Goal: Task Accomplishment & Management: Manage account settings

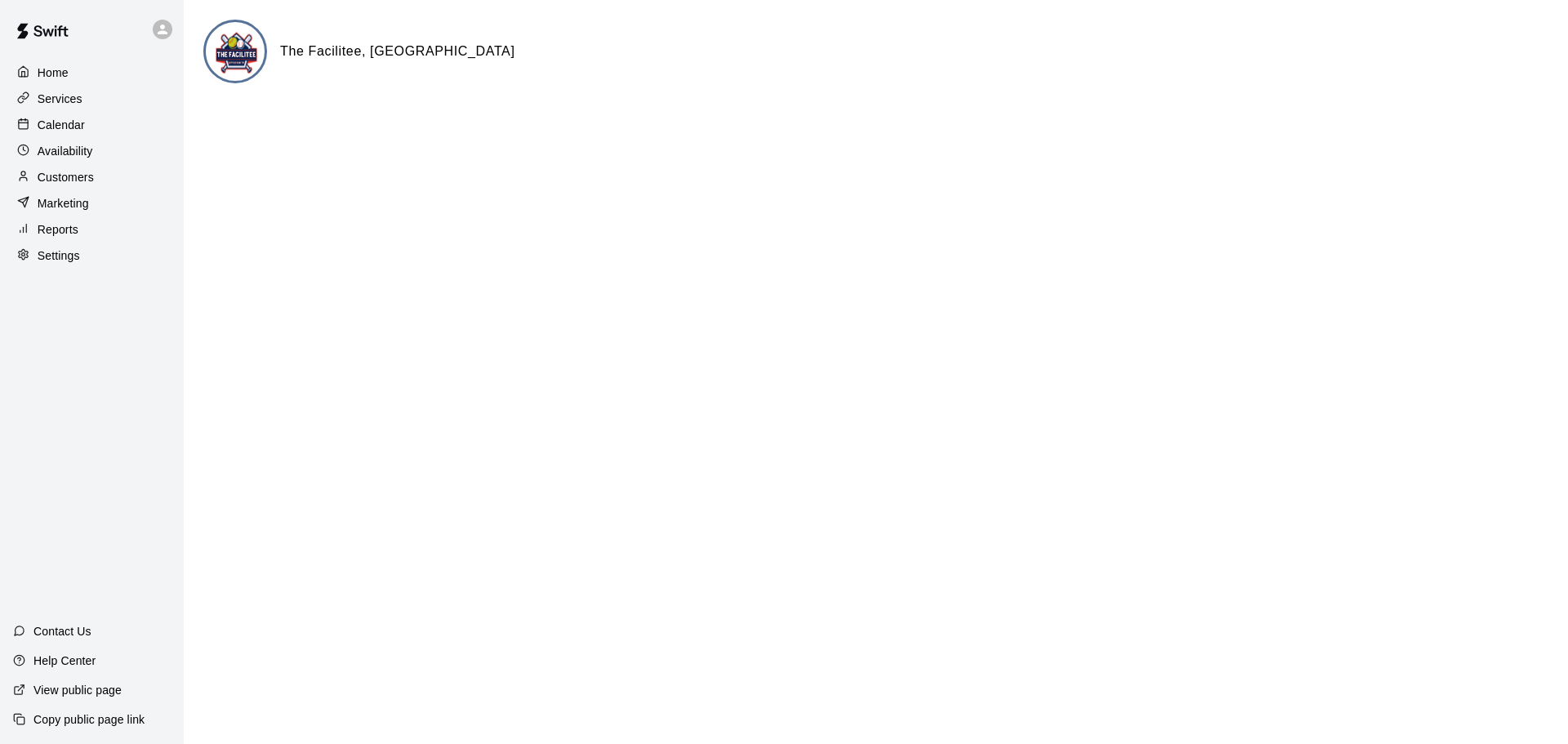
click at [51, 102] on p "Services" at bounding box center [60, 98] width 45 height 17
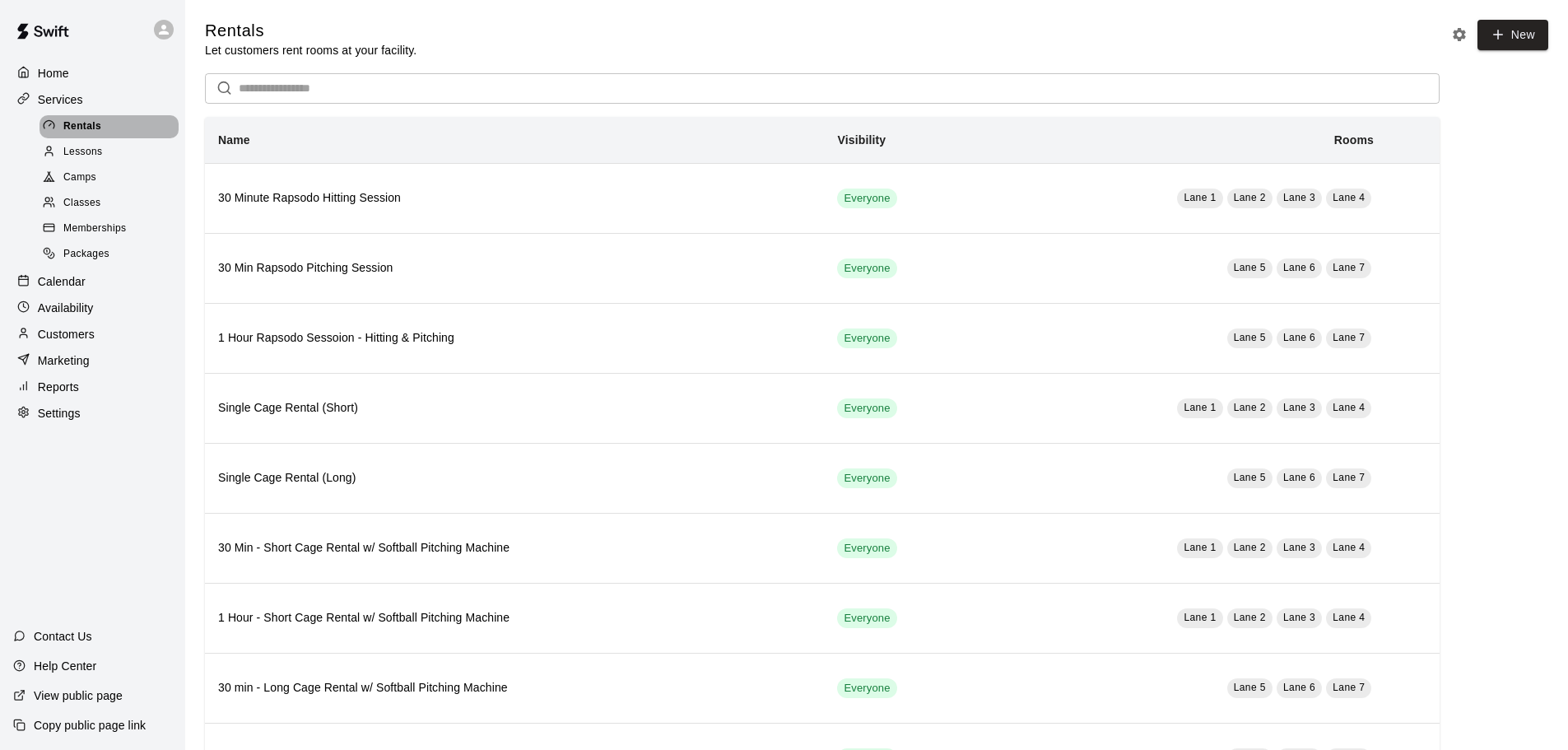
click at [81, 124] on span "Rentals" at bounding box center [82, 127] width 38 height 17
click at [65, 697] on p "View public page" at bounding box center [78, 695] width 89 height 17
click at [58, 421] on p "Settings" at bounding box center [60, 412] width 43 height 17
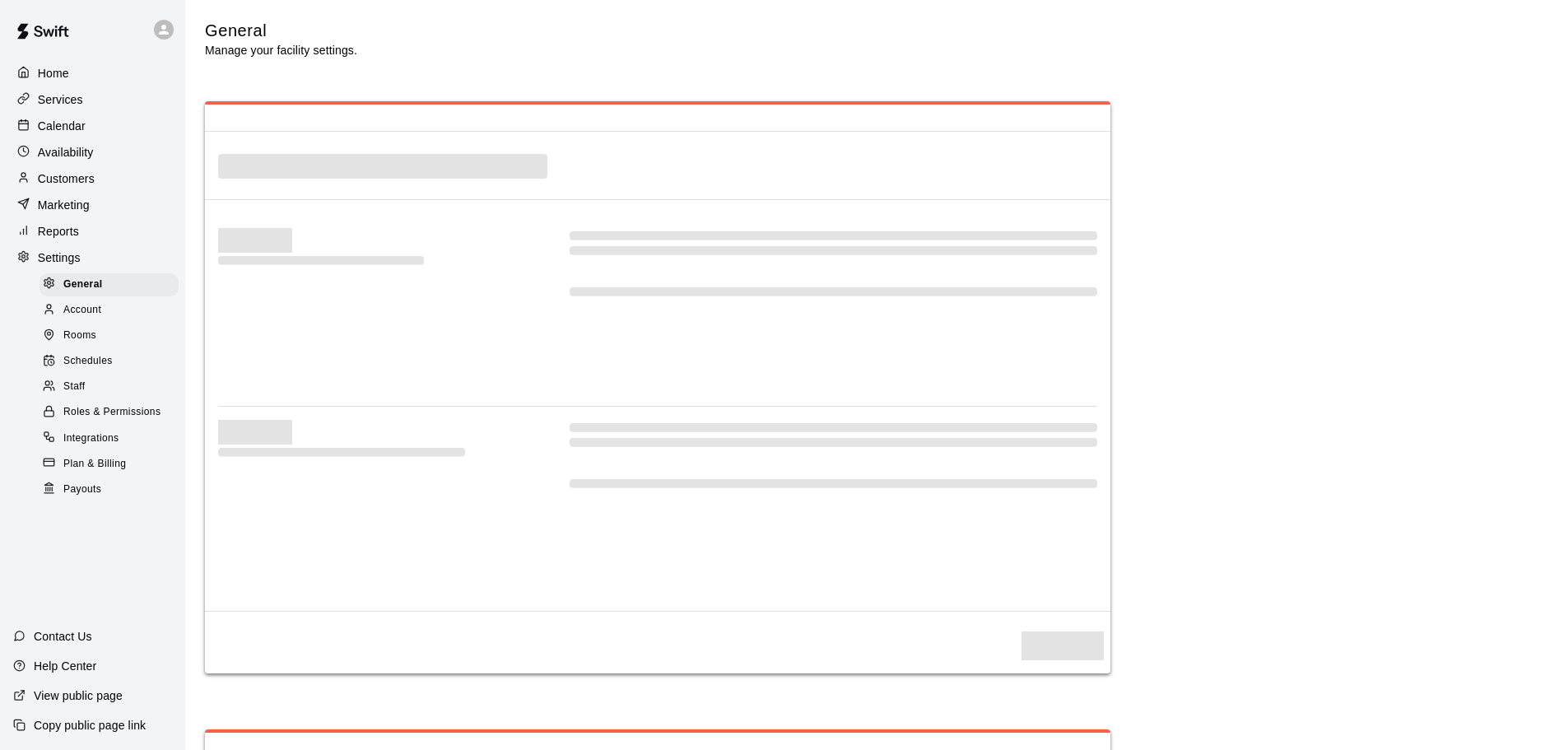
select select "**"
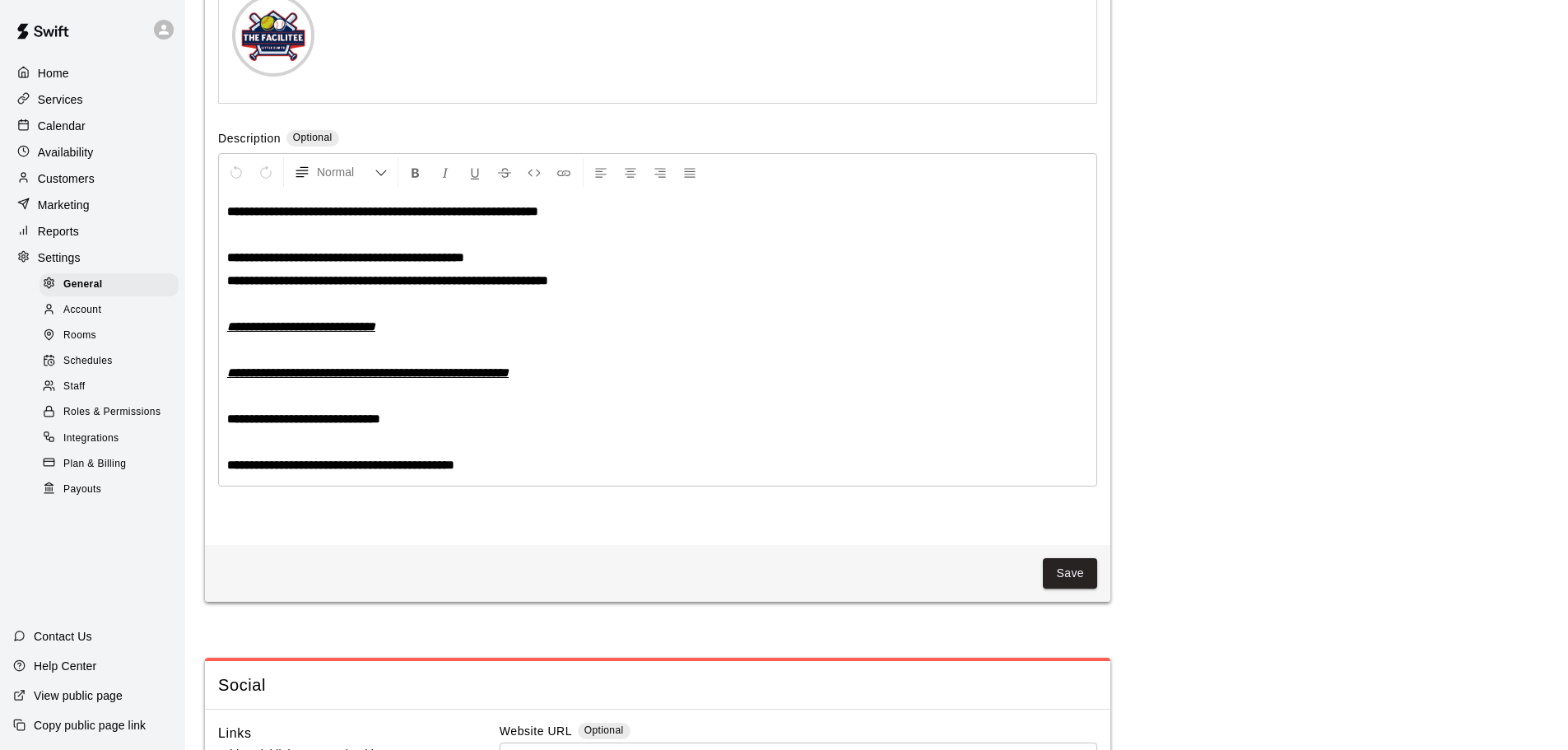
scroll to position [4151, 0]
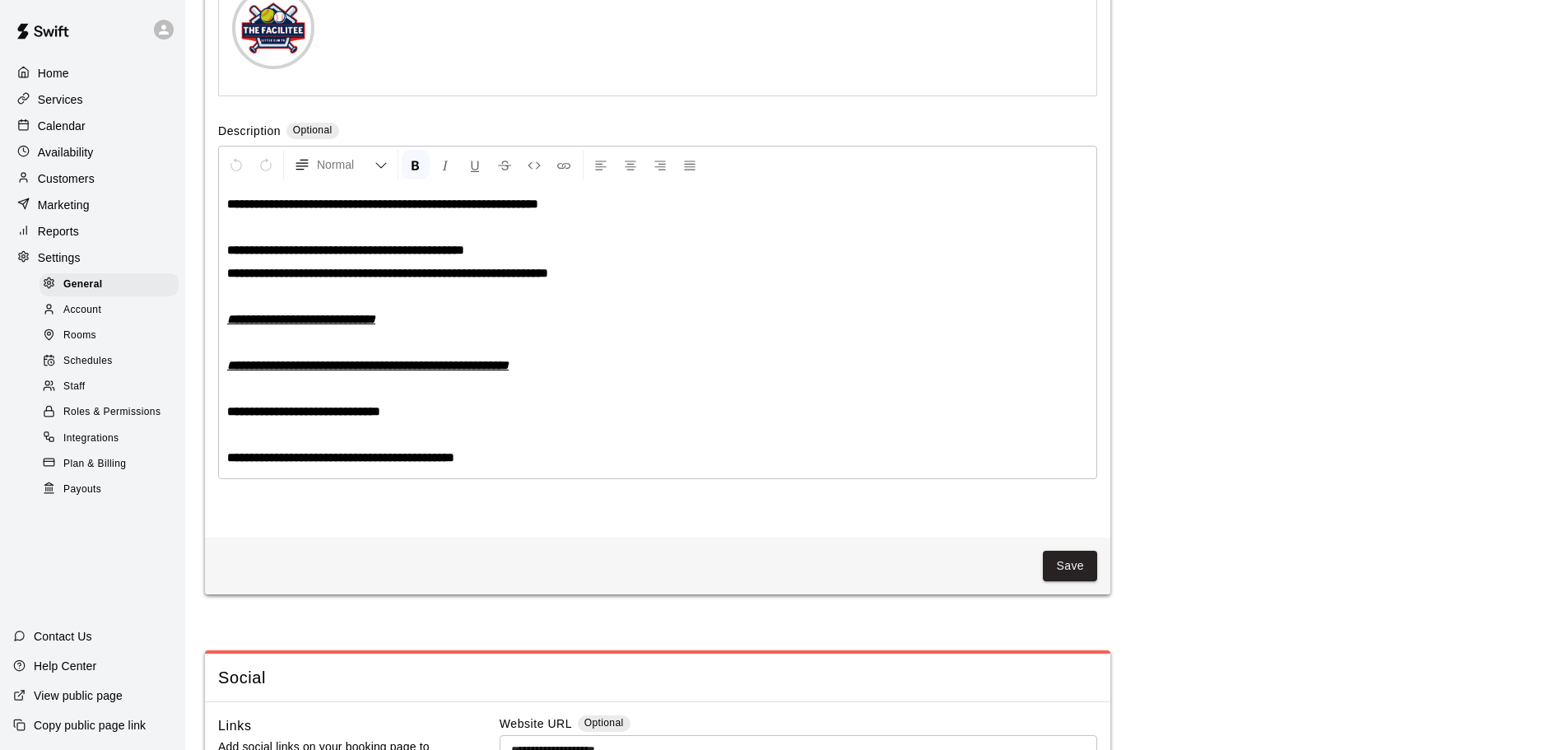
click at [228, 210] on strong "**********" at bounding box center [382, 203] width 311 height 13
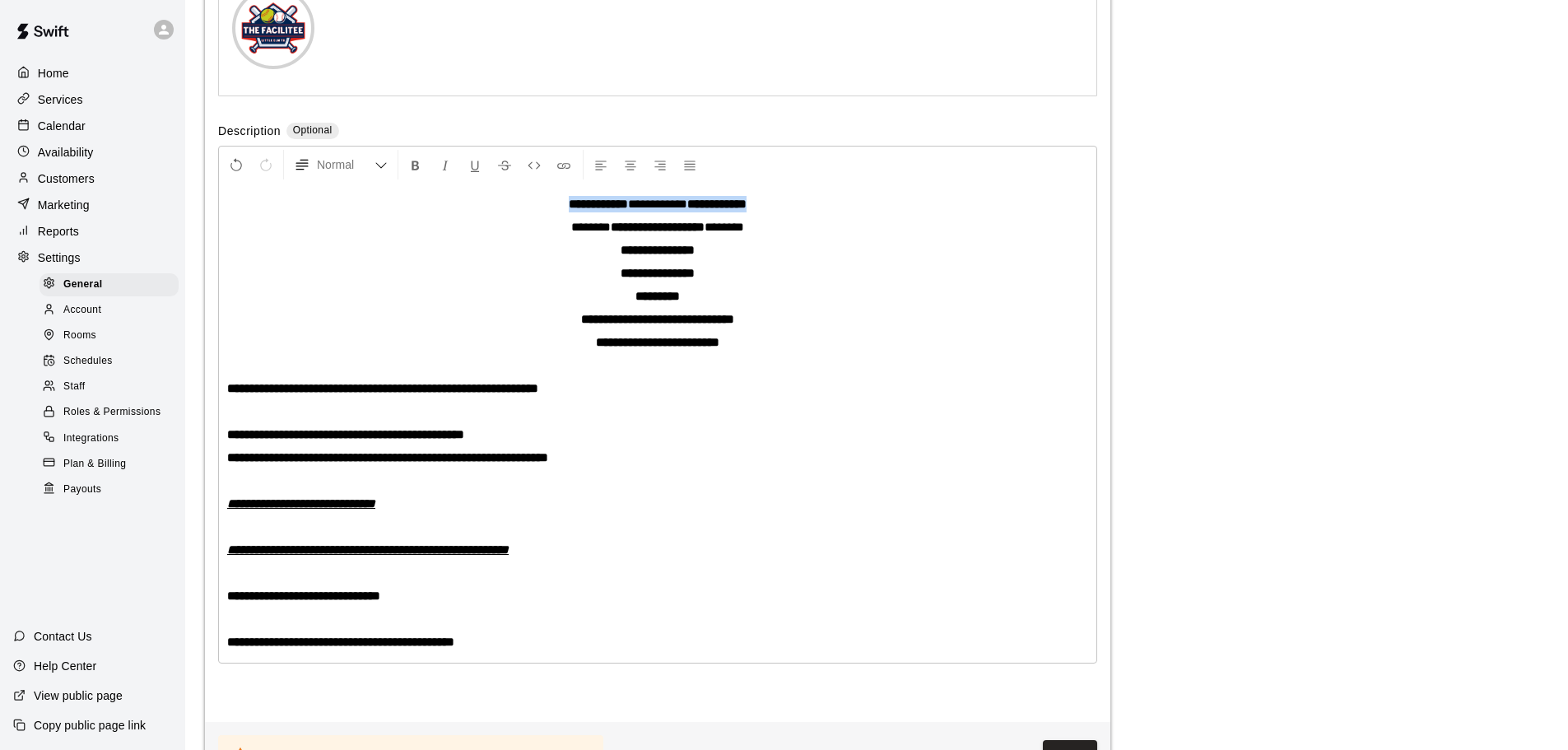
drag, startPoint x: 553, startPoint y: 248, endPoint x: 765, endPoint y: 241, distance: 212.1
click at [765, 212] on p "**********" at bounding box center [657, 204] width 861 height 17
click at [384, 172] on icon "Formatting Options" at bounding box center [380, 165] width 13 height 13
click at [381, 172] on icon "Formatting Options" at bounding box center [380, 165] width 13 height 13
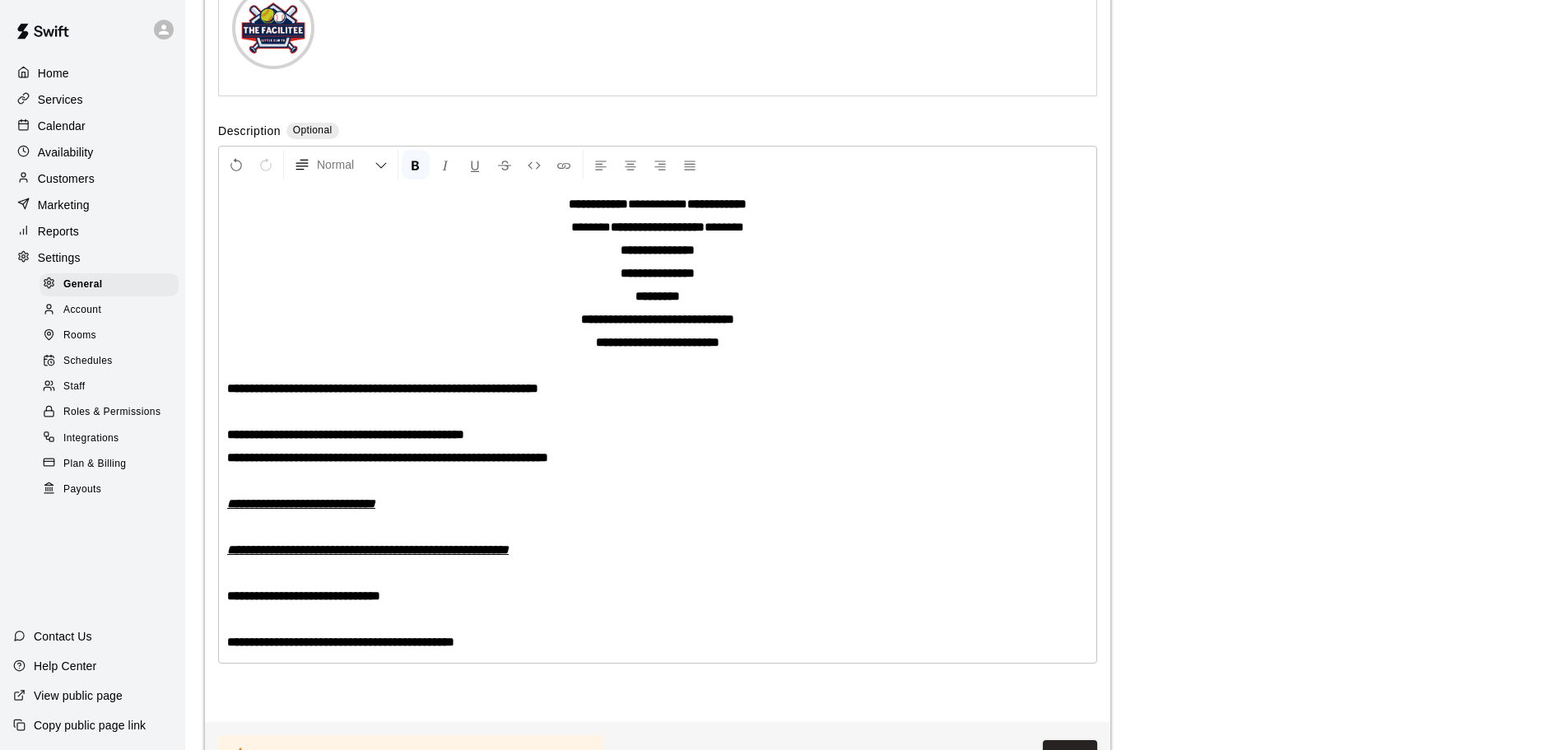
click at [431, 282] on p "**********" at bounding box center [657, 273] width 861 height 17
click at [637, 210] on span "**********" at bounding box center [658, 203] width 59 height 13
drag, startPoint x: 620, startPoint y: 241, endPoint x: 695, endPoint y: 236, distance: 75.2
click at [687, 210] on span "**********" at bounding box center [658, 203] width 59 height 13
click at [384, 172] on icon "Formatting Options" at bounding box center [380, 165] width 13 height 13
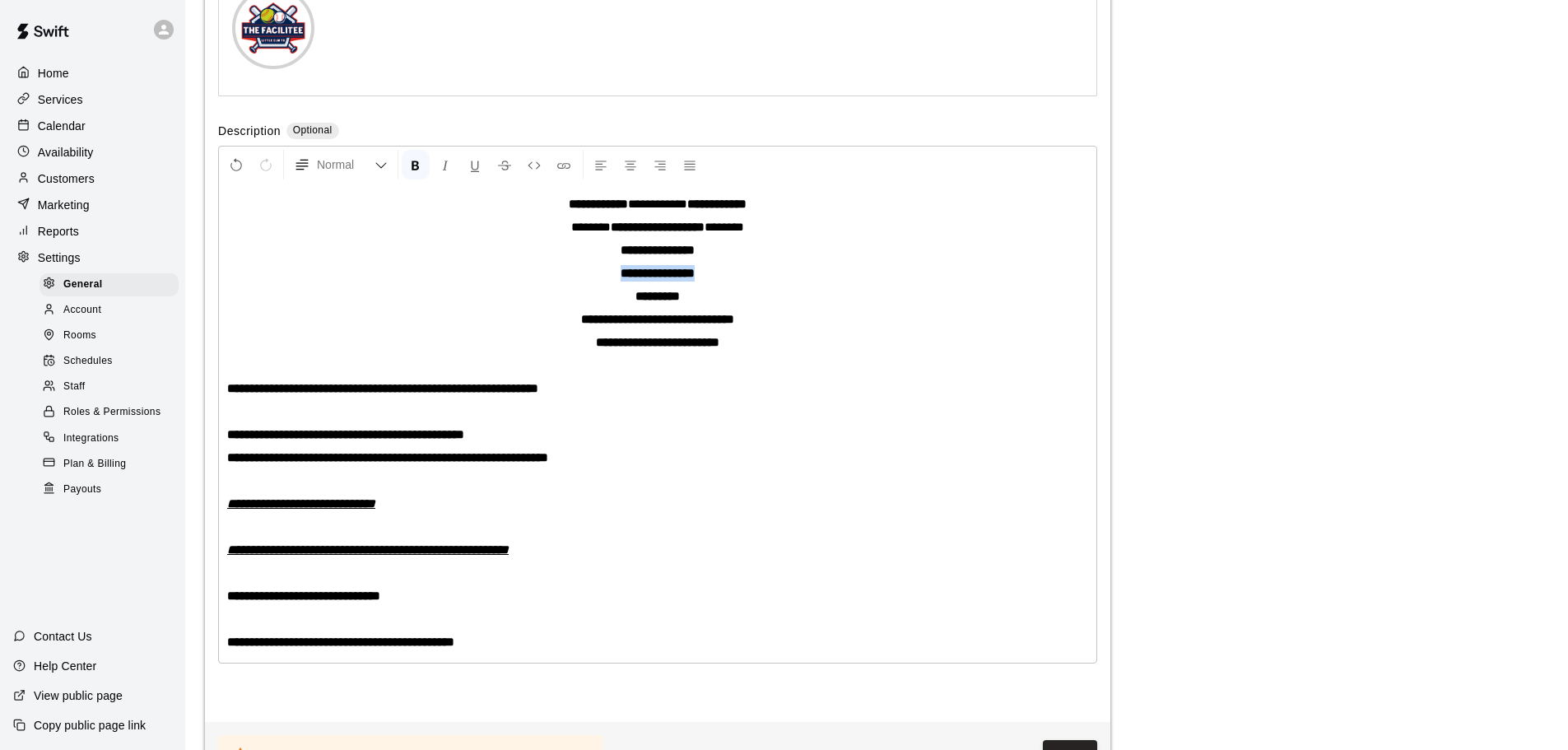
drag, startPoint x: 612, startPoint y: 310, endPoint x: 700, endPoint y: 312, distance: 88.0
click at [695, 279] on strong "**********" at bounding box center [657, 273] width 74 height 13
click at [376, 172] on icon "Formatting Options" at bounding box center [380, 165] width 13 height 13
click at [412, 173] on icon "Format Bold" at bounding box center [415, 165] width 15 height 15
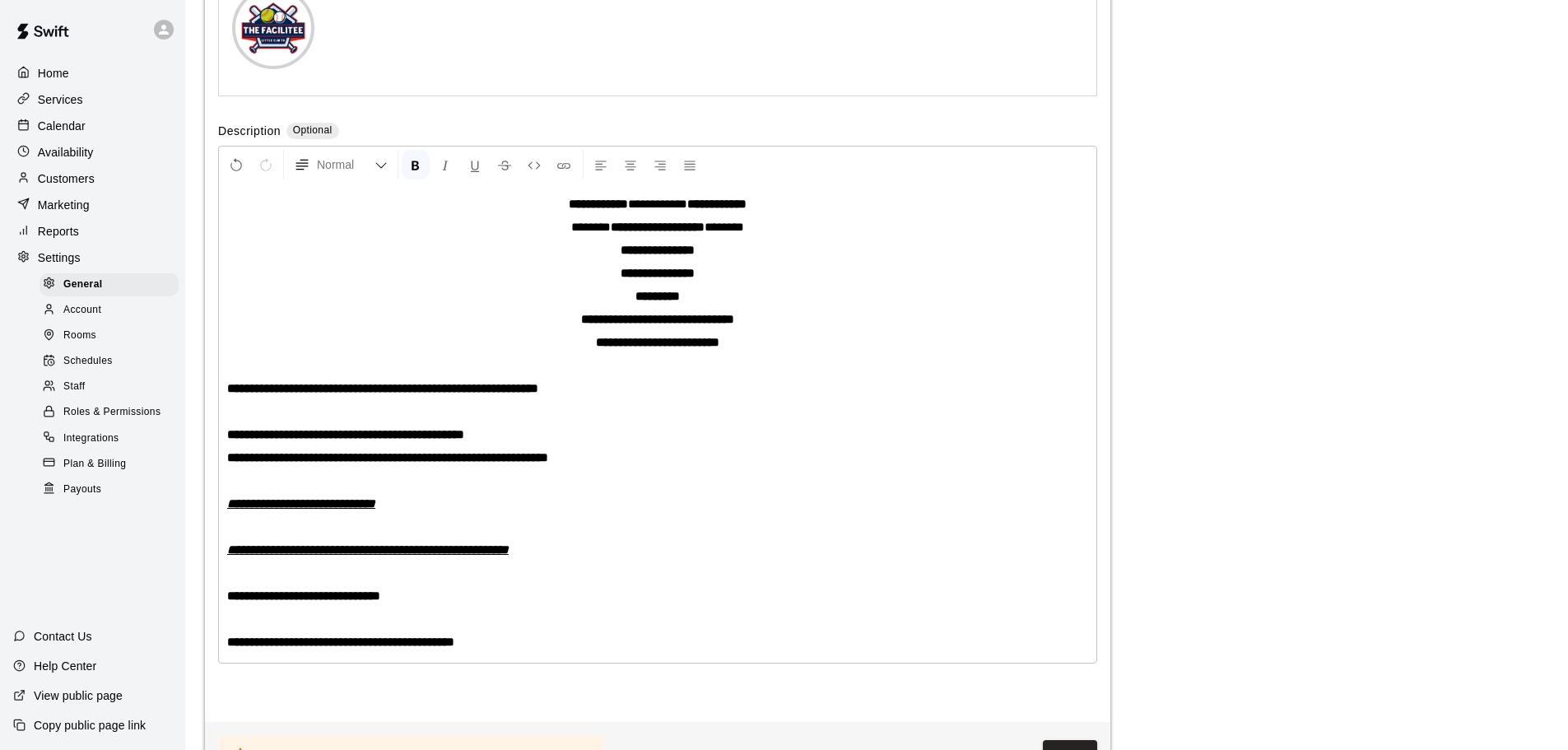
click at [851, 374] on p at bounding box center [657, 365] width 861 height 17
drag, startPoint x: 621, startPoint y: 240, endPoint x: 695, endPoint y: 235, distance: 74.2
click at [687, 210] on span "**********" at bounding box center [658, 203] width 59 height 13
click at [390, 180] on button "Normal" at bounding box center [341, 165] width 107 height 29
drag, startPoint x: 563, startPoint y: 355, endPoint x: 751, endPoint y: 357, distance: 188.0
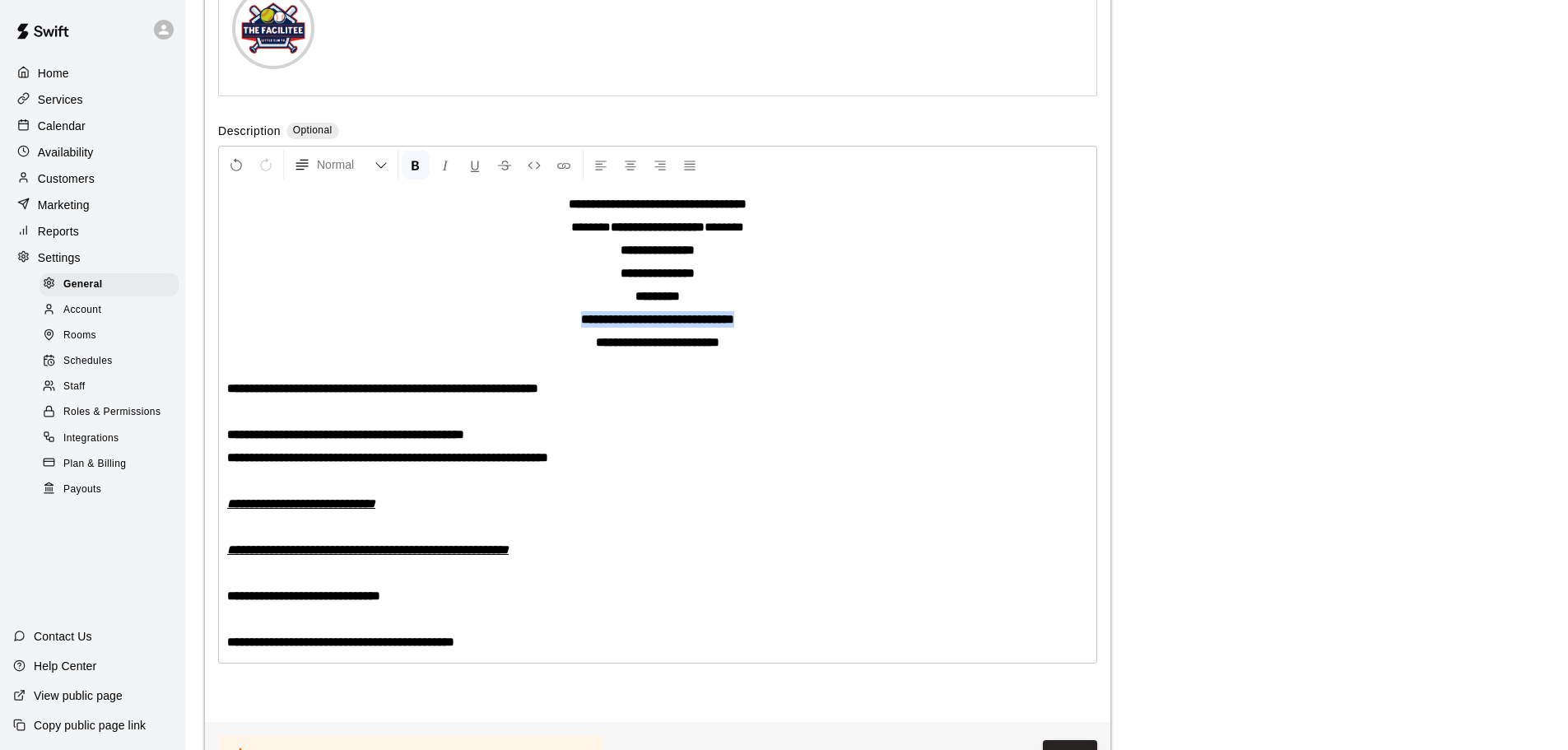
click at [751, 328] on p "**********" at bounding box center [657, 319] width 861 height 17
click at [380, 172] on icon "Formatting Options" at bounding box center [380, 165] width 13 height 13
click at [864, 443] on p "**********" at bounding box center [657, 434] width 861 height 17
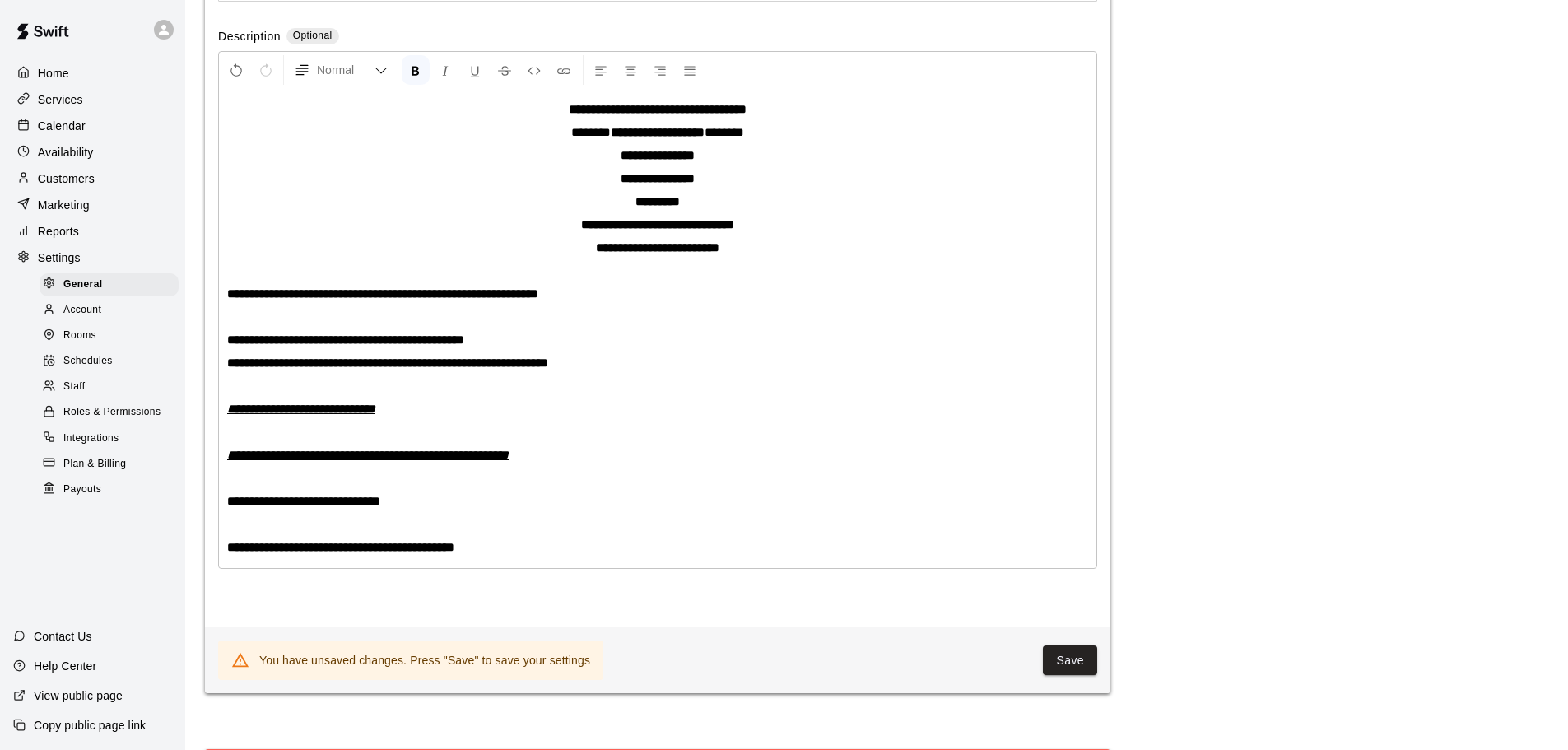
scroll to position [4397, 0]
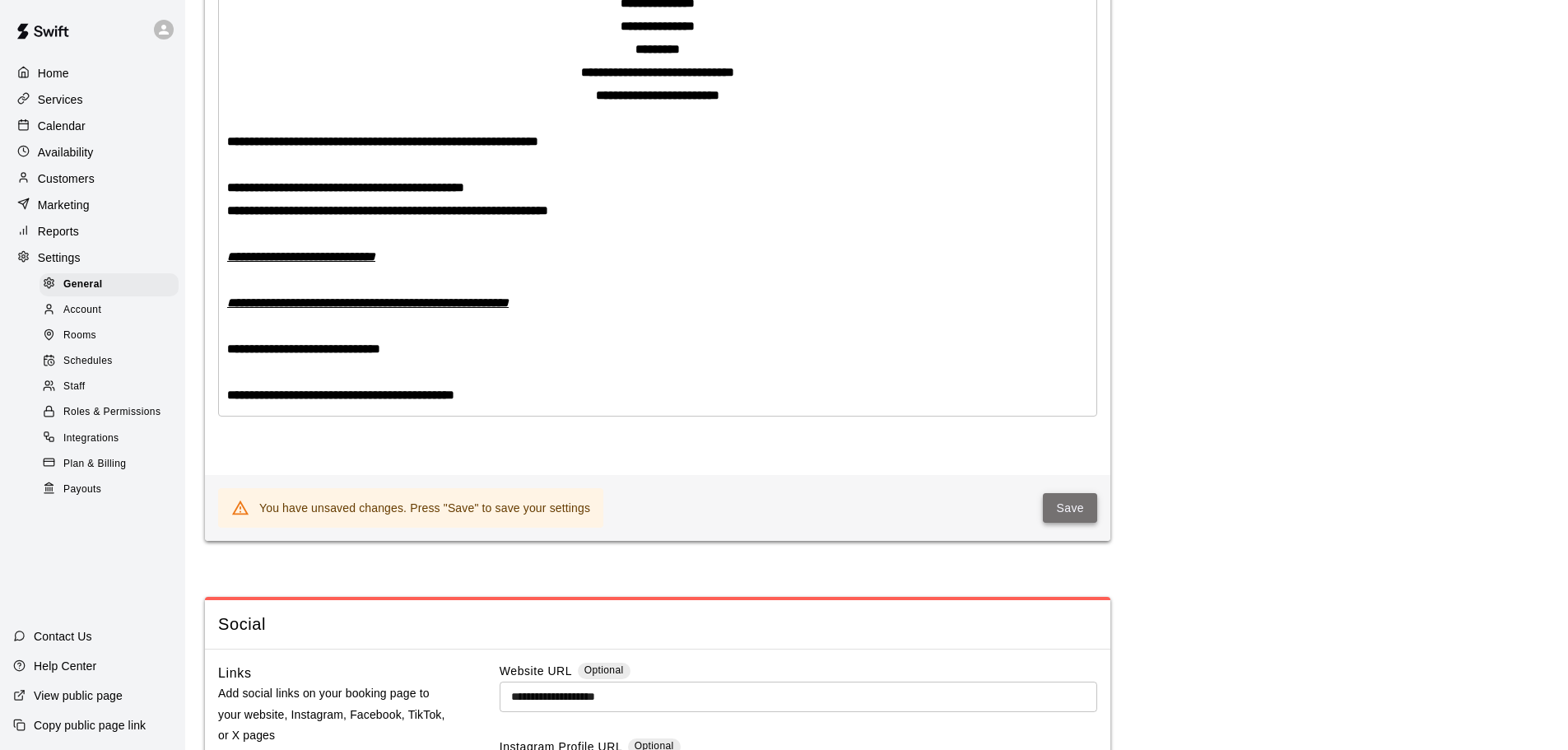
click at [1079, 523] on button "Save" at bounding box center [1069, 508] width 54 height 30
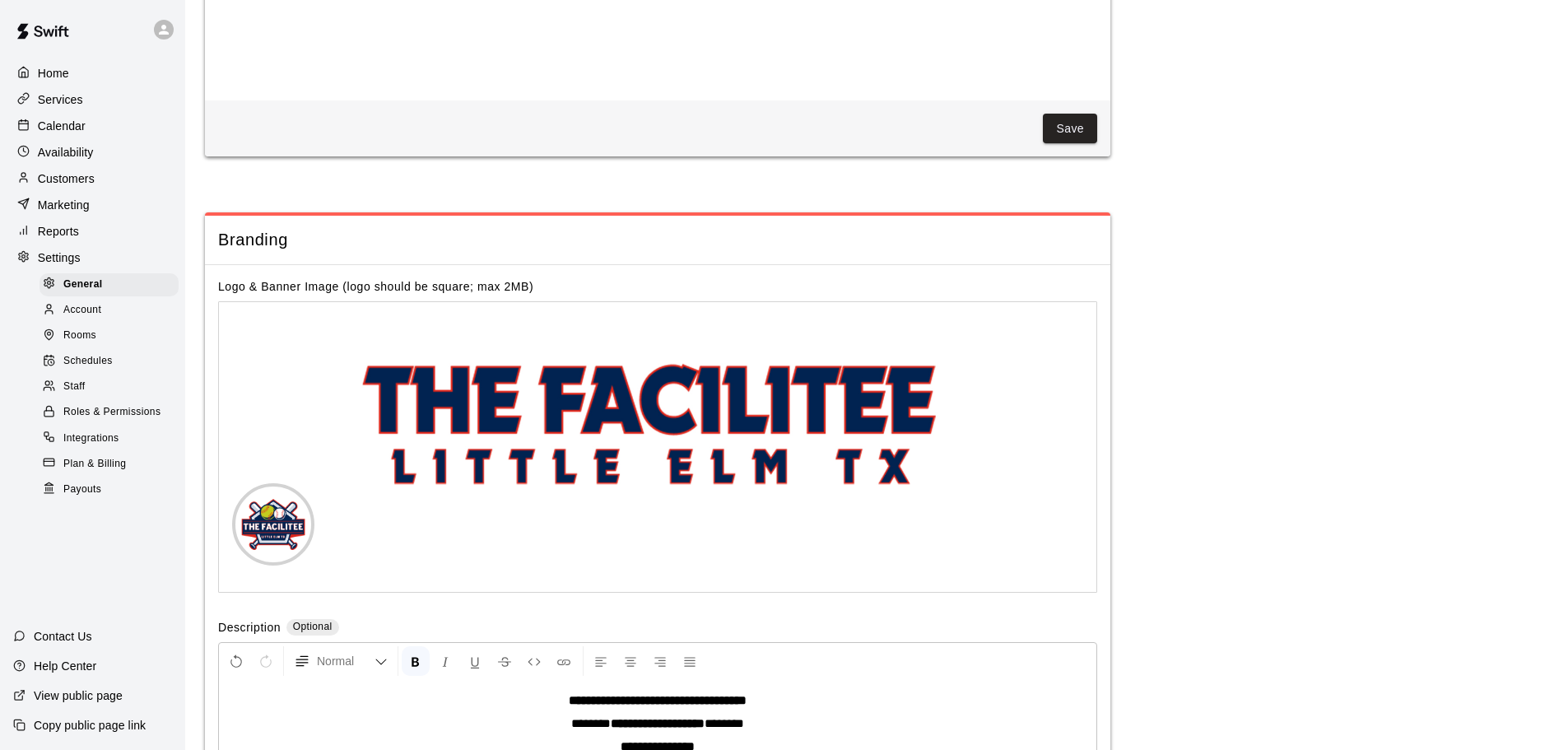
scroll to position [3822, 0]
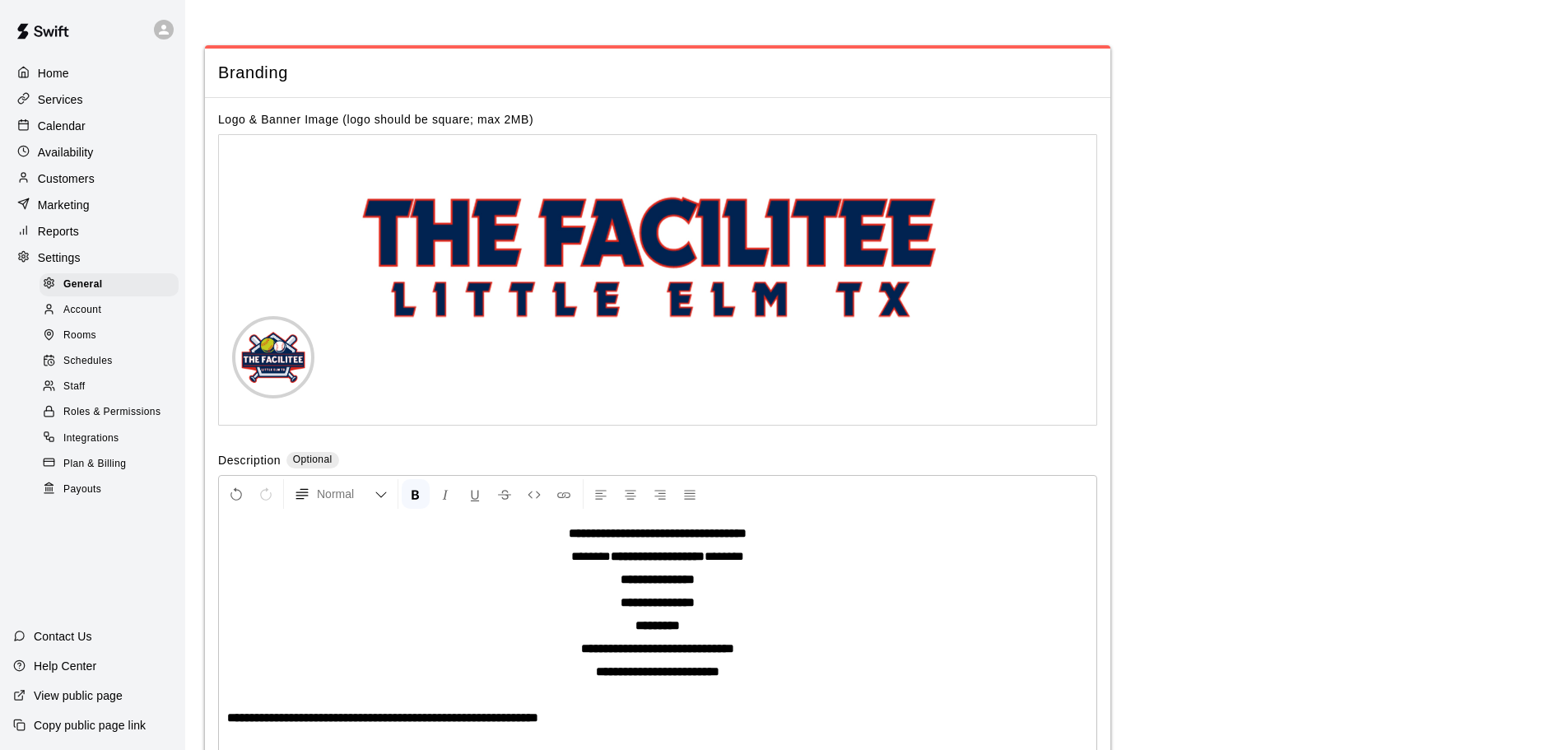
click at [62, 69] on p "Home" at bounding box center [54, 73] width 31 height 17
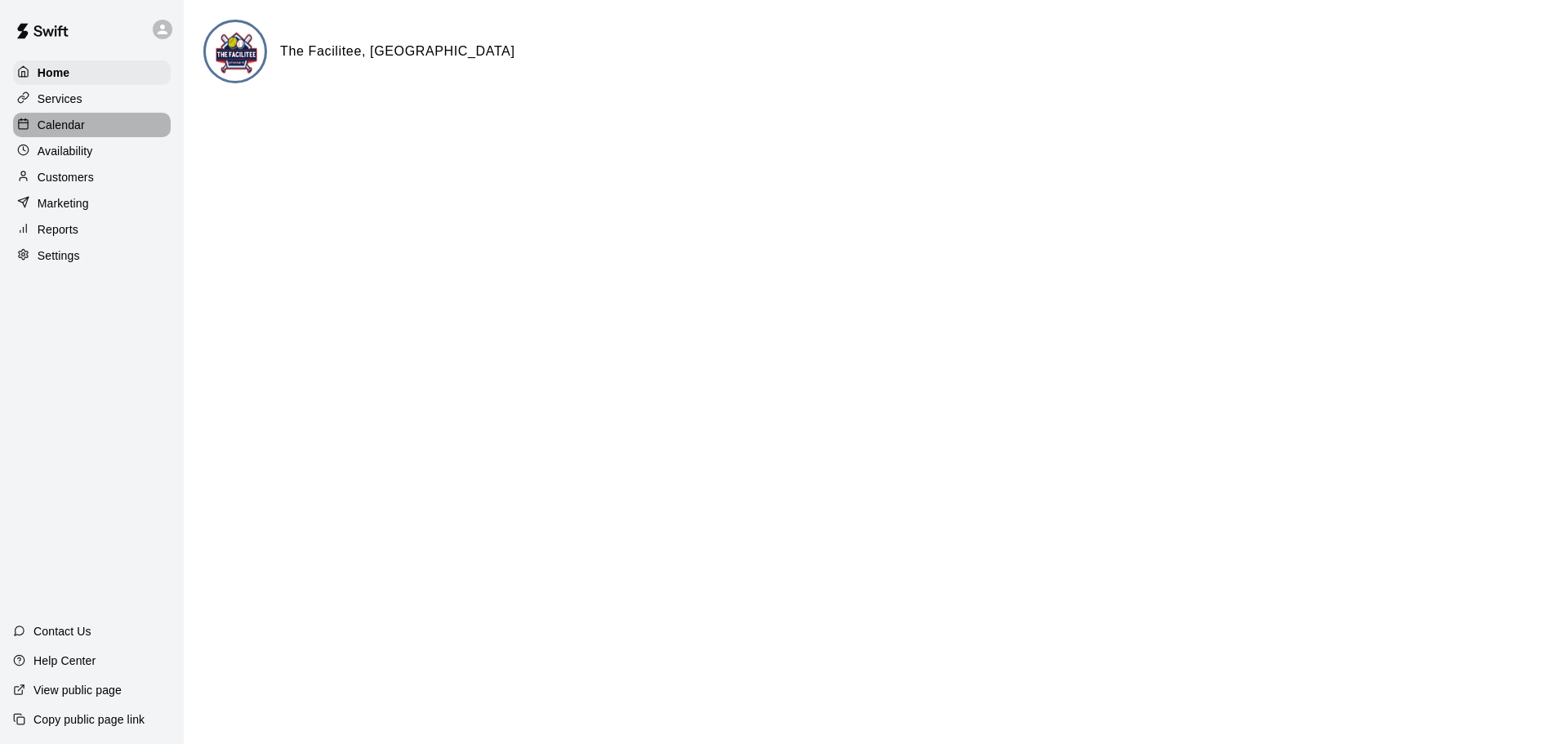
click at [66, 127] on p "Calendar" at bounding box center [61, 125] width 48 height 17
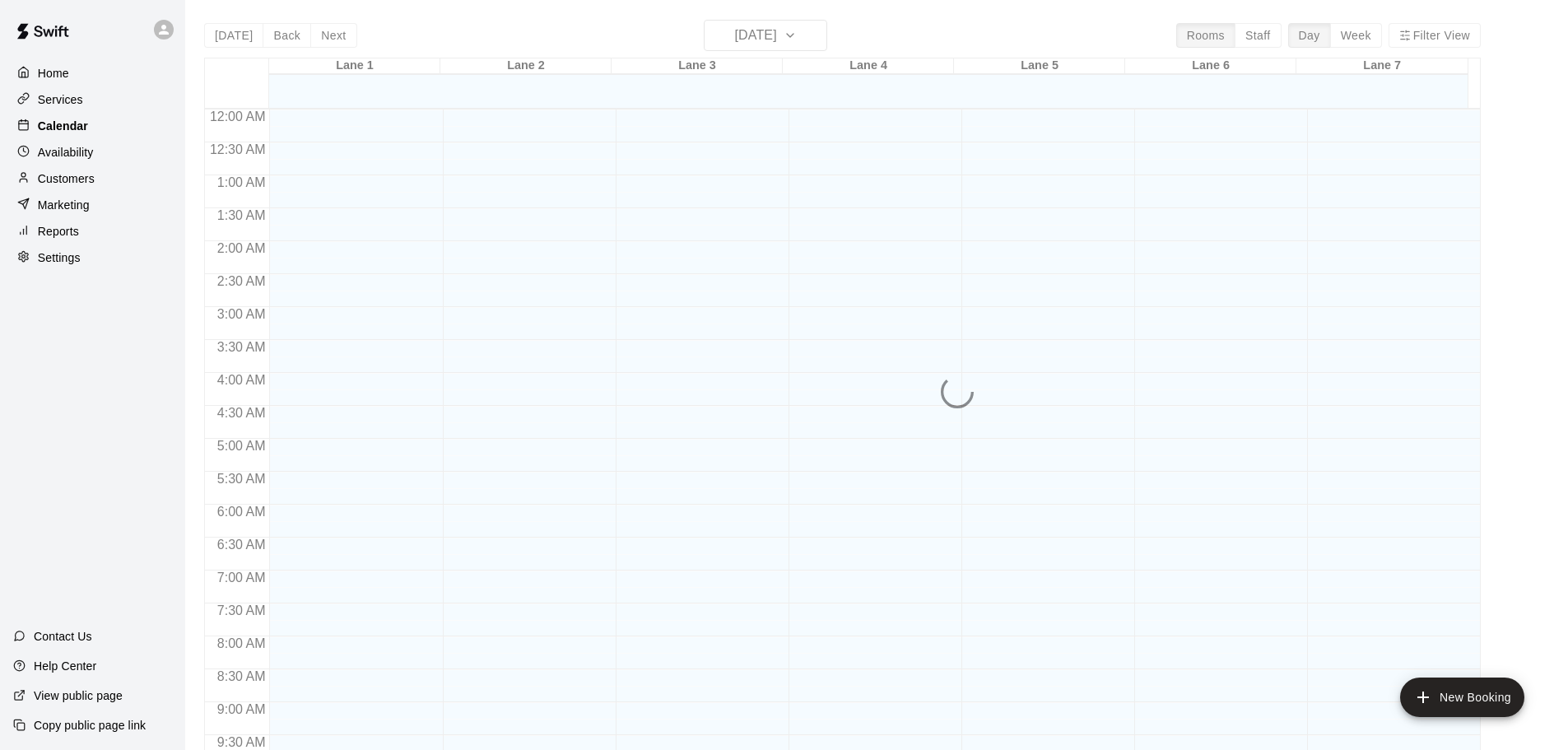
scroll to position [872, 0]
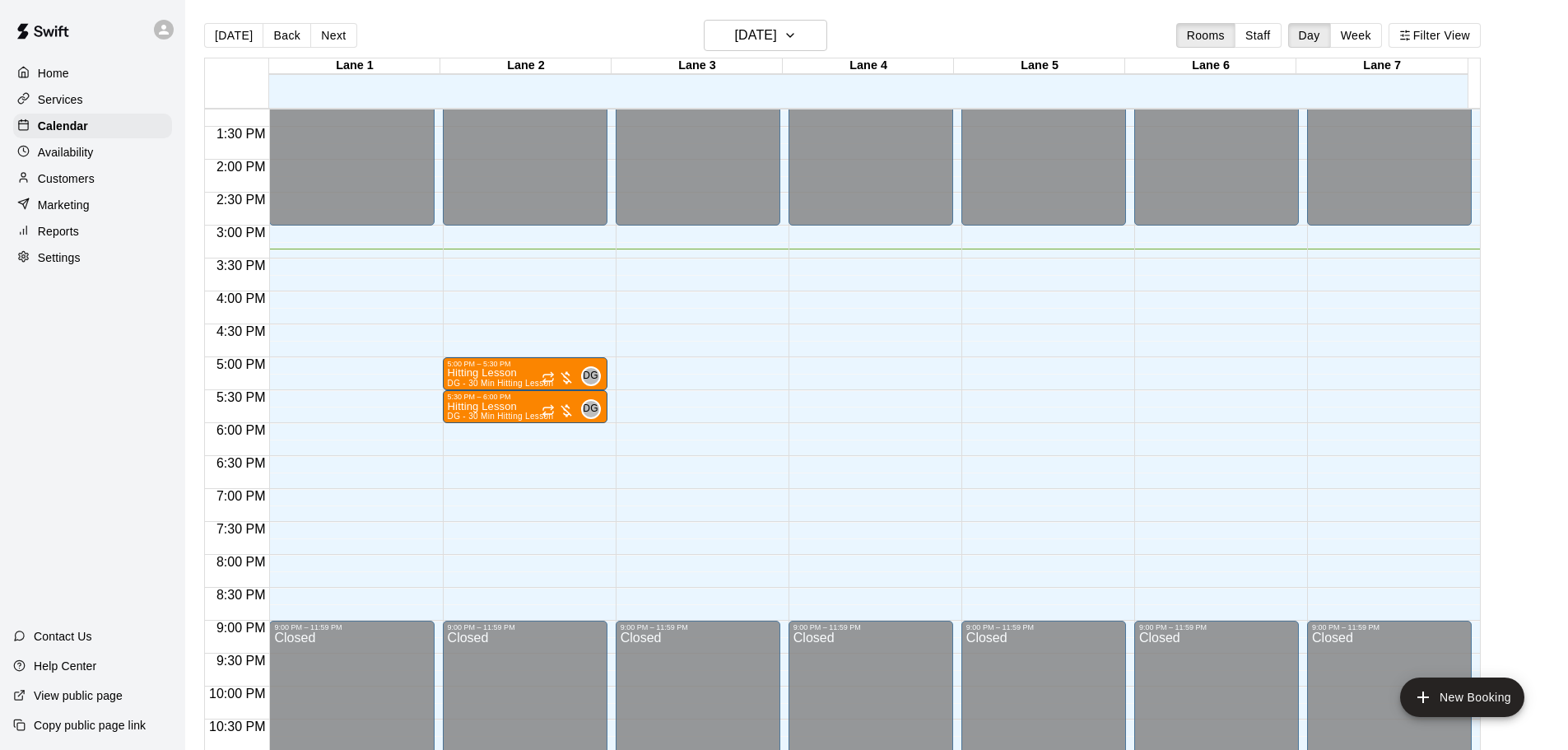
click at [54, 201] on p "Marketing" at bounding box center [64, 204] width 52 height 17
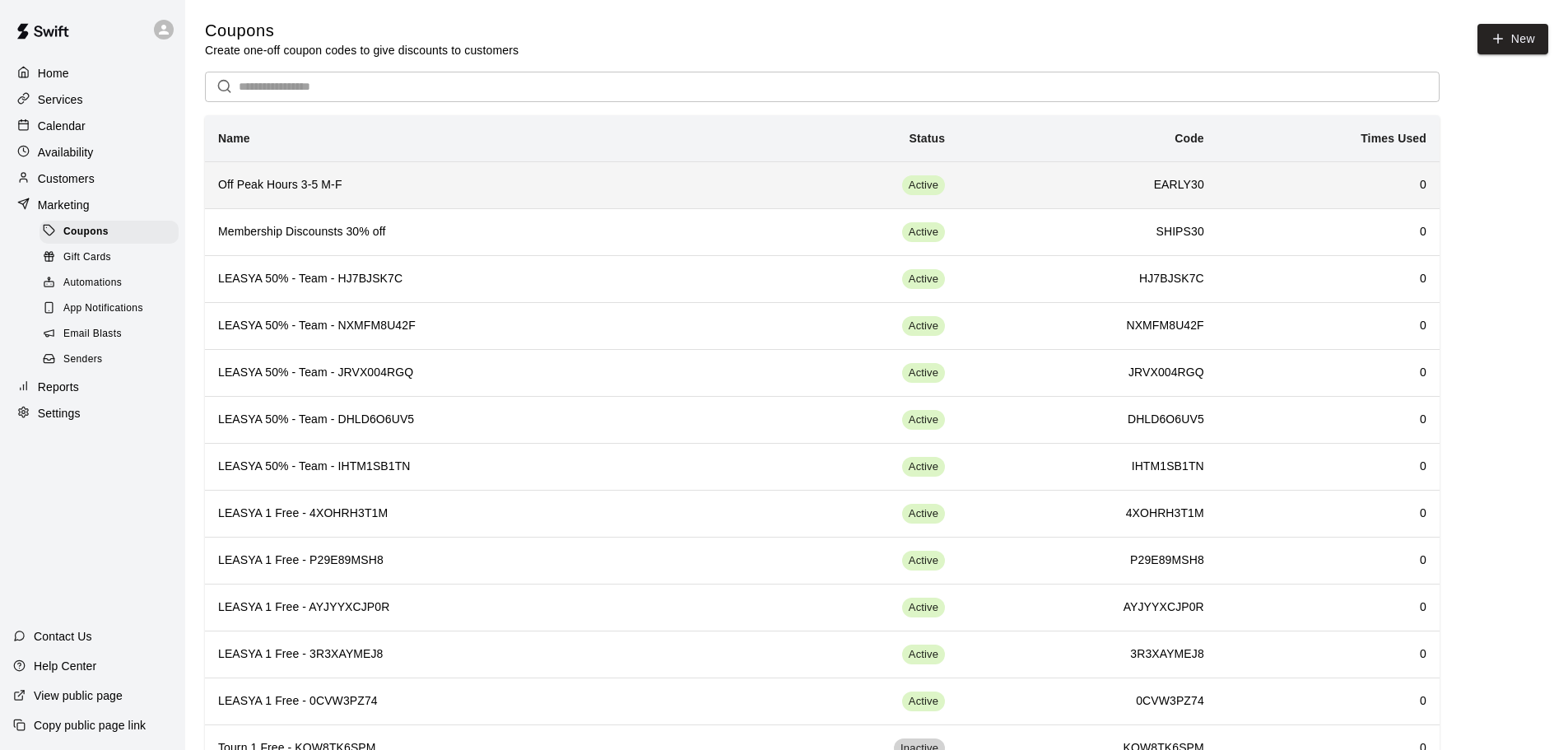
click at [285, 188] on h6 "Off Peak Hours 3-5 M-F" at bounding box center [475, 185] width 514 height 18
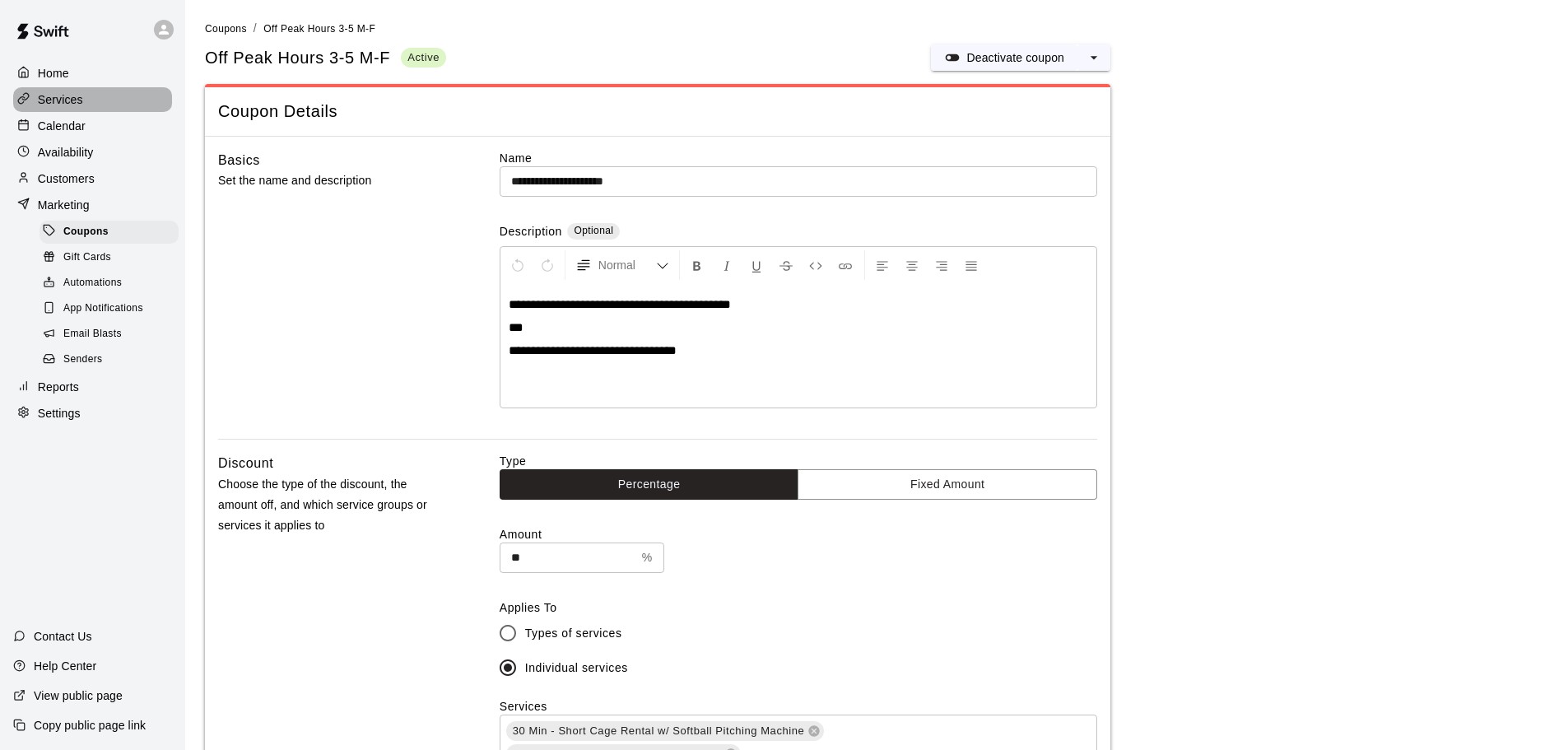
click at [64, 106] on p "Services" at bounding box center [61, 99] width 45 height 17
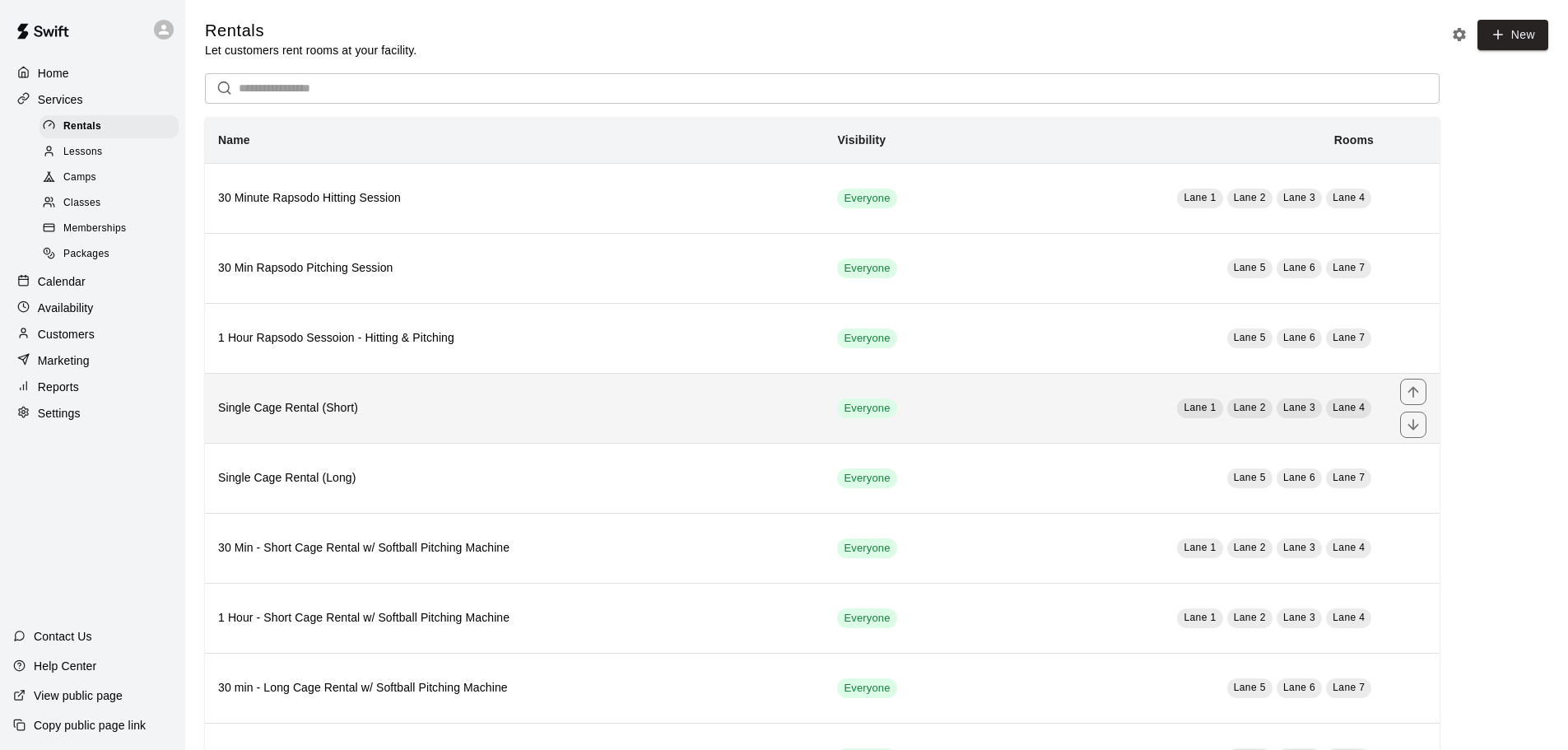
click at [329, 410] on h6 "Single Cage Rental (Short)" at bounding box center [514, 408] width 593 height 18
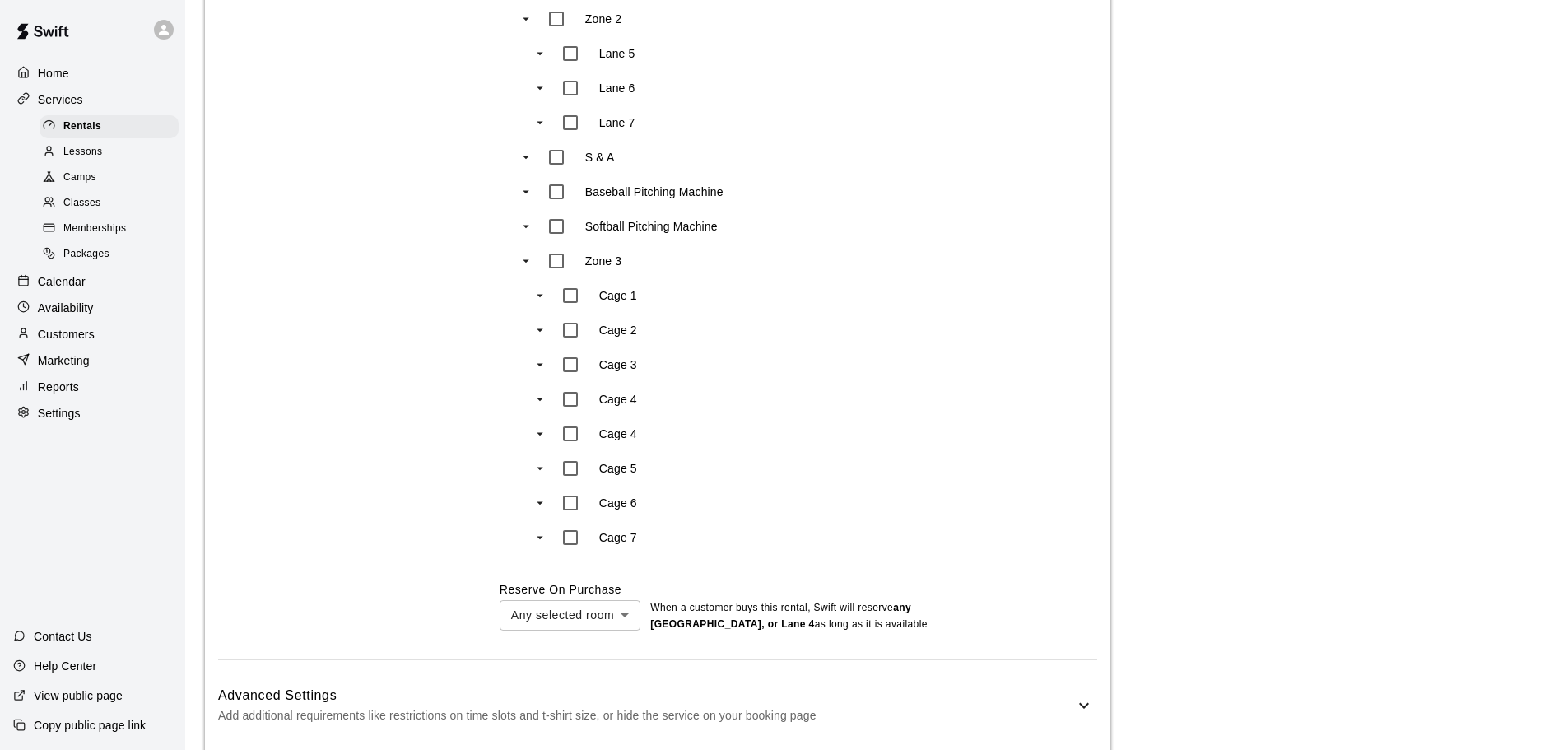
scroll to position [1250, 0]
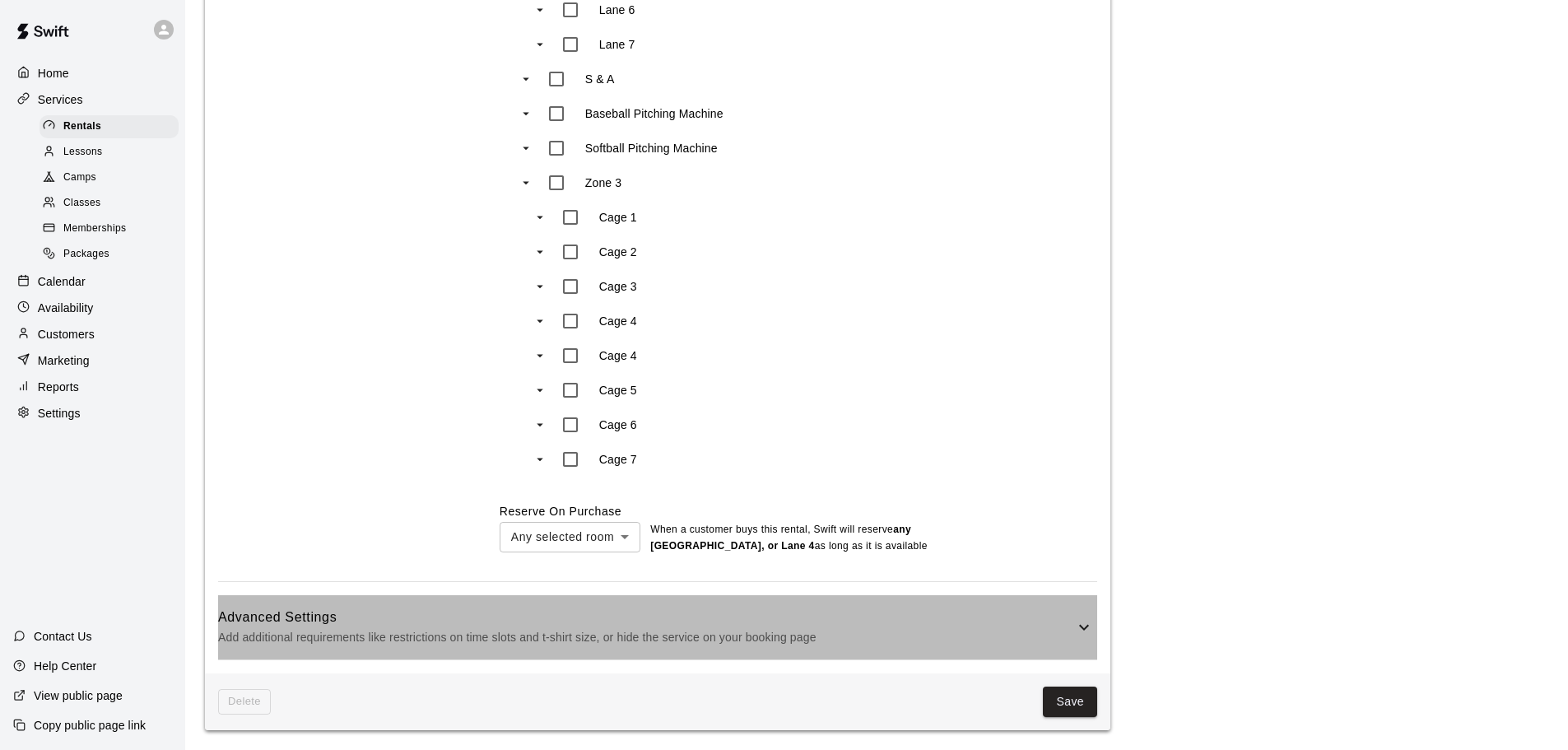
click at [288, 627] on p "Add additional requirements like restrictions on time slots and t-shirt size, o…" at bounding box center [646, 637] width 856 height 21
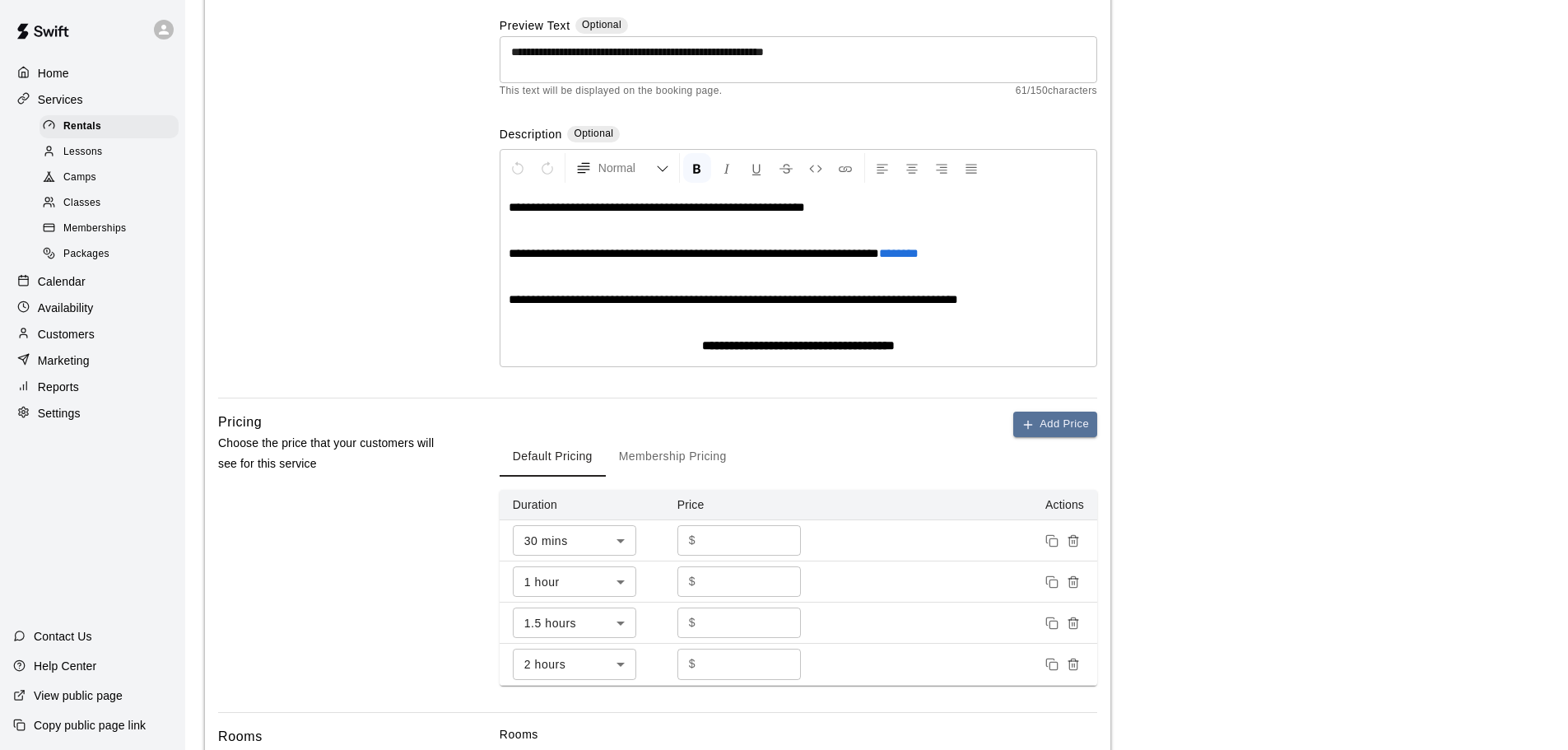
scroll to position [0, 0]
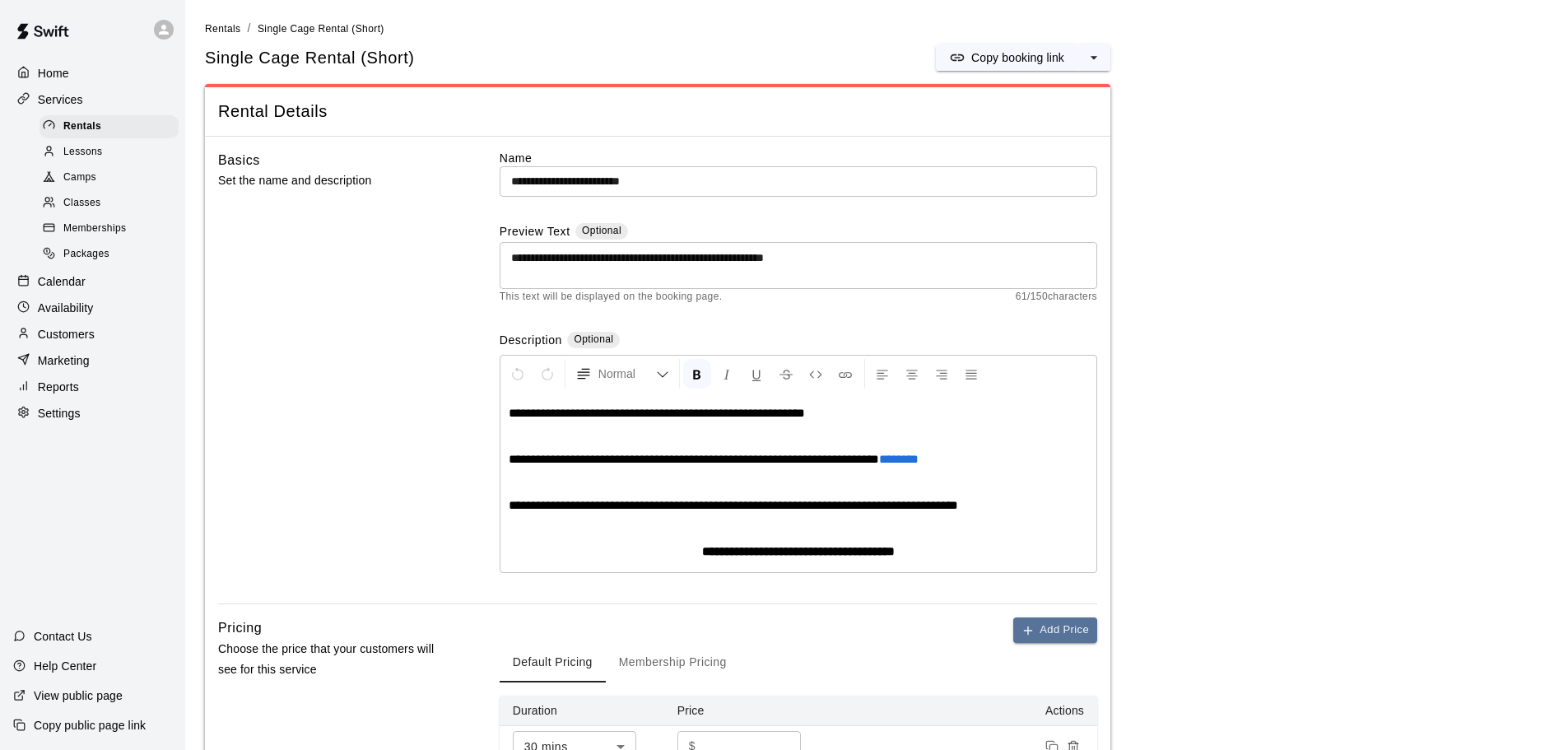
click at [53, 290] on p "Calendar" at bounding box center [62, 281] width 48 height 17
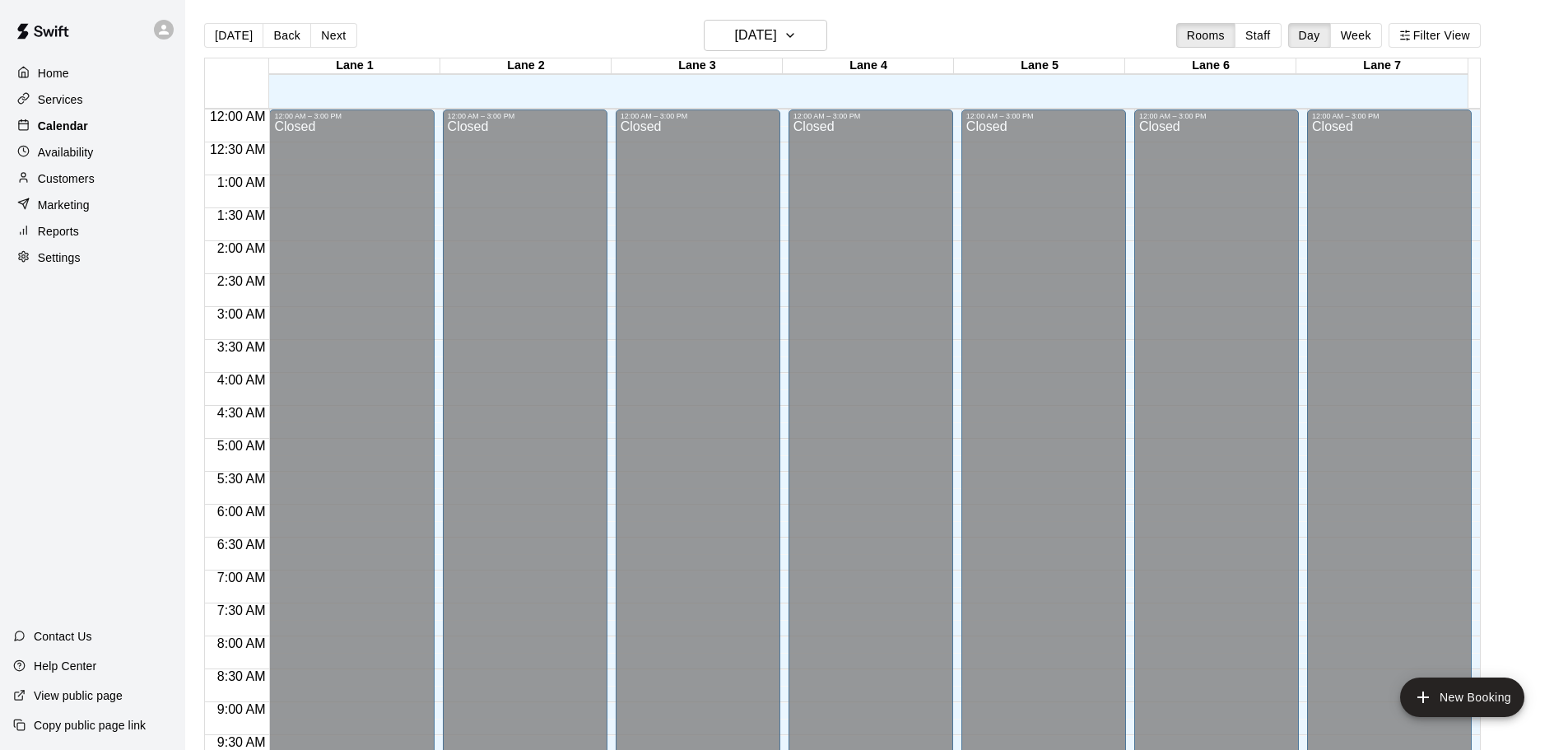
scroll to position [872, 0]
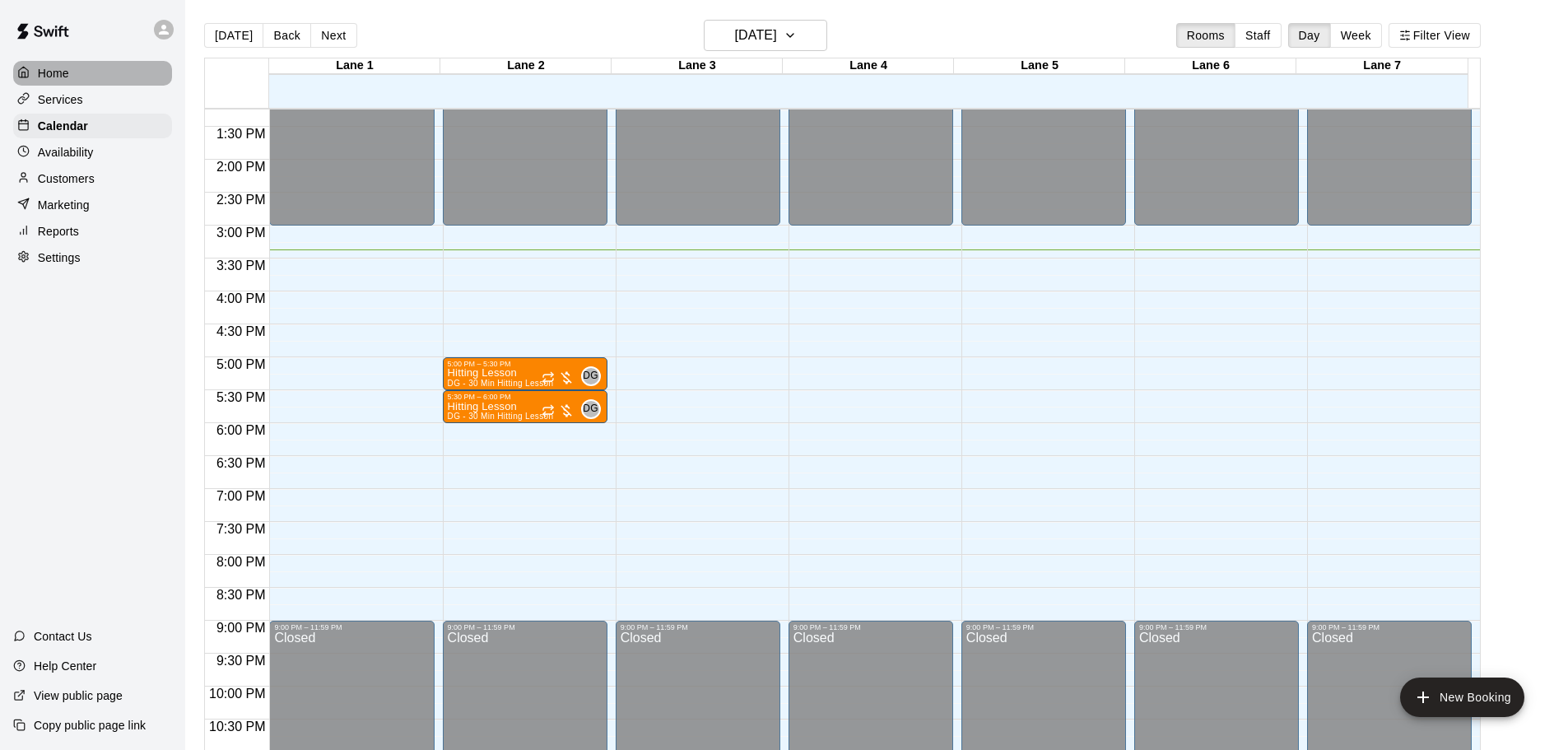
click at [38, 71] on p "Home" at bounding box center [54, 73] width 31 height 17
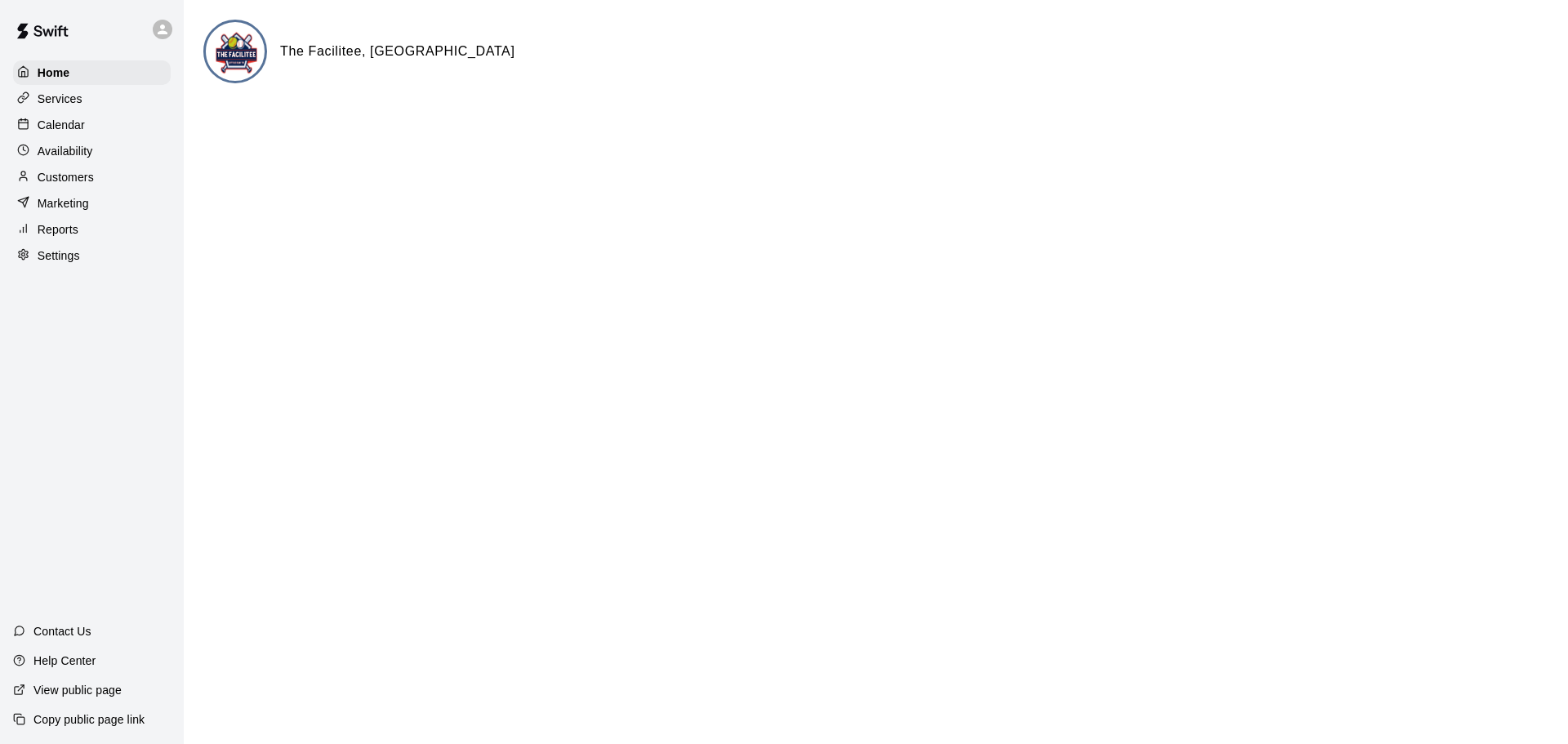
click at [67, 159] on p "Availability" at bounding box center [65, 151] width 56 height 17
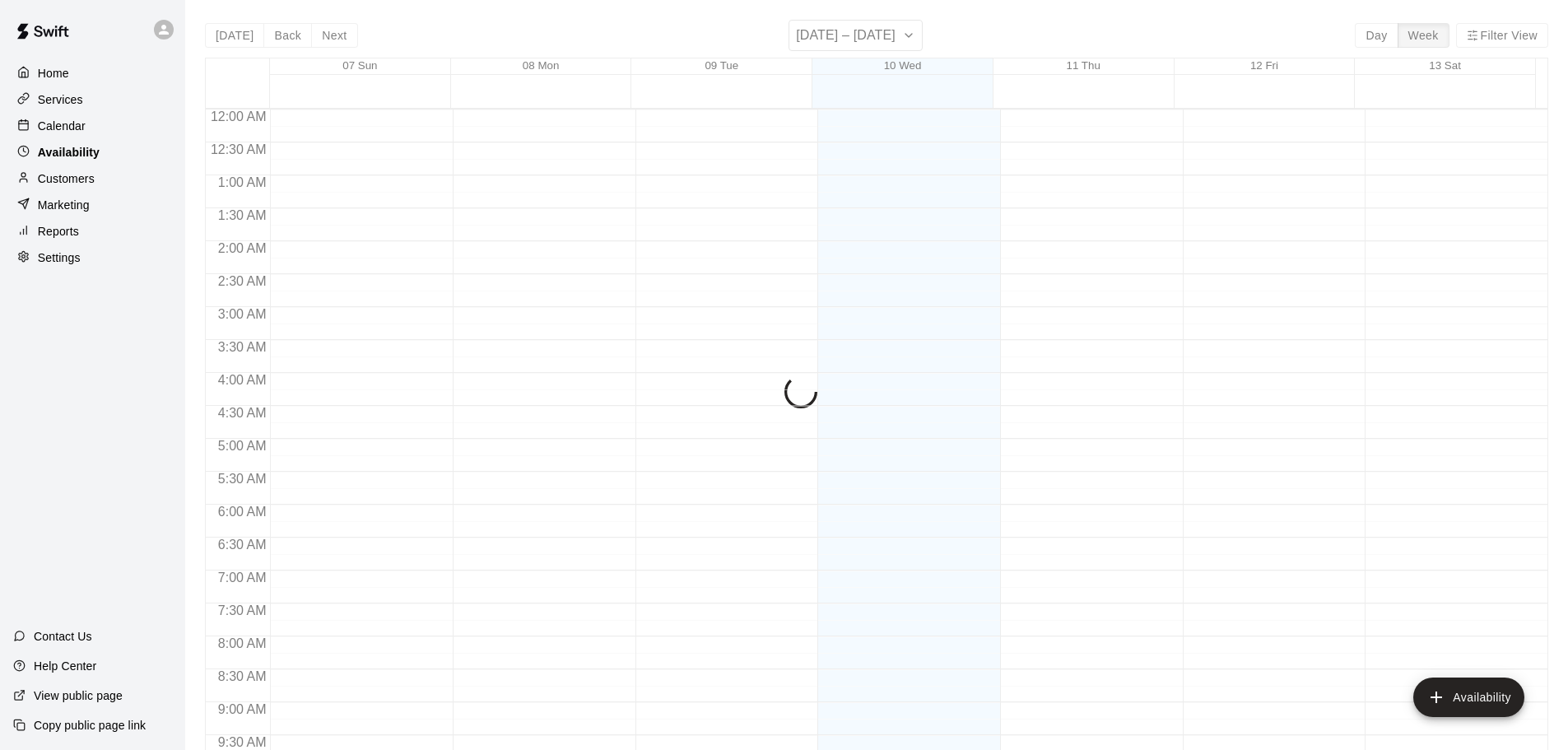
scroll to position [922, 0]
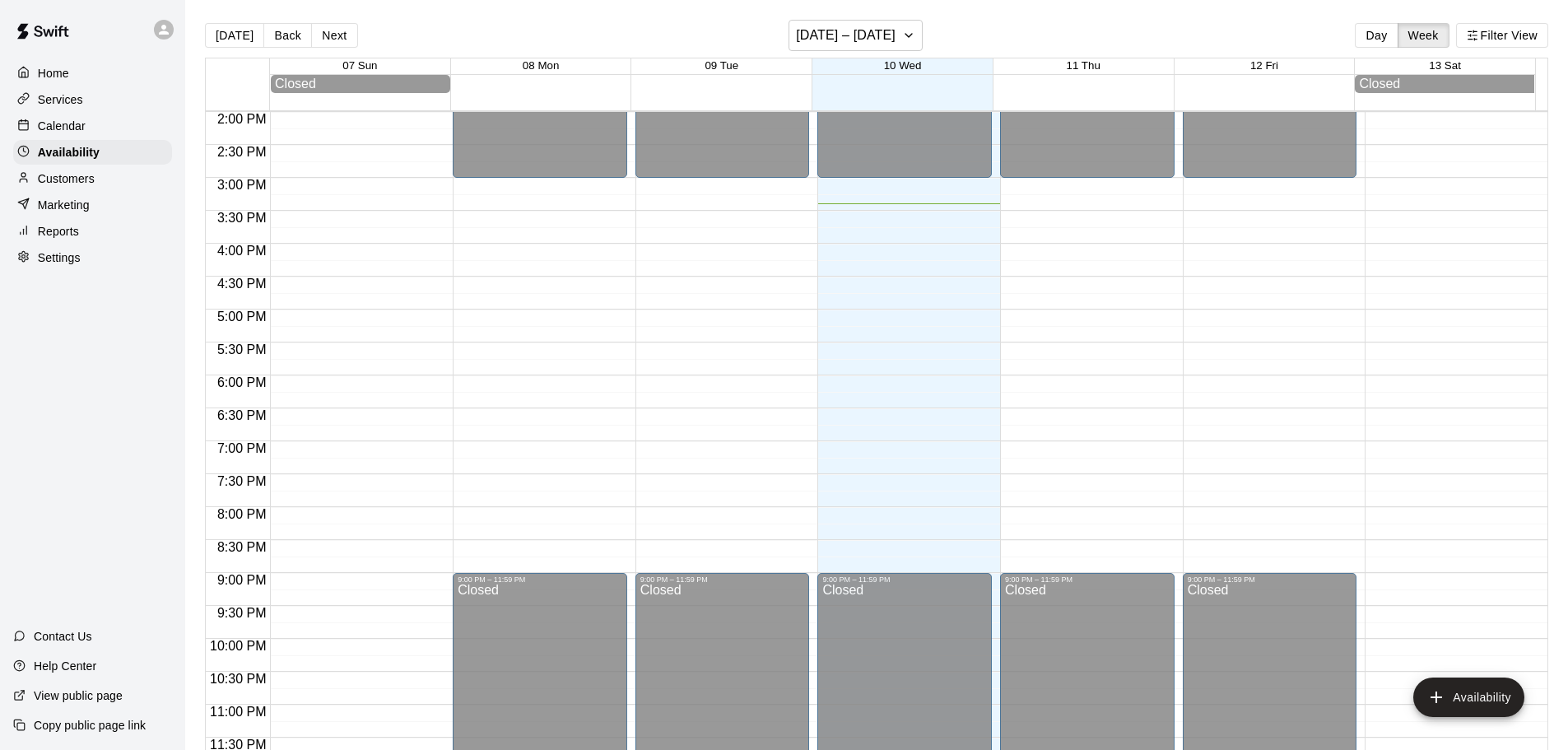
click at [63, 129] on p "Calendar" at bounding box center [62, 126] width 48 height 17
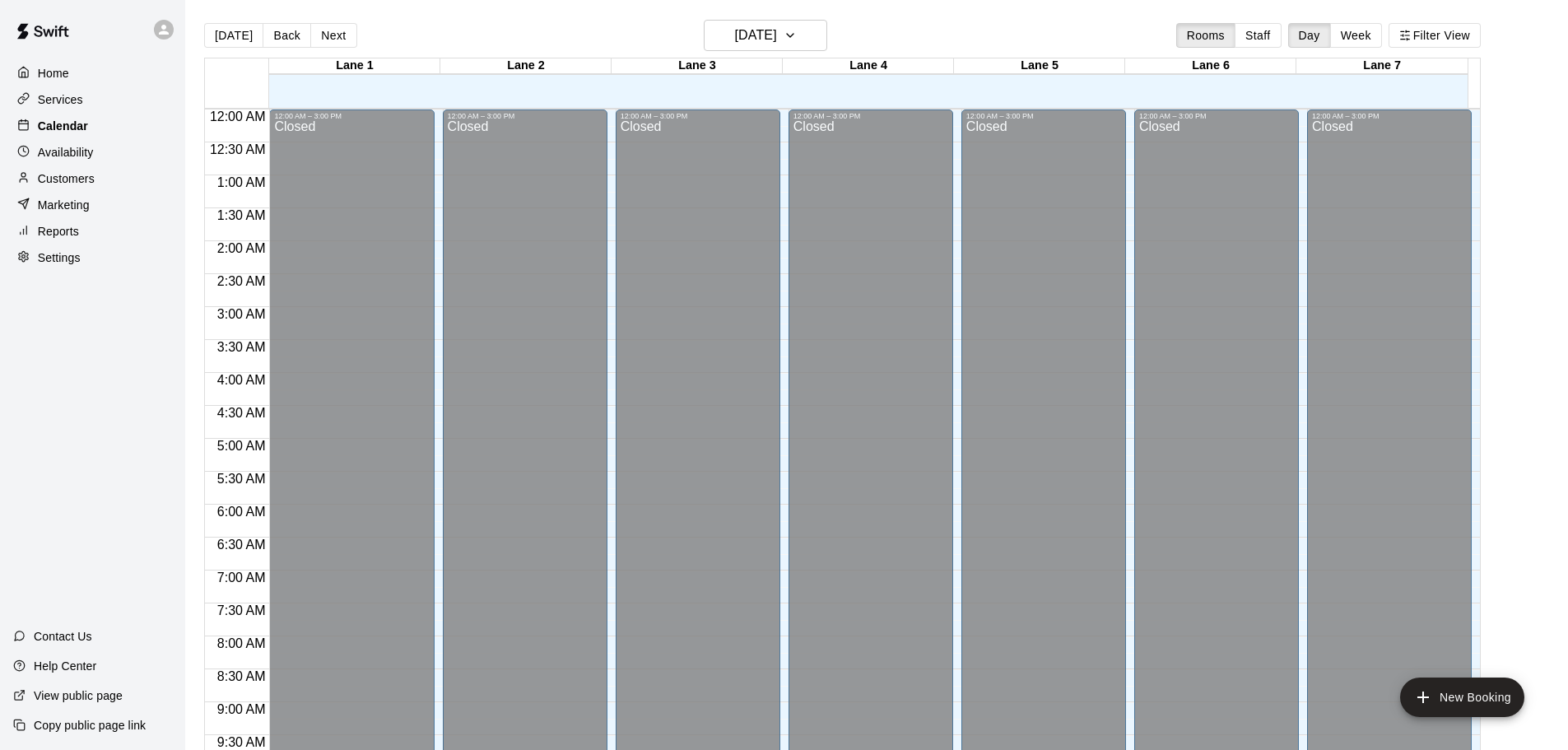
scroll to position [872, 0]
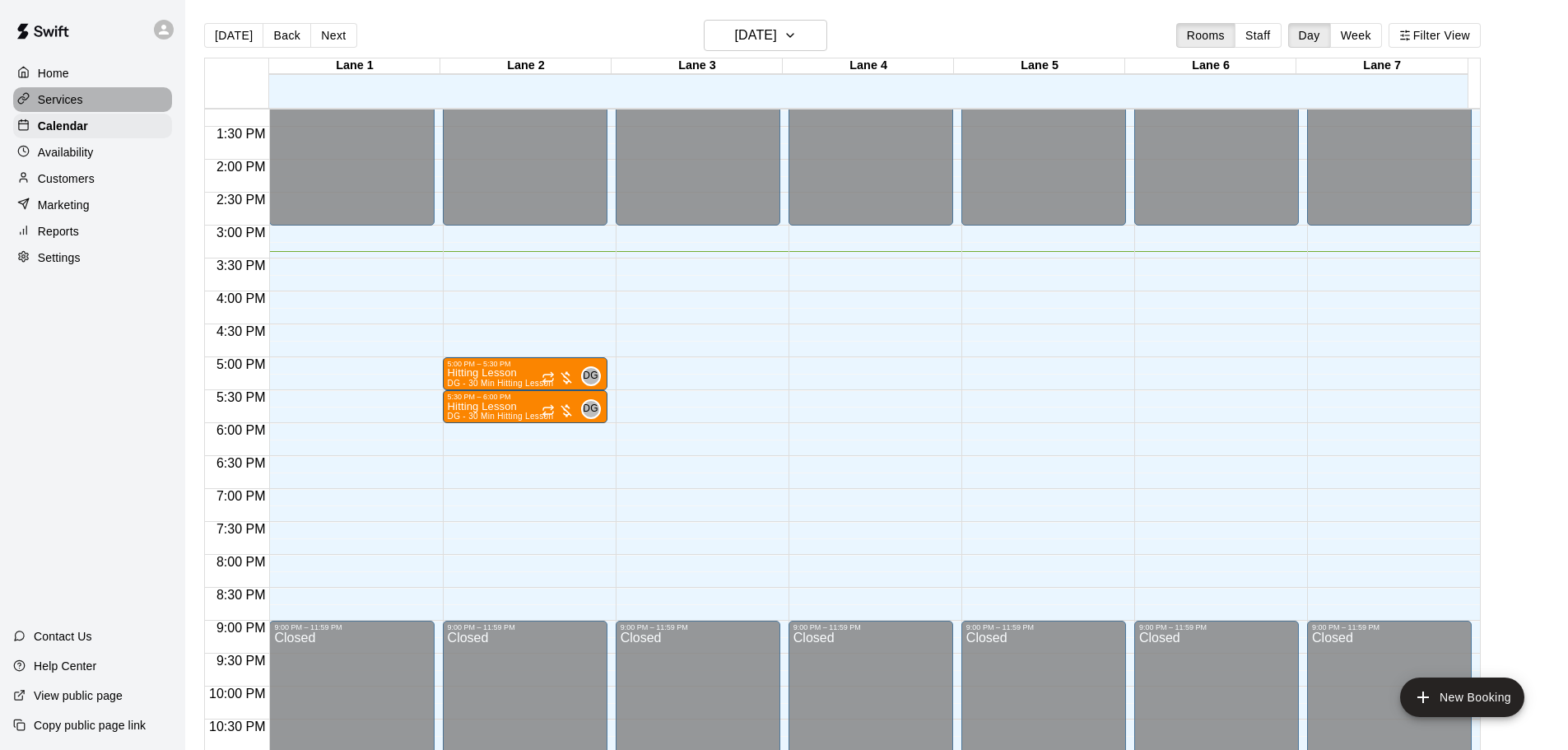
click at [62, 104] on p "Services" at bounding box center [61, 99] width 45 height 17
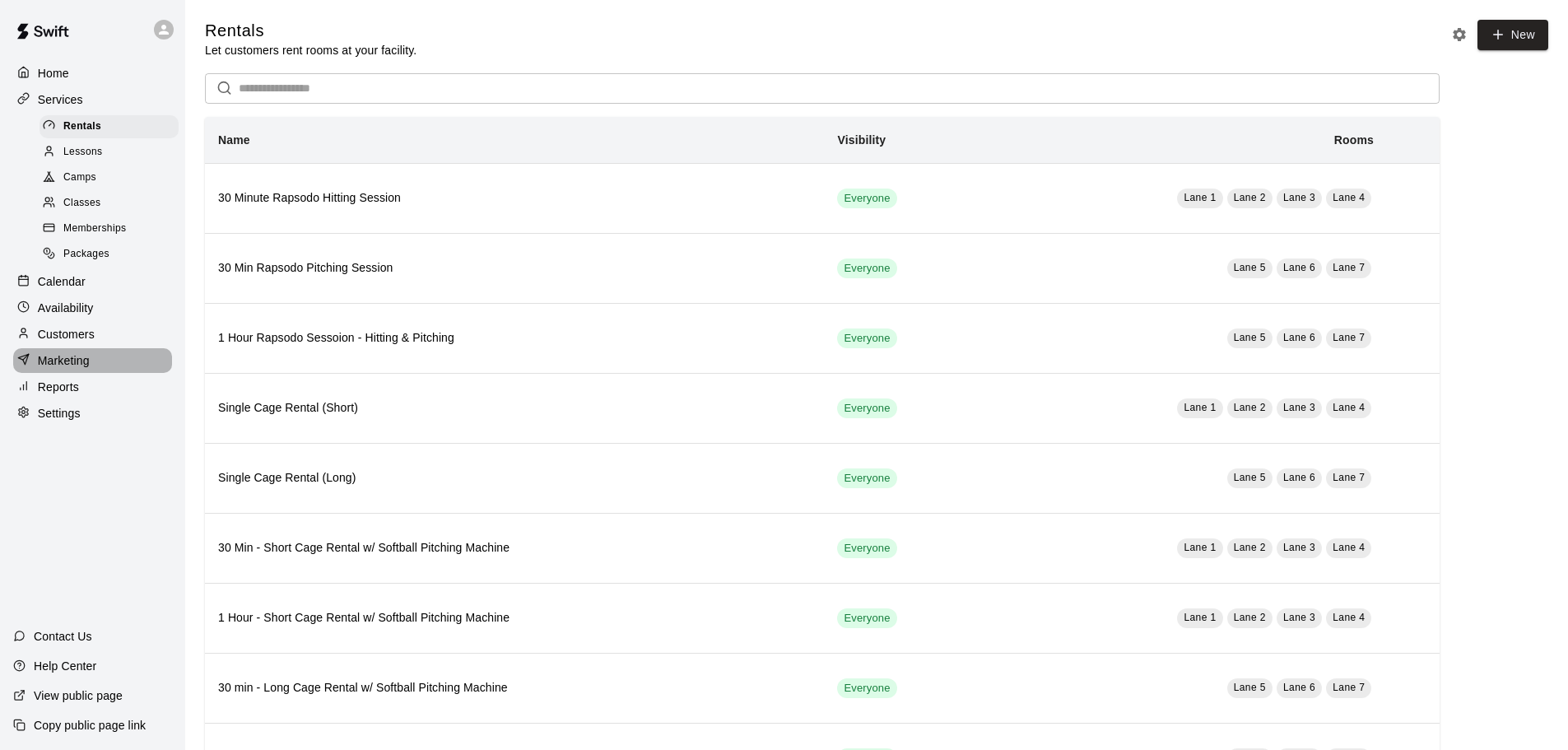
click at [63, 364] on p "Marketing" at bounding box center [64, 360] width 52 height 17
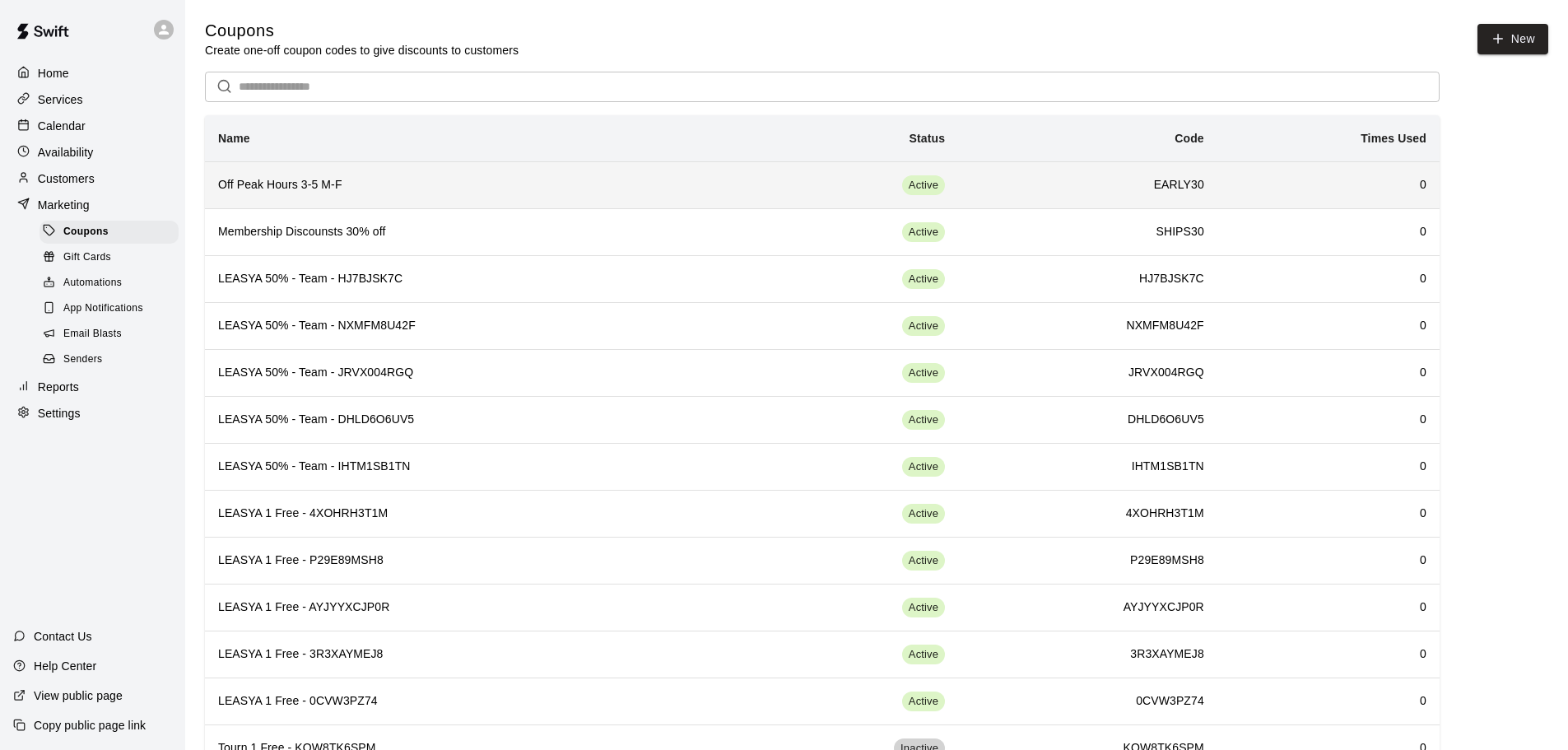
click at [331, 181] on h6 "Off Peak Hours 3-5 M-F" at bounding box center [475, 185] width 514 height 18
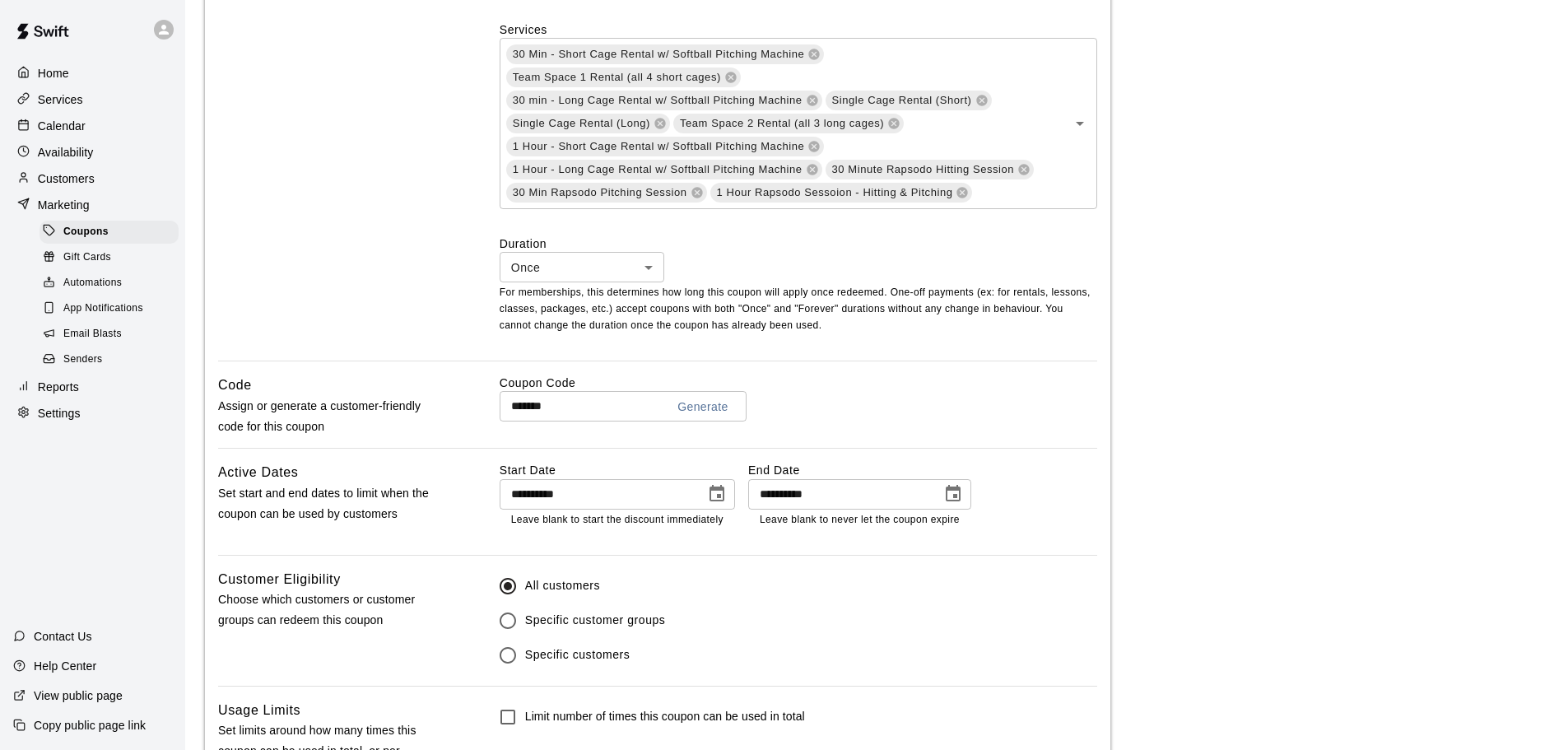
scroll to position [448, 0]
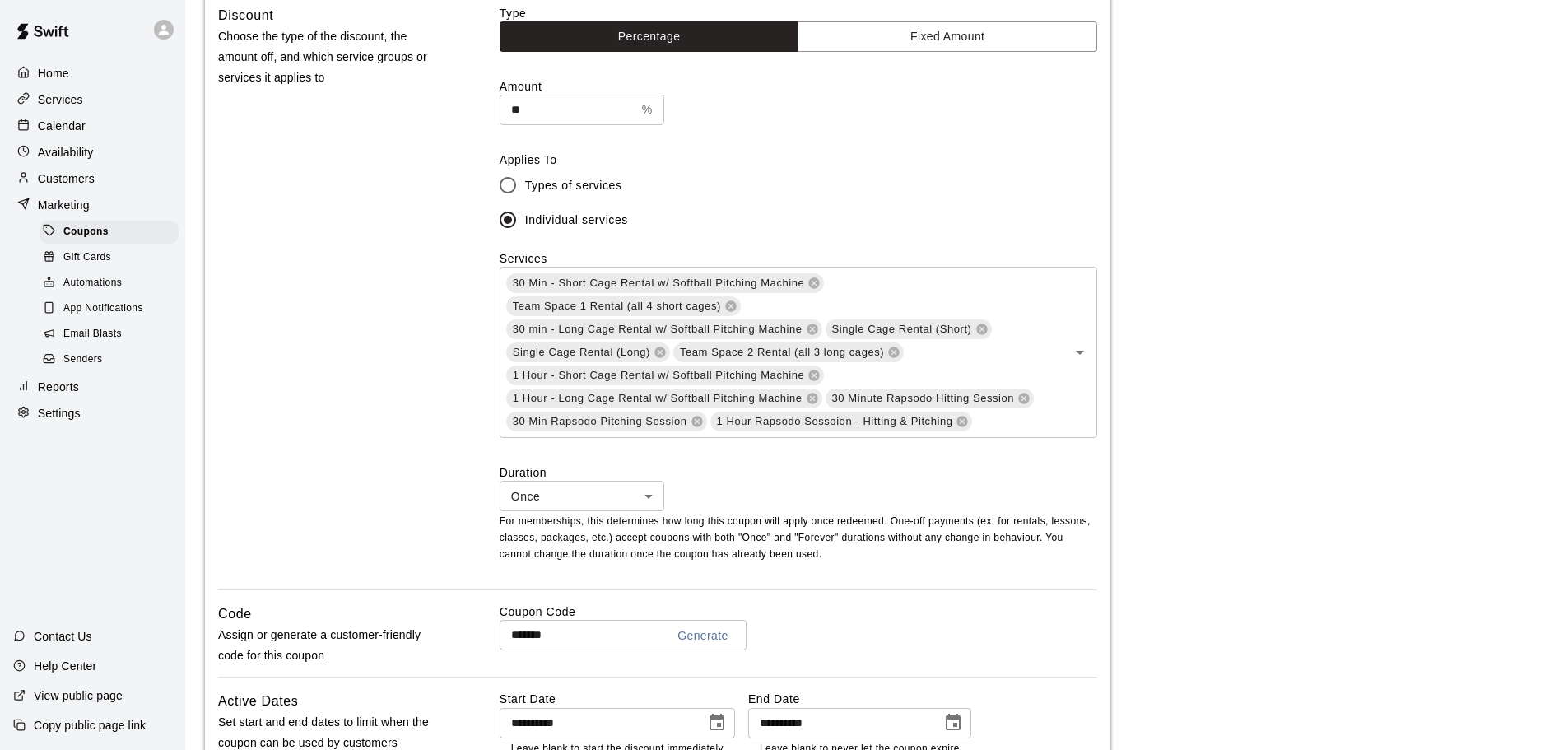
click at [53, 98] on p "Services" at bounding box center [61, 99] width 45 height 17
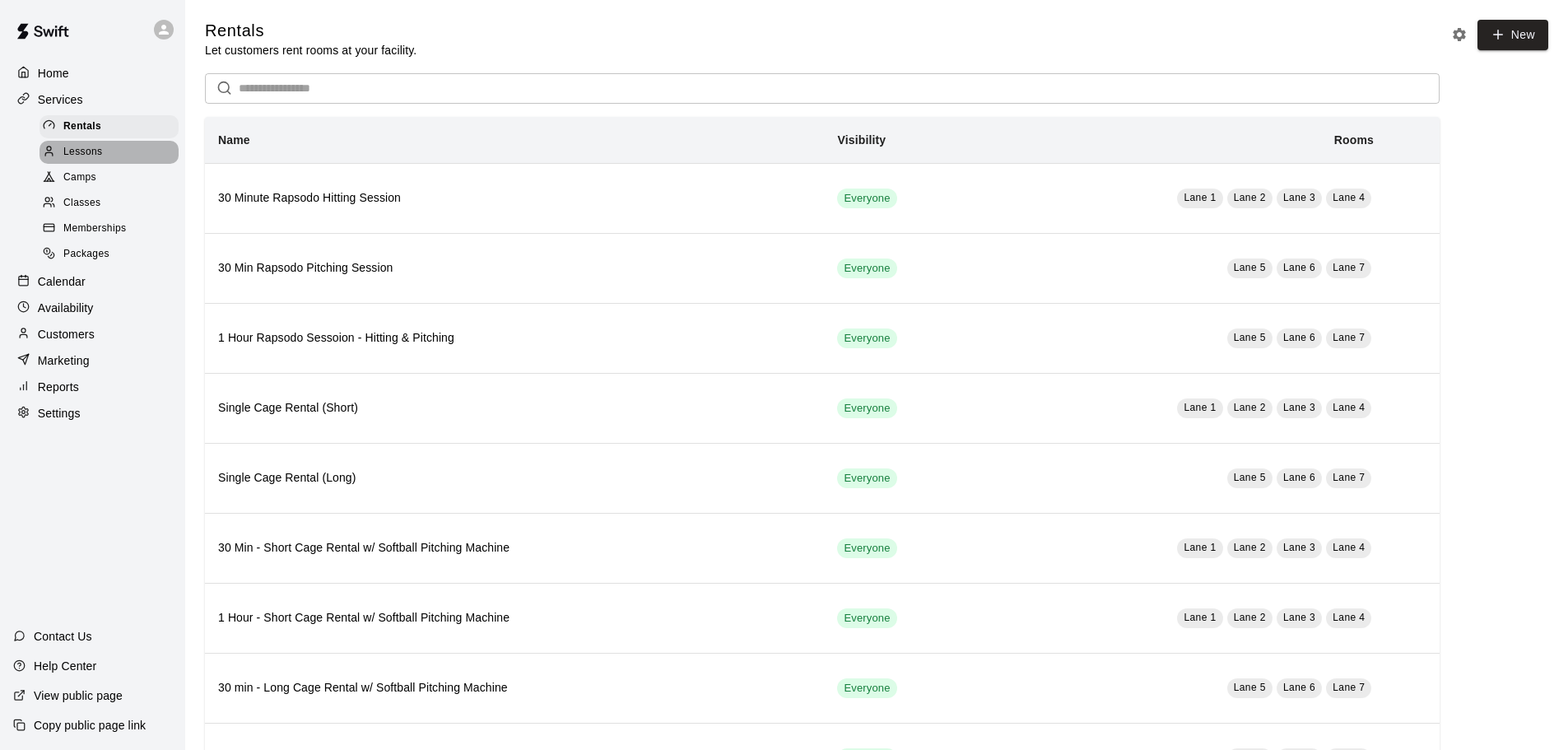
click at [81, 159] on span "Lessons" at bounding box center [83, 152] width 39 height 17
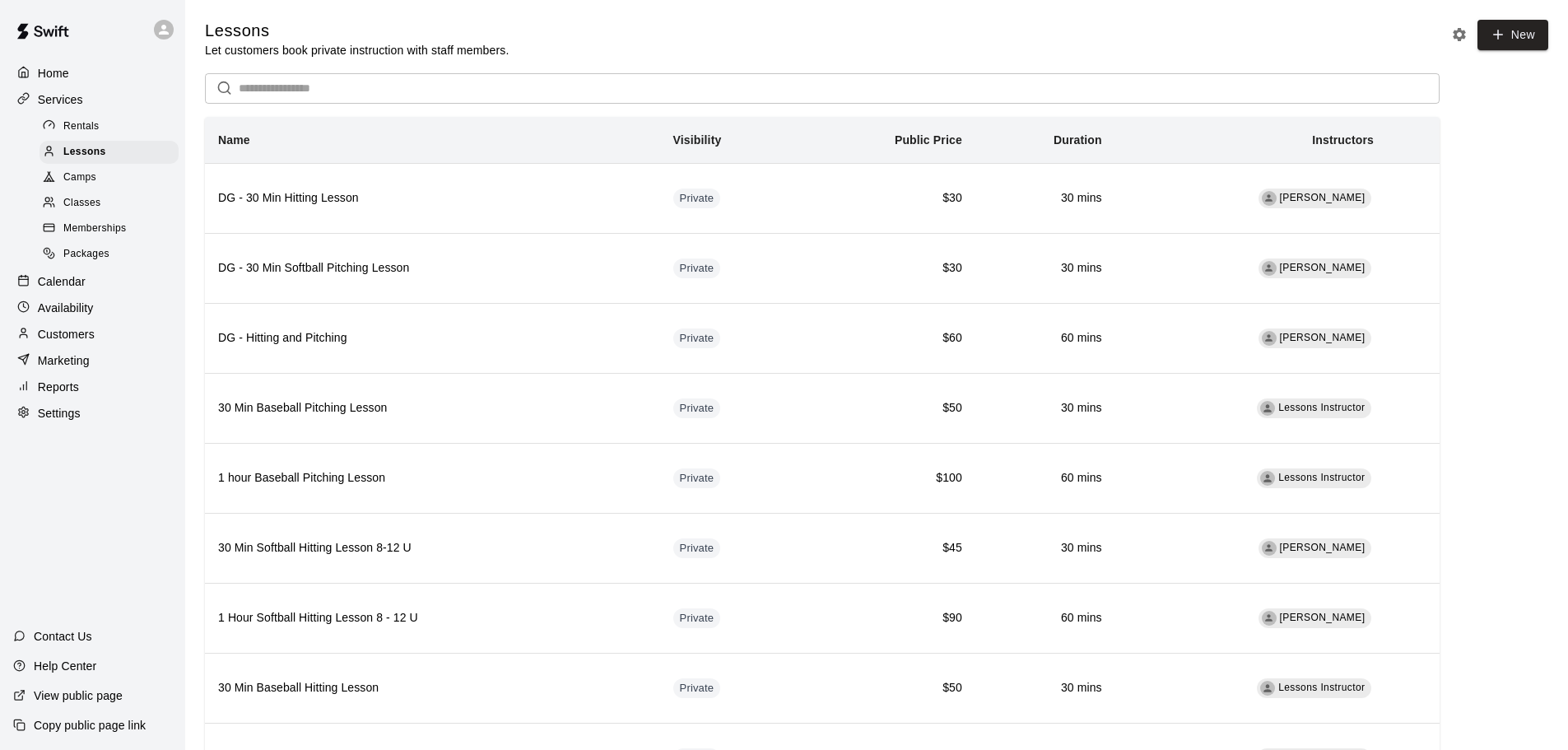
click at [85, 174] on span "Camps" at bounding box center [81, 178] width 33 height 17
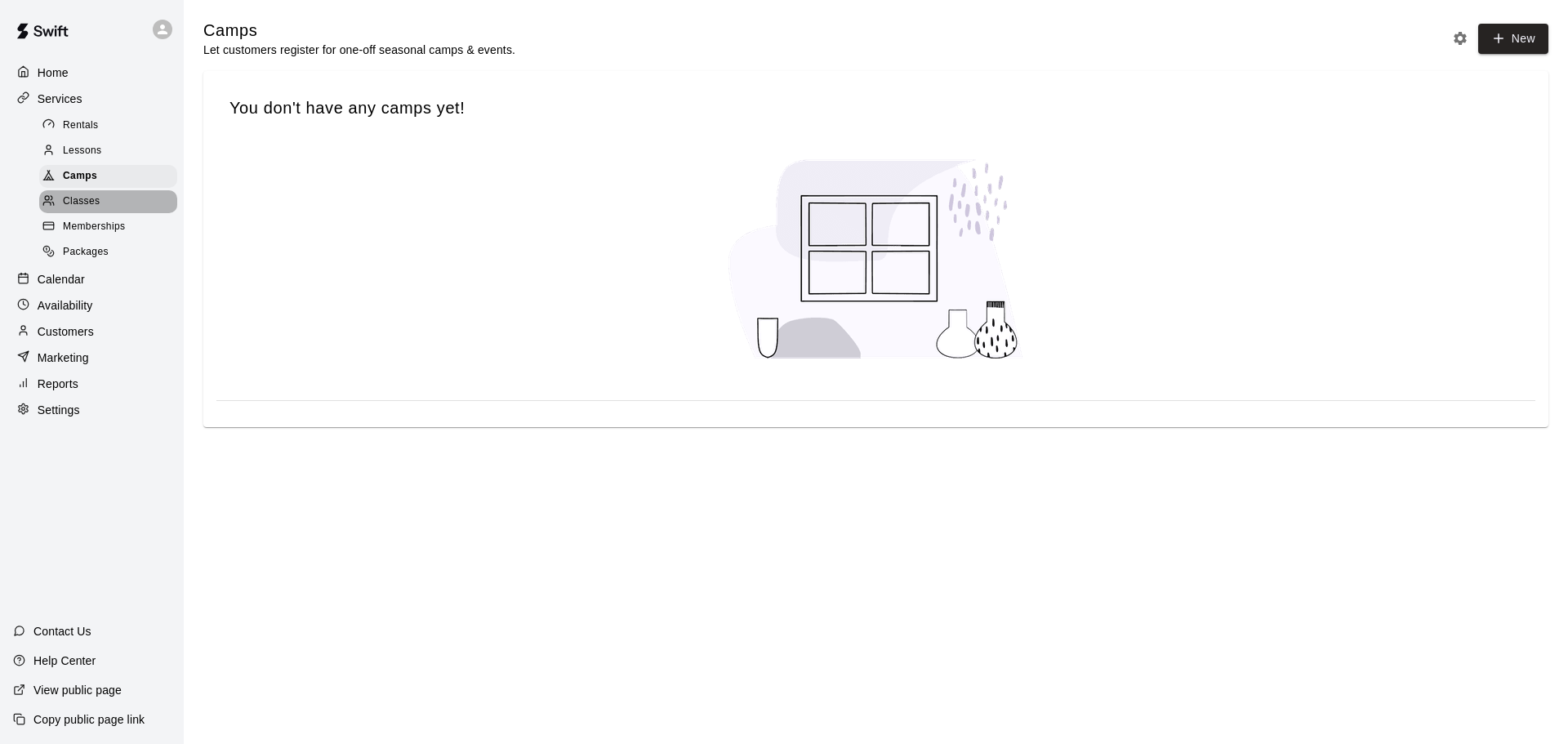
click at [91, 209] on span "Classes" at bounding box center [82, 202] width 37 height 17
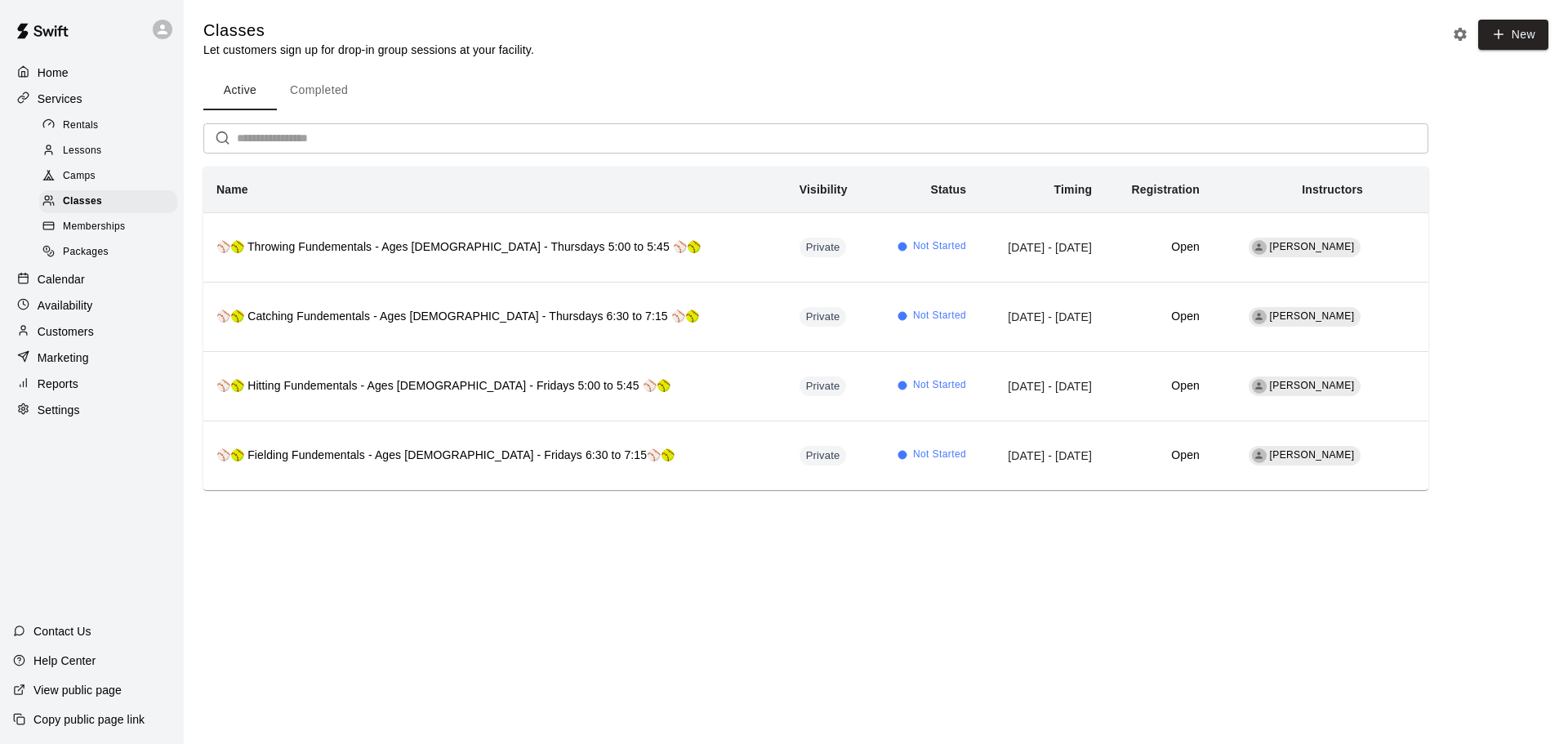
click at [98, 235] on span "Memberships" at bounding box center [94, 227] width 62 height 17
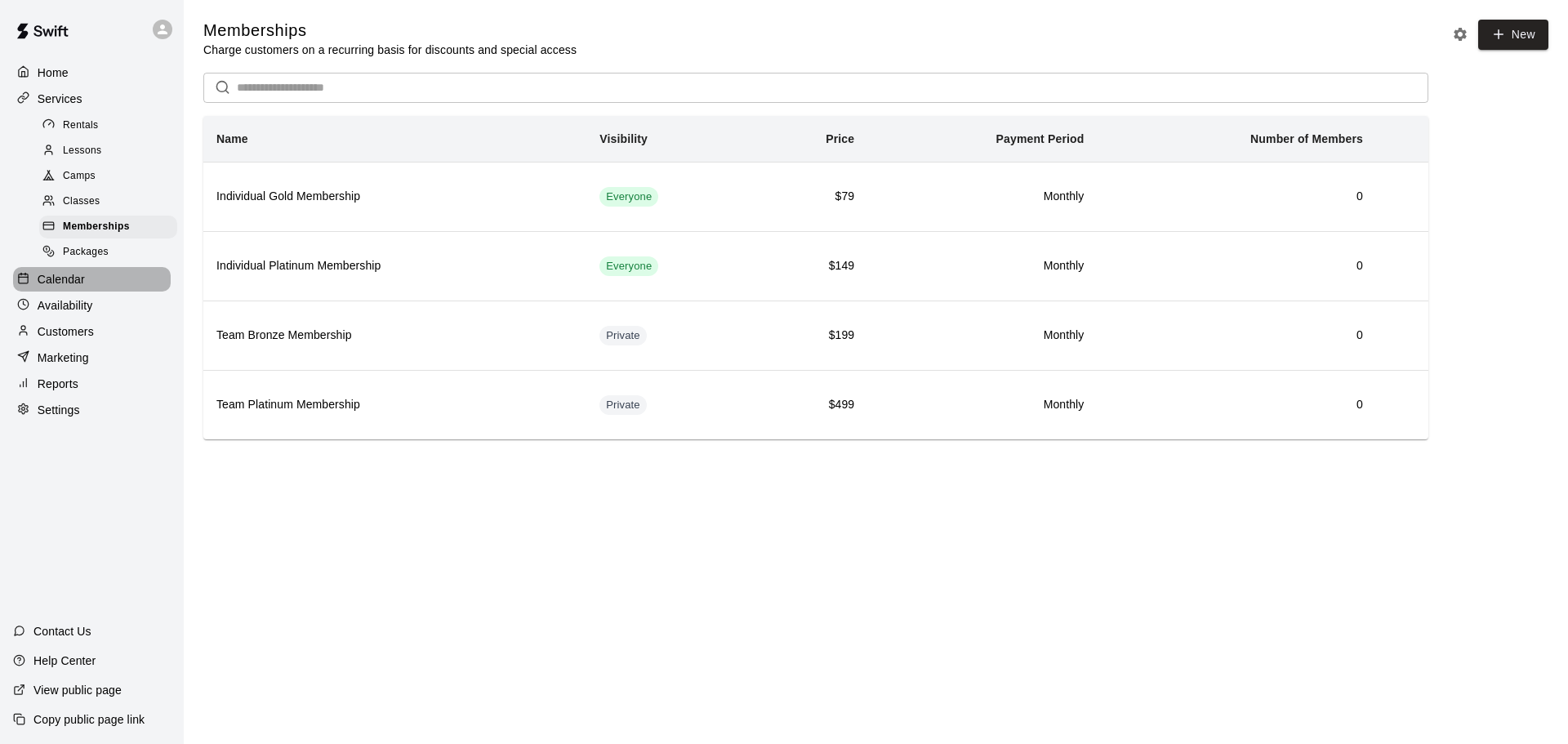
click at [71, 287] on p "Calendar" at bounding box center [61, 279] width 48 height 17
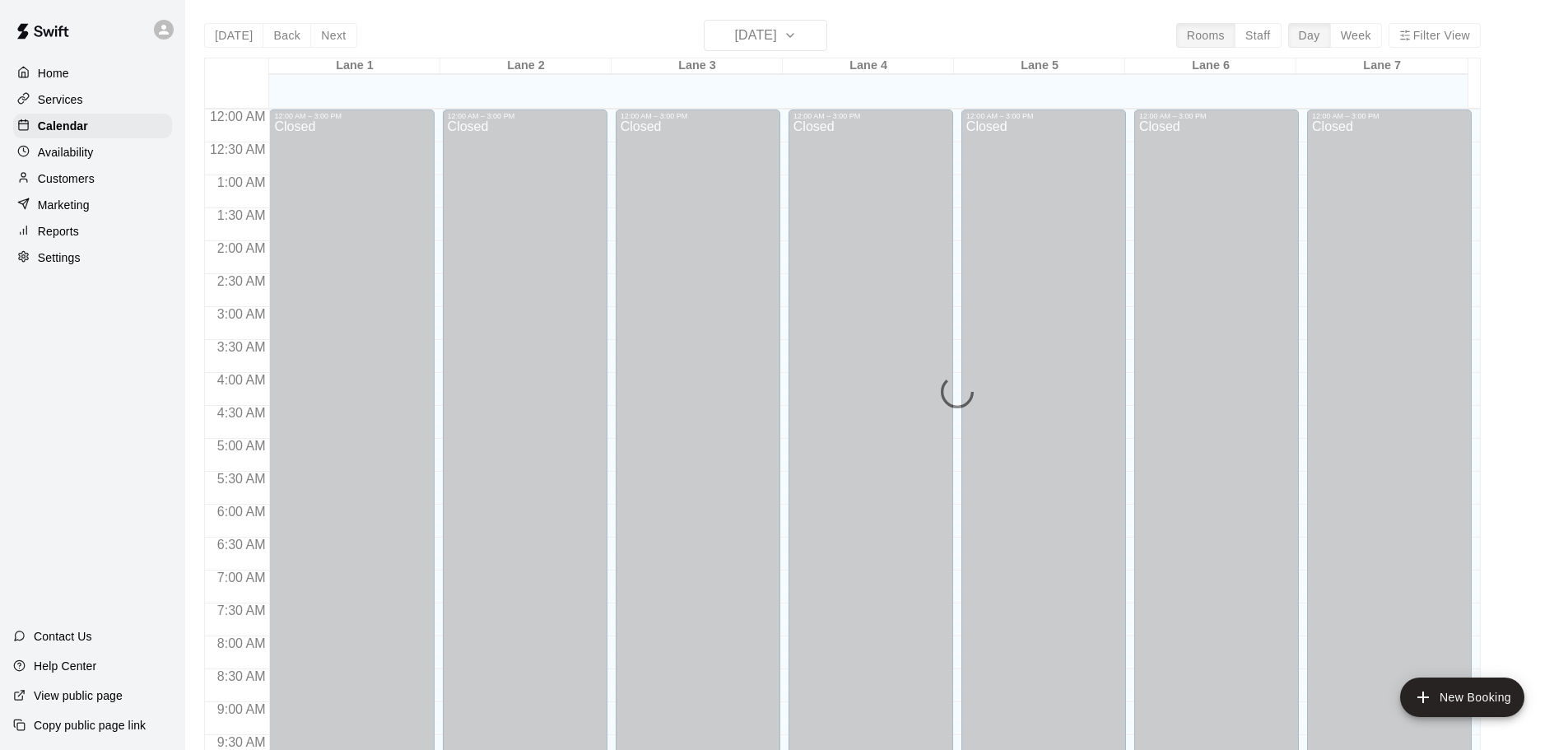
scroll to position [872, 0]
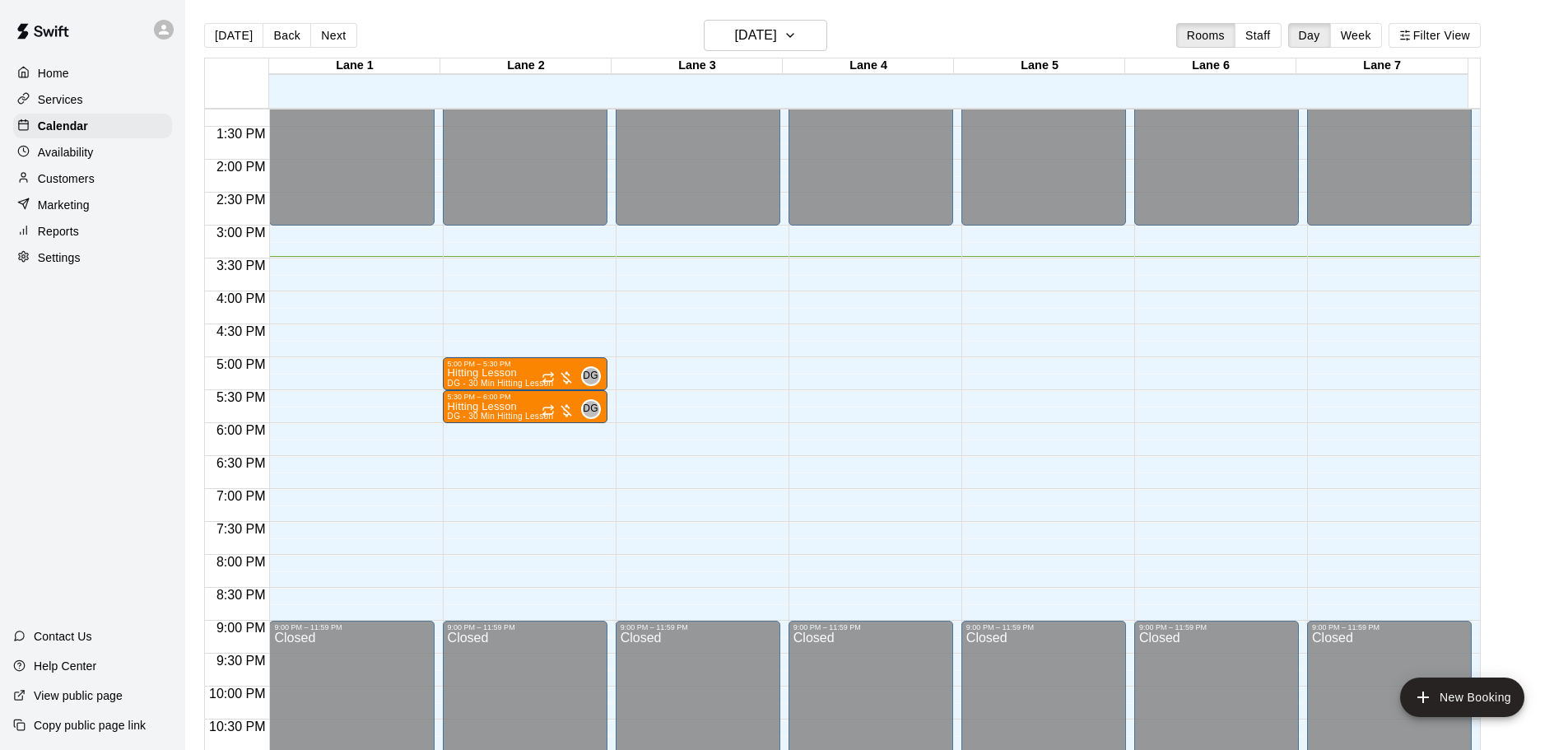
click at [69, 213] on p "Marketing" at bounding box center [64, 204] width 52 height 17
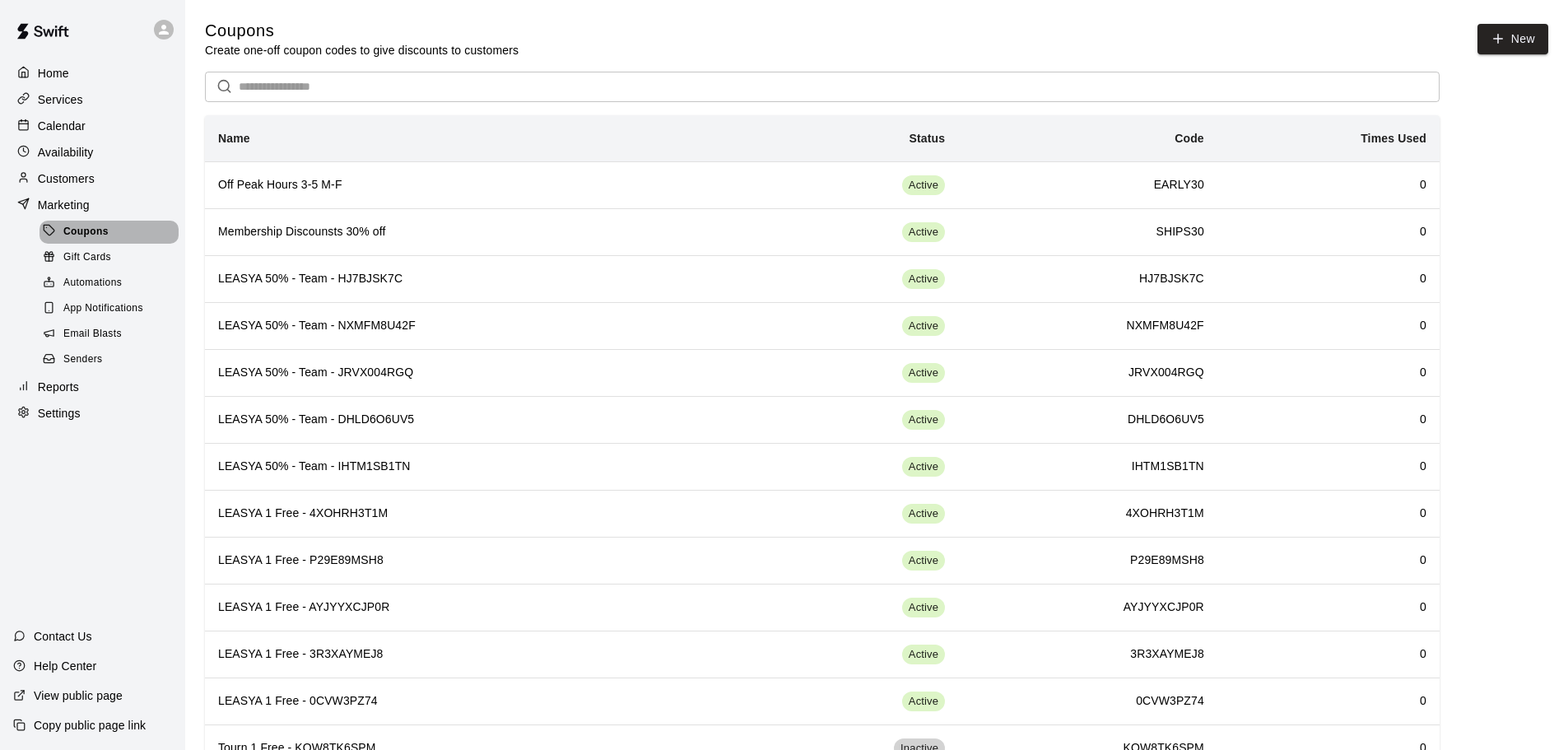
click at [92, 235] on span "Coupons" at bounding box center [86, 232] width 45 height 17
click at [64, 130] on p "Calendar" at bounding box center [62, 126] width 48 height 17
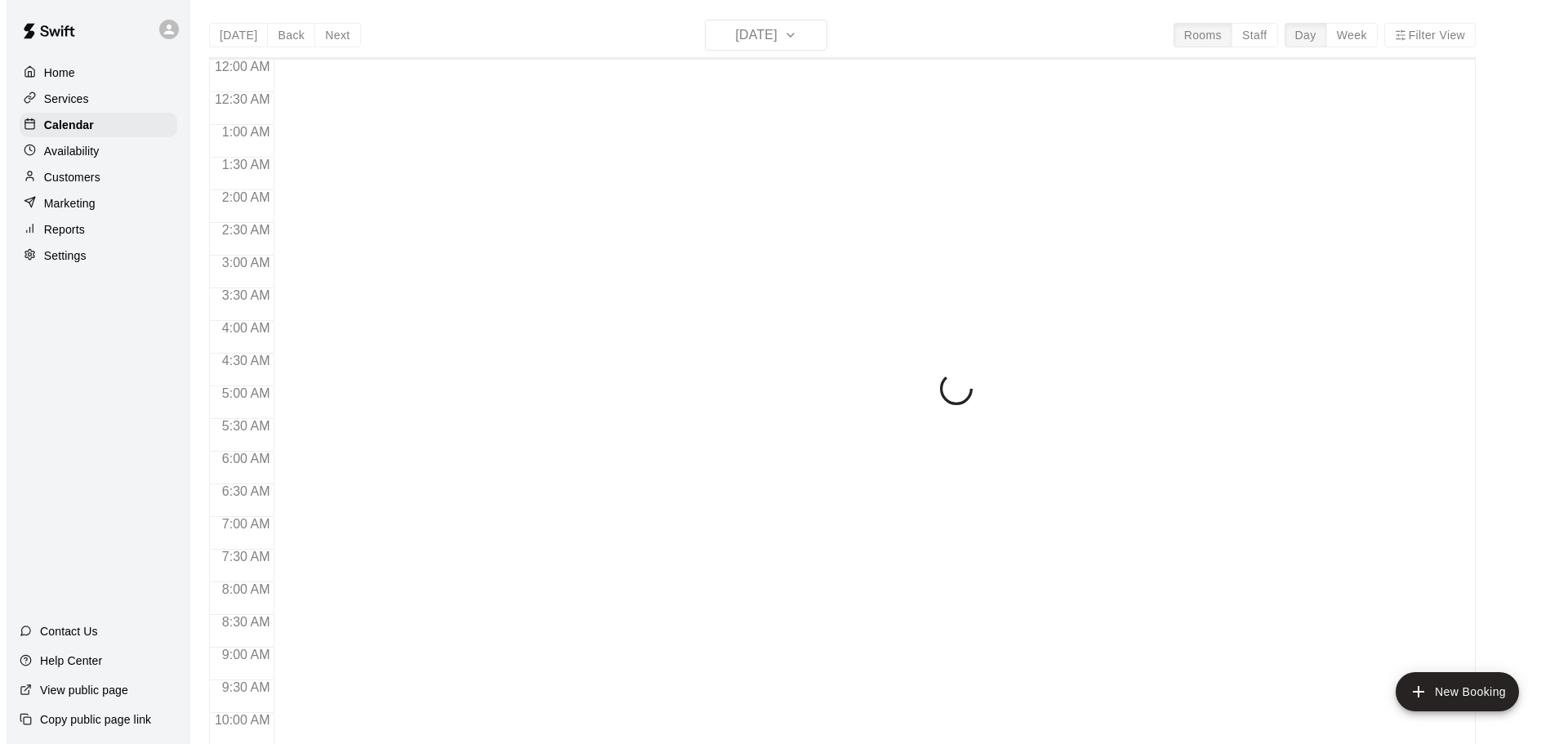
scroll to position [865, 0]
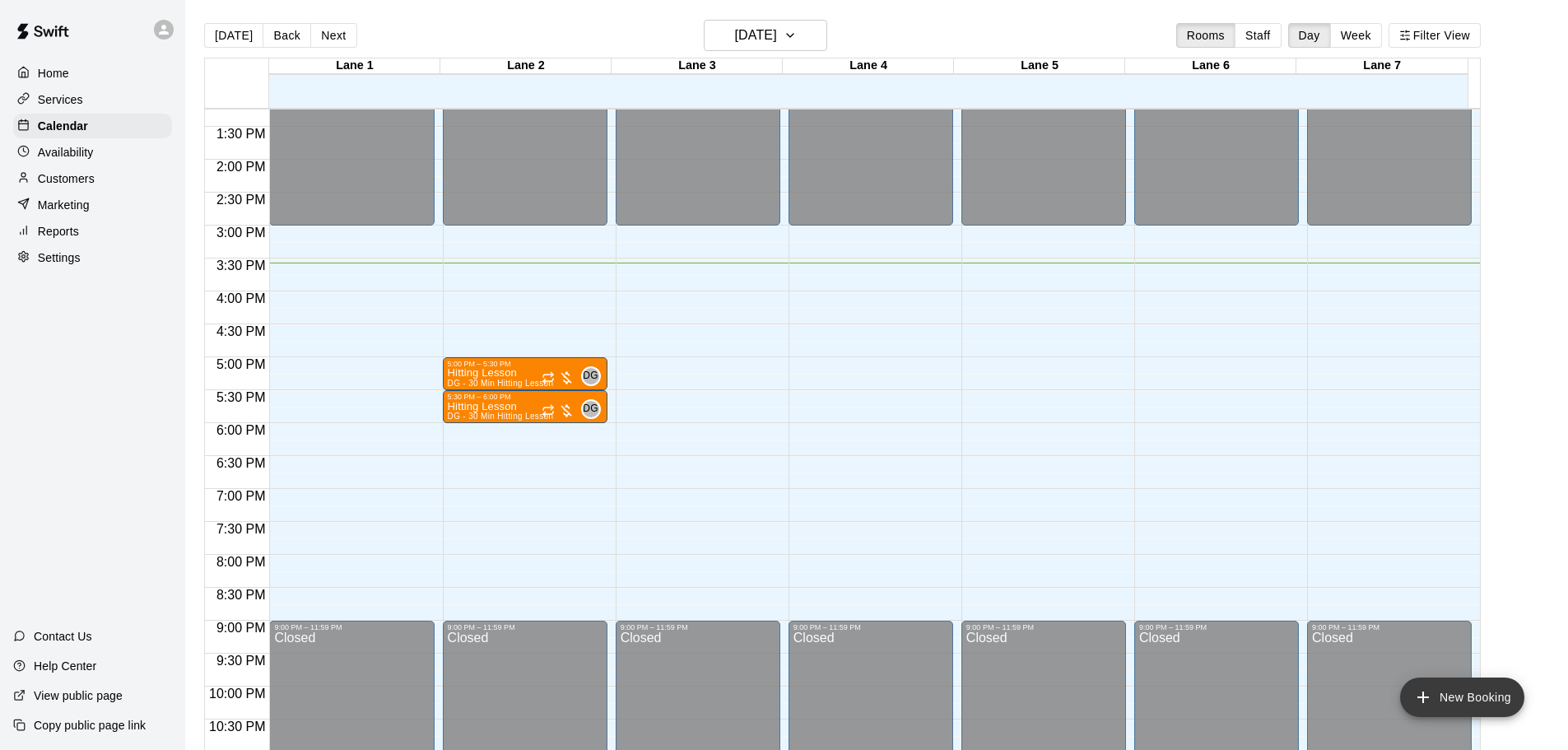
click at [1453, 685] on button "New Booking" at bounding box center [1462, 697] width 125 height 39
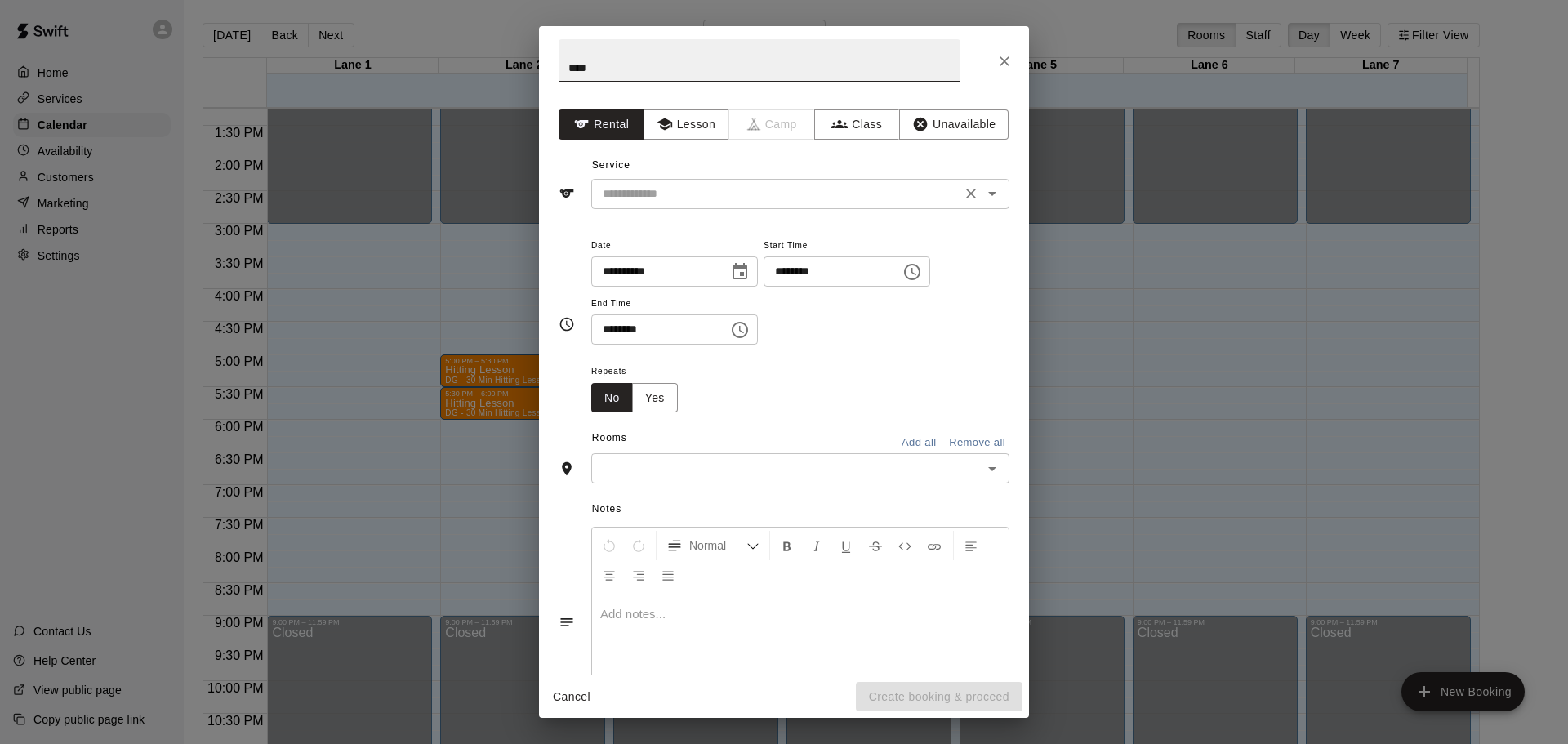
type input "****"
click at [680, 193] on input "text" at bounding box center [776, 194] width 360 height 20
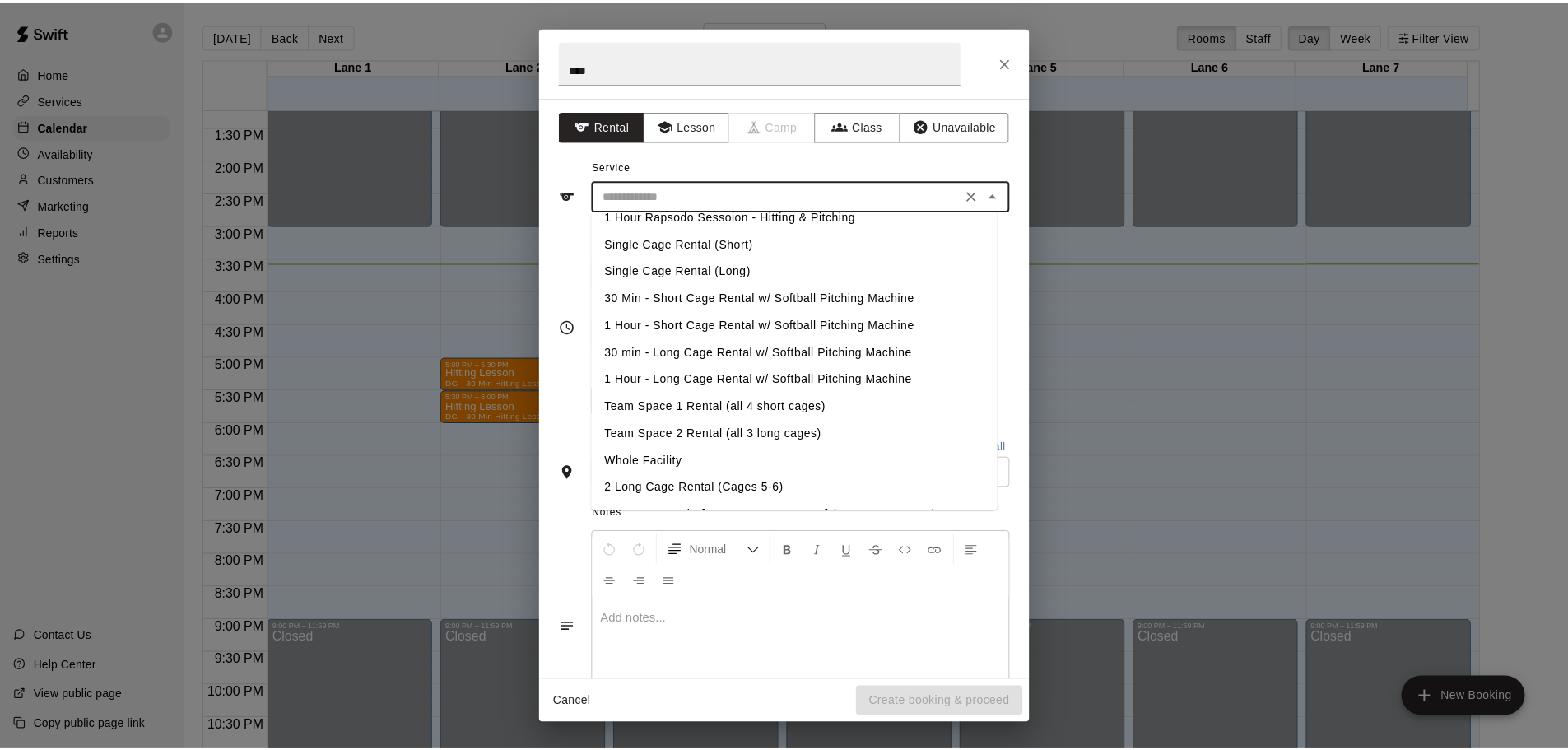
scroll to position [176, 0]
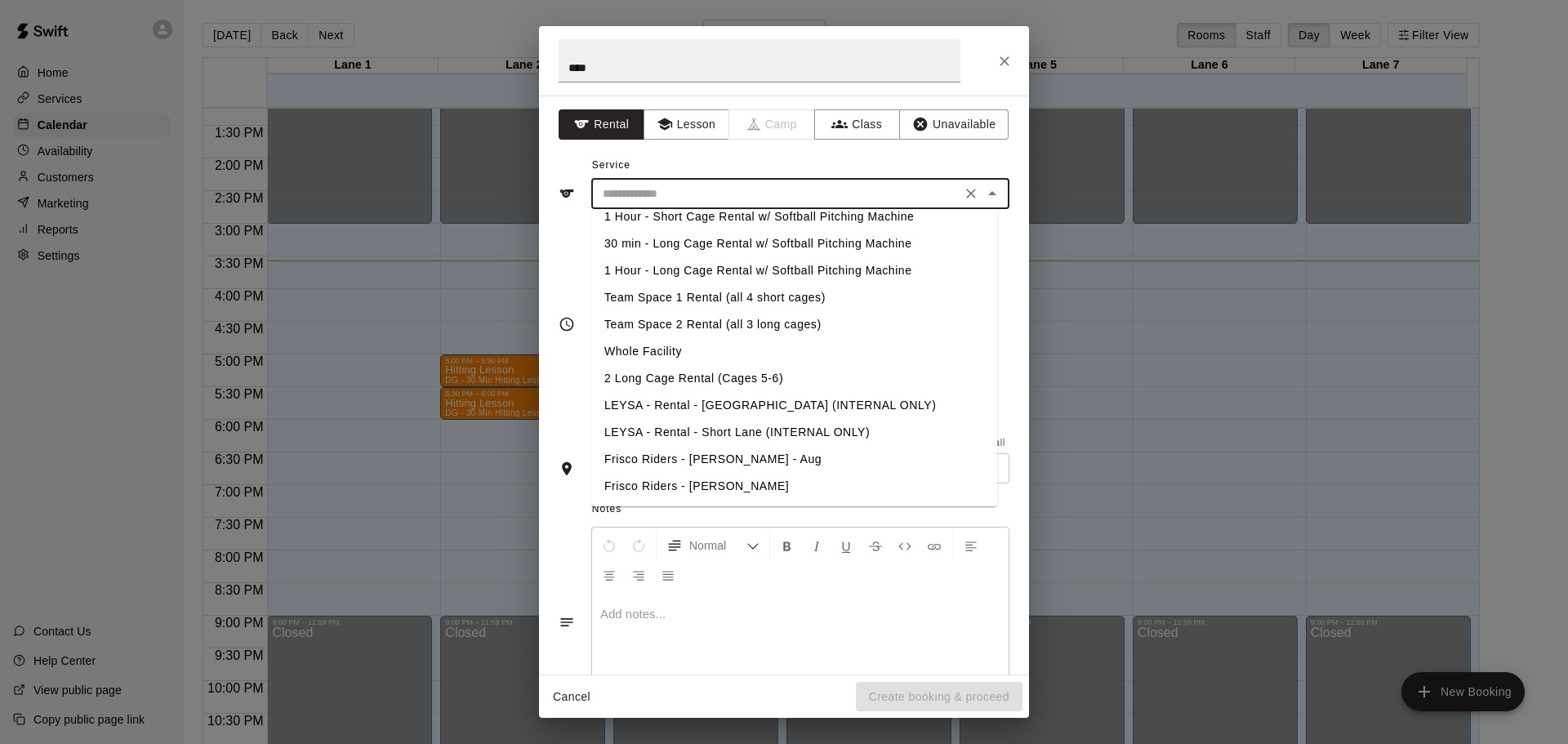
click at [680, 379] on li "2 Long Cage Rental (Cages 5-6)" at bounding box center [794, 379] width 406 height 27
type input "**********"
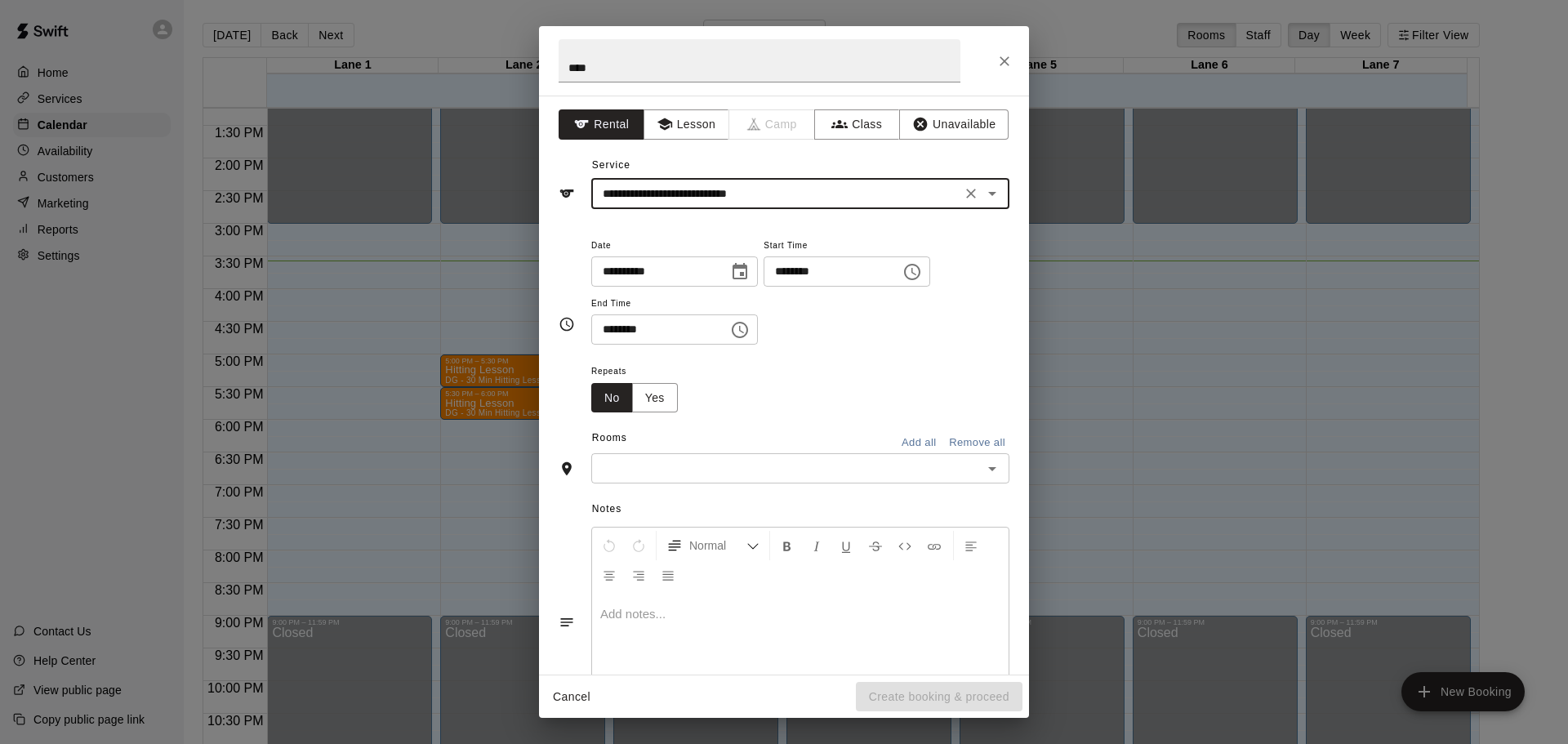
click at [713, 471] on input "text" at bounding box center [787, 467] width 382 height 20
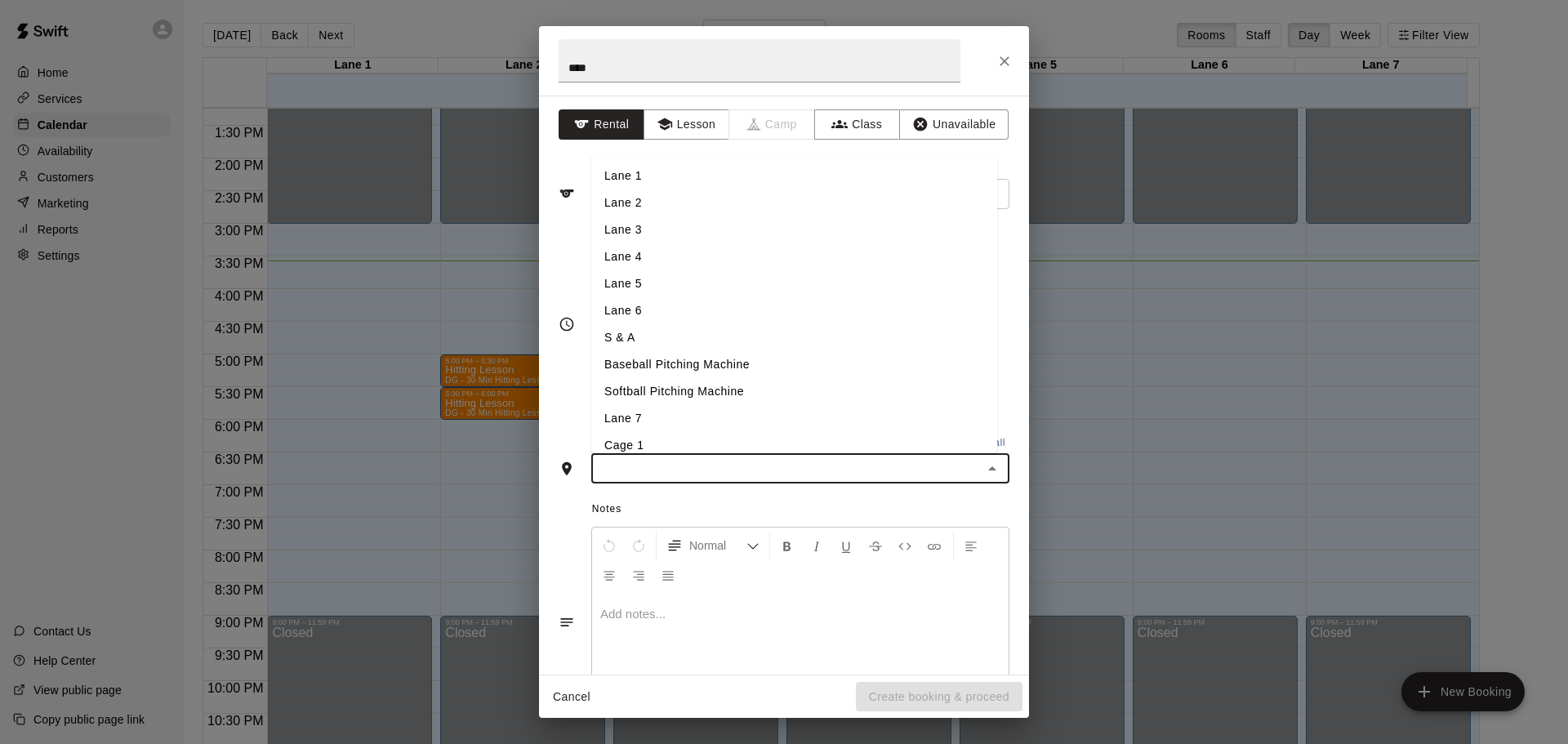
click at [1003, 242] on div "**********" at bounding box center [783, 385] width 490 height 578
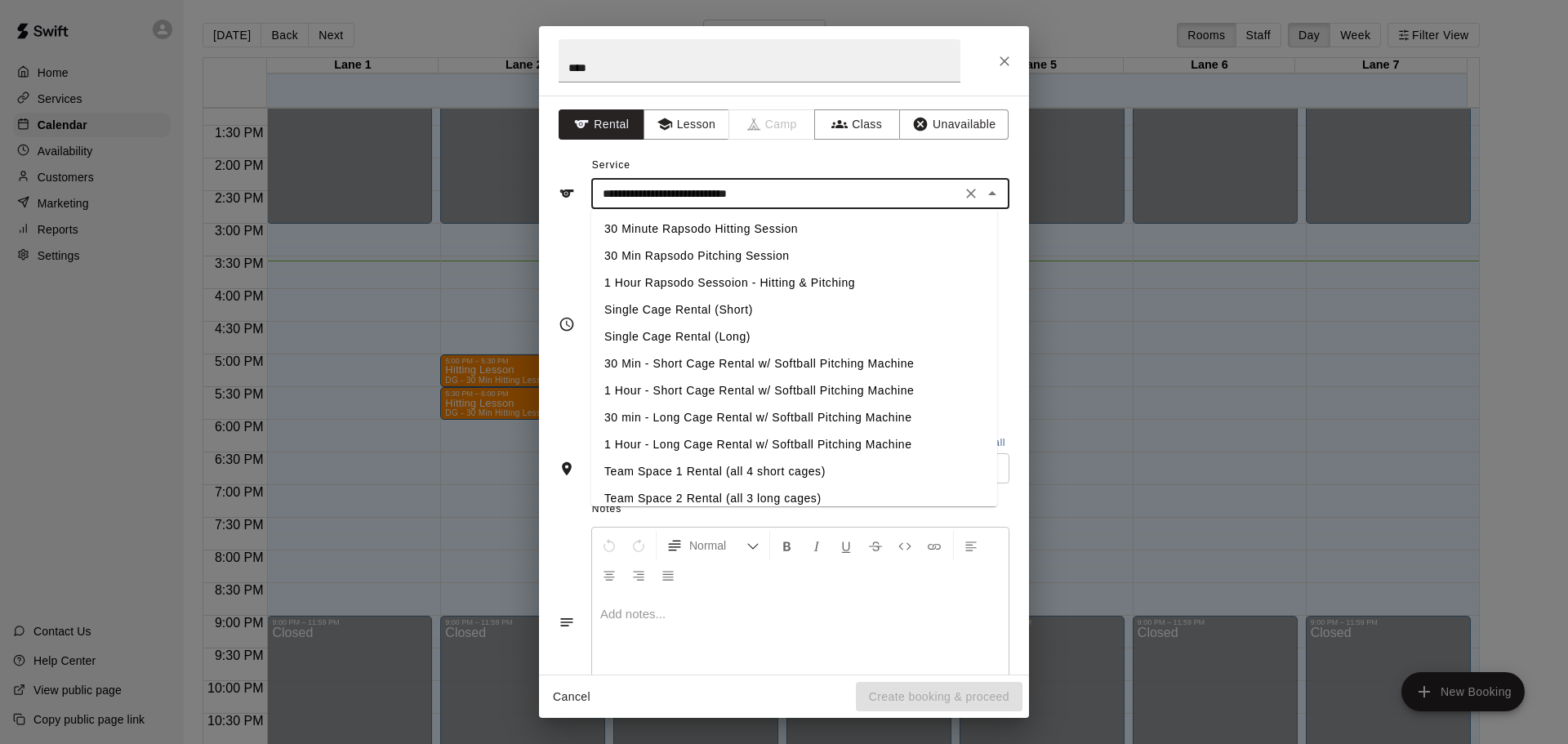
click at [867, 200] on input "**********" at bounding box center [776, 194] width 360 height 20
click at [1013, 270] on div "**********" at bounding box center [783, 385] width 490 height 578
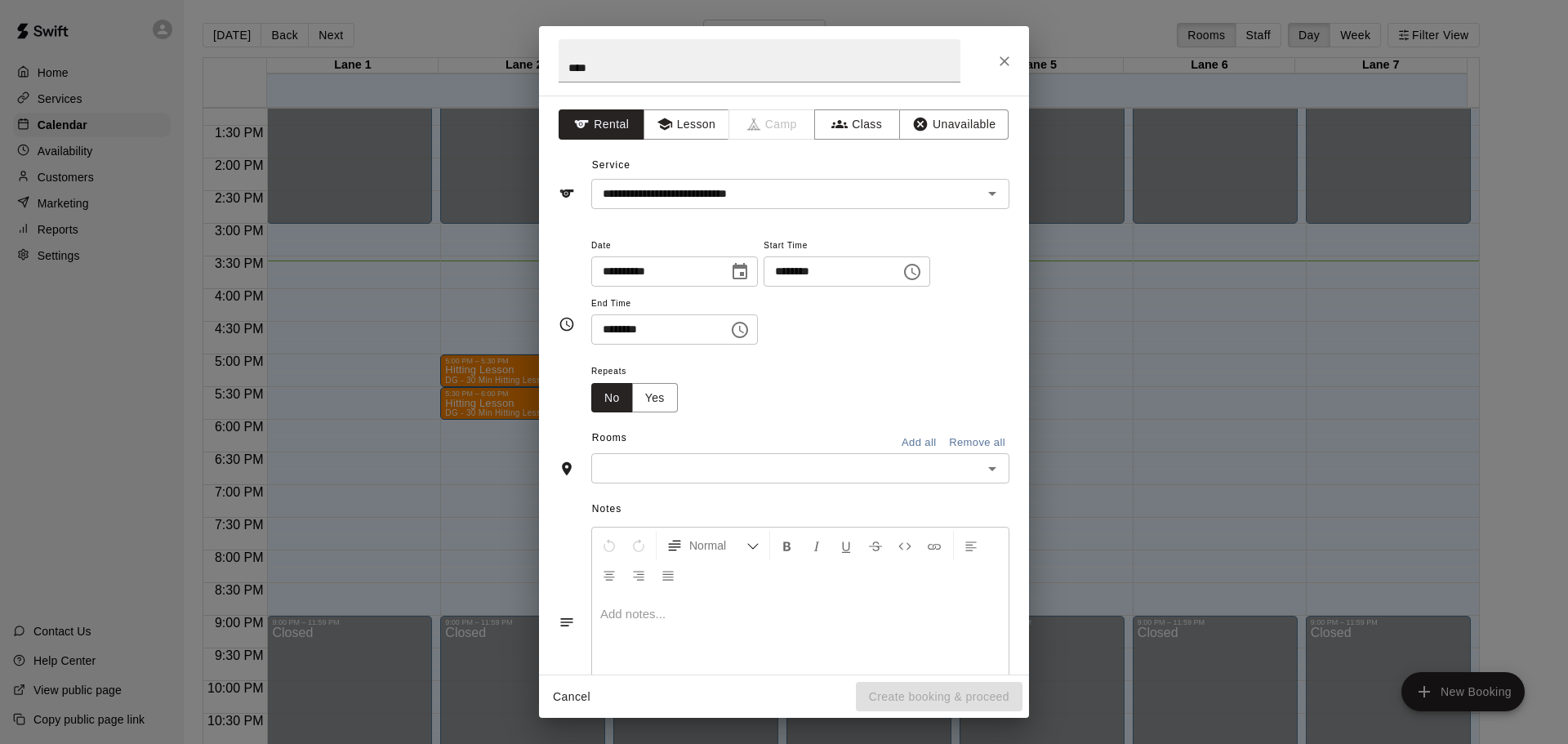
click at [637, 474] on input "text" at bounding box center [787, 467] width 382 height 20
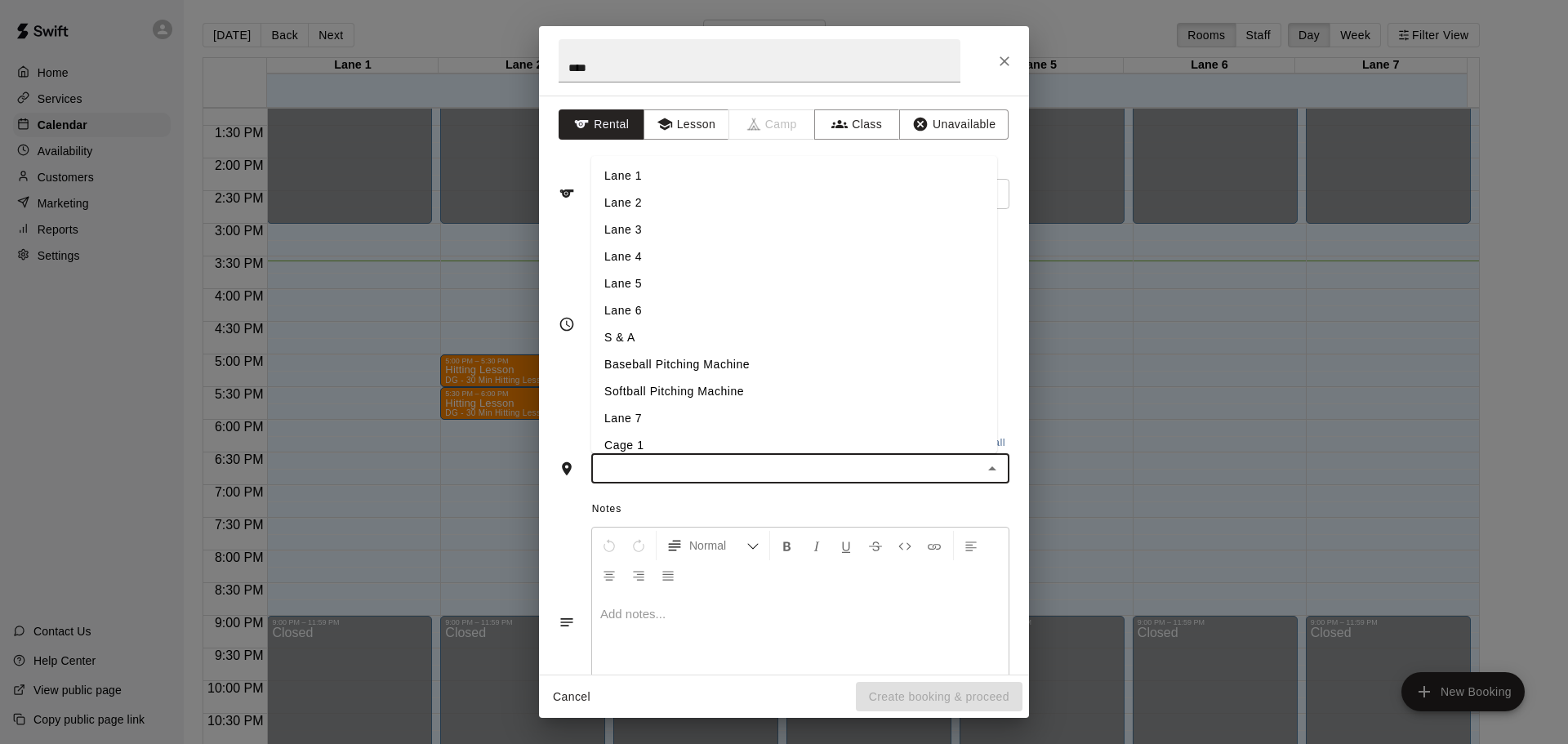
click at [666, 293] on li "Lane 5" at bounding box center [794, 283] width 406 height 27
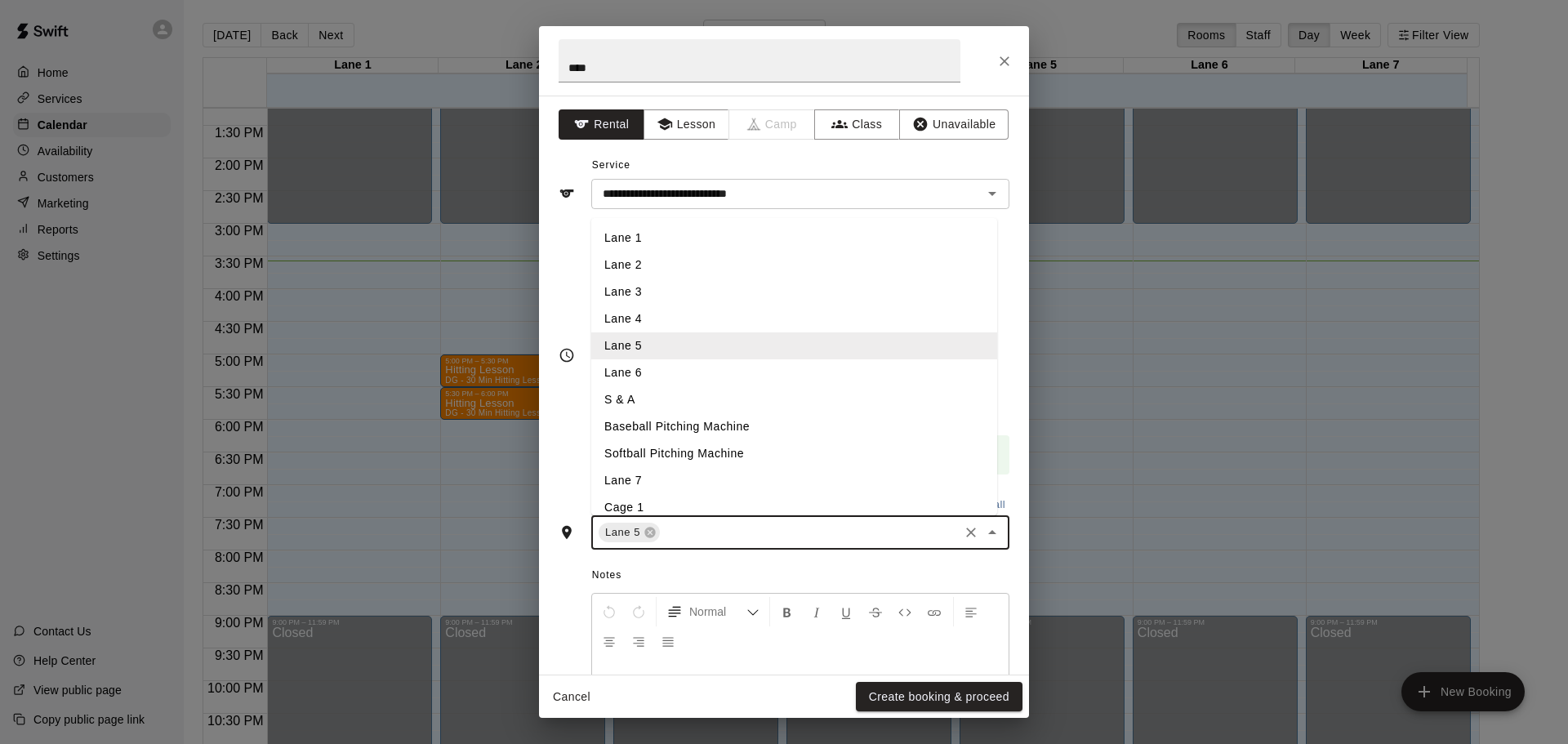
click at [694, 533] on input "text" at bounding box center [809, 533] width 294 height 20
click at [659, 370] on li "Lane 6" at bounding box center [794, 373] width 406 height 27
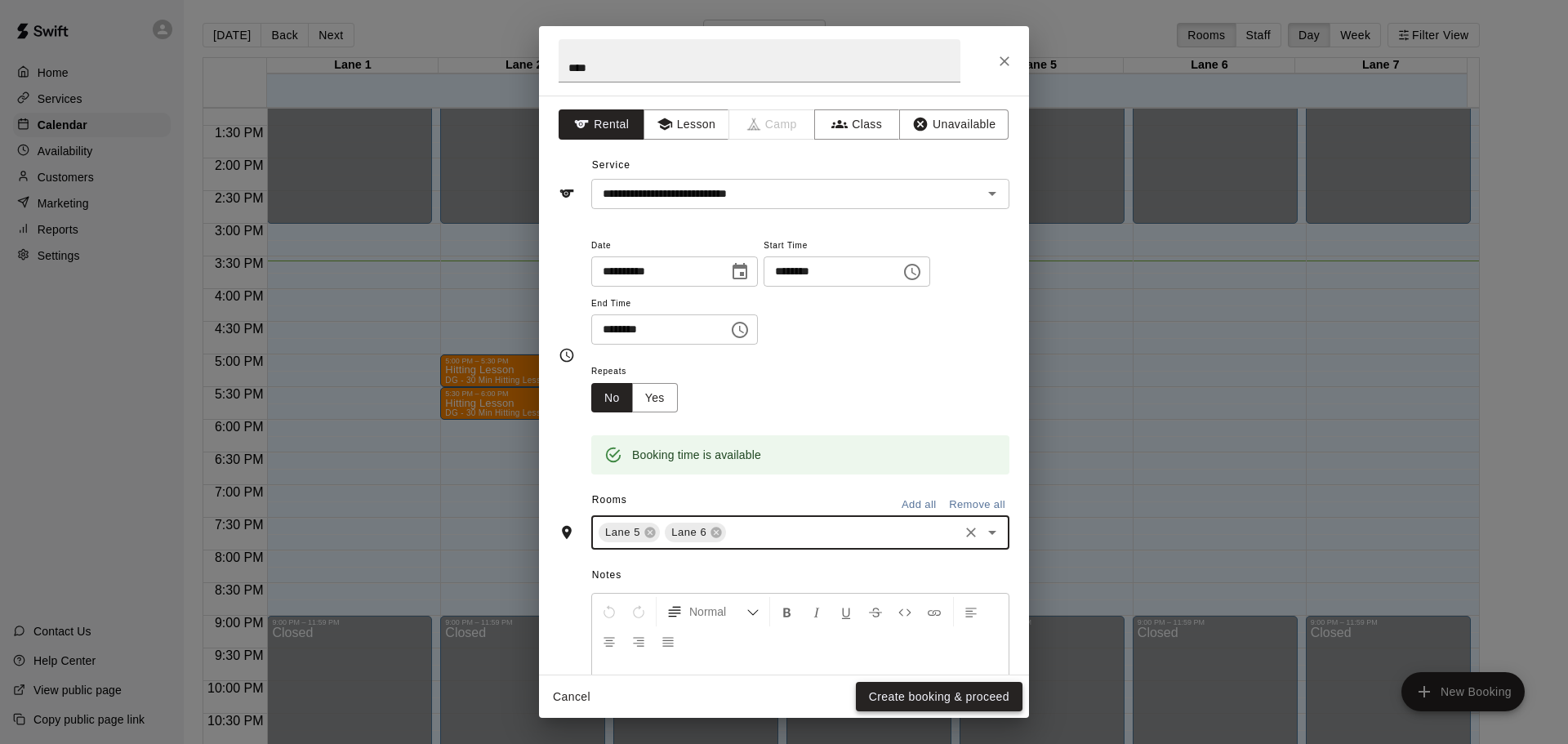
click at [882, 693] on button "Create booking & proceed" at bounding box center [939, 696] width 167 height 30
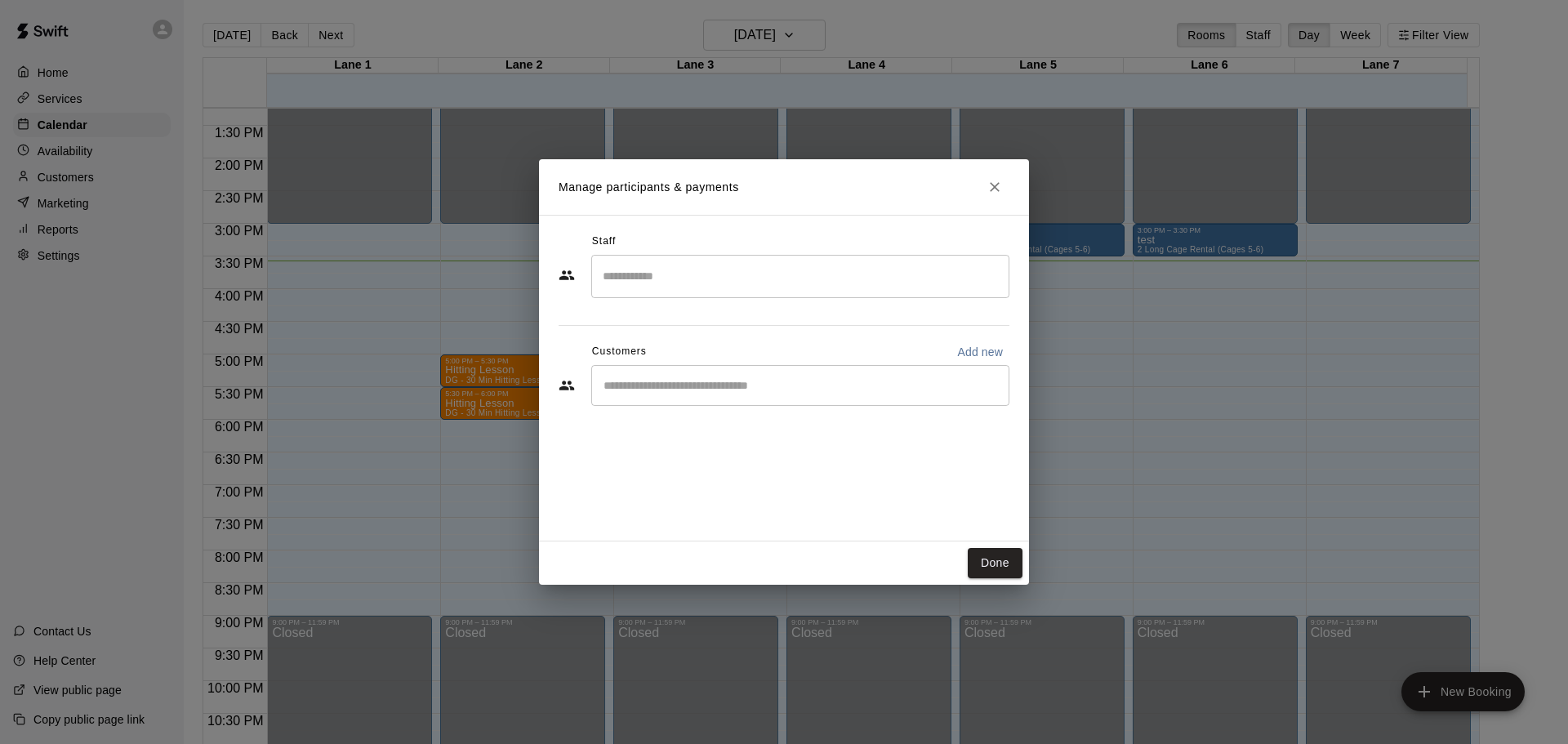
click at [765, 270] on input "Search staff" at bounding box center [801, 276] width 403 height 28
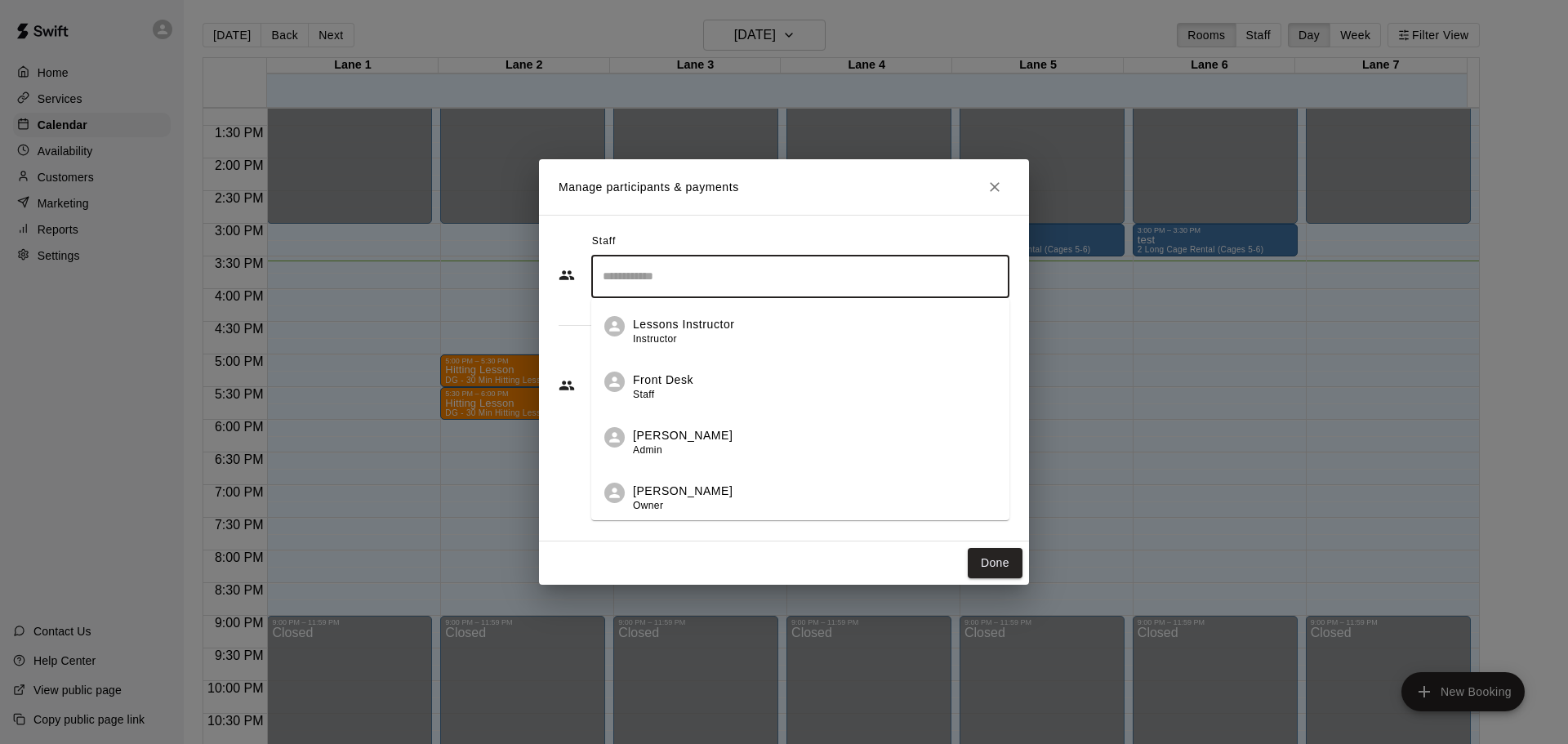
click at [638, 500] on span "Owner" at bounding box center [648, 505] width 30 height 12
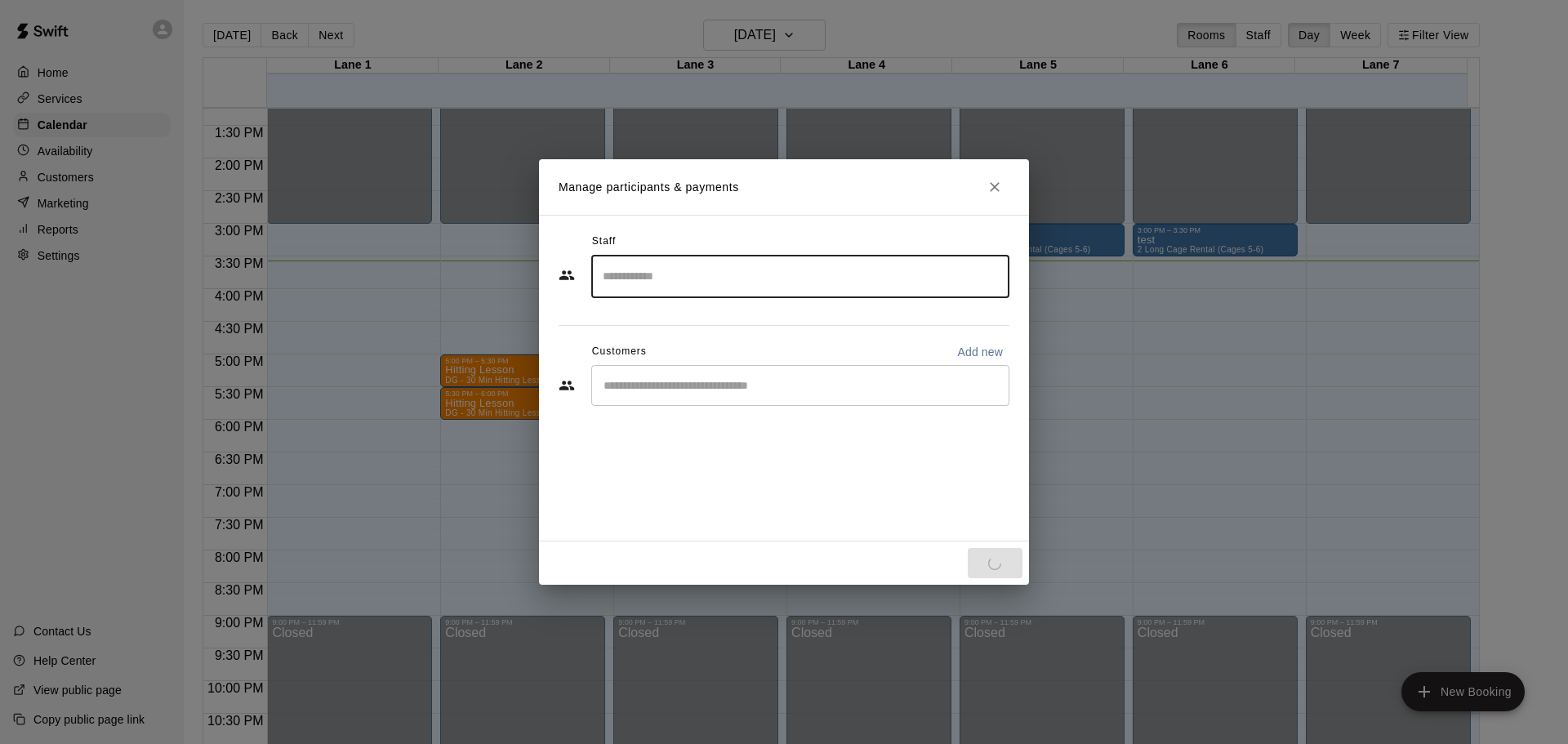
click at [720, 391] on input "Start typing to search customers..." at bounding box center [801, 385] width 403 height 17
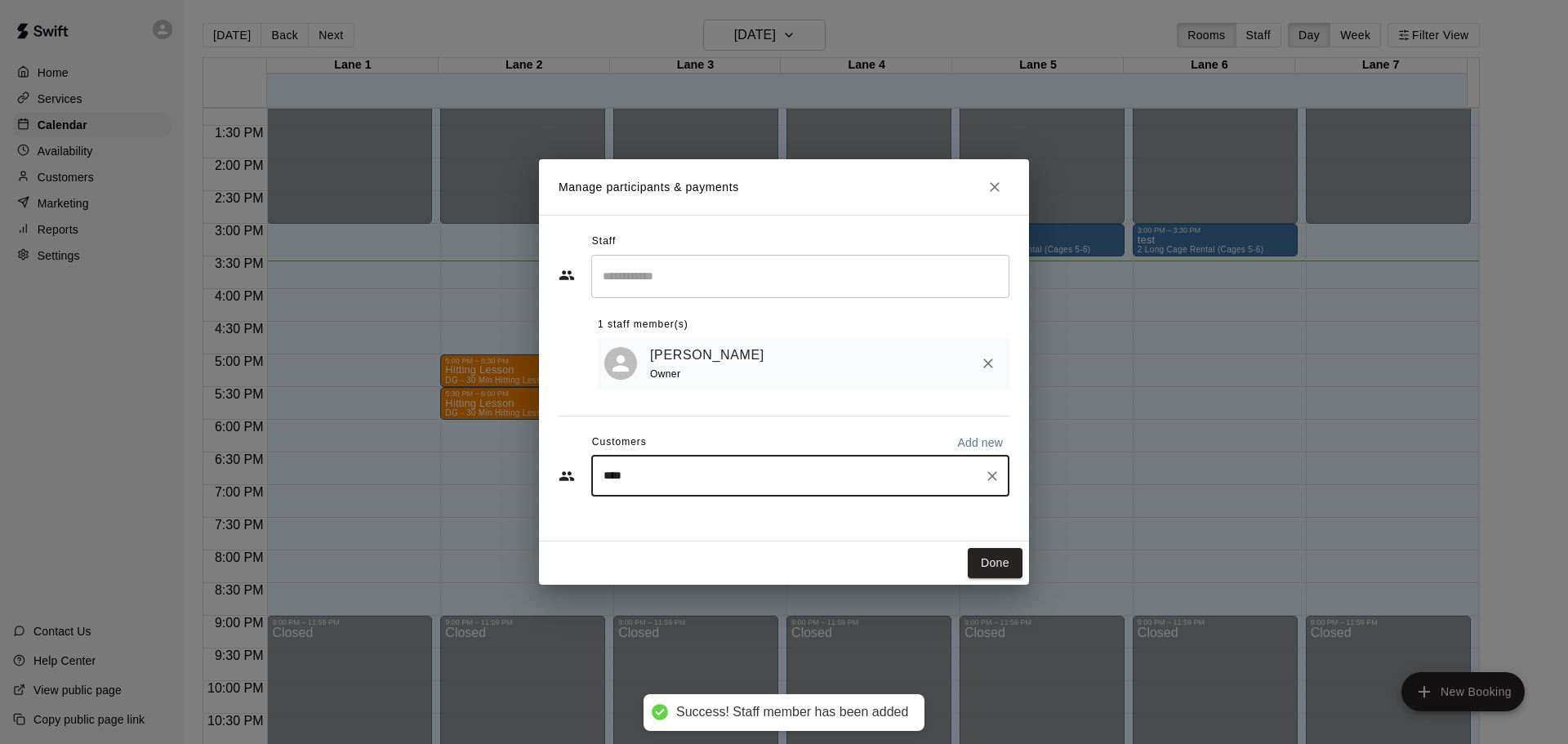
type input "*****"
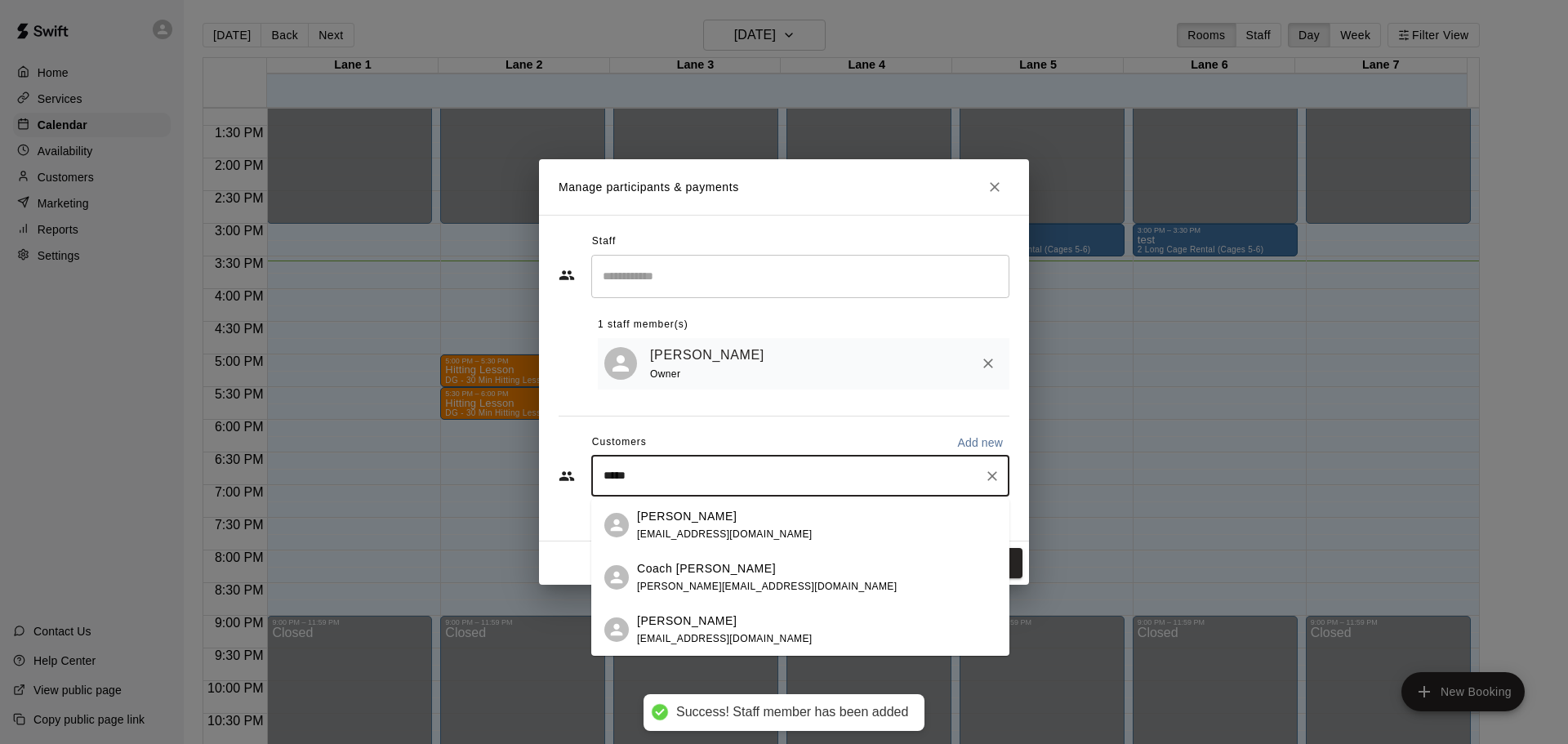
click at [664, 578] on div "Coach [PERSON_NAME] [PERSON_NAME][EMAIL_ADDRESS][DOMAIN_NAME]" at bounding box center [766, 577] width 260 height 35
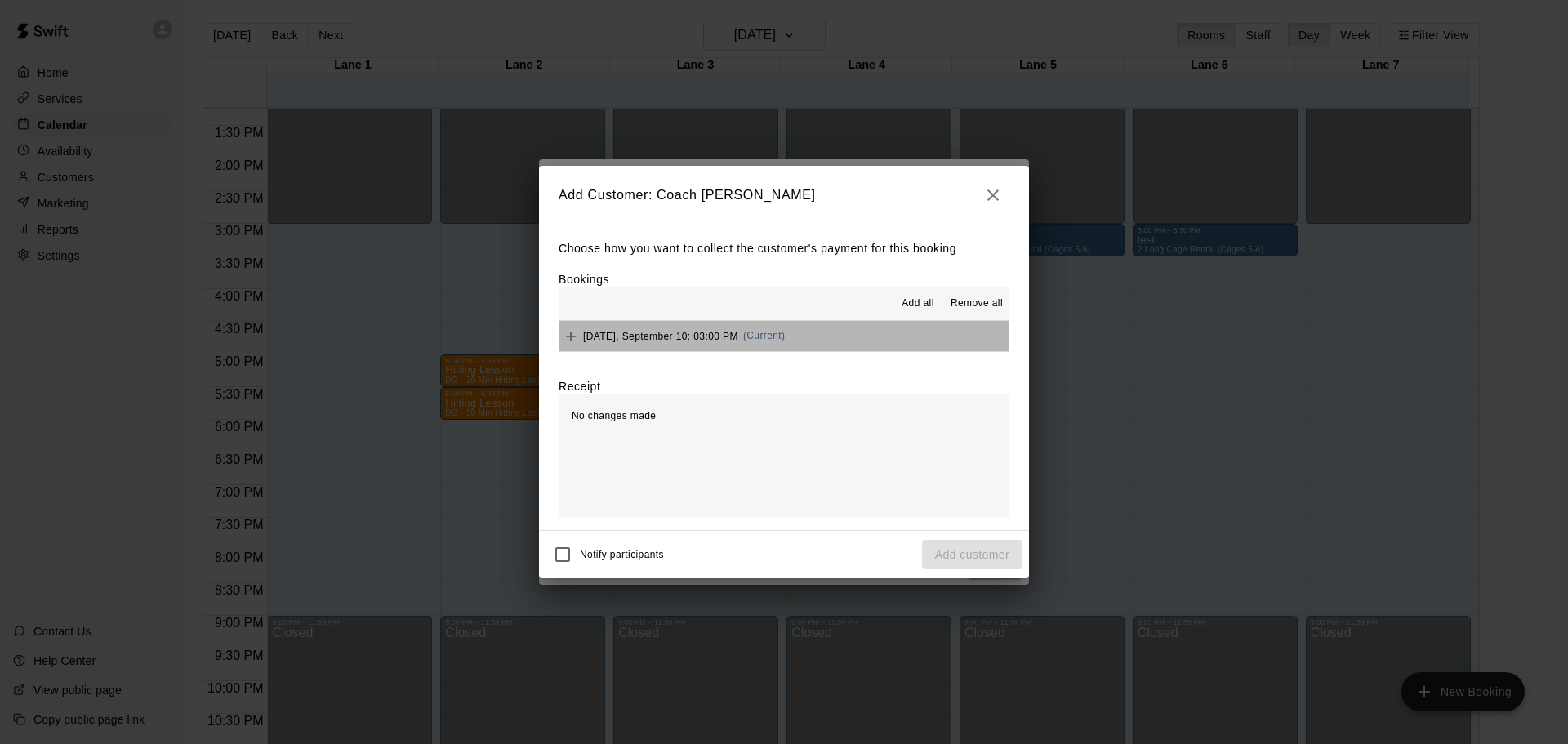
click at [912, 342] on button "[DATE], September 10: 03:00 PM (Current)" at bounding box center [783, 335] width 451 height 30
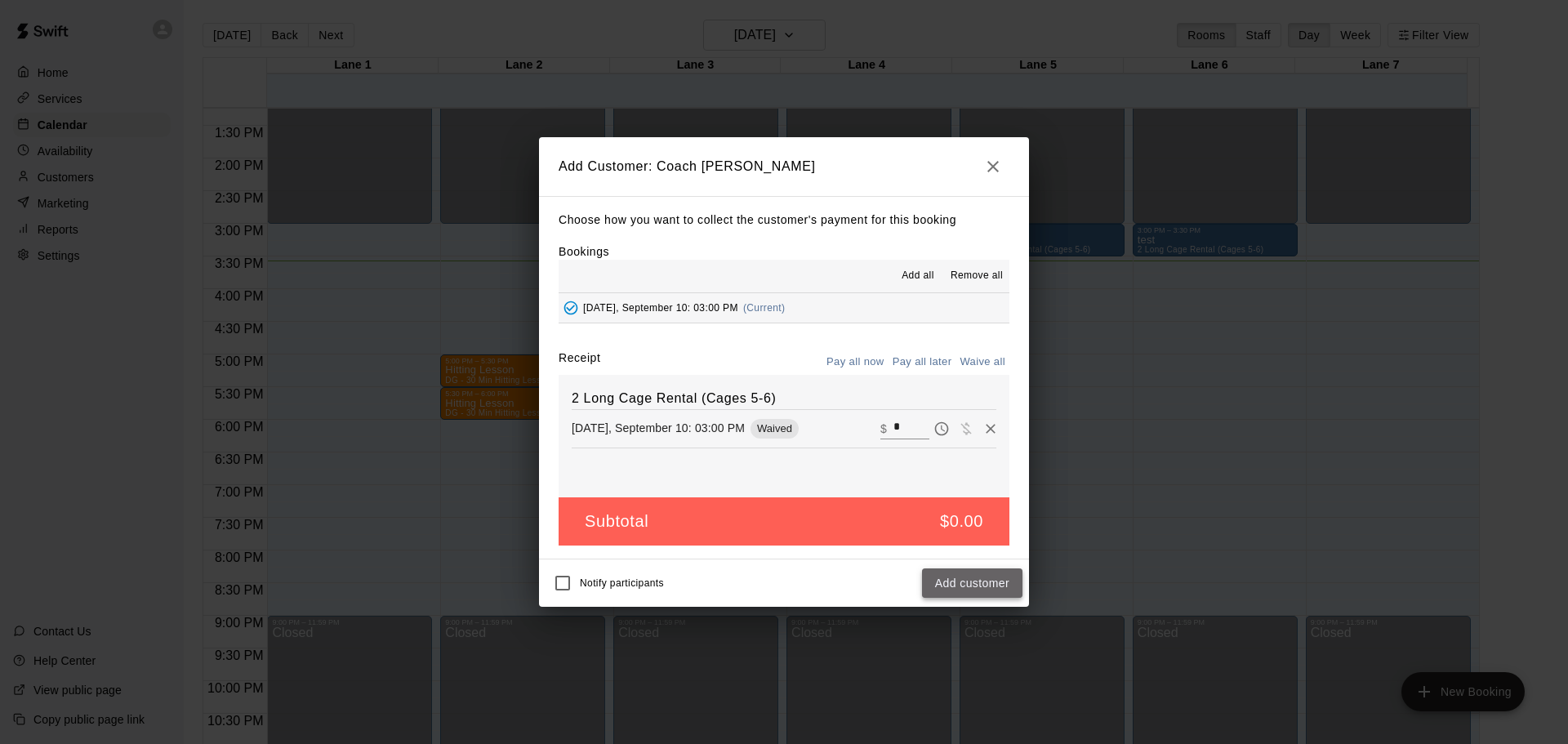
click at [949, 574] on button "Add customer" at bounding box center [972, 583] width 100 height 30
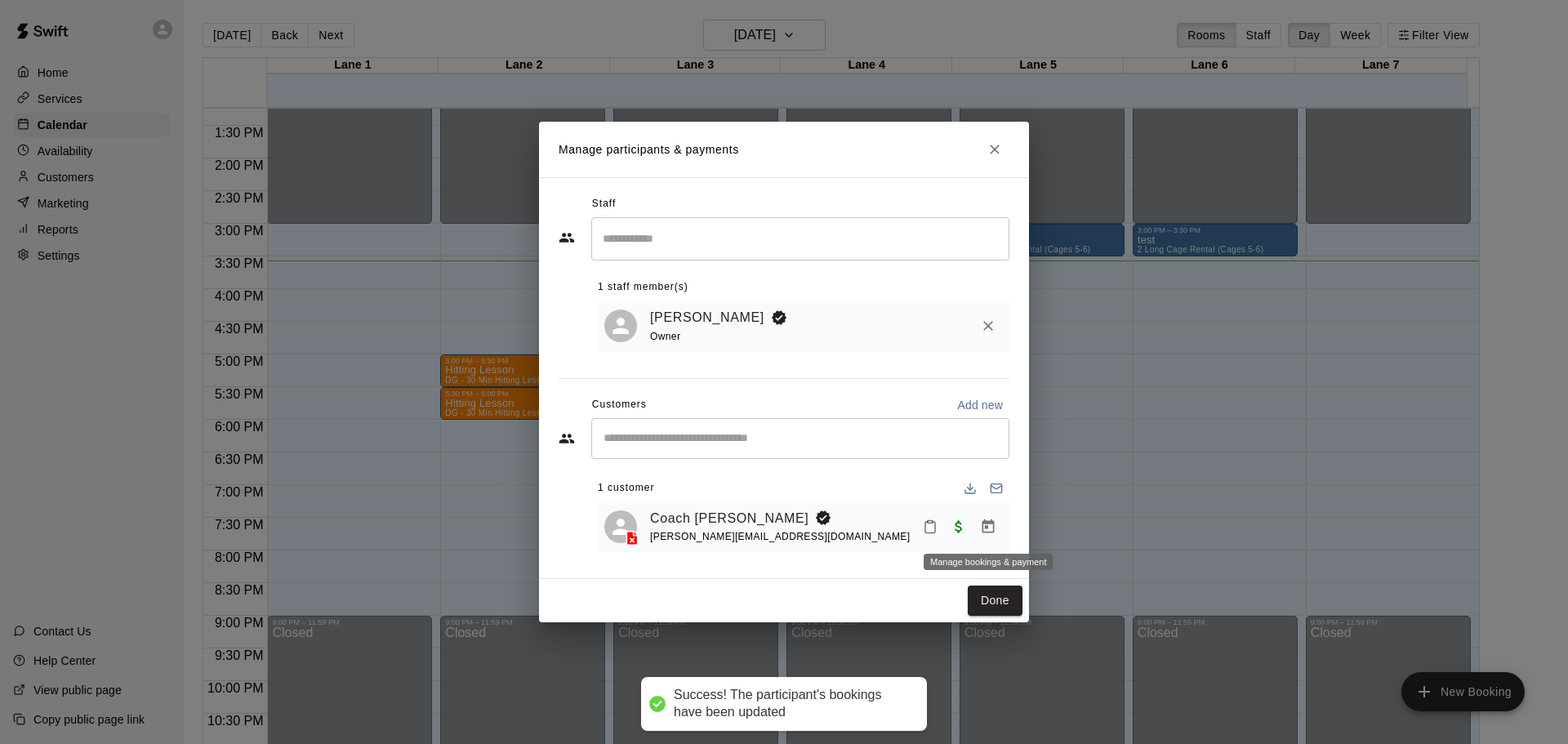
click at [989, 528] on icon "Manage bookings & payment" at bounding box center [988, 526] width 17 height 17
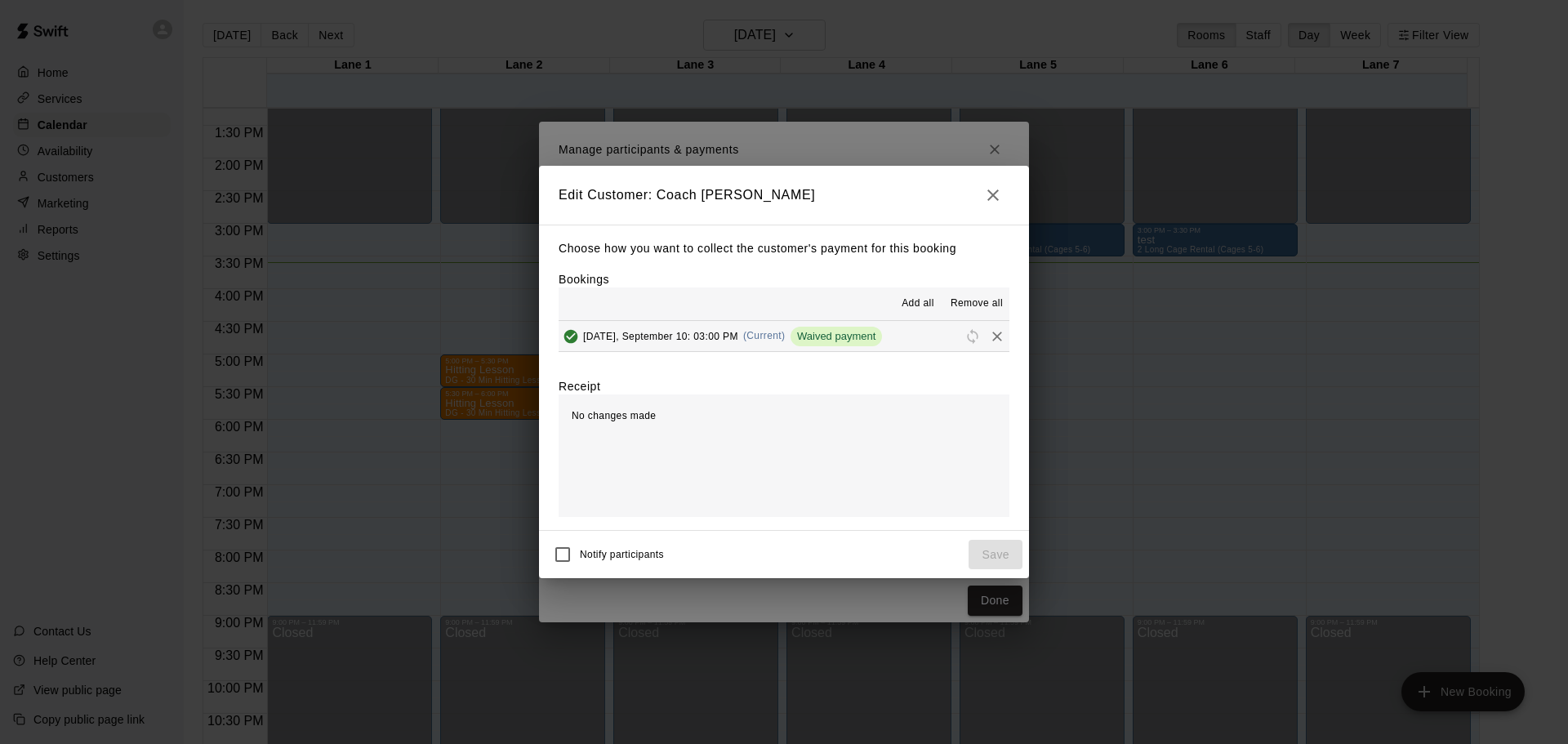
click at [931, 345] on button "[DATE], September 10: 03:00 PM (Current) Waived payment" at bounding box center [783, 335] width 451 height 30
click at [992, 192] on icon "button" at bounding box center [992, 195] width 19 height 19
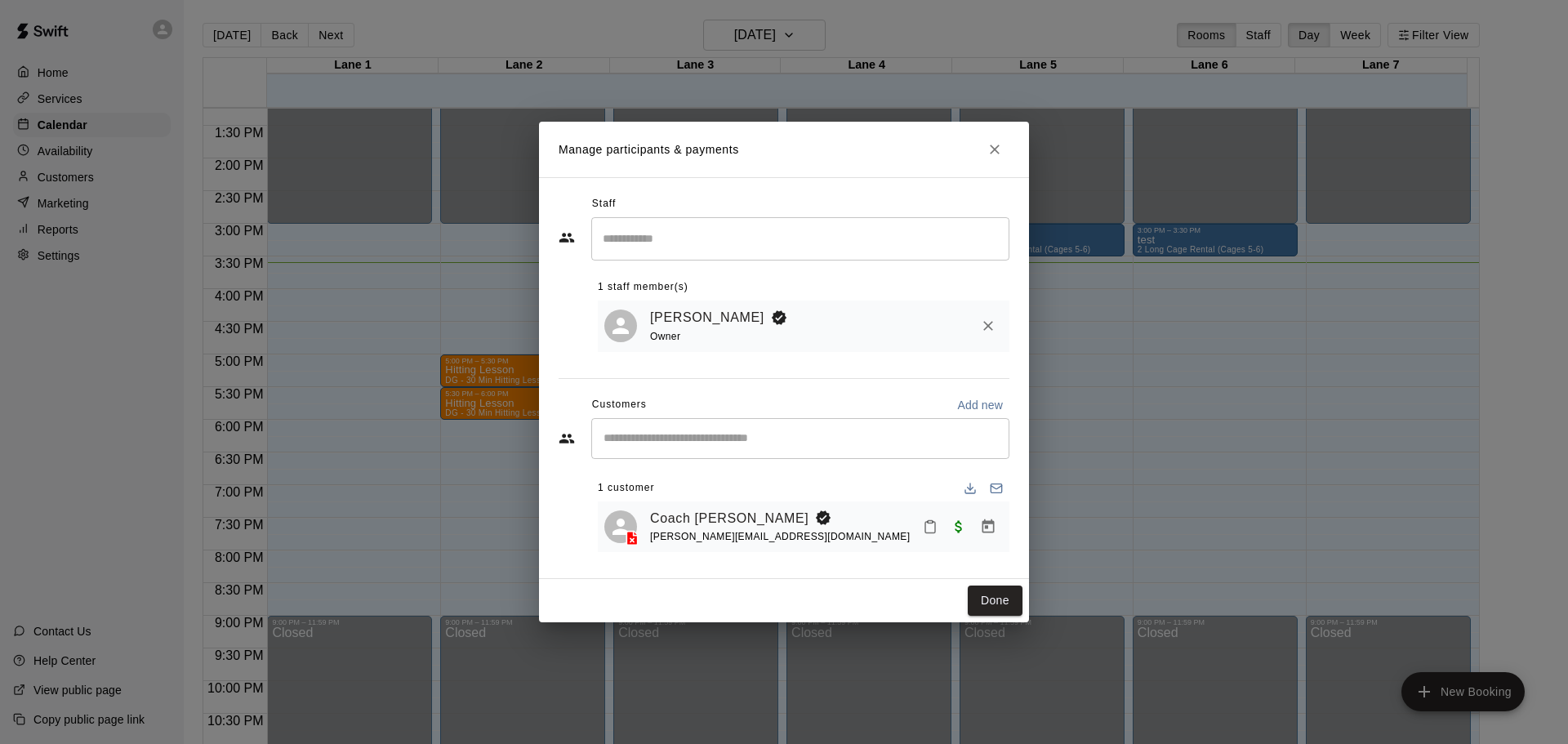
click at [990, 144] on icon "Close" at bounding box center [994, 149] width 17 height 17
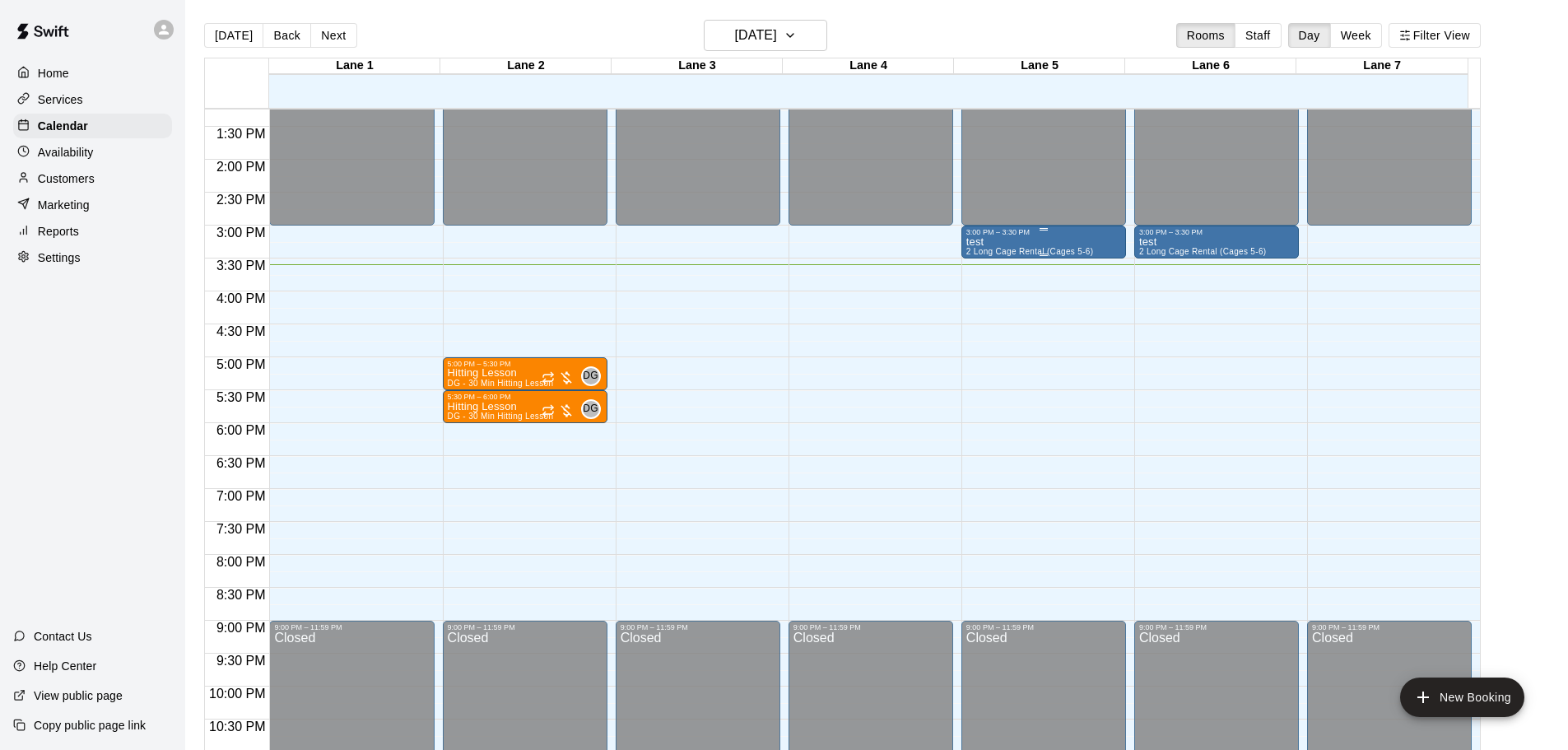
click at [1008, 241] on div "test 2 Long Cage Rental (Cages 5-6)" at bounding box center [1030, 612] width 128 height 750
click at [79, 104] on div at bounding box center [790, 375] width 1581 height 750
click at [60, 97] on p "Services" at bounding box center [61, 99] width 45 height 17
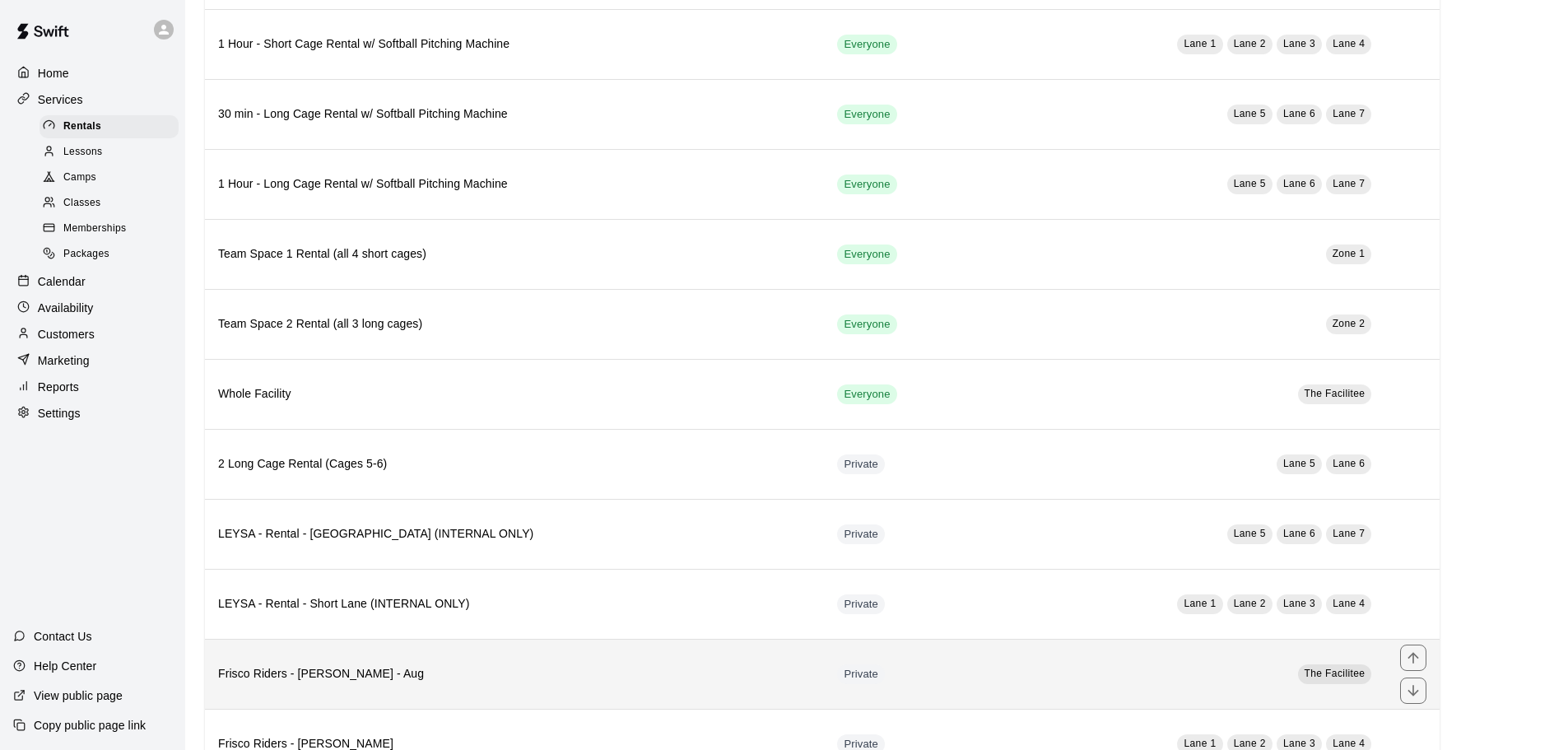
scroll to position [556, 0]
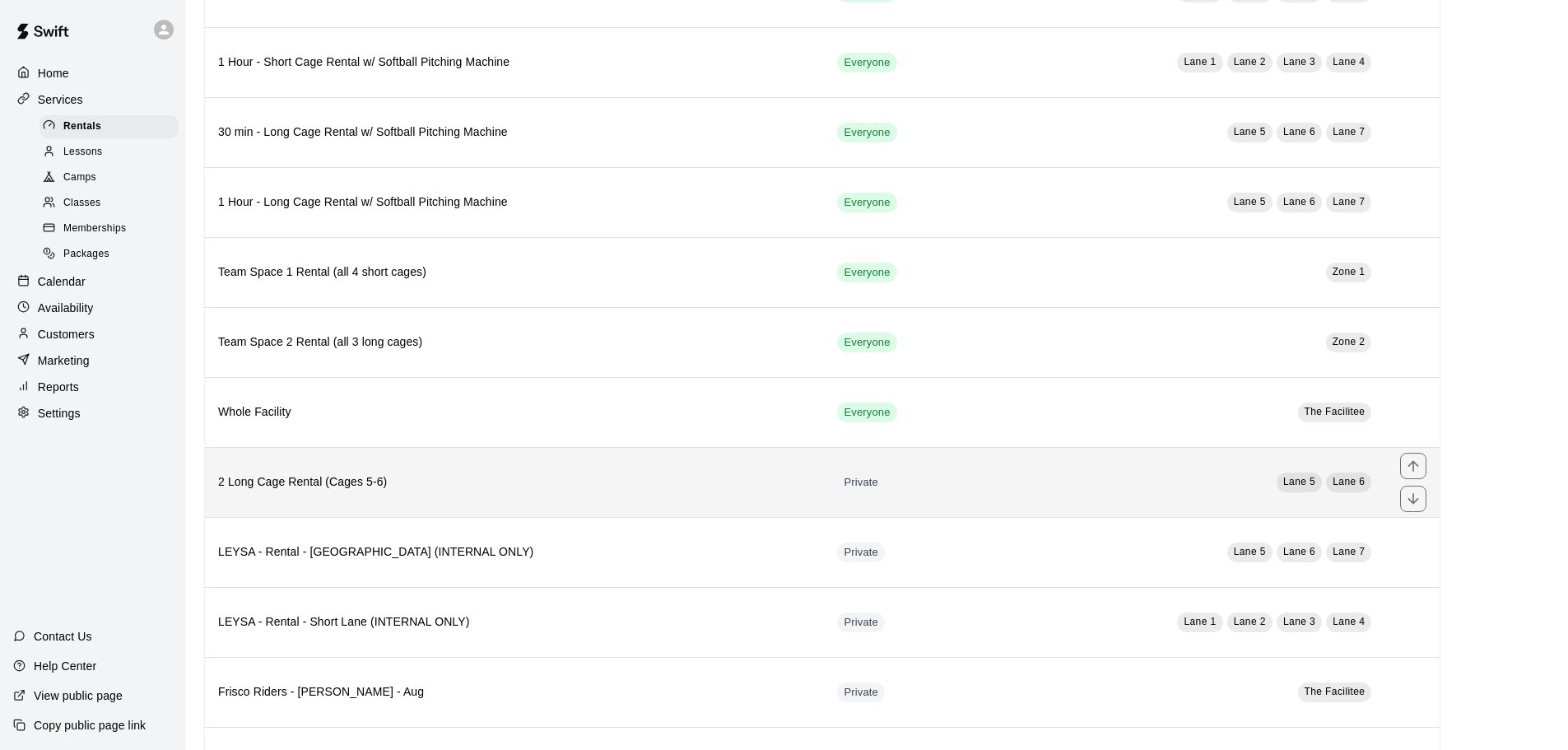
click at [353, 486] on h6 "2 Long Cage Rental (Cages 5-6)" at bounding box center [514, 482] width 593 height 18
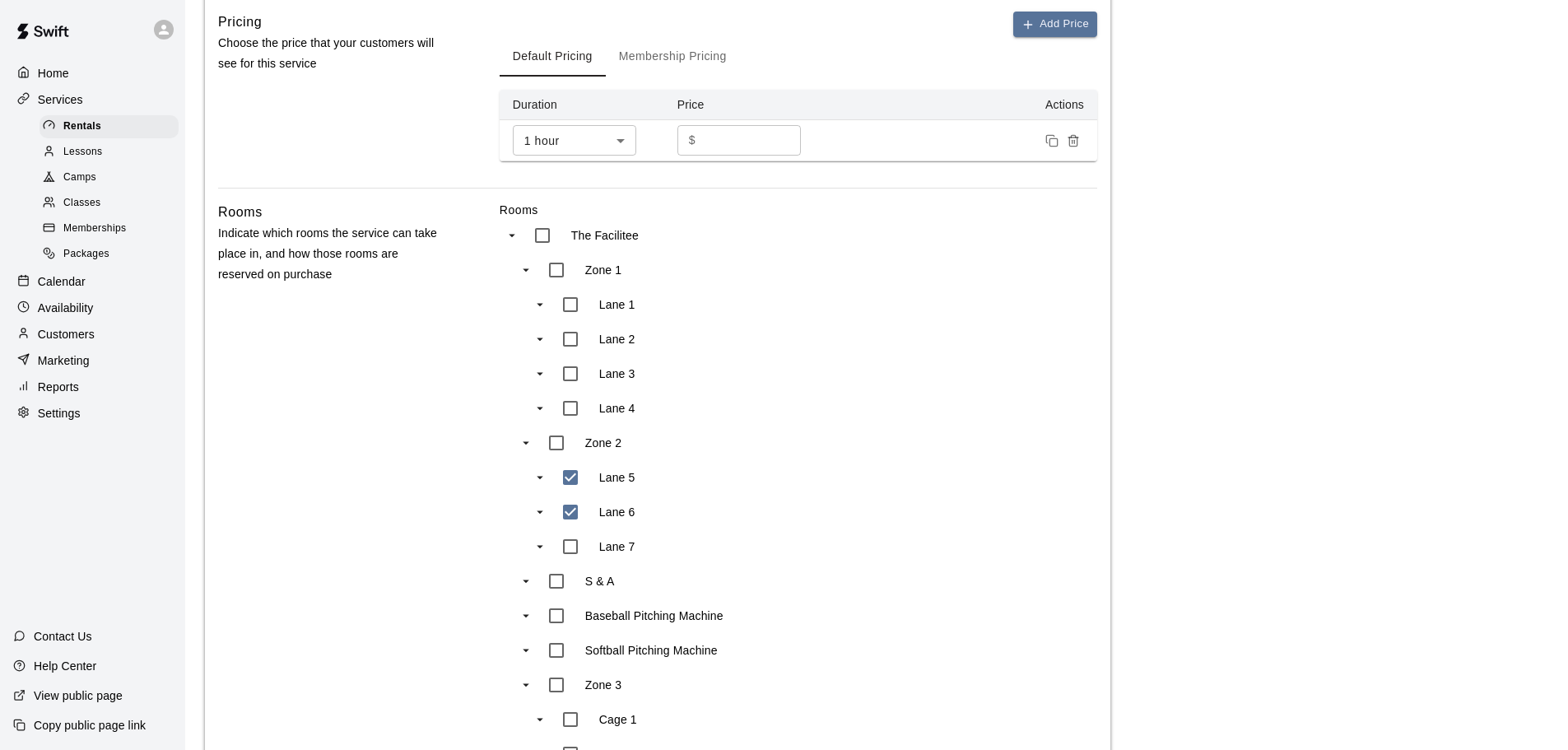
scroll to position [395, 0]
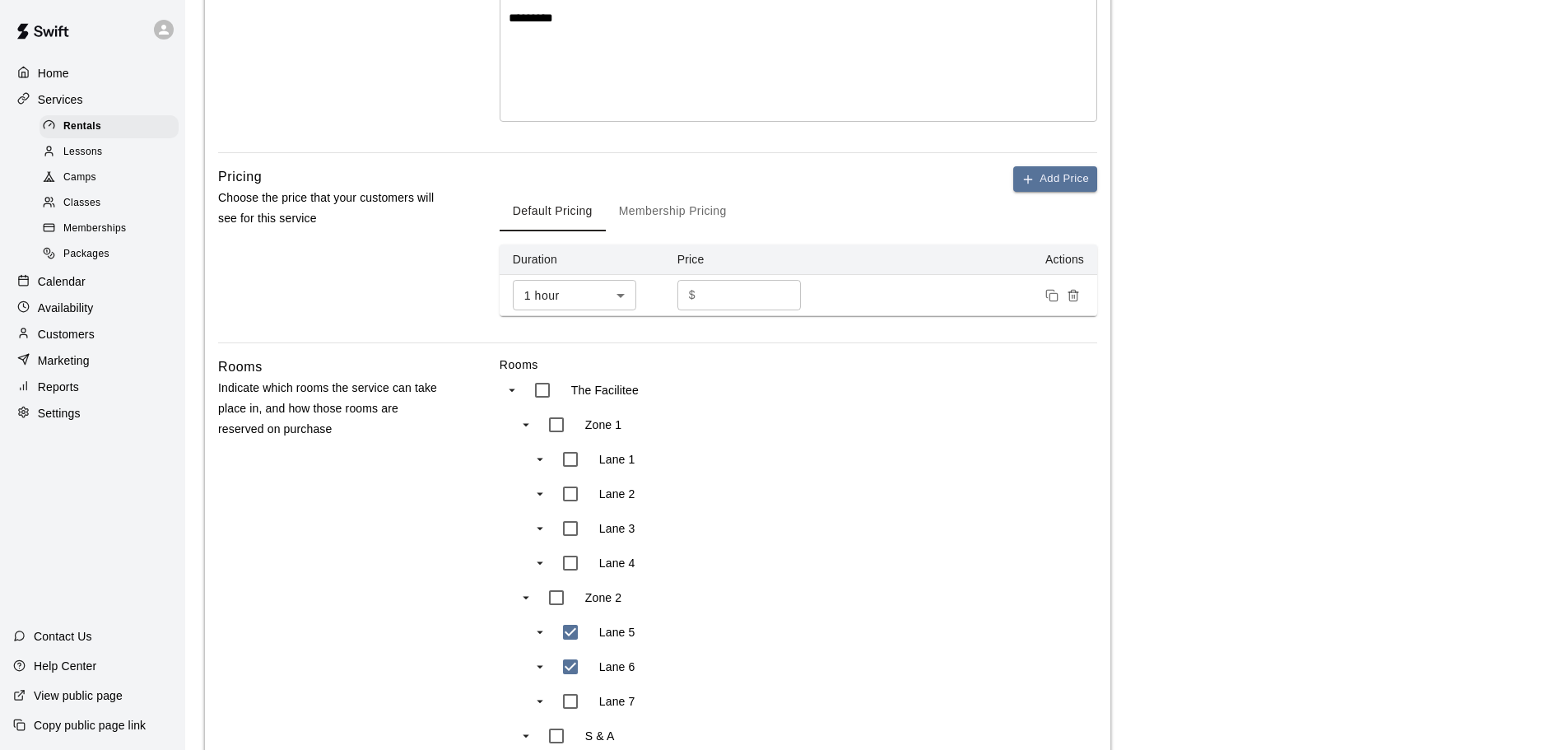
click at [61, 294] on div "Calendar" at bounding box center [92, 281] width 159 height 25
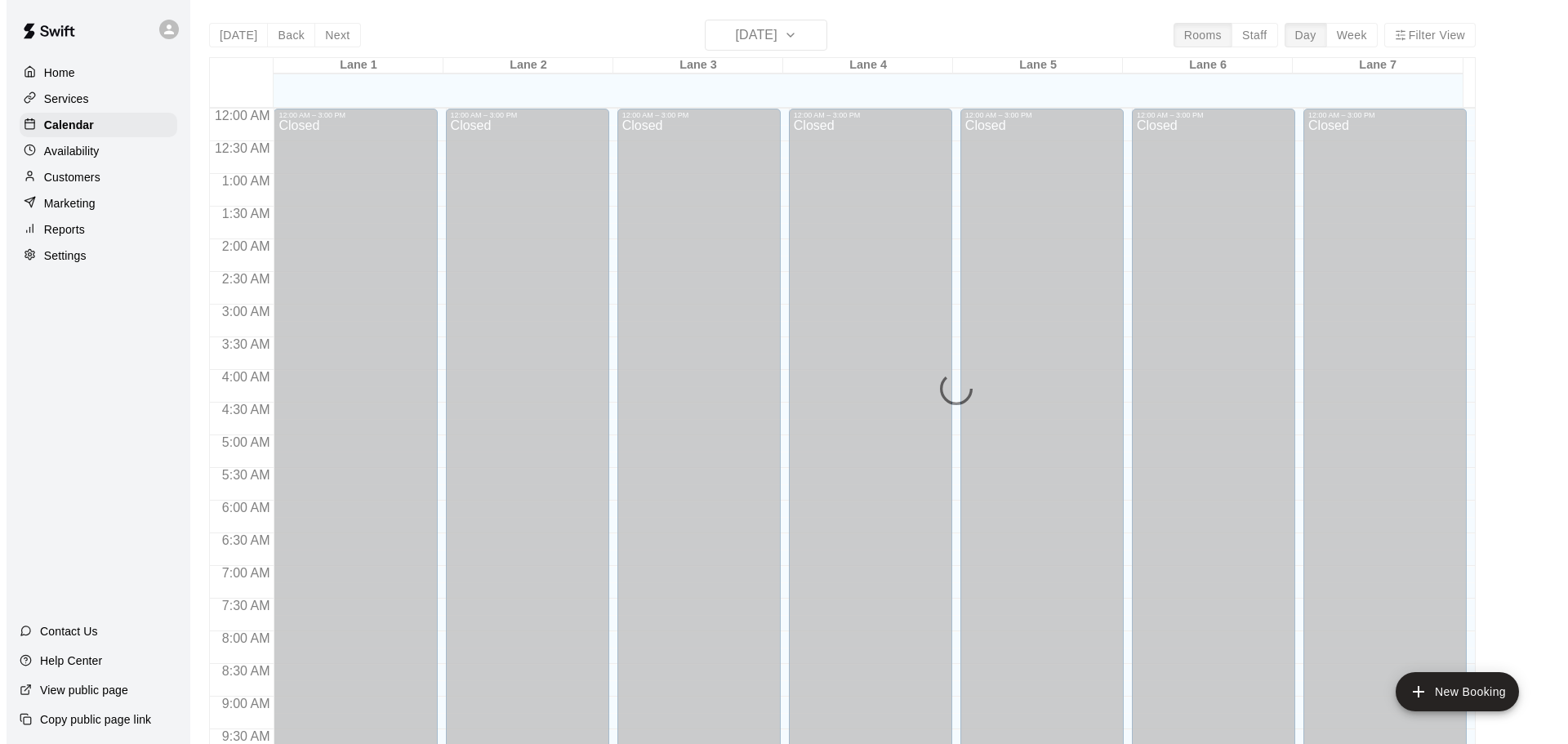
scroll to position [865, 0]
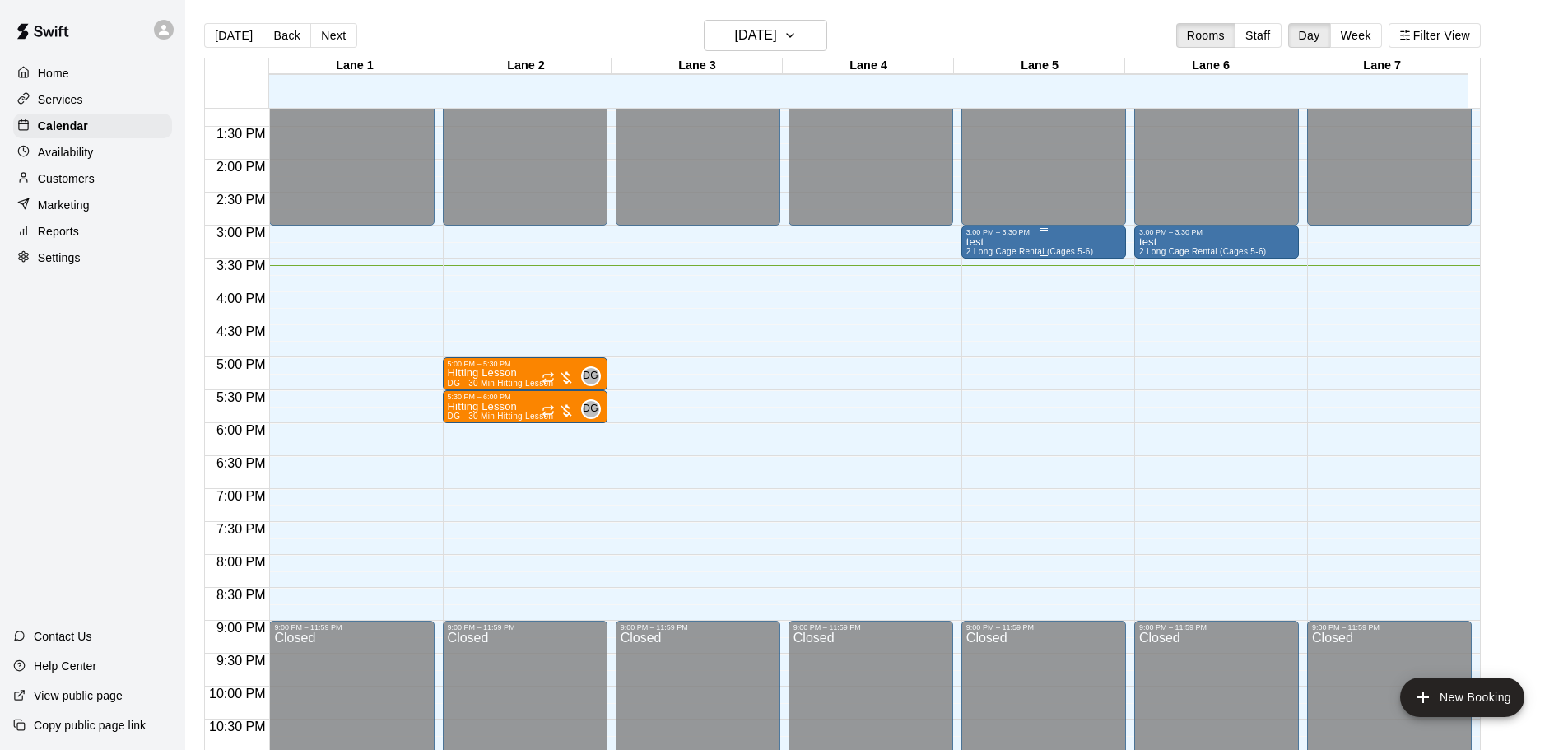
click at [1049, 247] on div "test 2 Long Cage Rental (Cages 5-6)" at bounding box center [1030, 612] width 128 height 750
click at [978, 301] on img "edit" at bounding box center [981, 295] width 19 height 19
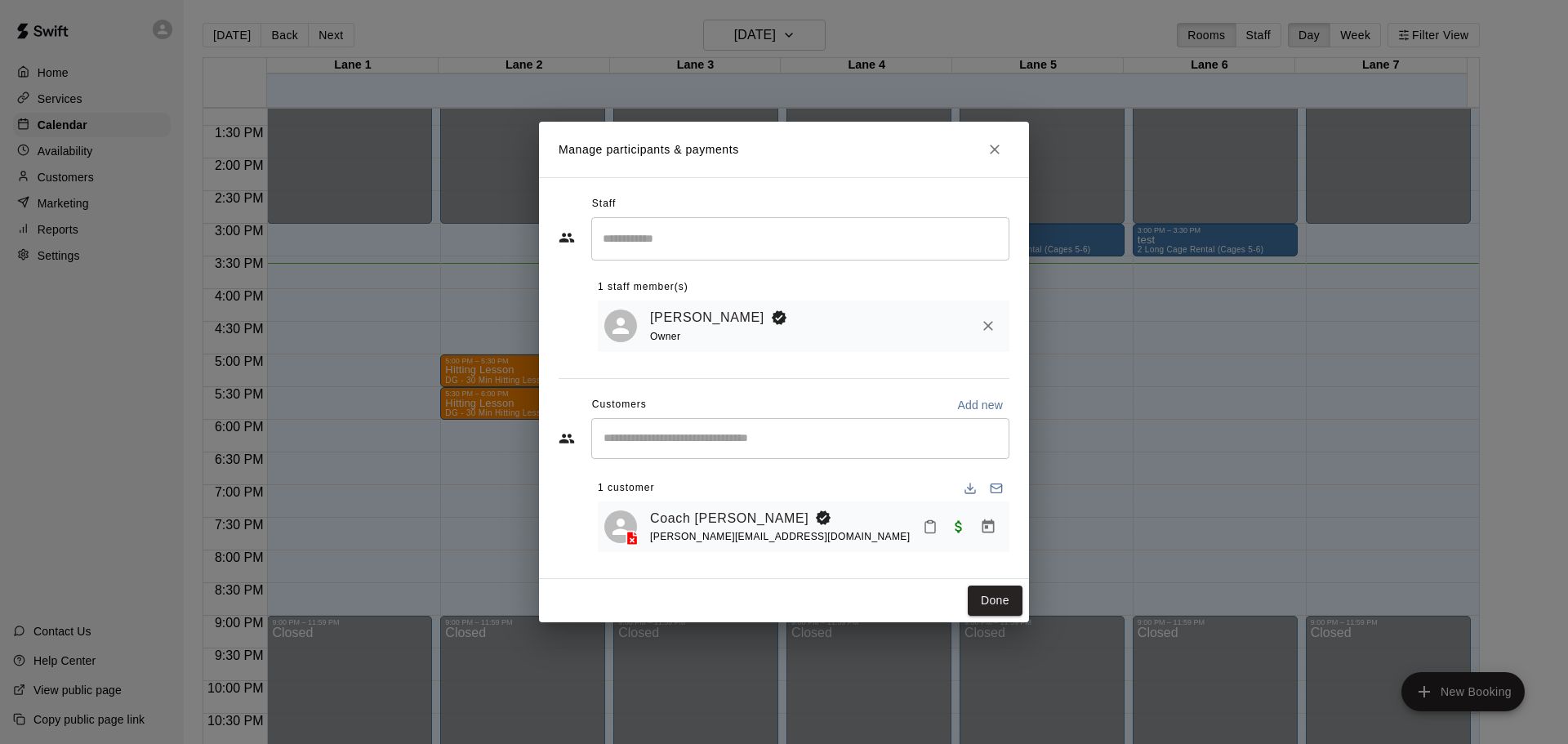
click at [989, 525] on icon "Manage bookings & payment" at bounding box center [989, 526] width 13 height 14
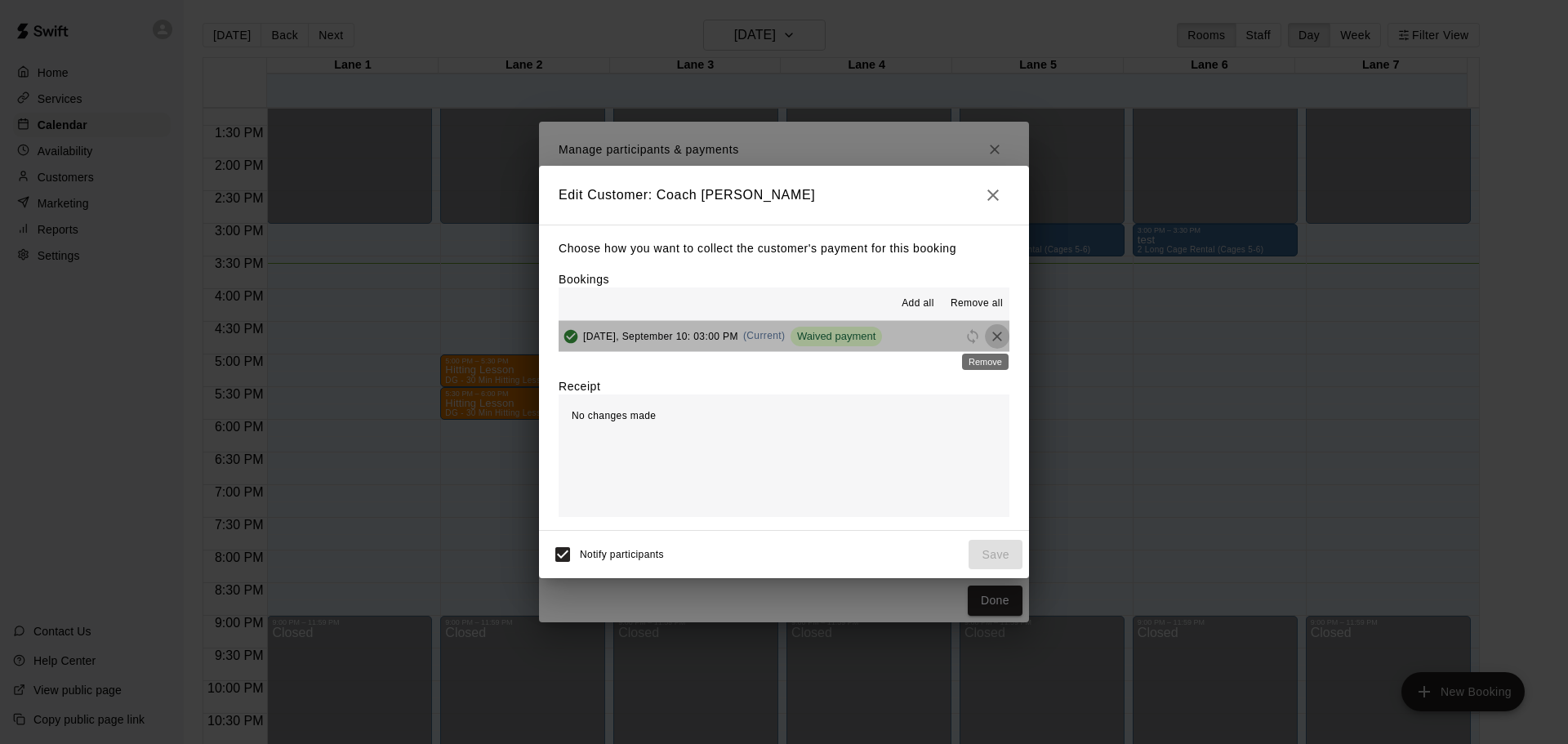
click at [989, 333] on icon "Remove" at bounding box center [996, 336] width 17 height 17
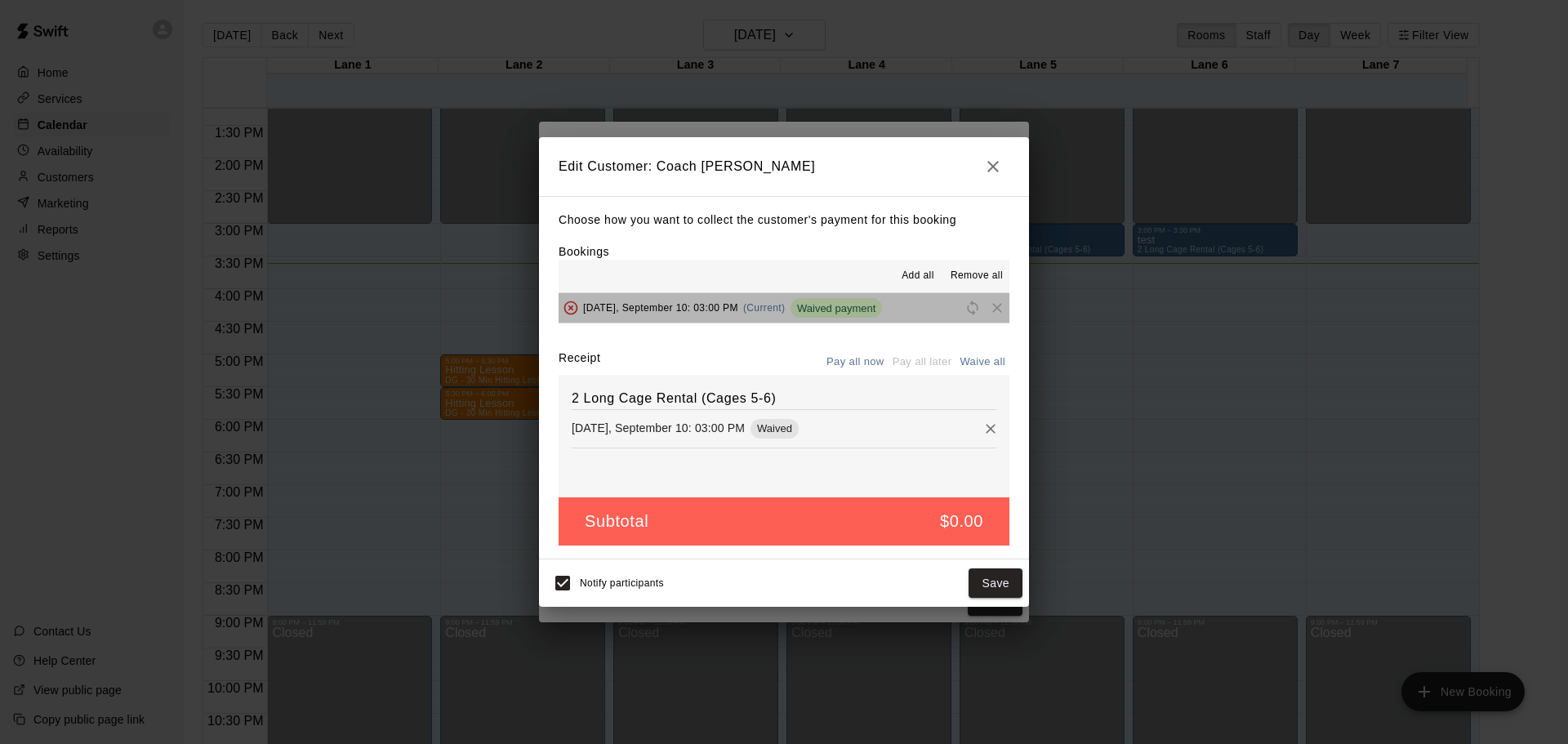
click at [859, 310] on span "Waived payment" at bounding box center [837, 308] width 92 height 13
click at [983, 430] on icon "Remove" at bounding box center [990, 428] width 17 height 17
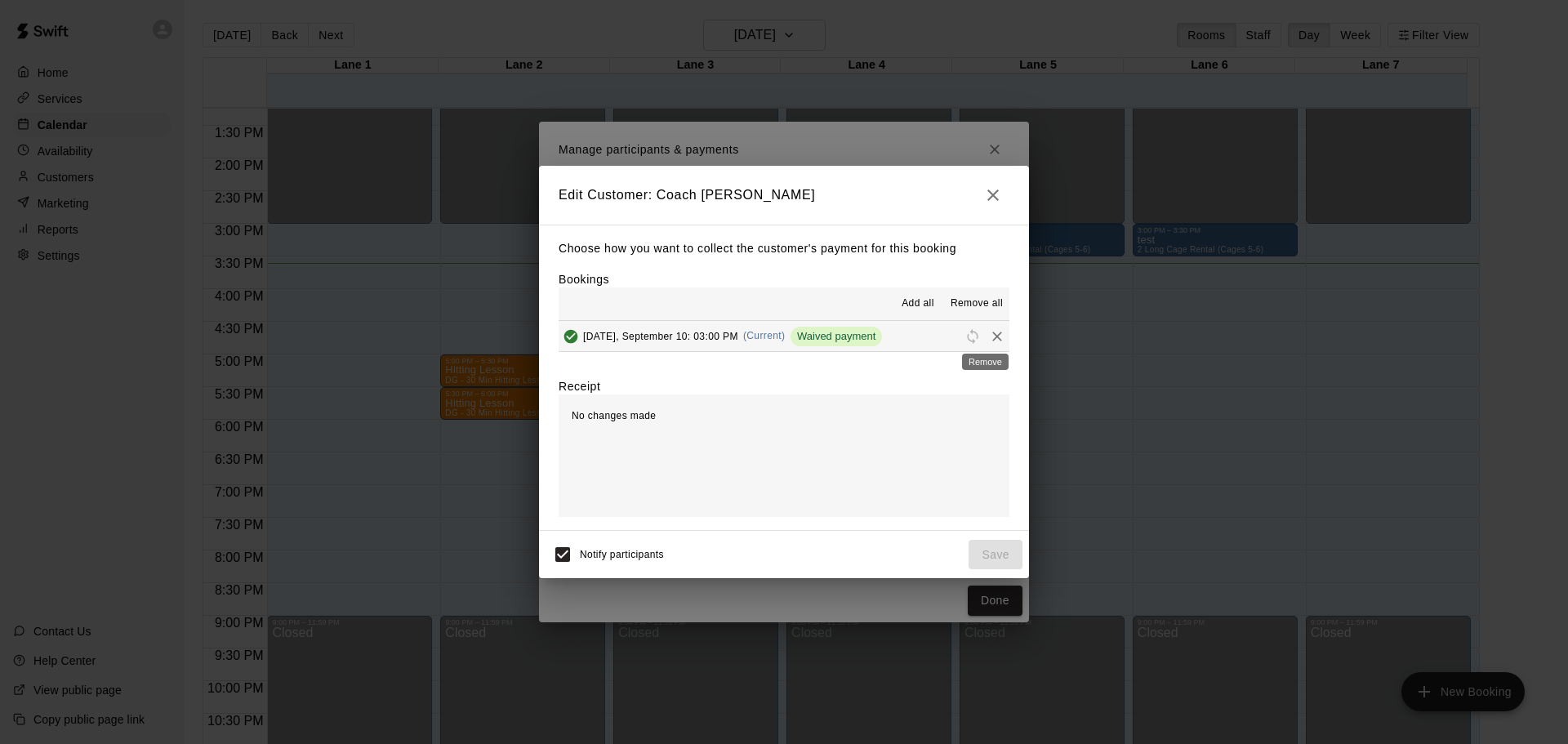
click at [992, 339] on icon "Remove" at bounding box center [997, 336] width 10 height 10
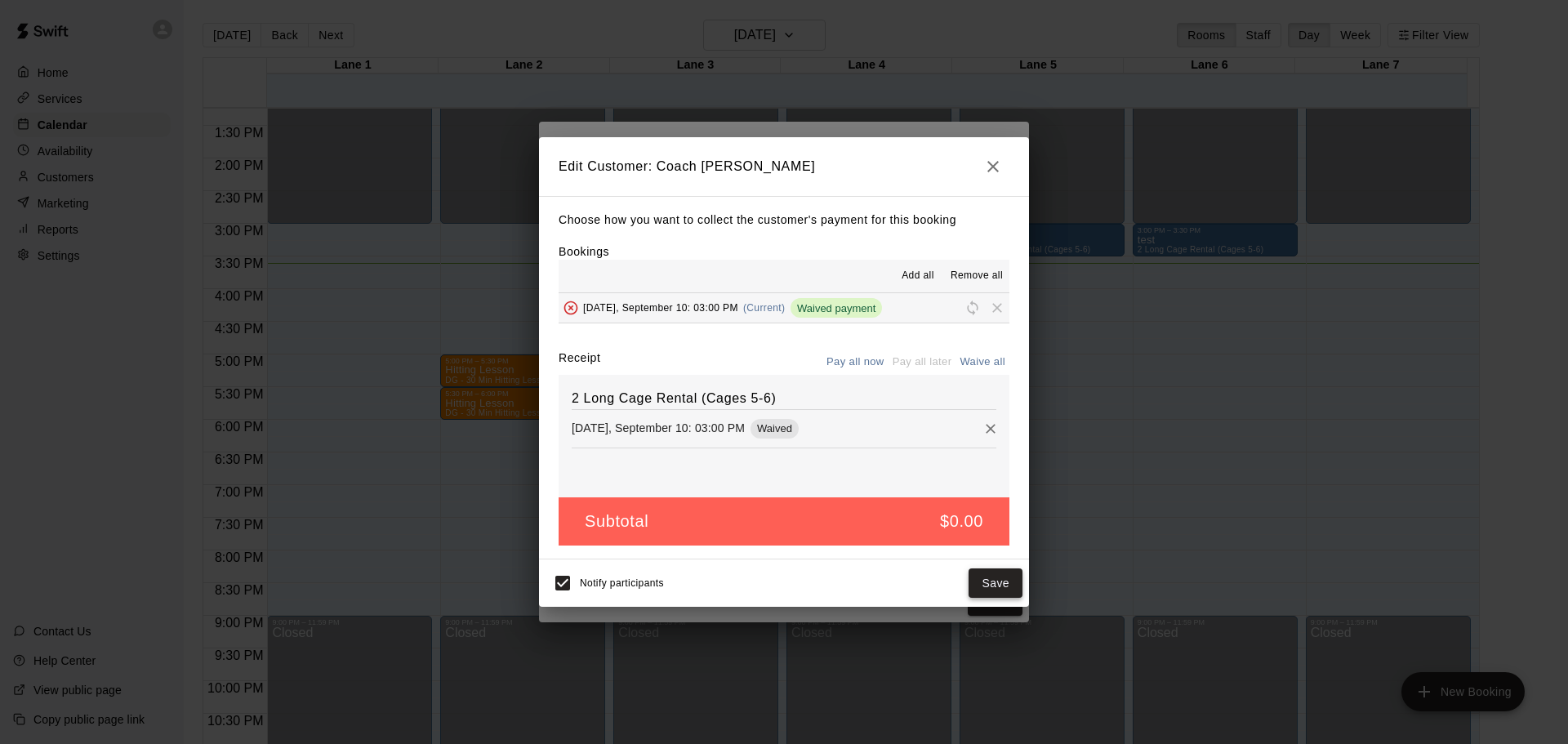
click at [989, 577] on button "Save" at bounding box center [994, 583] width 54 height 30
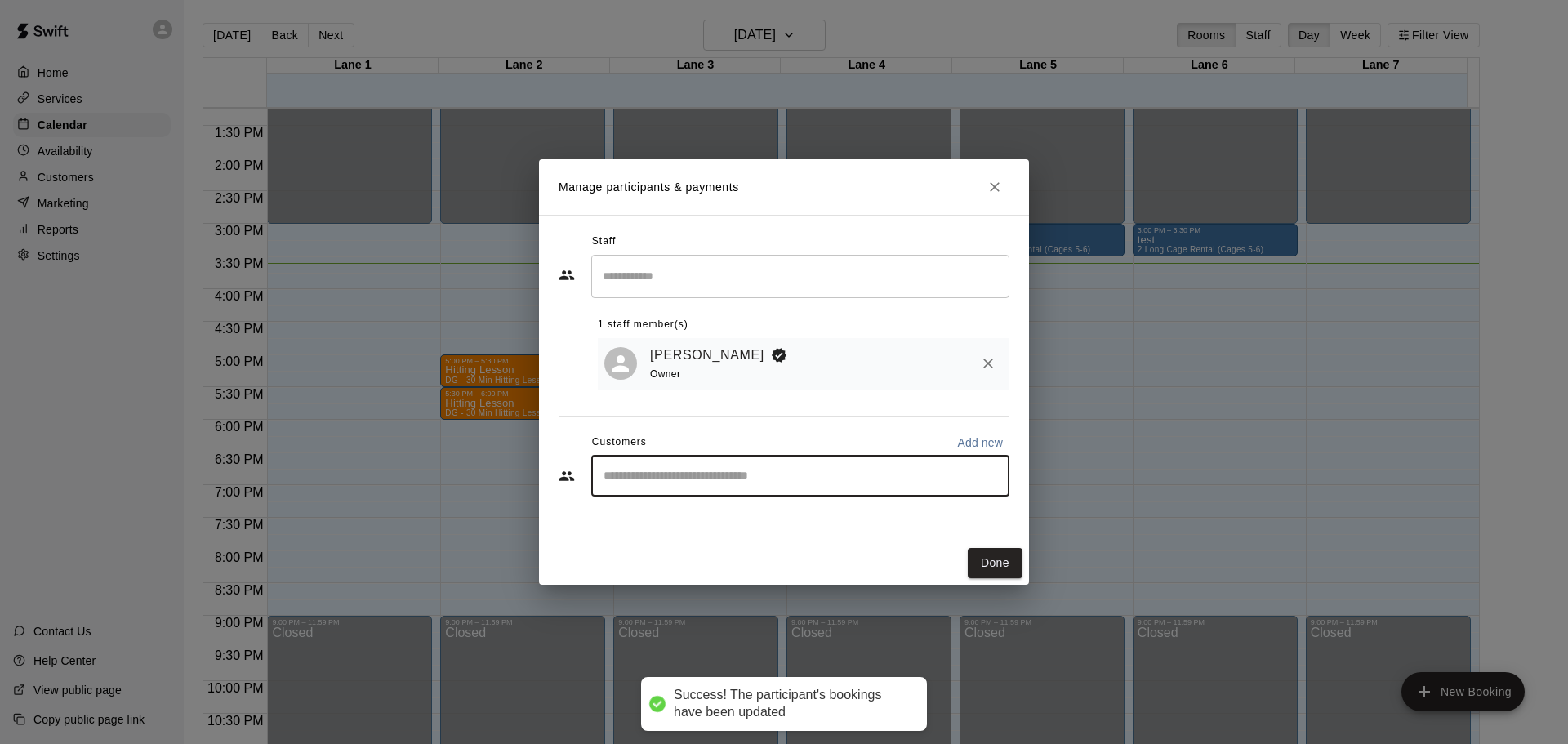
click at [918, 482] on input "Start typing to search customers..." at bounding box center [801, 475] width 403 height 17
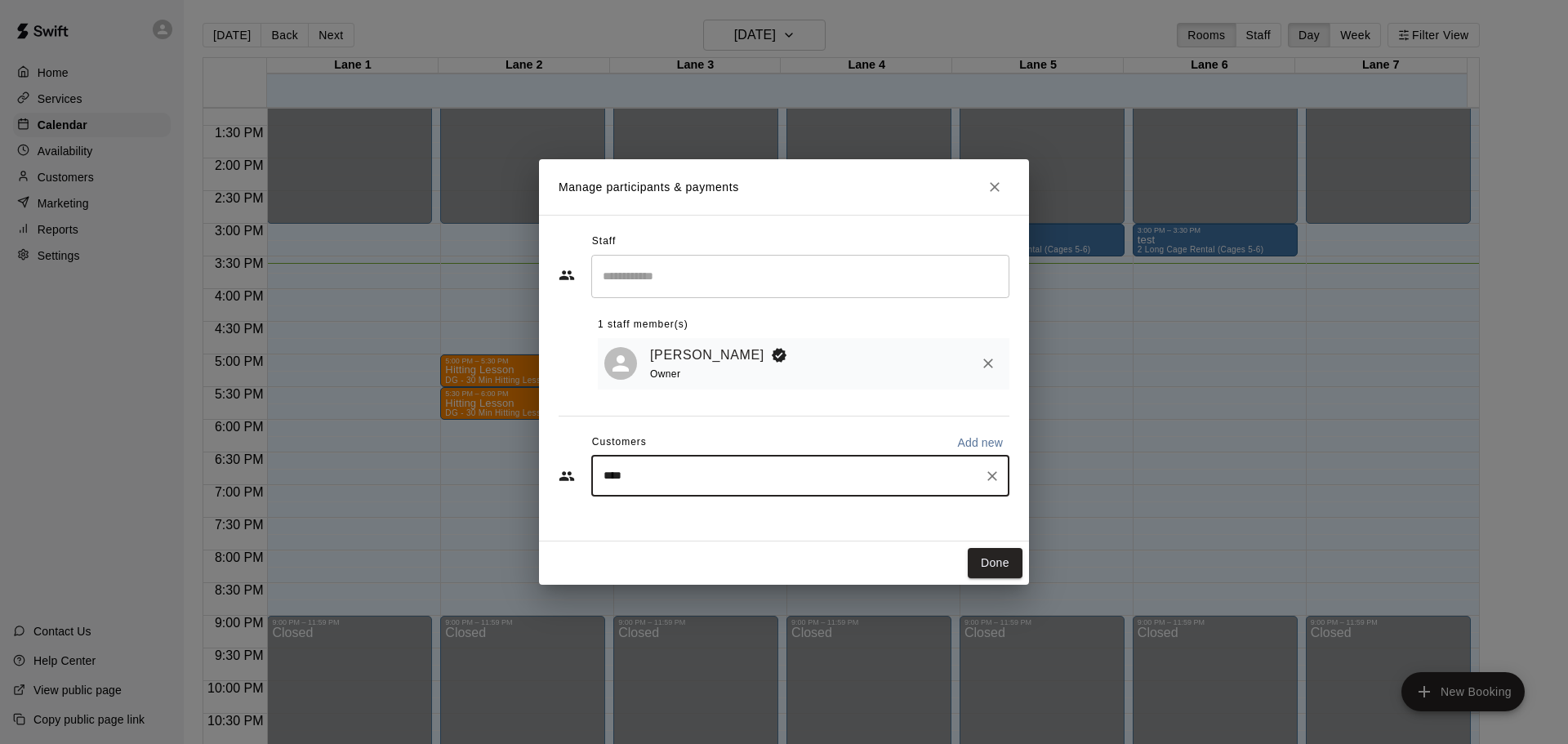
type input "*****"
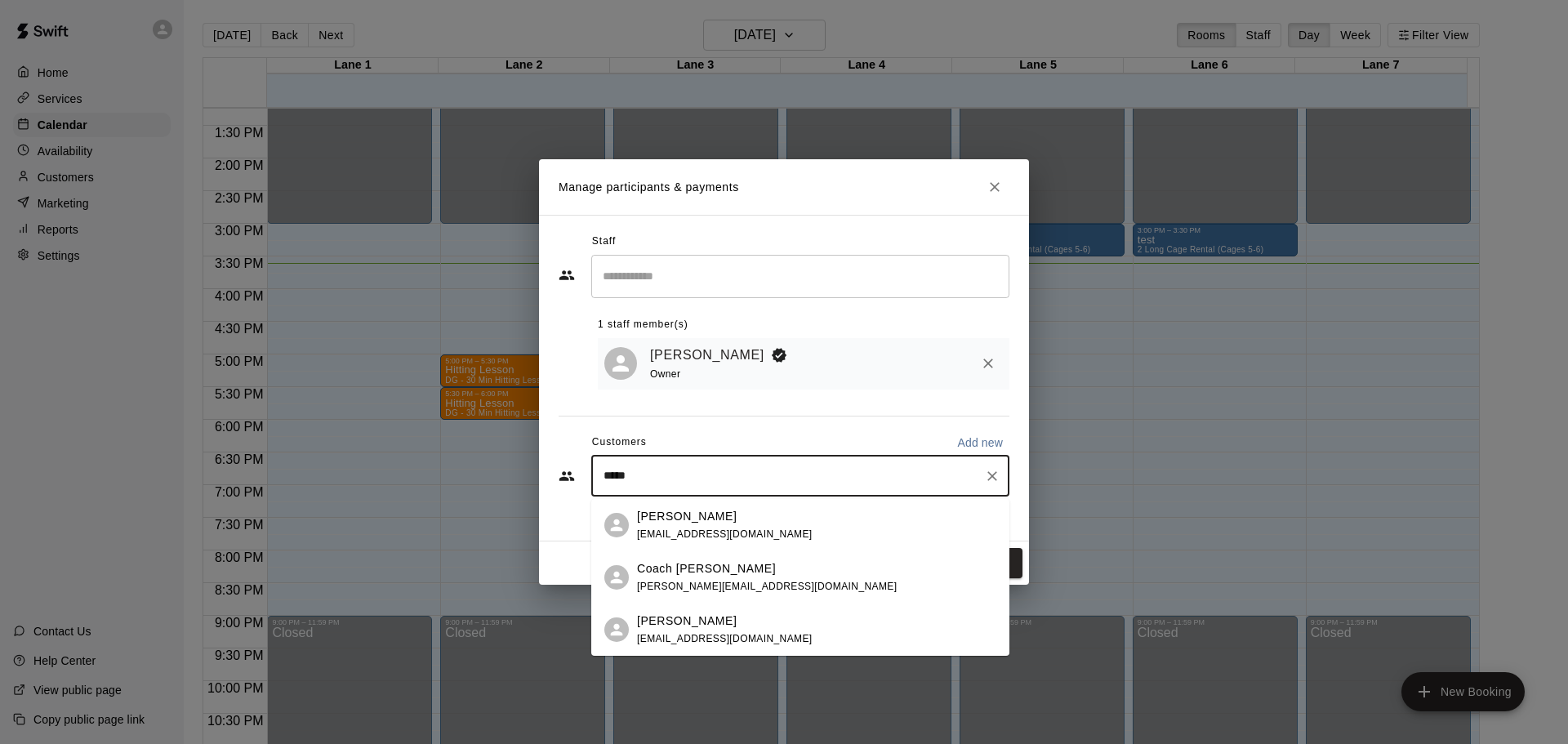
click at [651, 580] on span "[PERSON_NAME][EMAIL_ADDRESS][DOMAIN_NAME]" at bounding box center [766, 586] width 260 height 12
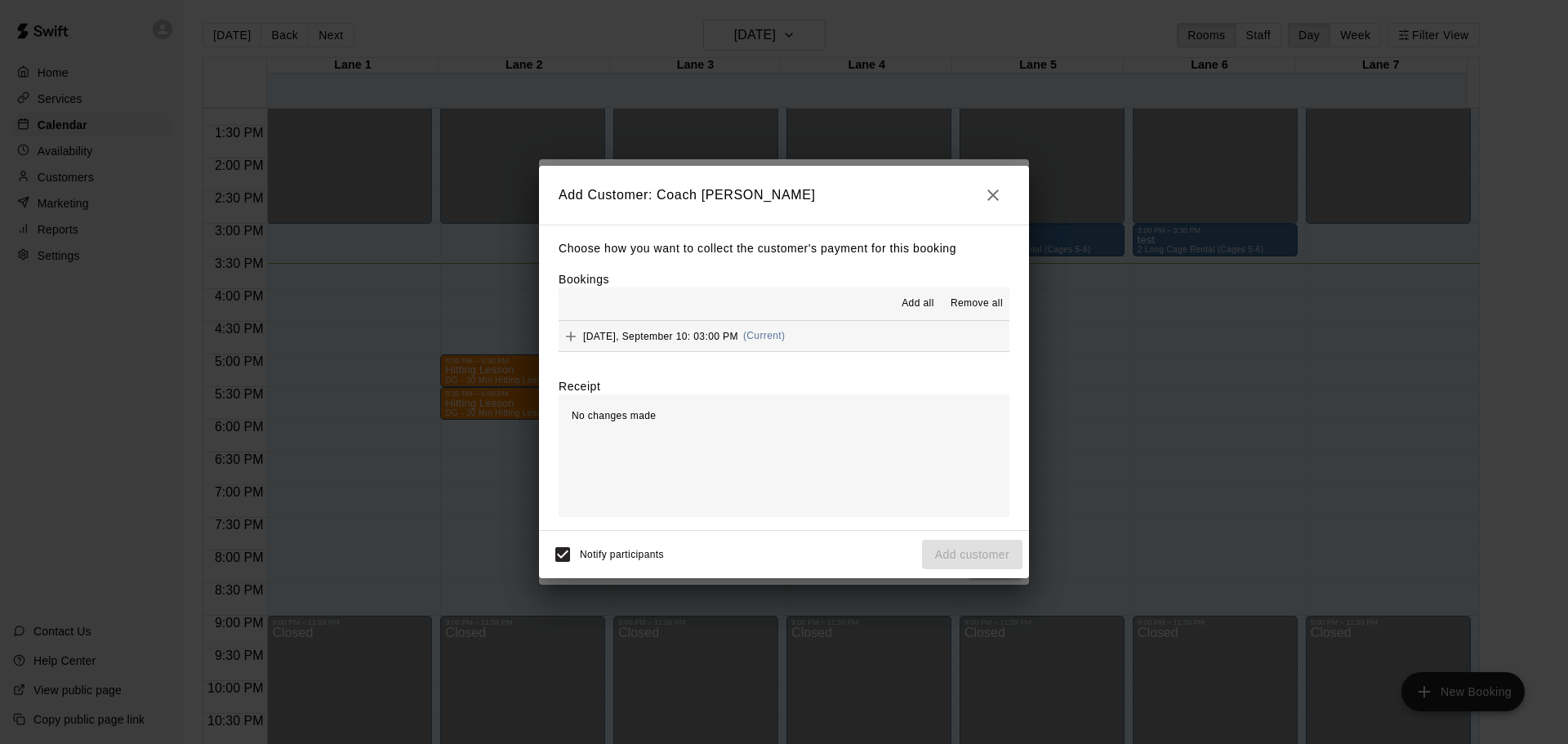
click at [836, 338] on button "[DATE], September 10: 03:00 PM (Current)" at bounding box center [783, 335] width 451 height 30
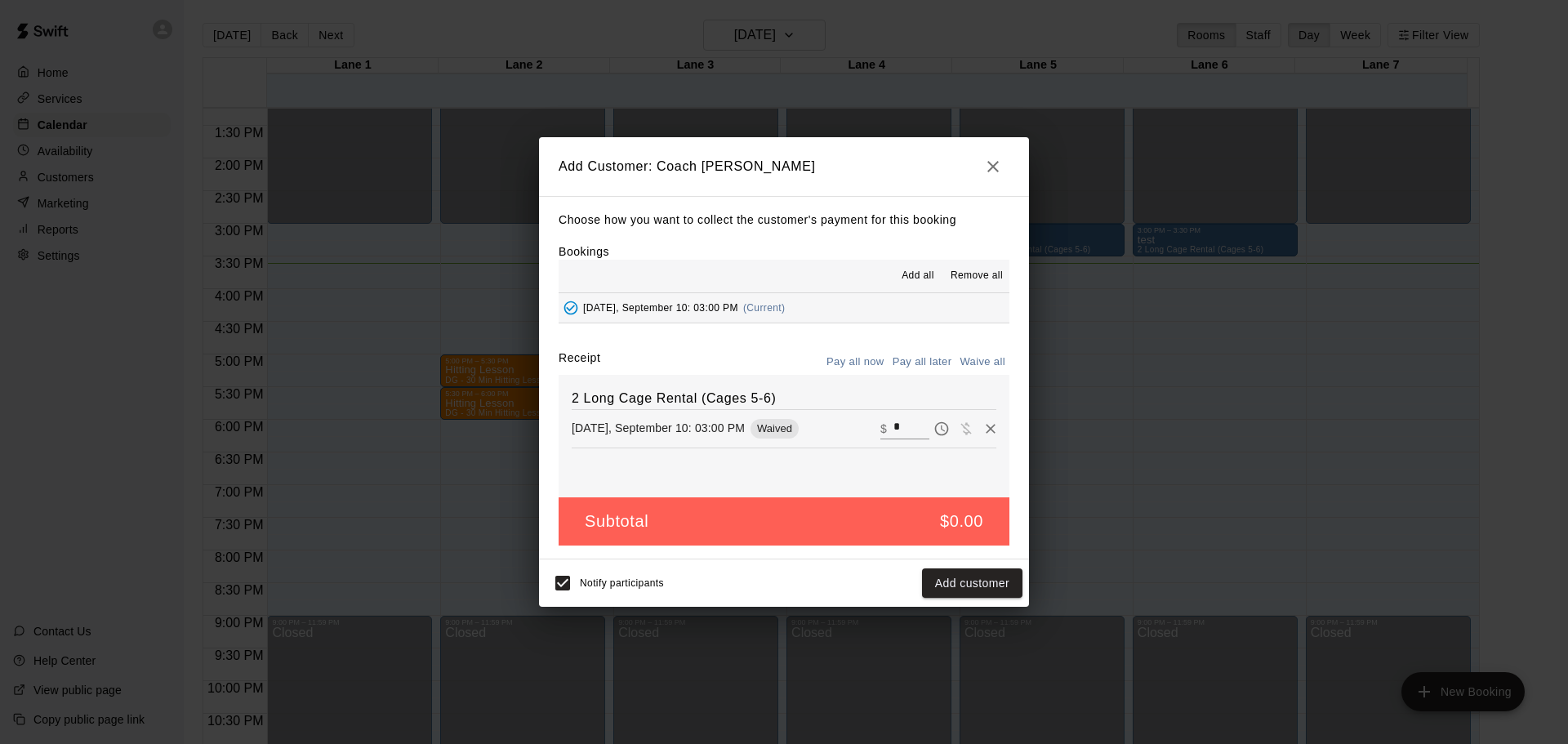
click at [991, 167] on icon "button" at bounding box center [993, 167] width 12 height 12
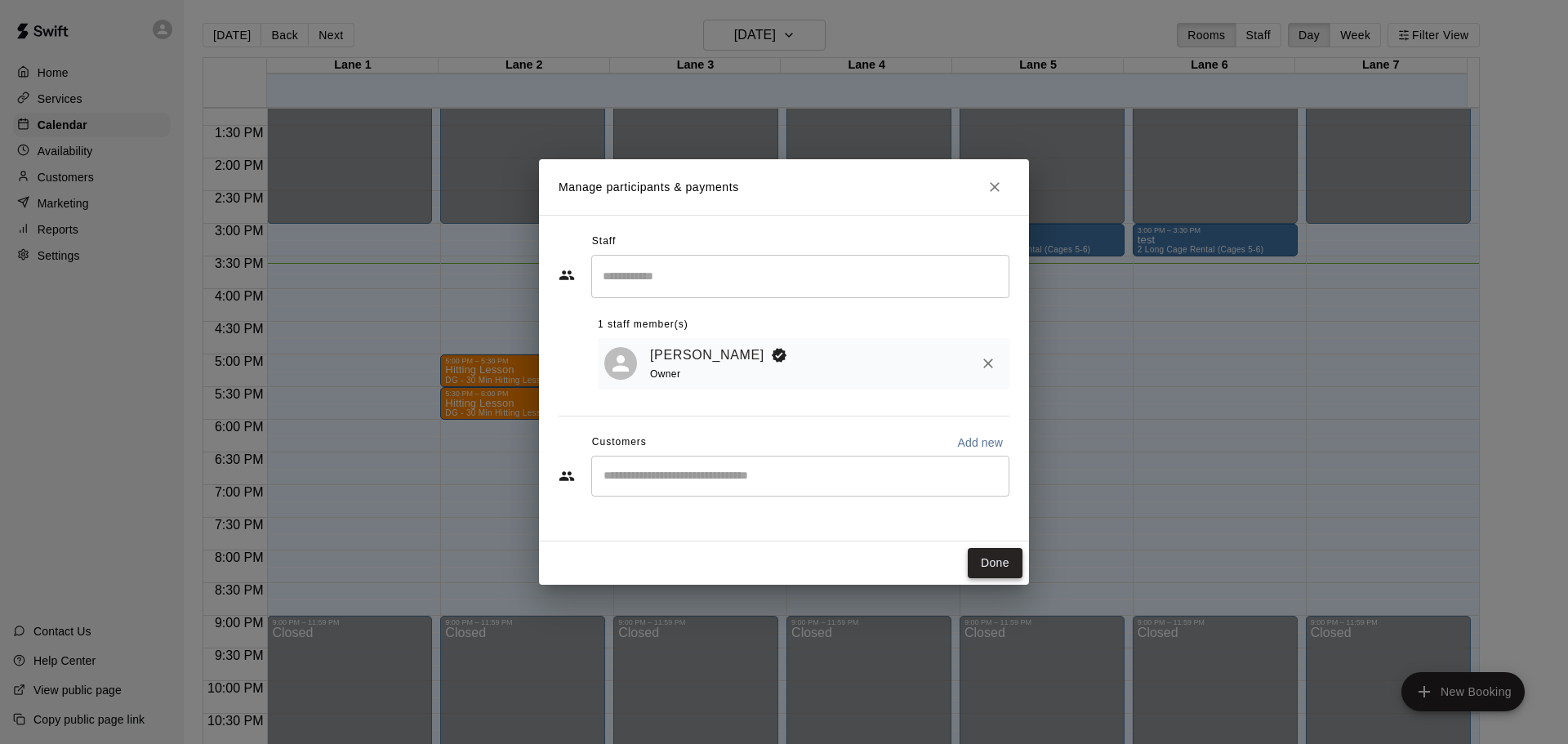
click at [991, 561] on button "Done" at bounding box center [994, 563] width 55 height 30
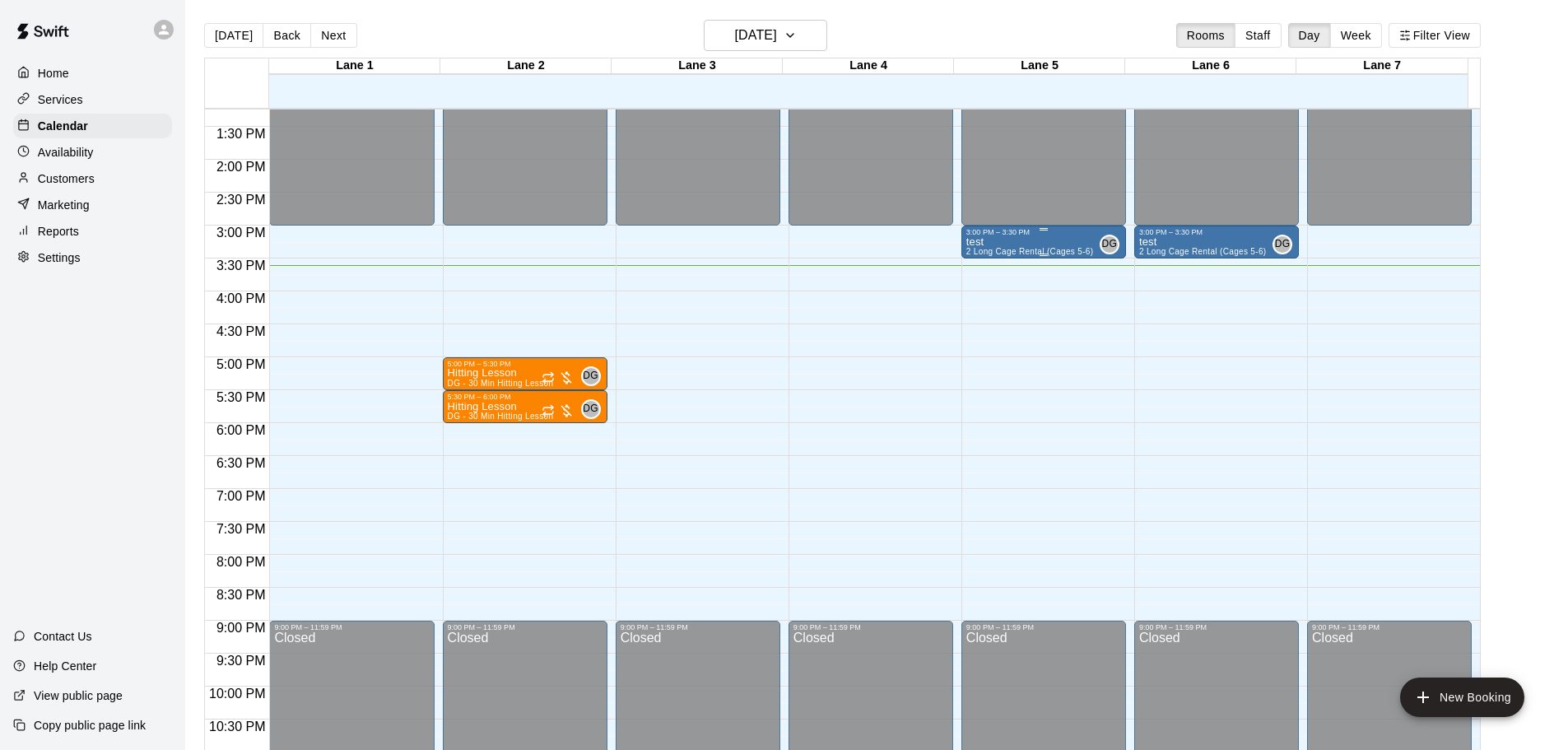
drag, startPoint x: 1050, startPoint y: 252, endPoint x: 1105, endPoint y: 241, distance: 56.1
click at [1105, 241] on span "DG" at bounding box center [1110, 244] width 16 height 17
click at [1105, 241] on button "edit" at bounding box center [1116, 254] width 33 height 33
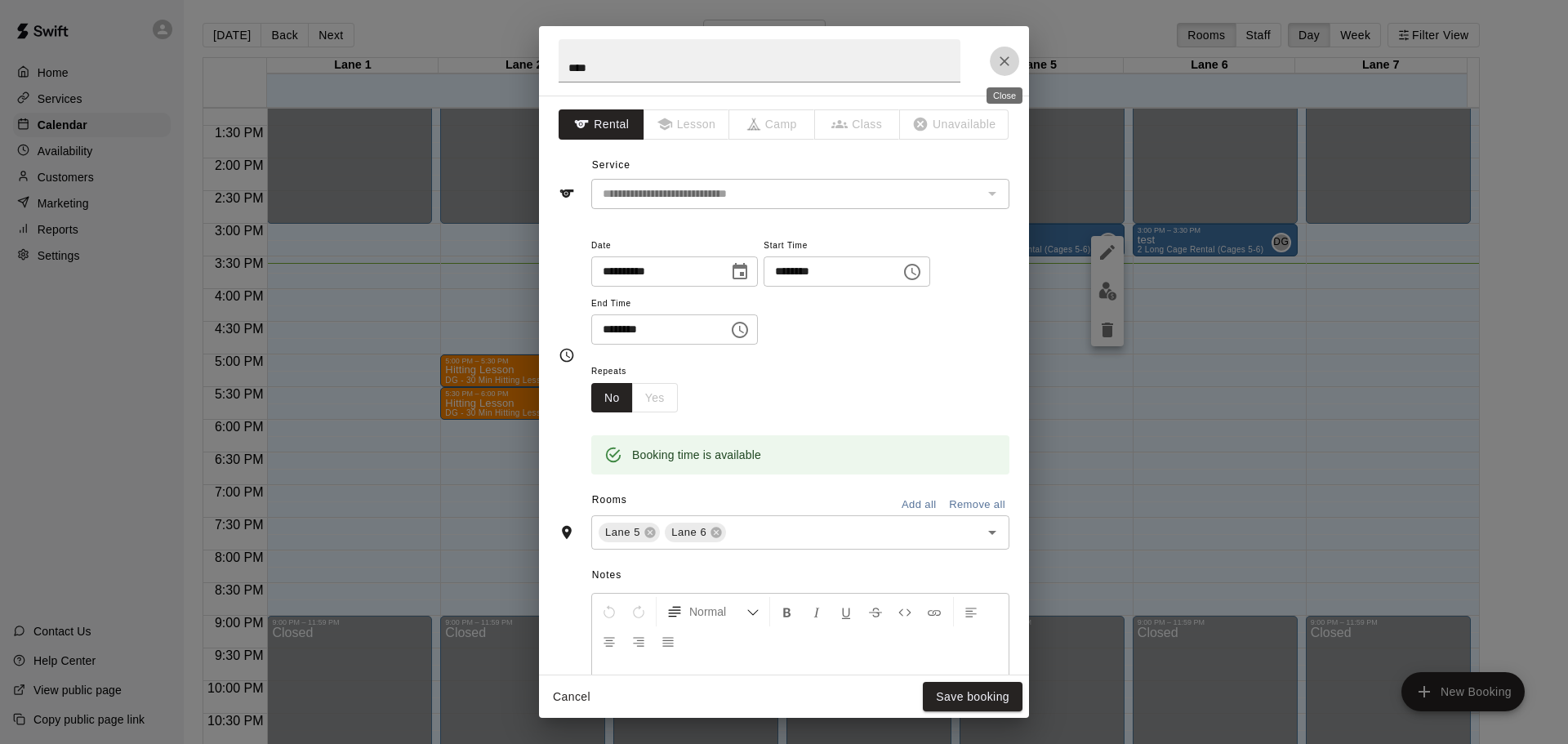
click at [1009, 56] on icon "Close" at bounding box center [1004, 60] width 17 height 17
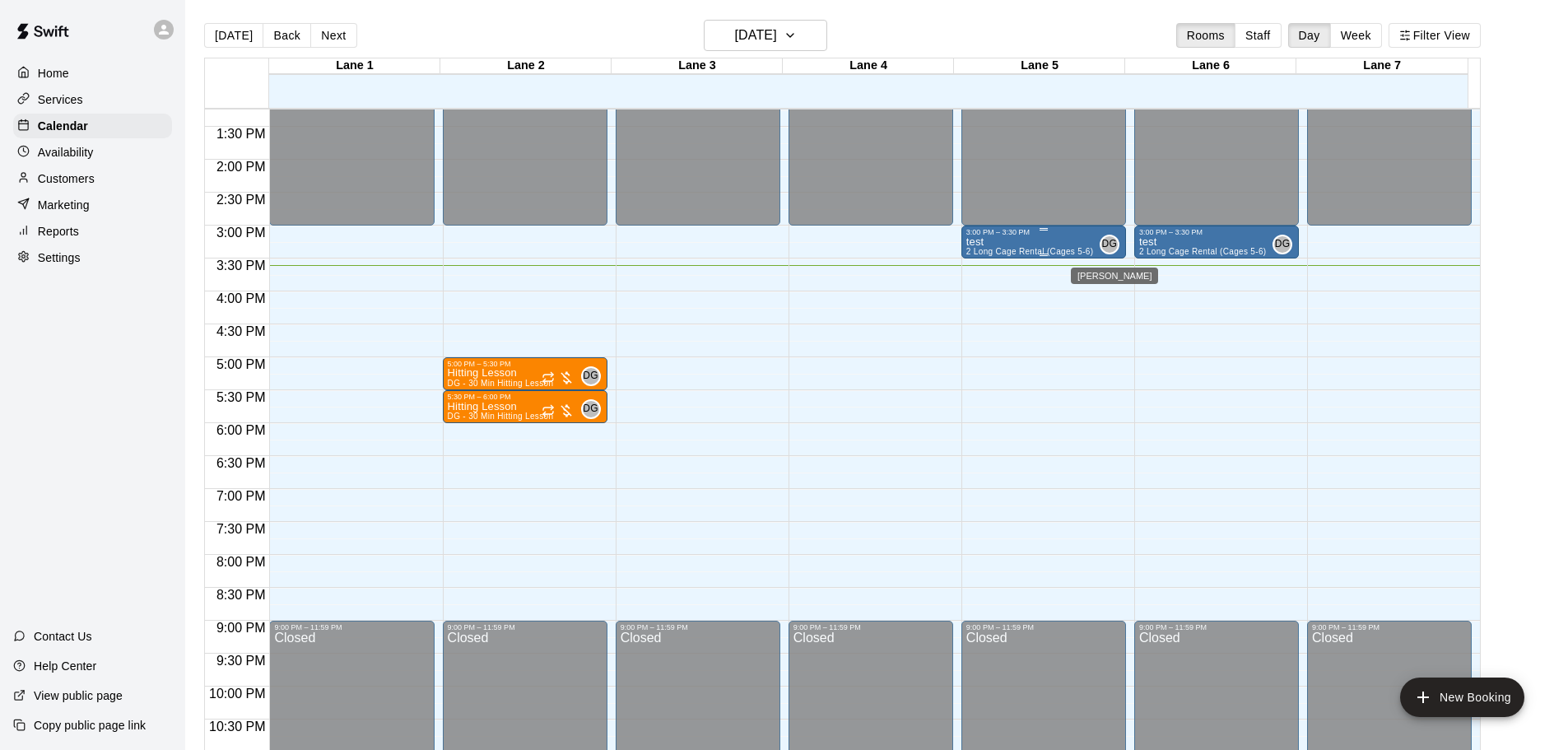
click at [1106, 247] on span "DG" at bounding box center [1110, 244] width 16 height 17
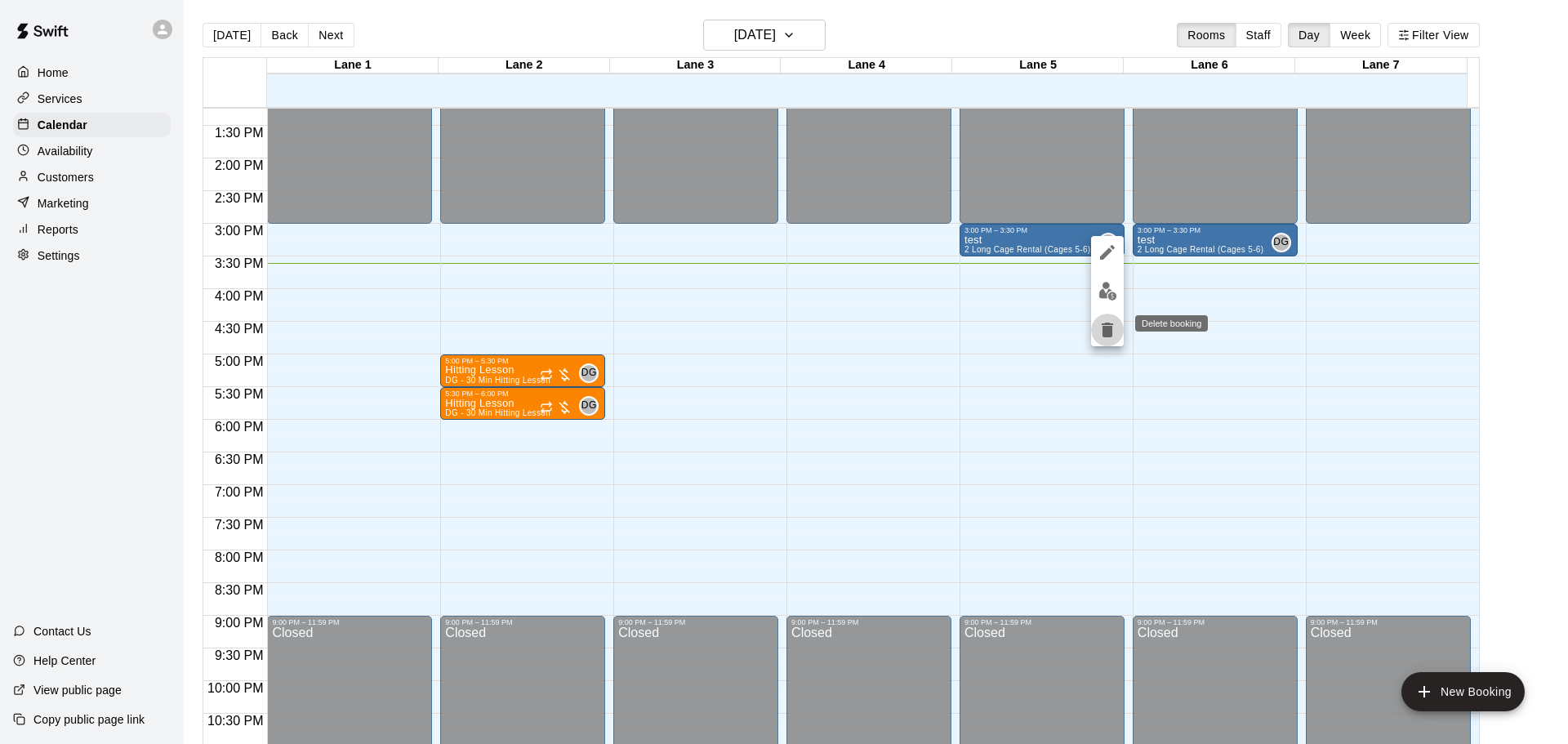
click at [1103, 330] on icon "delete" at bounding box center [1107, 329] width 12 height 15
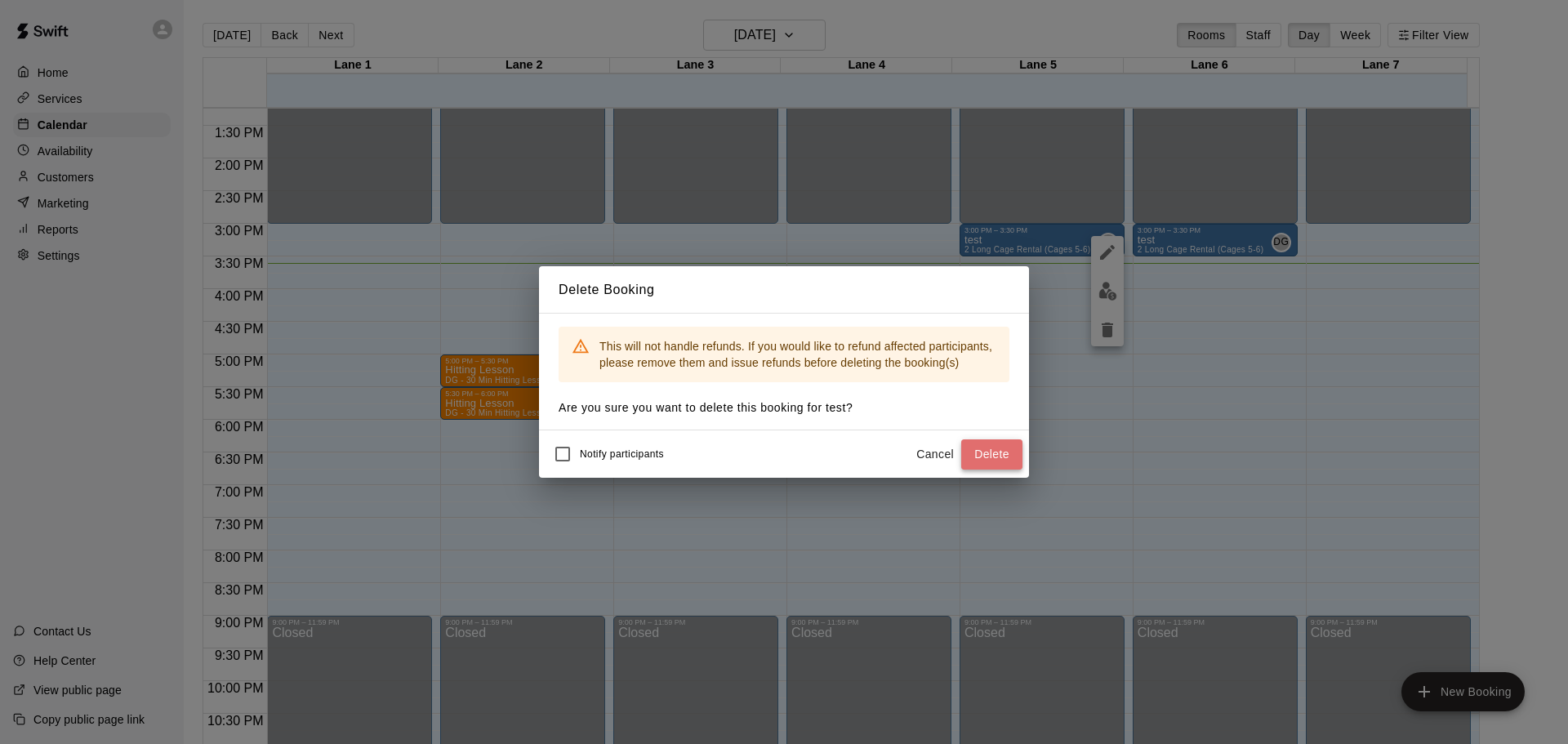
click at [988, 454] on button "Delete" at bounding box center [991, 454] width 61 height 30
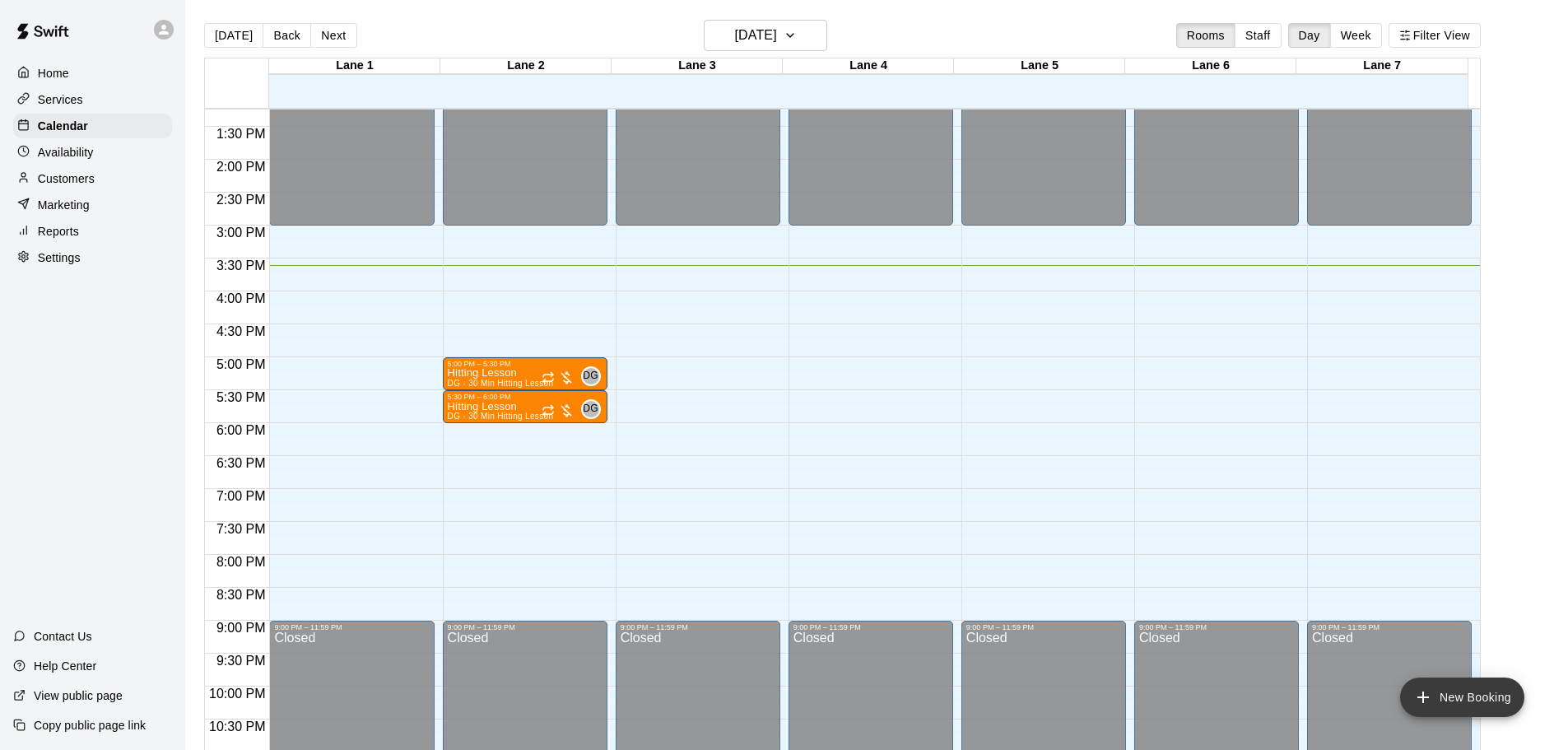
click at [1485, 695] on button "New Booking" at bounding box center [1462, 697] width 125 height 39
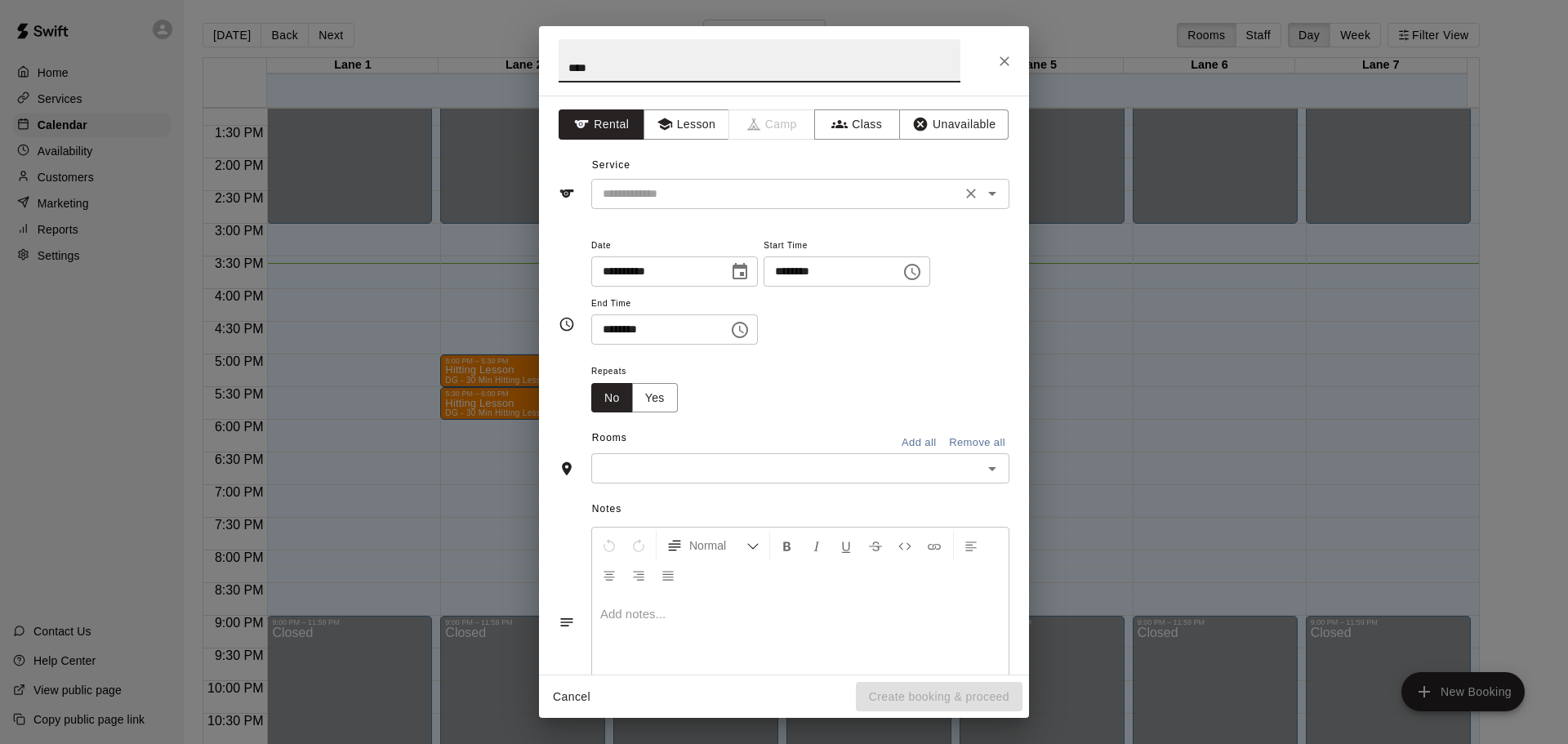
type input "****"
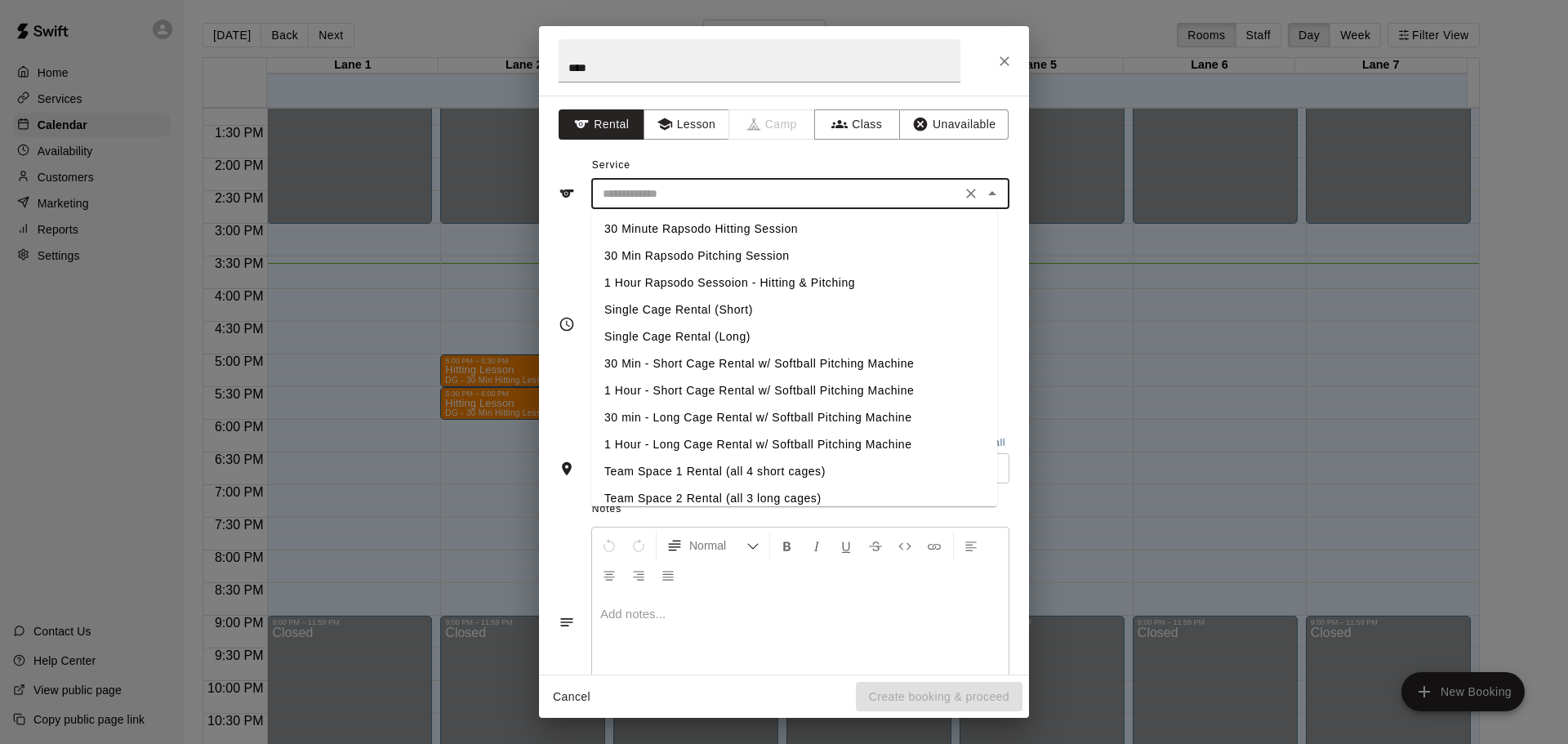
click at [686, 195] on input "text" at bounding box center [776, 194] width 360 height 20
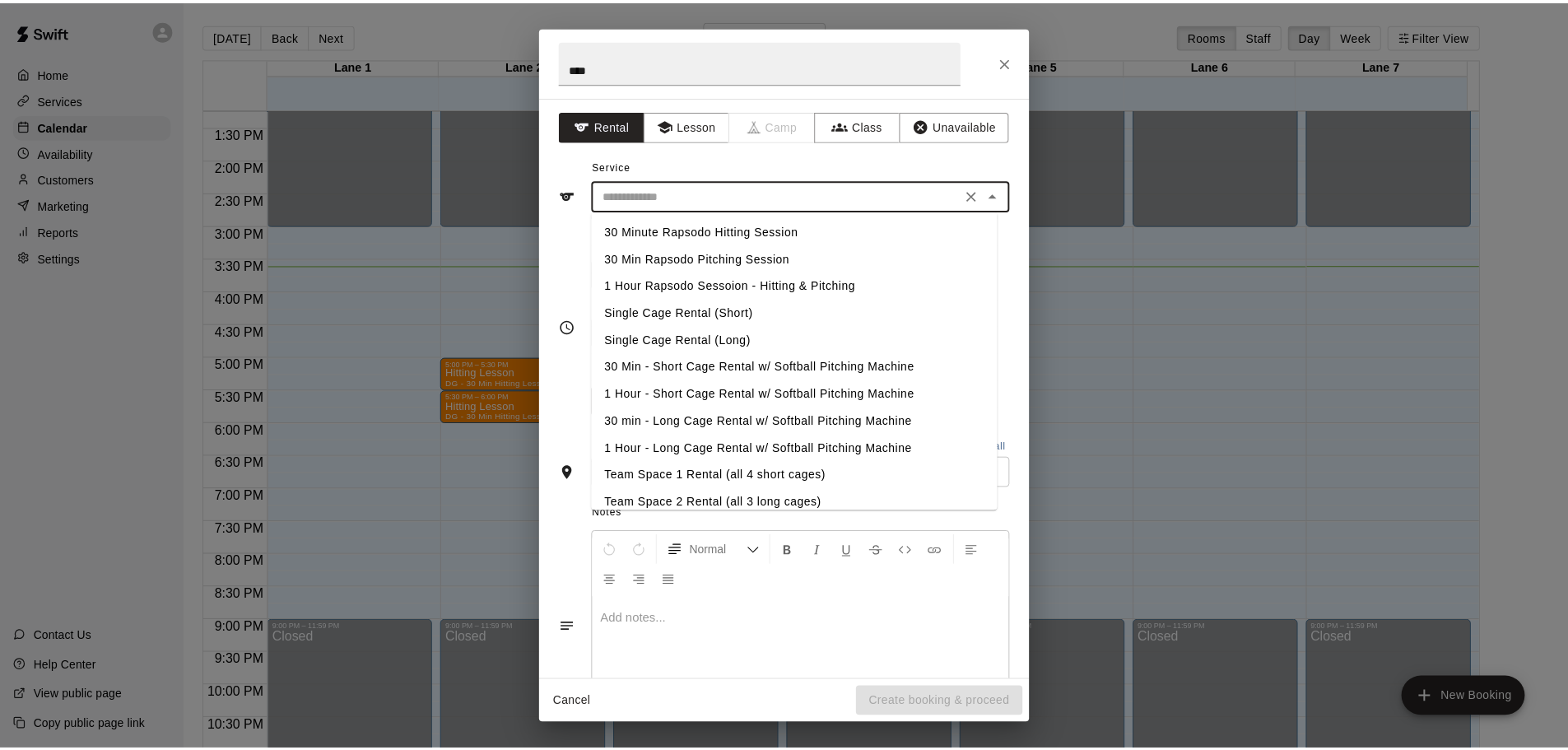
scroll to position [82, 0]
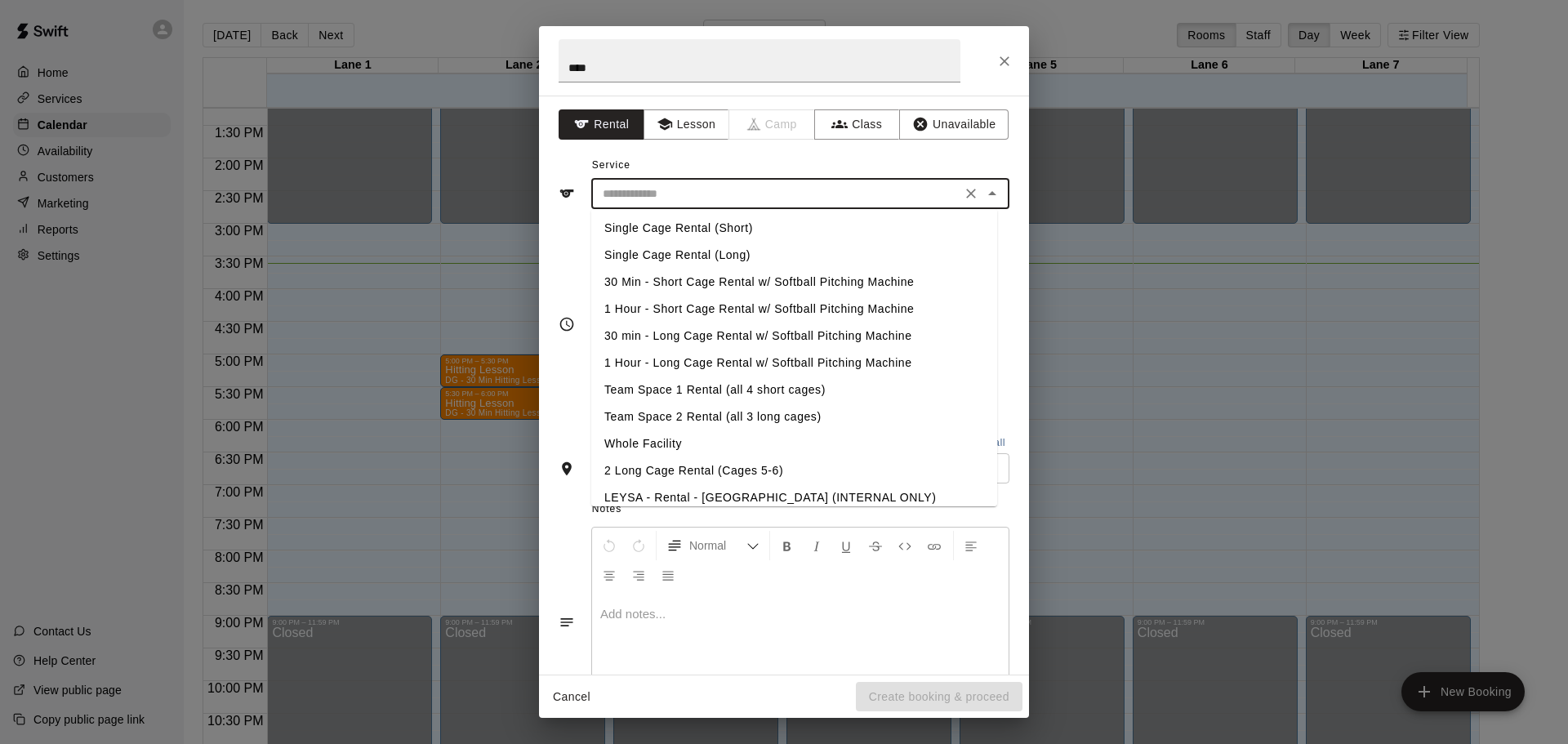
click at [684, 466] on li "2 Long Cage Rental (Cages 5-6)" at bounding box center [794, 470] width 406 height 27
type input "**********"
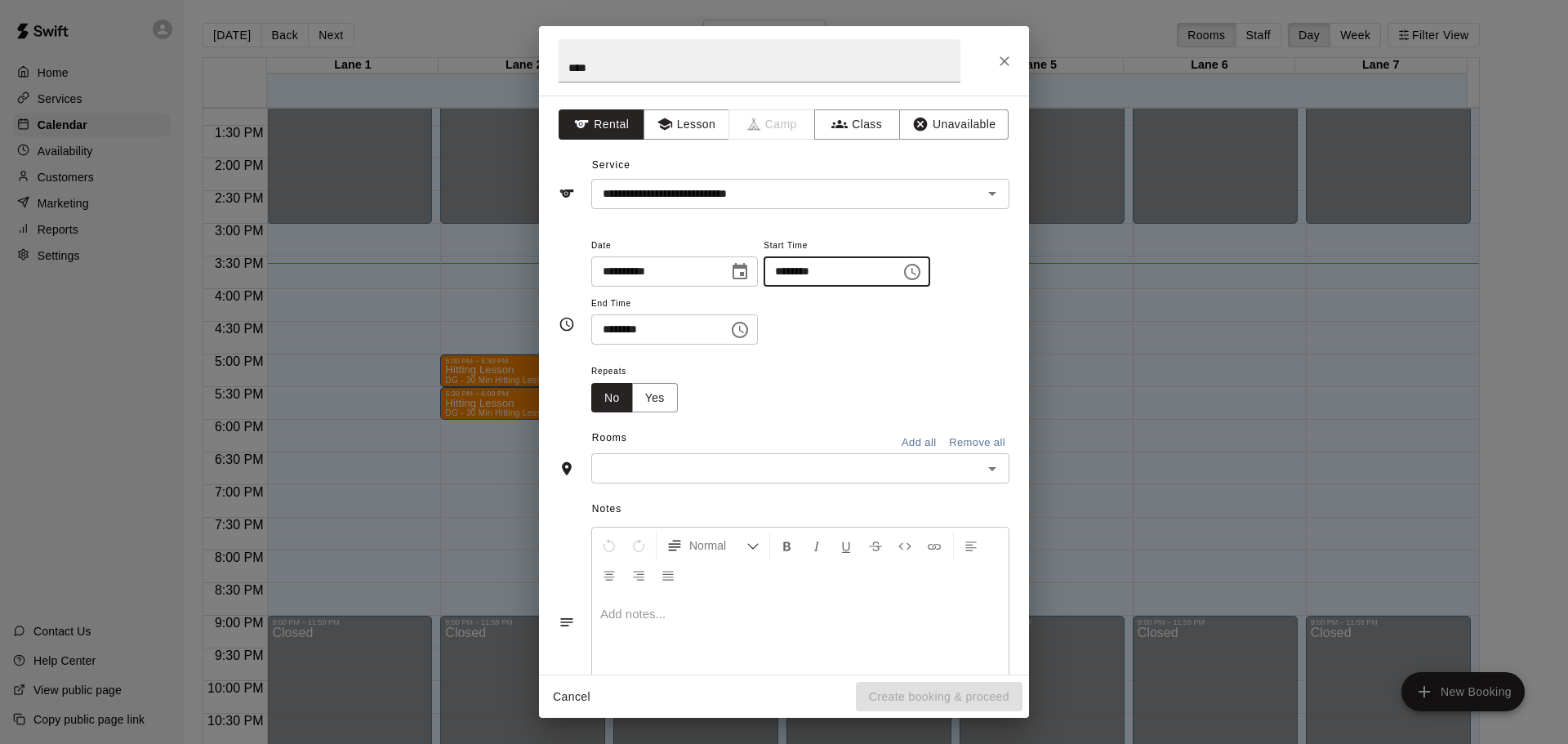
click at [805, 275] on input "********" at bounding box center [826, 271] width 126 height 30
type input "********"
click at [610, 328] on input "********" at bounding box center [653, 329] width 126 height 30
type input "********"
click at [687, 466] on input "text" at bounding box center [787, 467] width 382 height 20
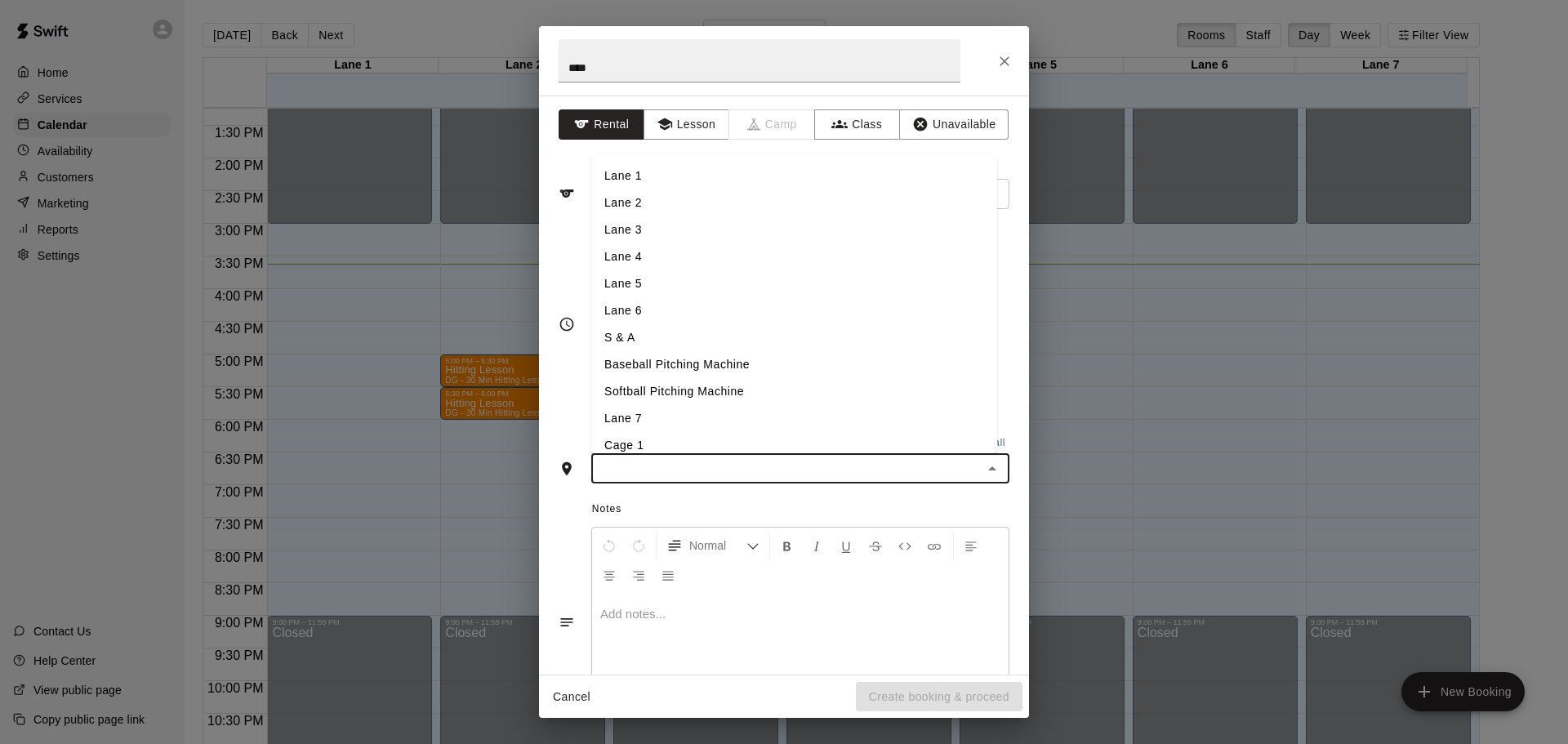
click at [645, 286] on li "Lane 5" at bounding box center [794, 283] width 406 height 27
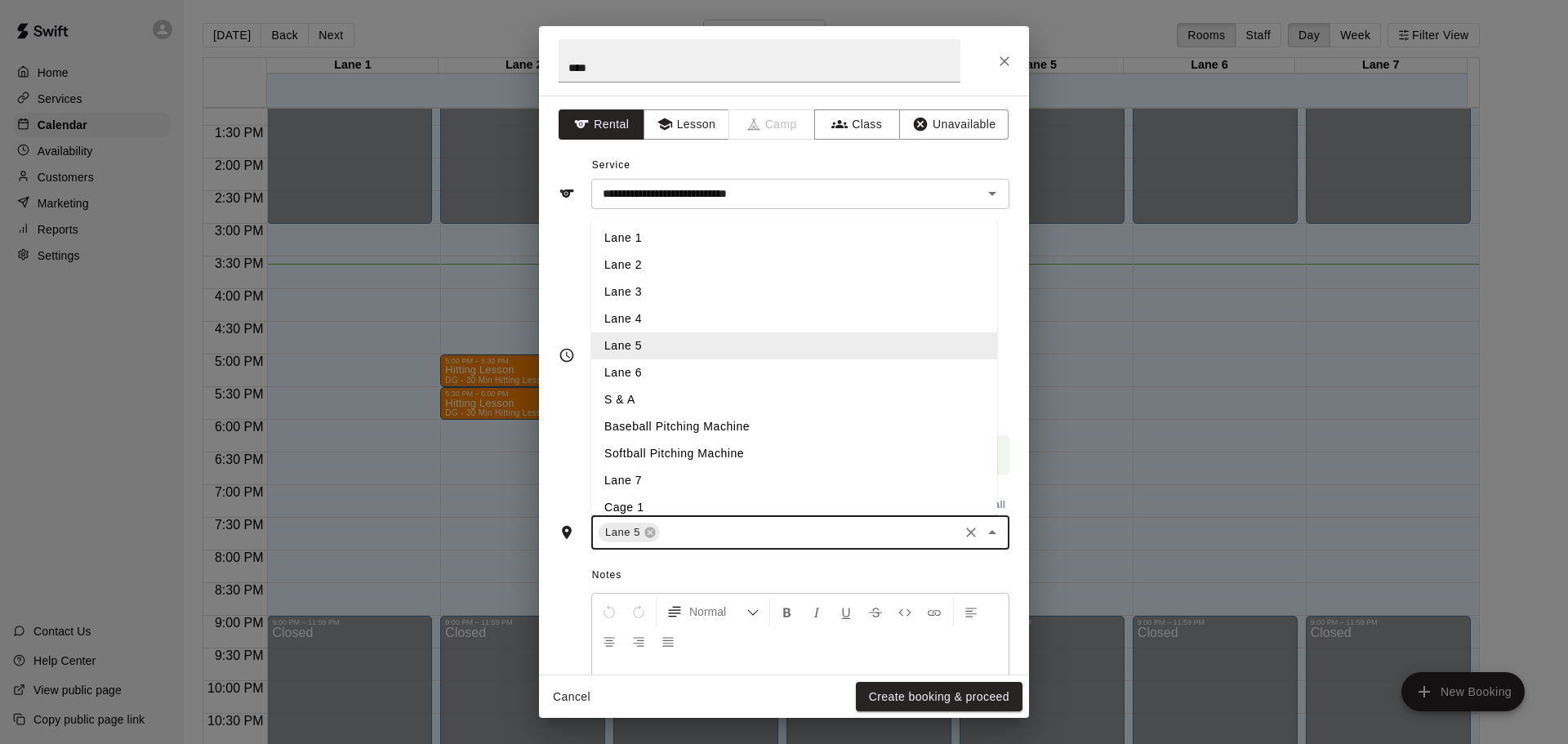
click at [692, 526] on input "text" at bounding box center [809, 533] width 294 height 20
click at [639, 372] on li "Lane 6" at bounding box center [794, 373] width 406 height 27
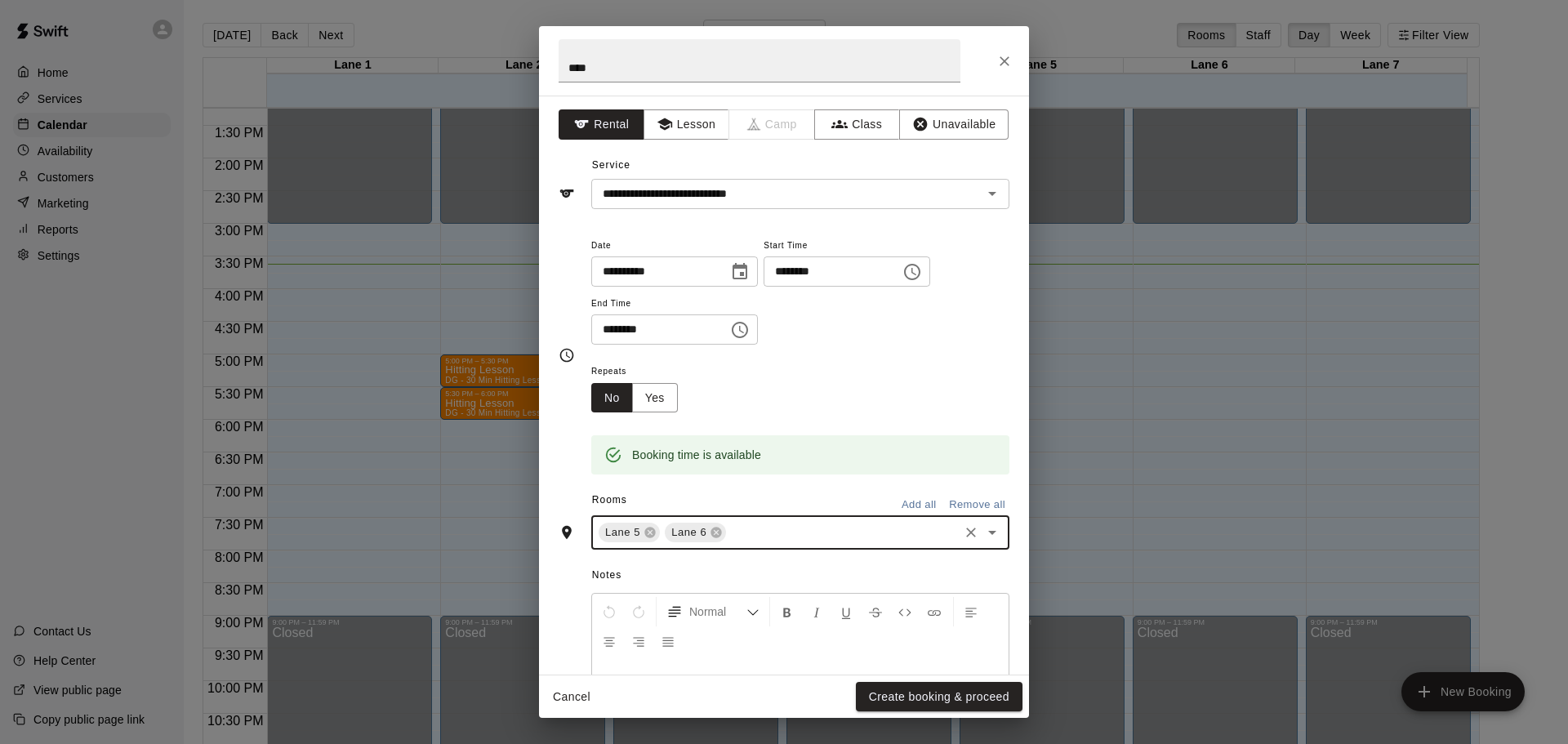
click at [900, 699] on button "Create booking & proceed" at bounding box center [939, 696] width 167 height 30
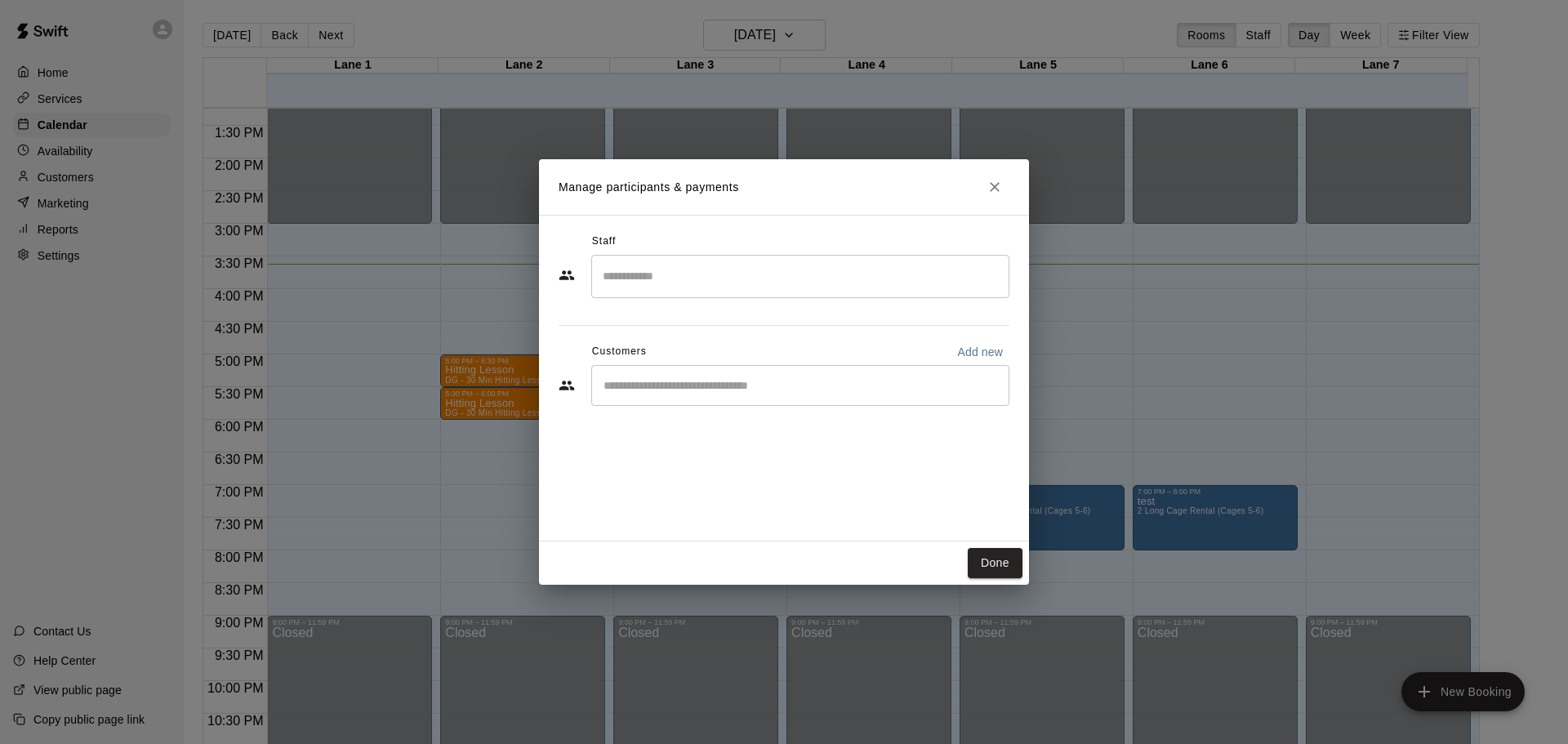
click at [636, 276] on input "Search staff" at bounding box center [801, 276] width 403 height 28
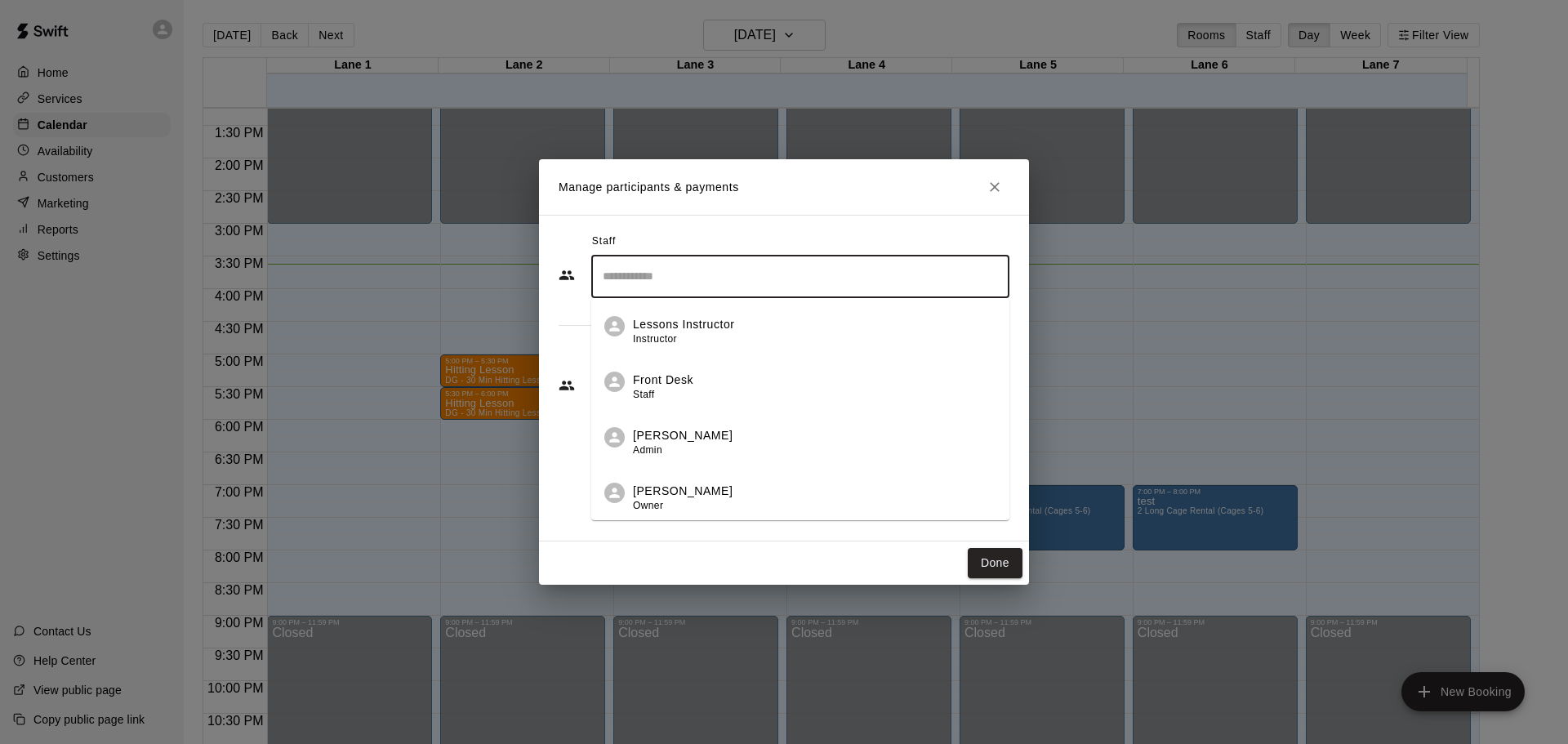
click at [636, 489] on p "[PERSON_NAME]" at bounding box center [683, 491] width 99 height 18
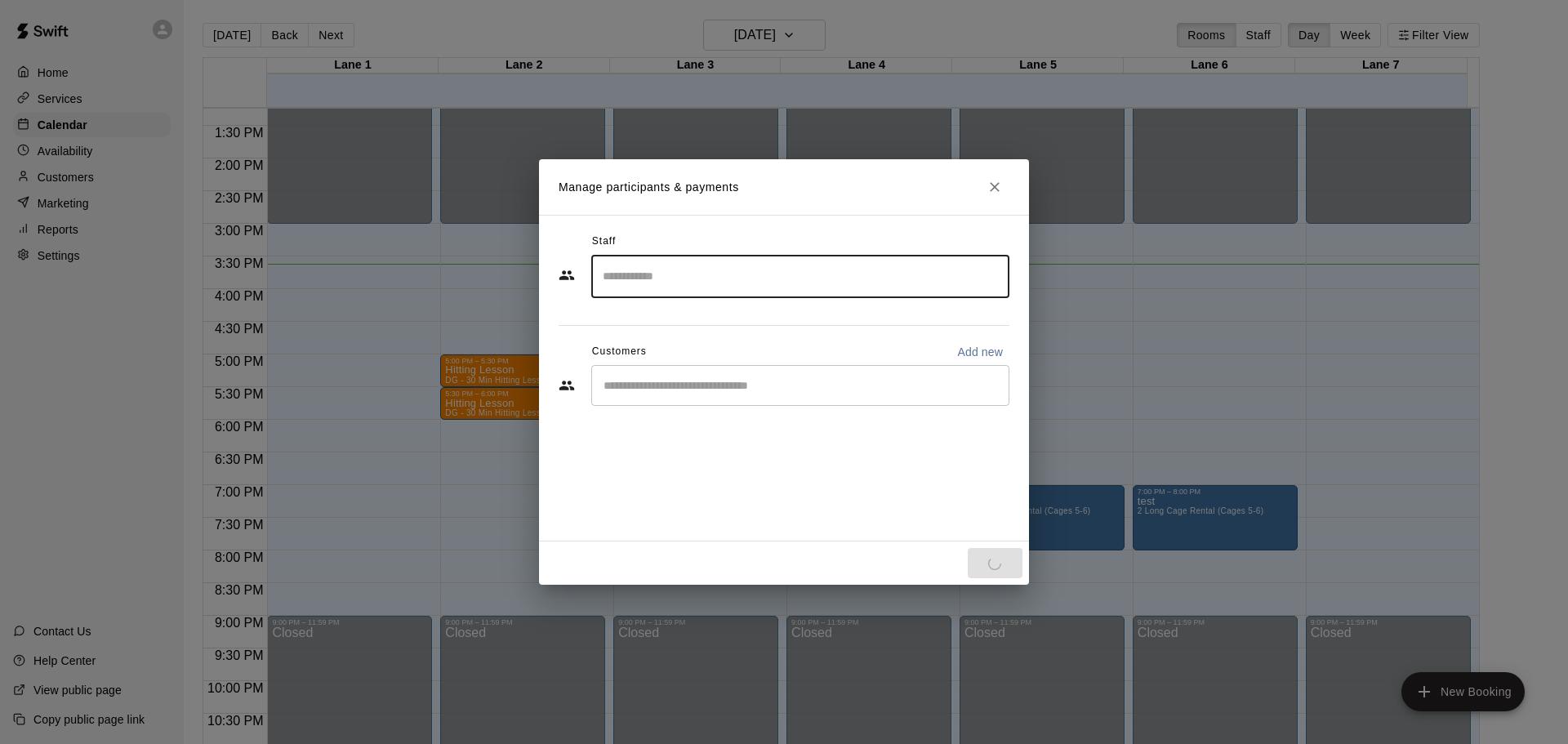
click at [652, 396] on div "​" at bounding box center [800, 386] width 418 height 41
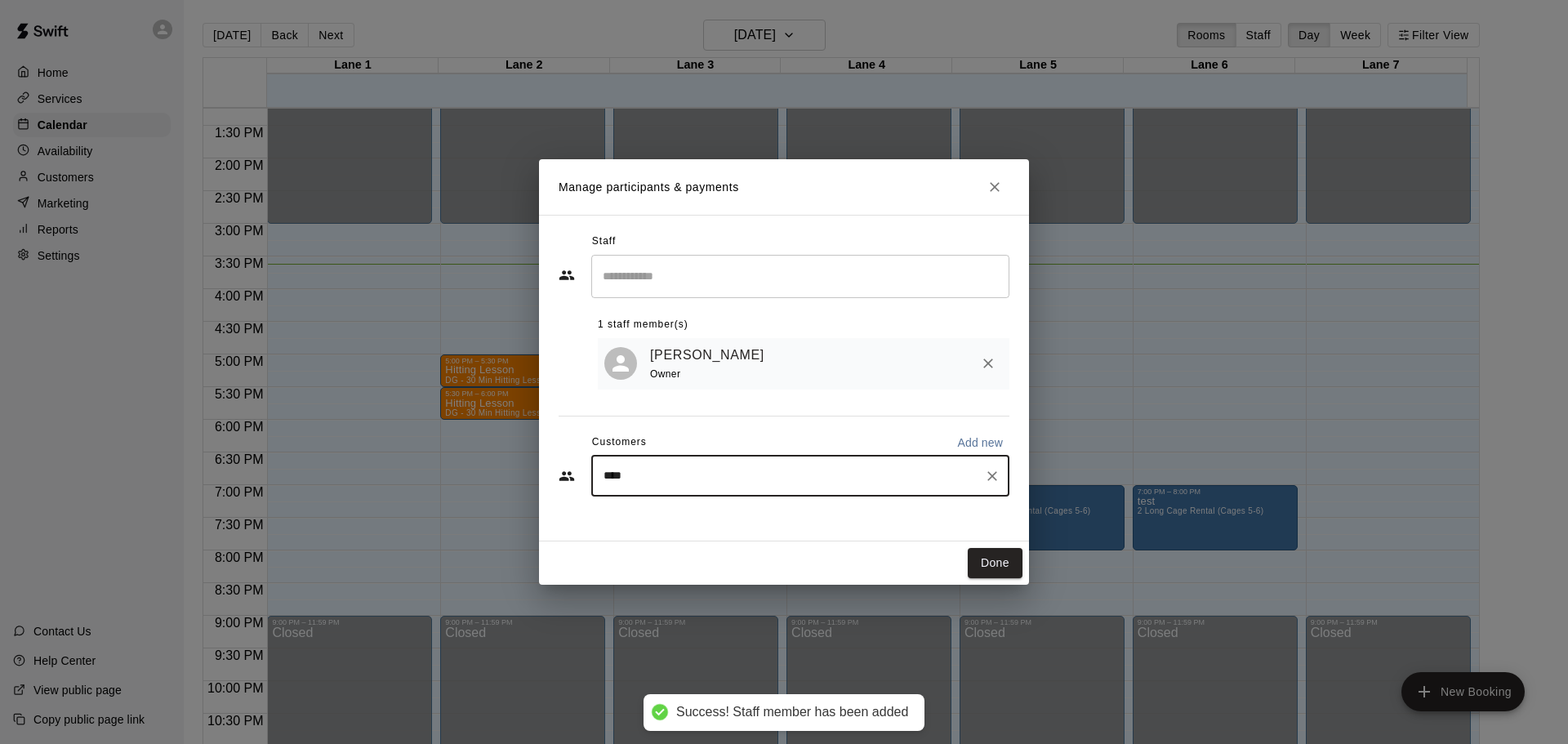
type input "*****"
click at [681, 531] on span "[PERSON_NAME][EMAIL_ADDRESS][DOMAIN_NAME]" at bounding box center [766, 534] width 260 height 12
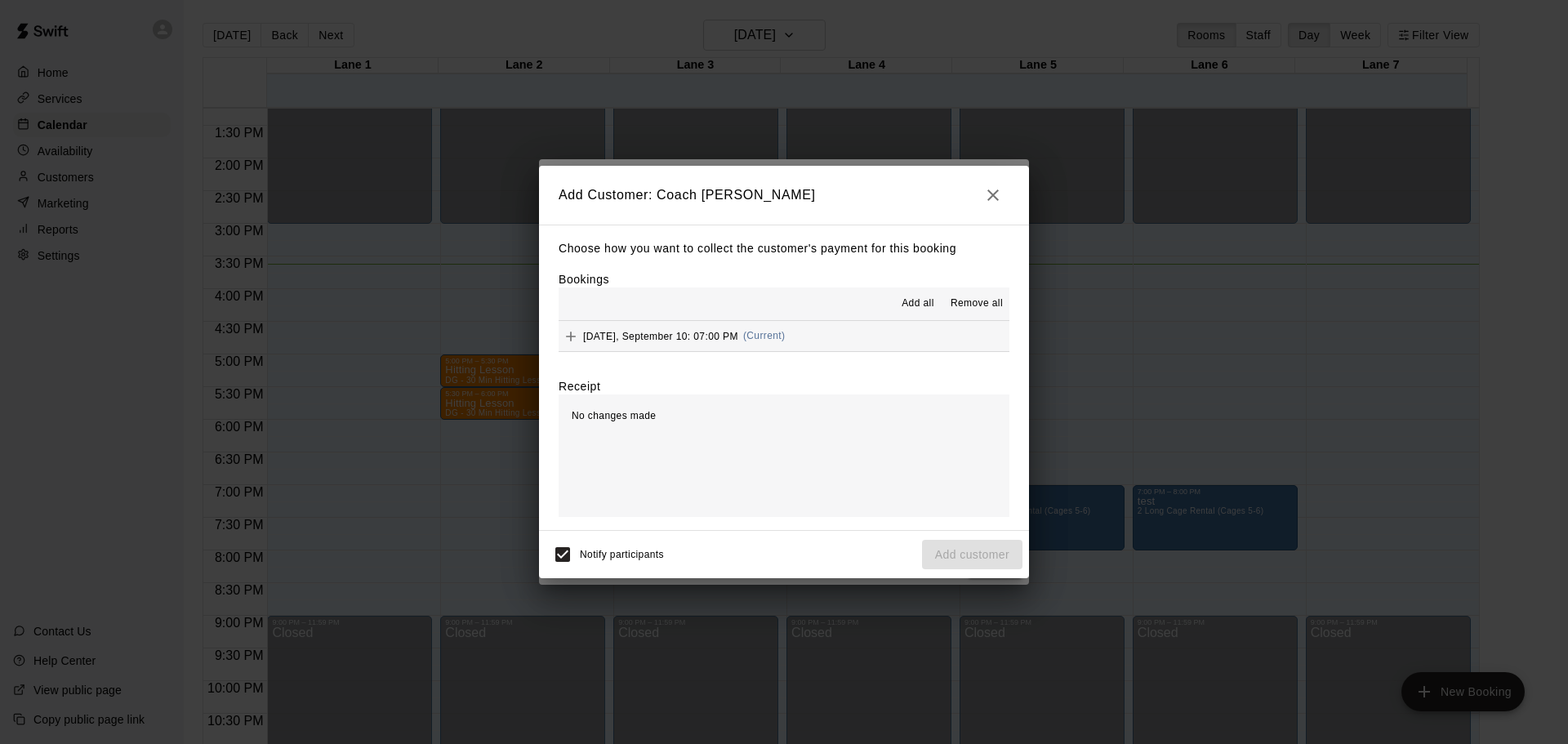
click at [913, 341] on button "[DATE], September 10: 07:00 PM (Current)" at bounding box center [783, 335] width 451 height 30
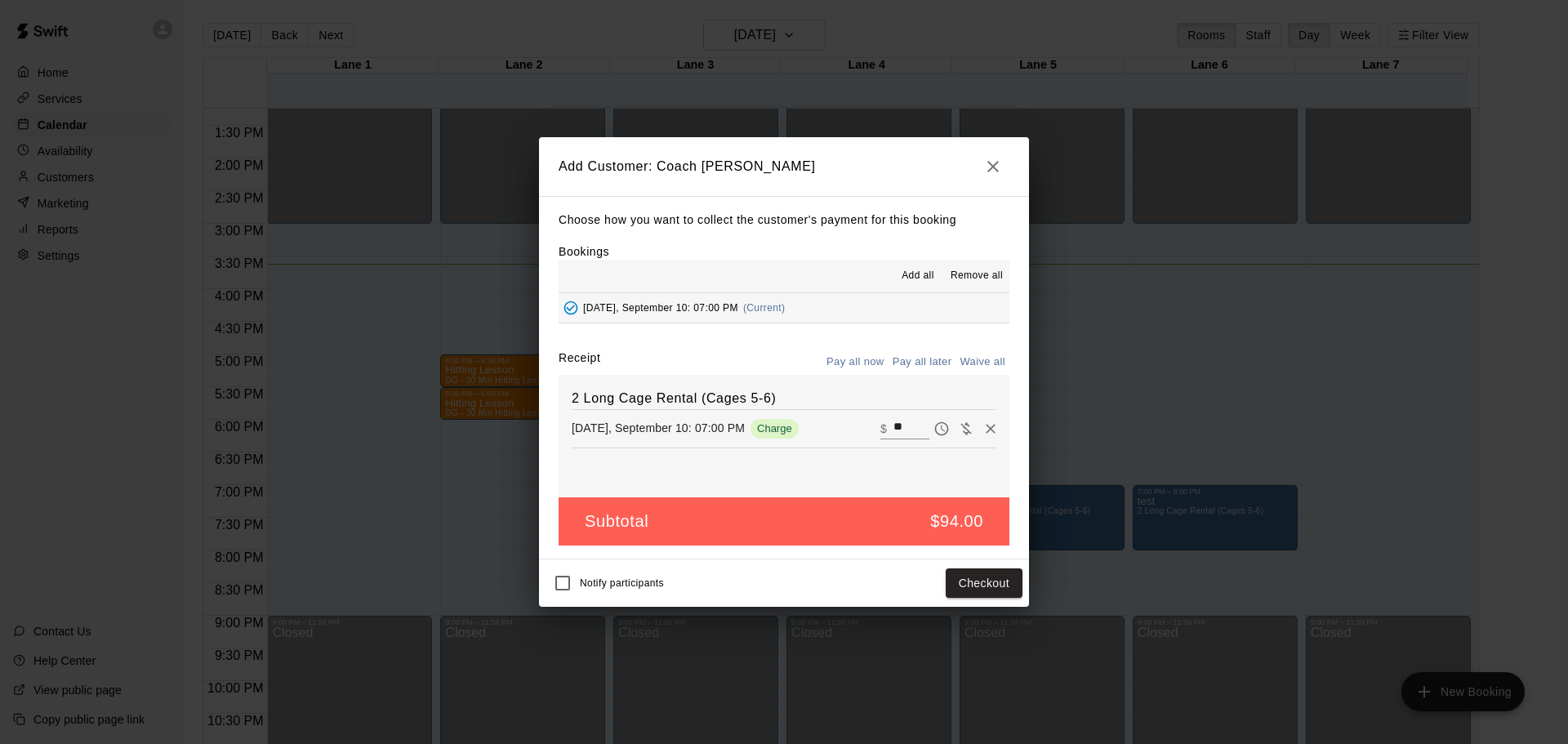
click at [931, 361] on button "Pay all later" at bounding box center [922, 362] width 68 height 25
click at [967, 577] on button "Add customer" at bounding box center [972, 583] width 100 height 30
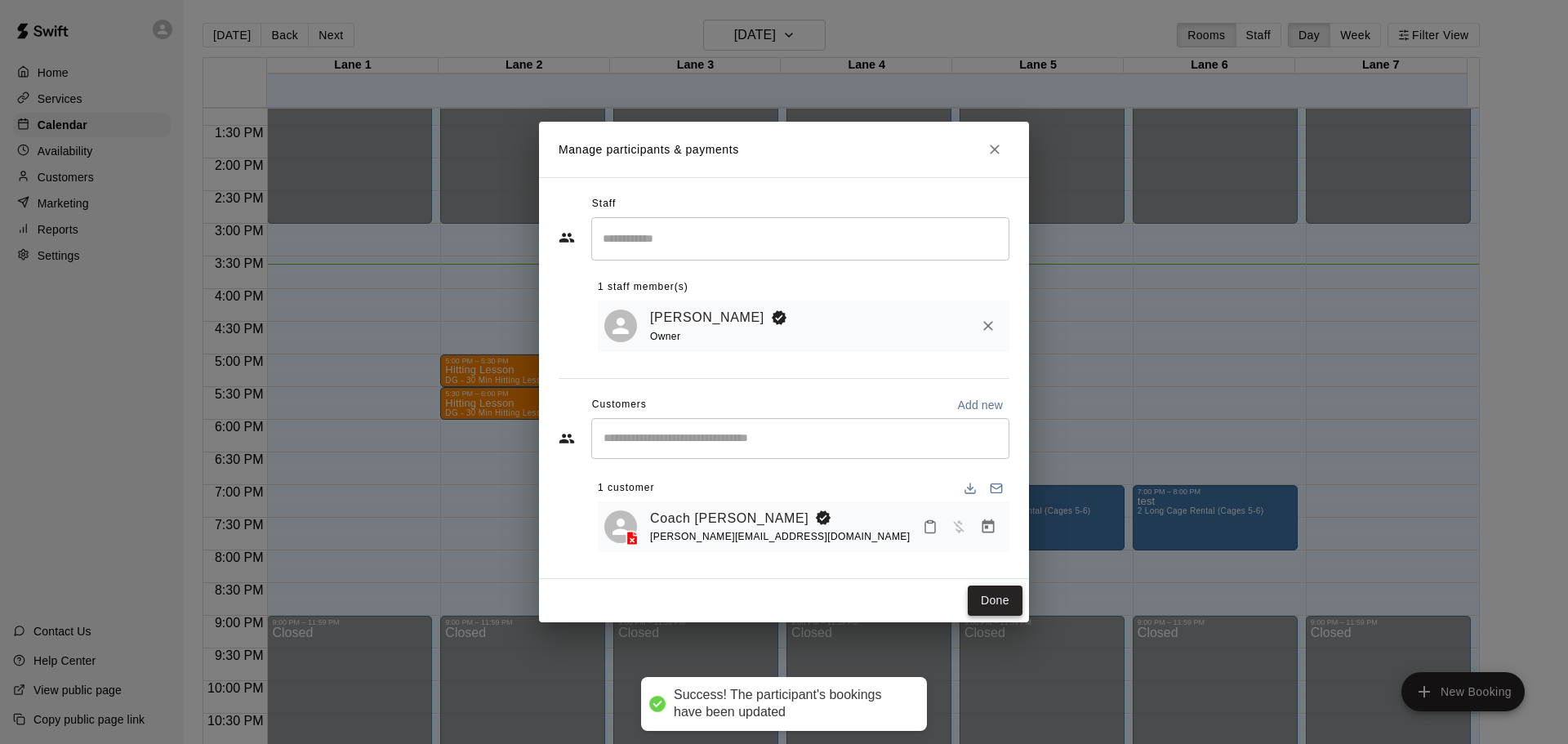
click at [985, 609] on button "Done" at bounding box center [994, 600] width 55 height 30
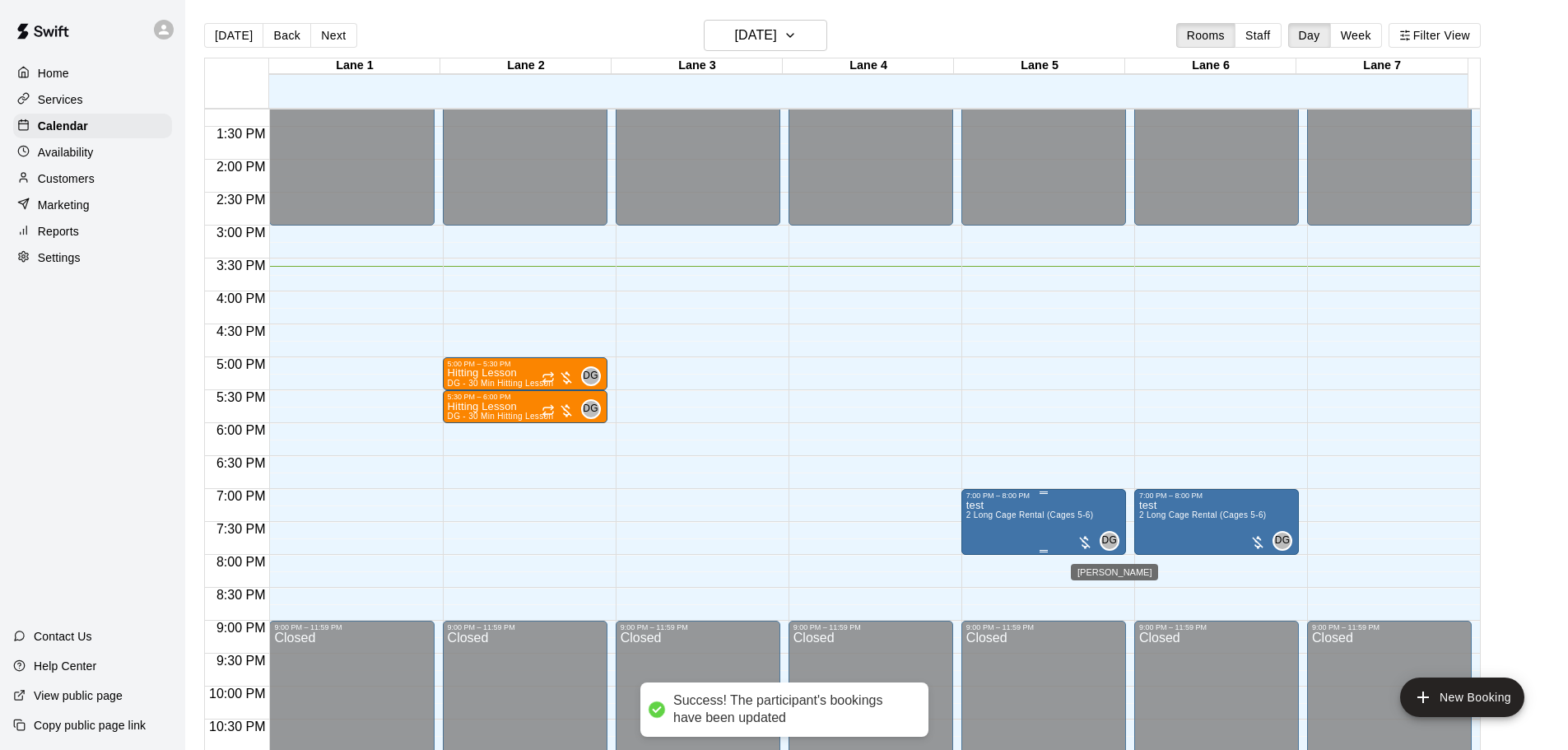
click at [1111, 542] on span "DG" at bounding box center [1110, 540] width 16 height 17
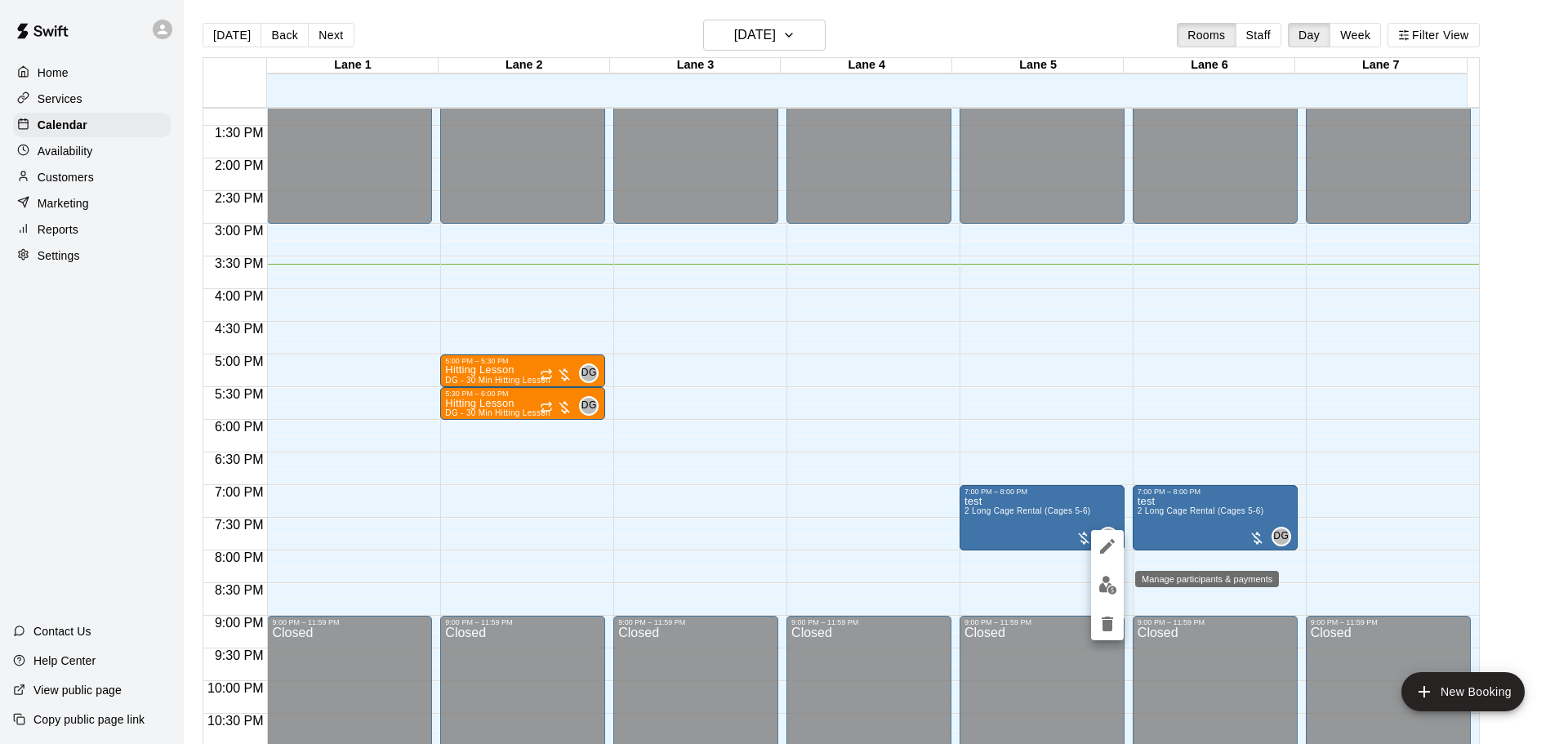
click at [1112, 585] on img "edit" at bounding box center [1107, 584] width 19 height 19
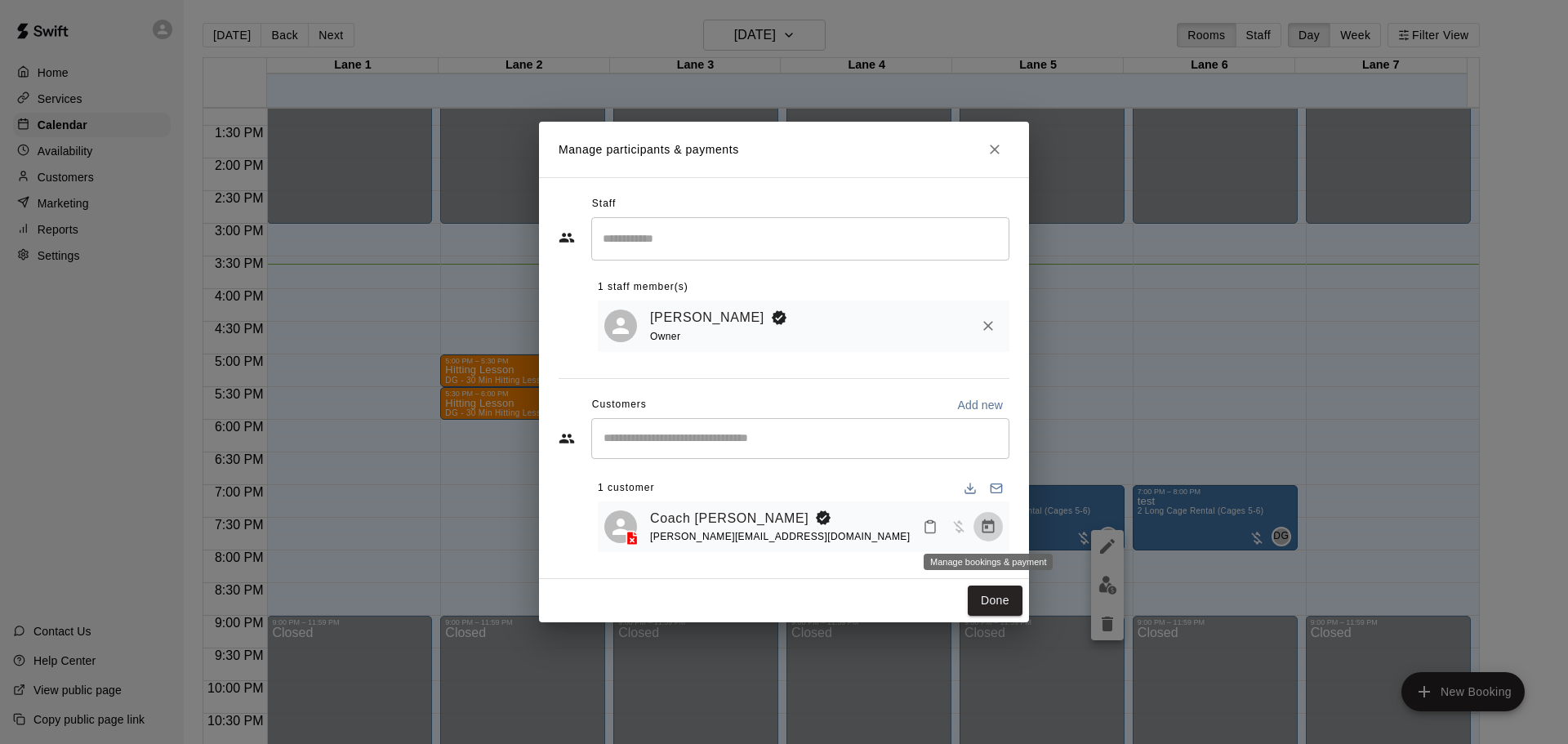
click at [988, 528] on icon "Manage bookings & payment" at bounding box center [989, 526] width 13 height 14
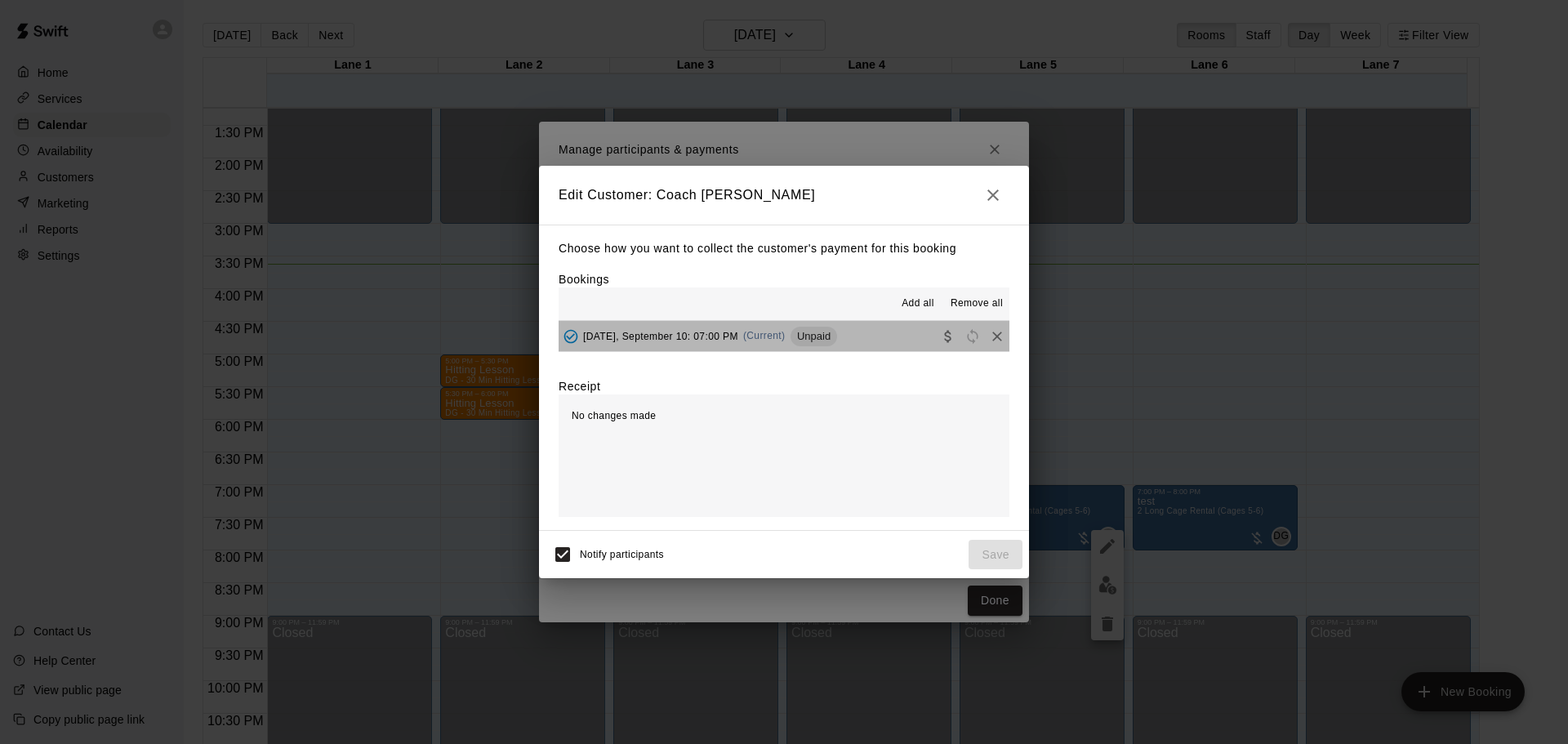
click at [876, 332] on button "[DATE], September 10: 07:00 PM (Current) Unpaid" at bounding box center [783, 335] width 451 height 30
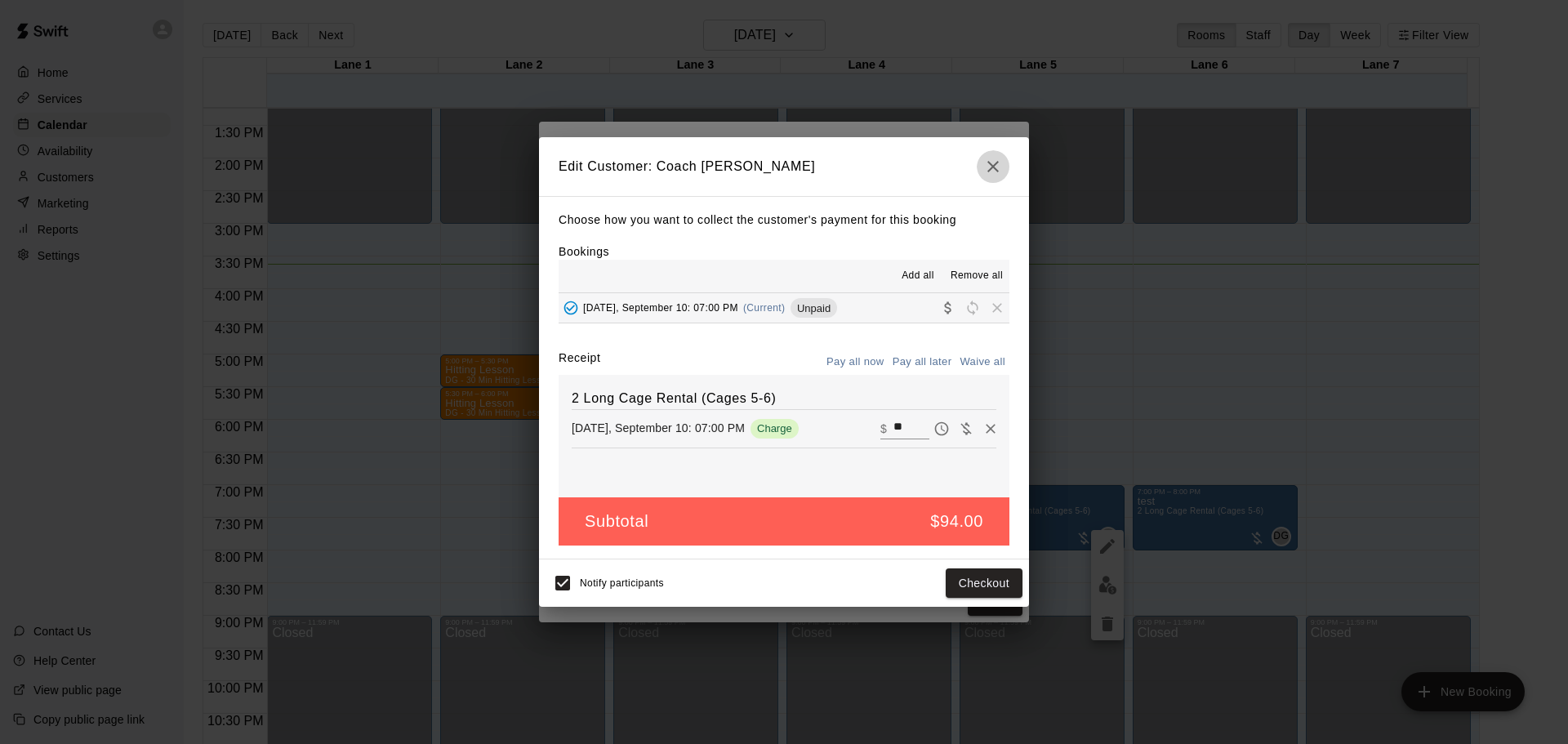
click at [990, 163] on icon "button" at bounding box center [993, 167] width 12 height 12
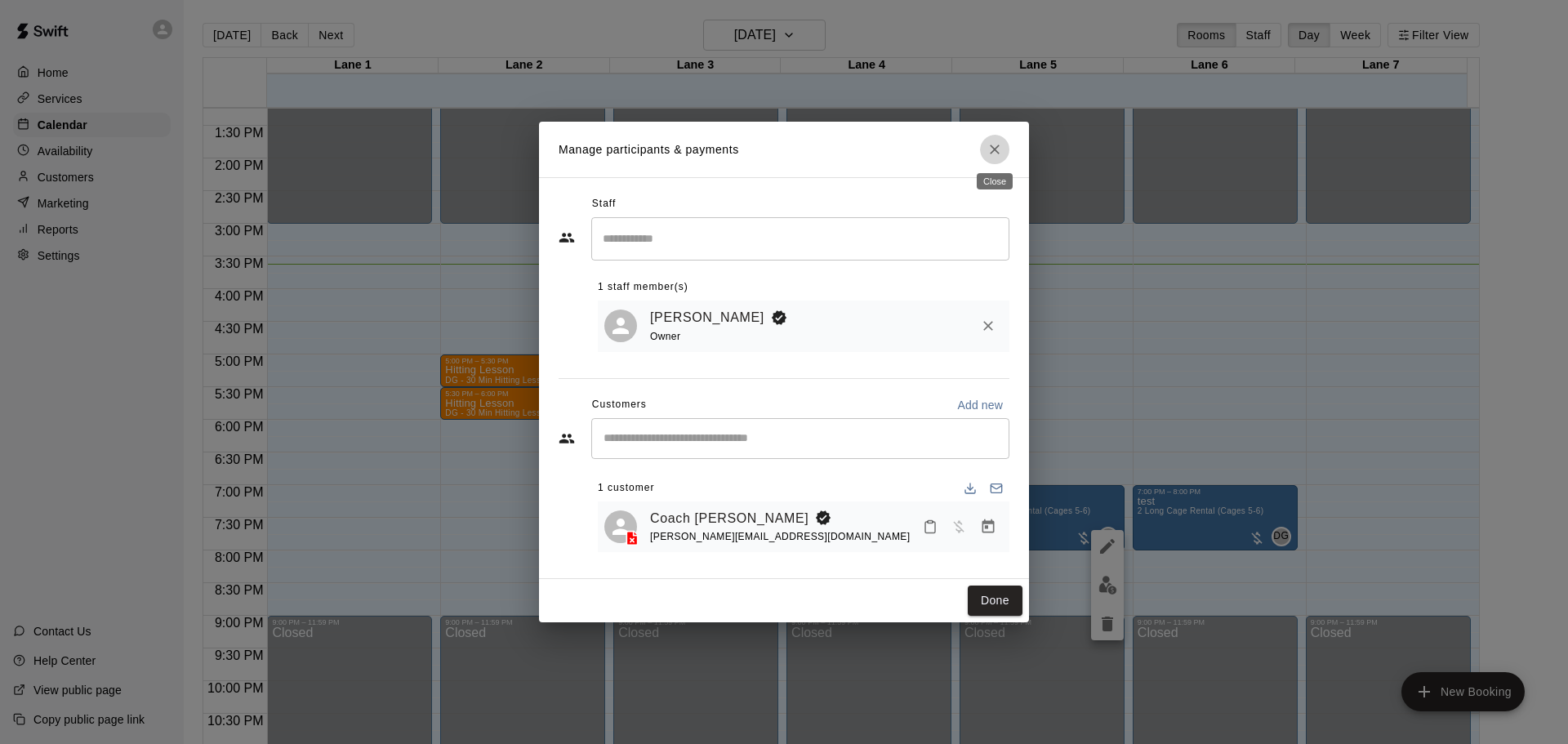
click at [993, 147] on icon "Close" at bounding box center [994, 149] width 10 height 10
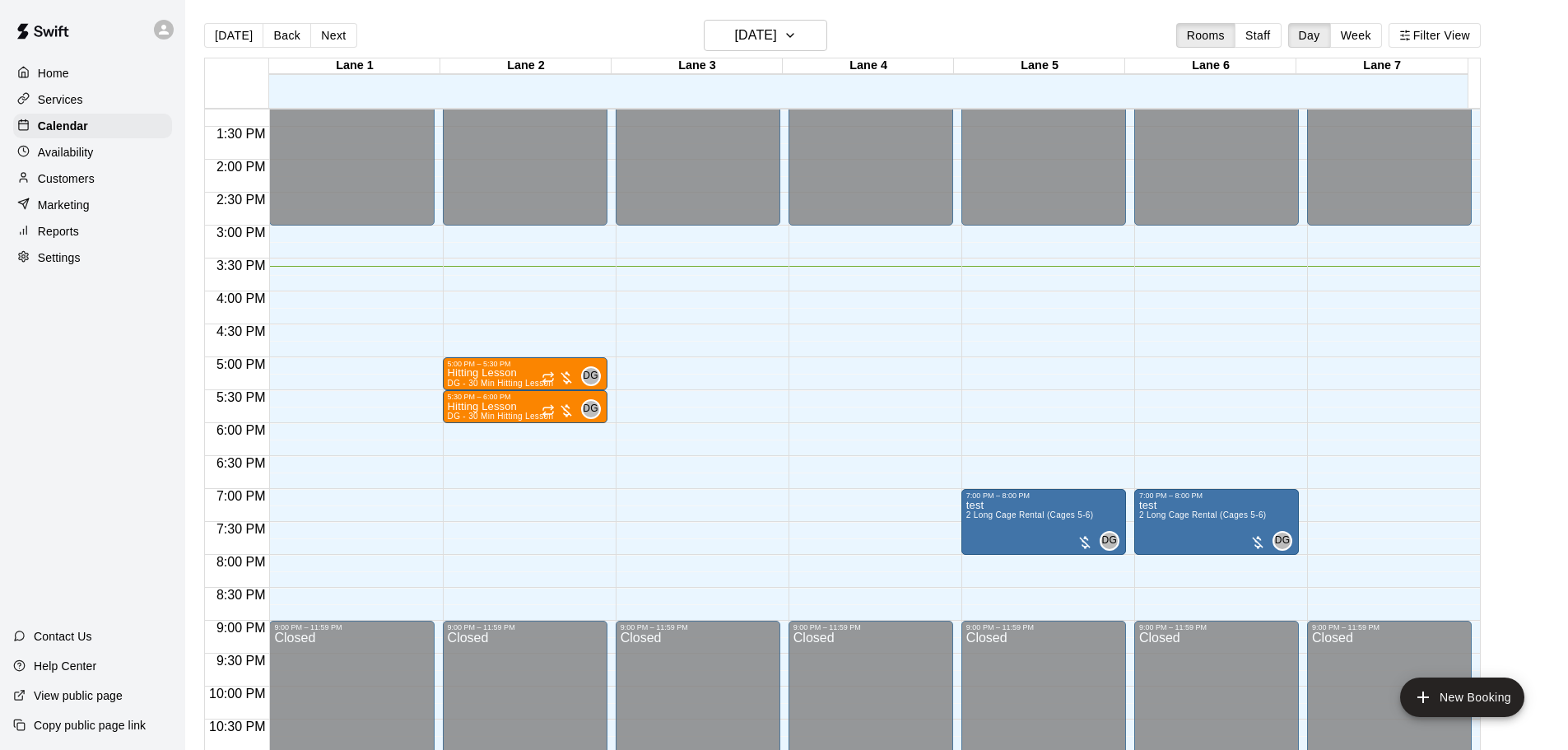
click at [65, 96] on p "Services" at bounding box center [61, 99] width 45 height 17
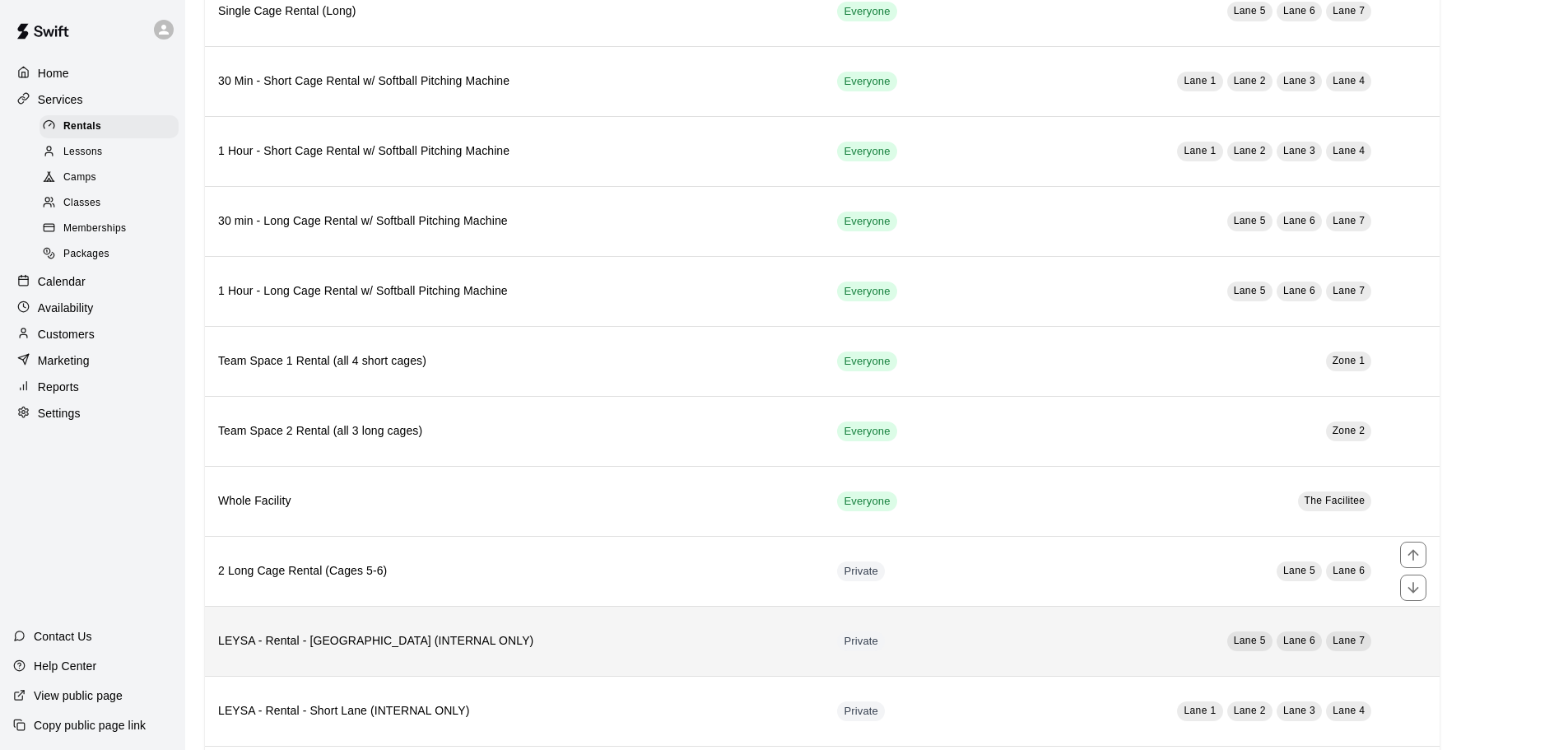
scroll to position [638, 0]
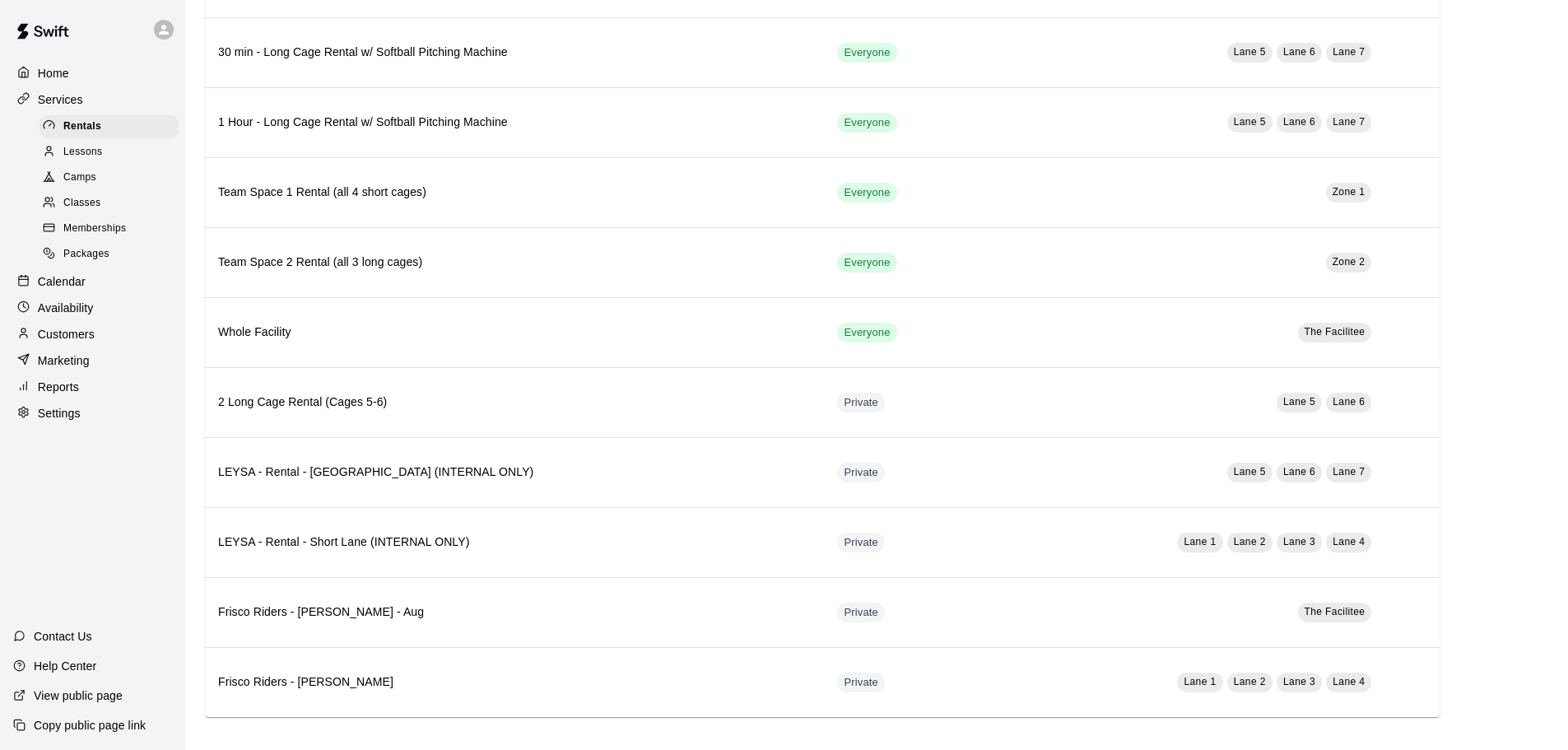
click at [64, 290] on p "Calendar" at bounding box center [62, 281] width 48 height 17
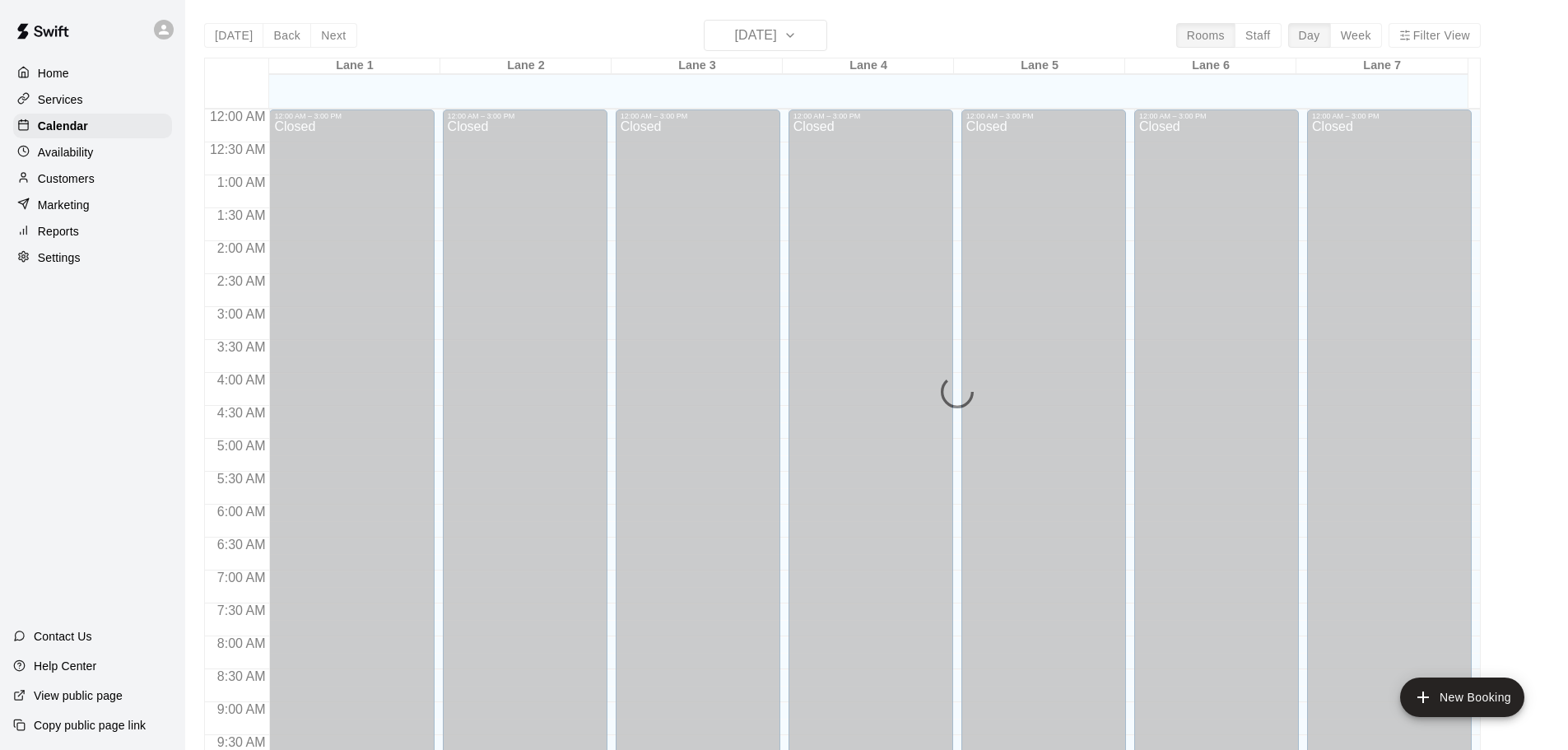
scroll to position [872, 0]
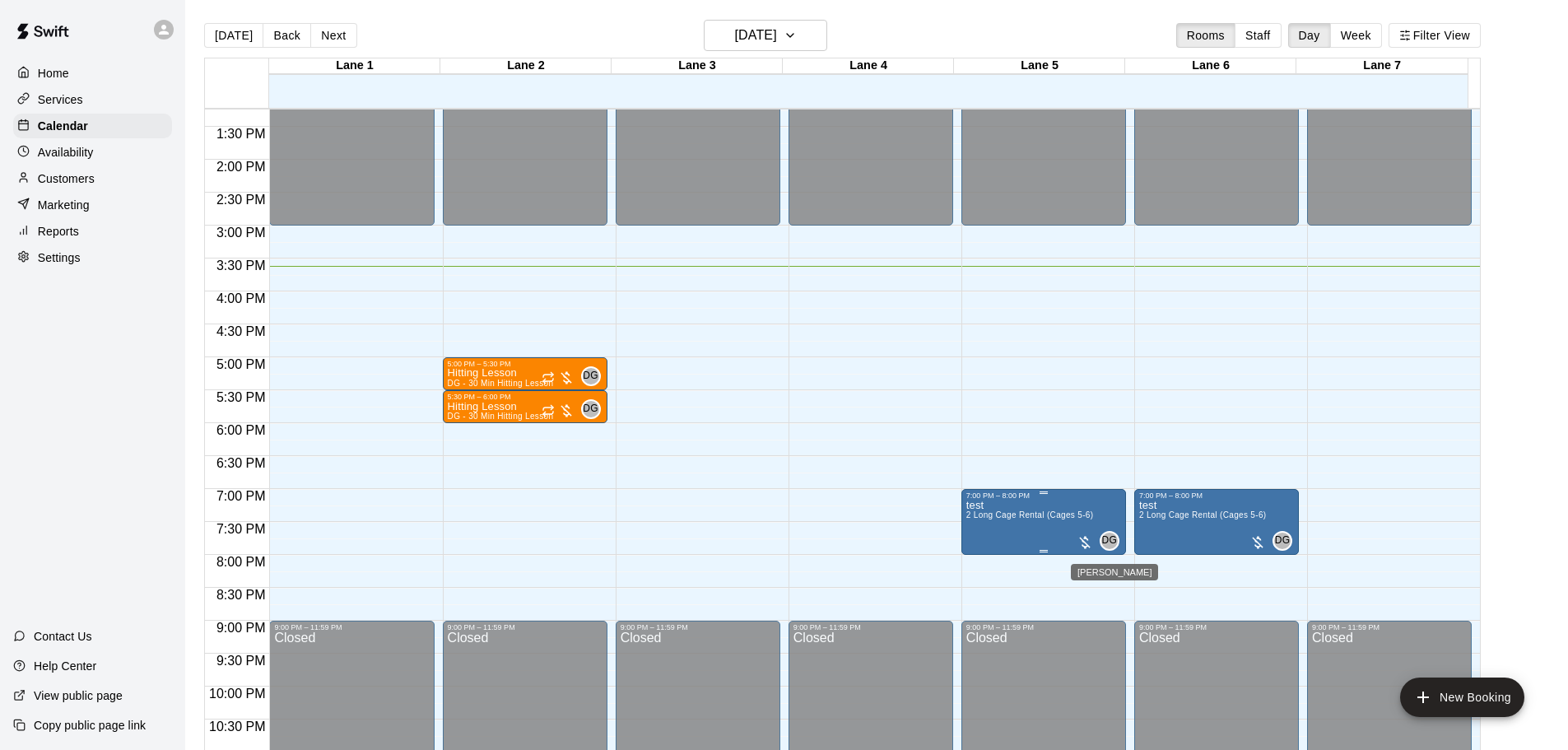
click at [1105, 543] on span "DG" at bounding box center [1110, 540] width 16 height 17
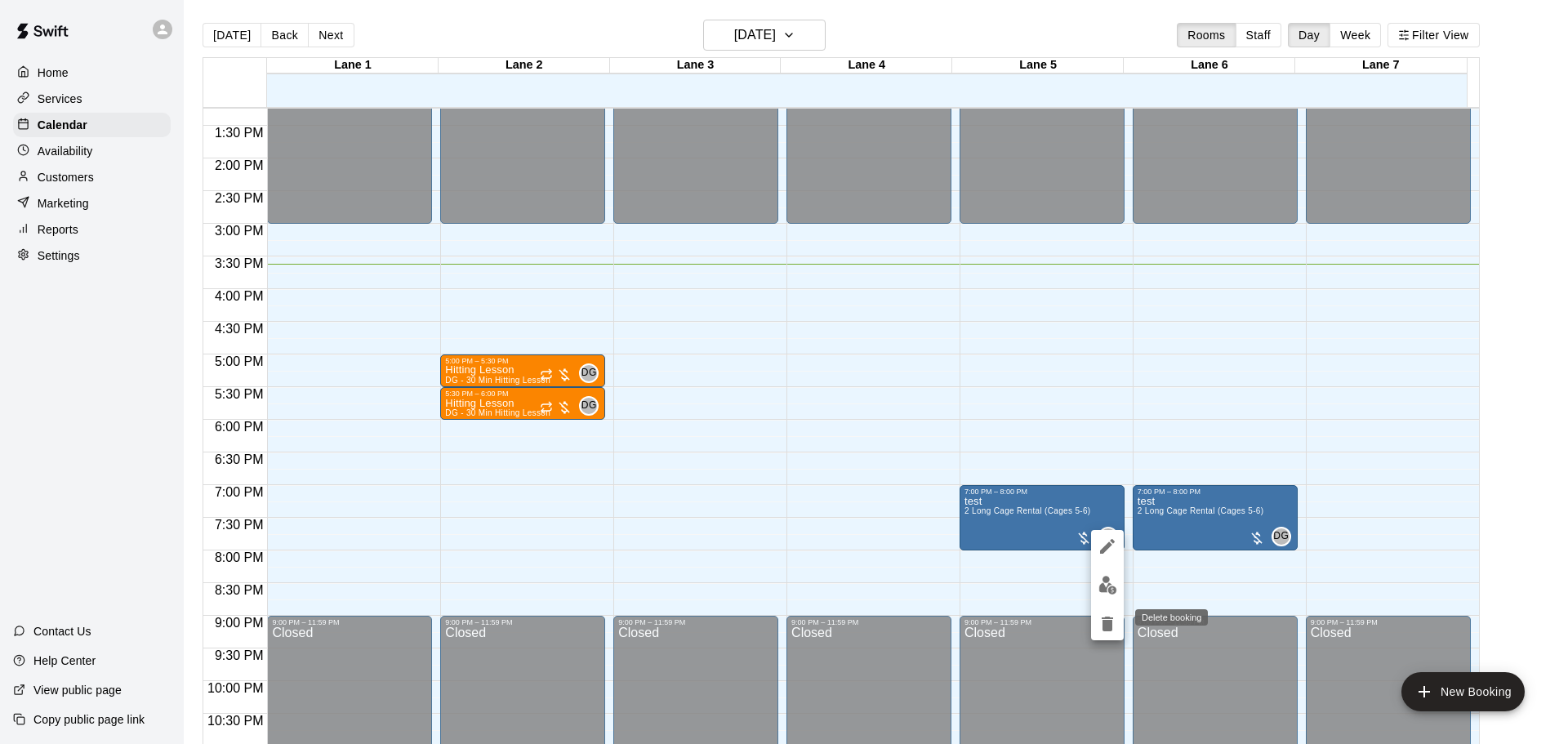
click at [1107, 626] on icon "delete" at bounding box center [1107, 623] width 12 height 15
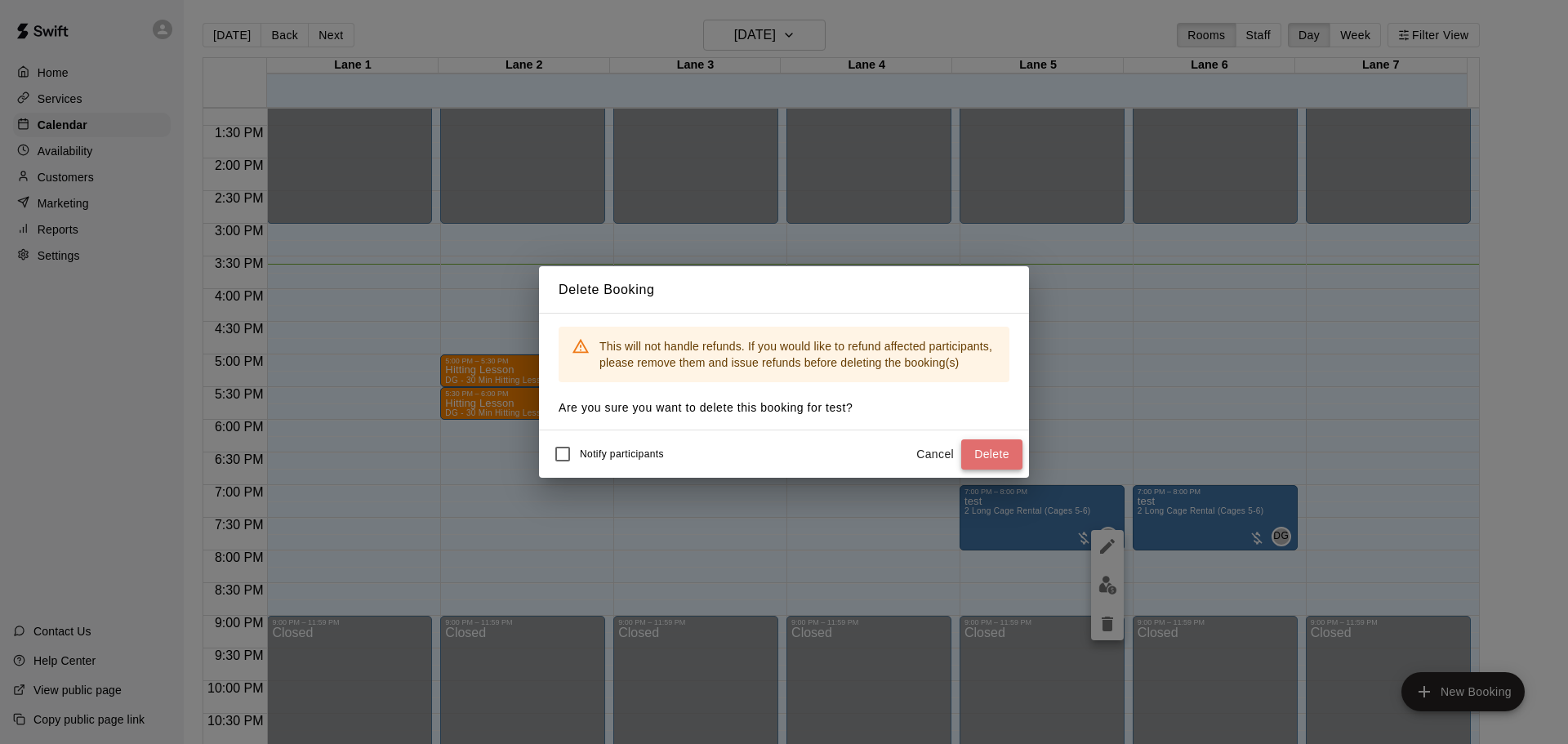
click at [995, 459] on button "Delete" at bounding box center [991, 454] width 61 height 30
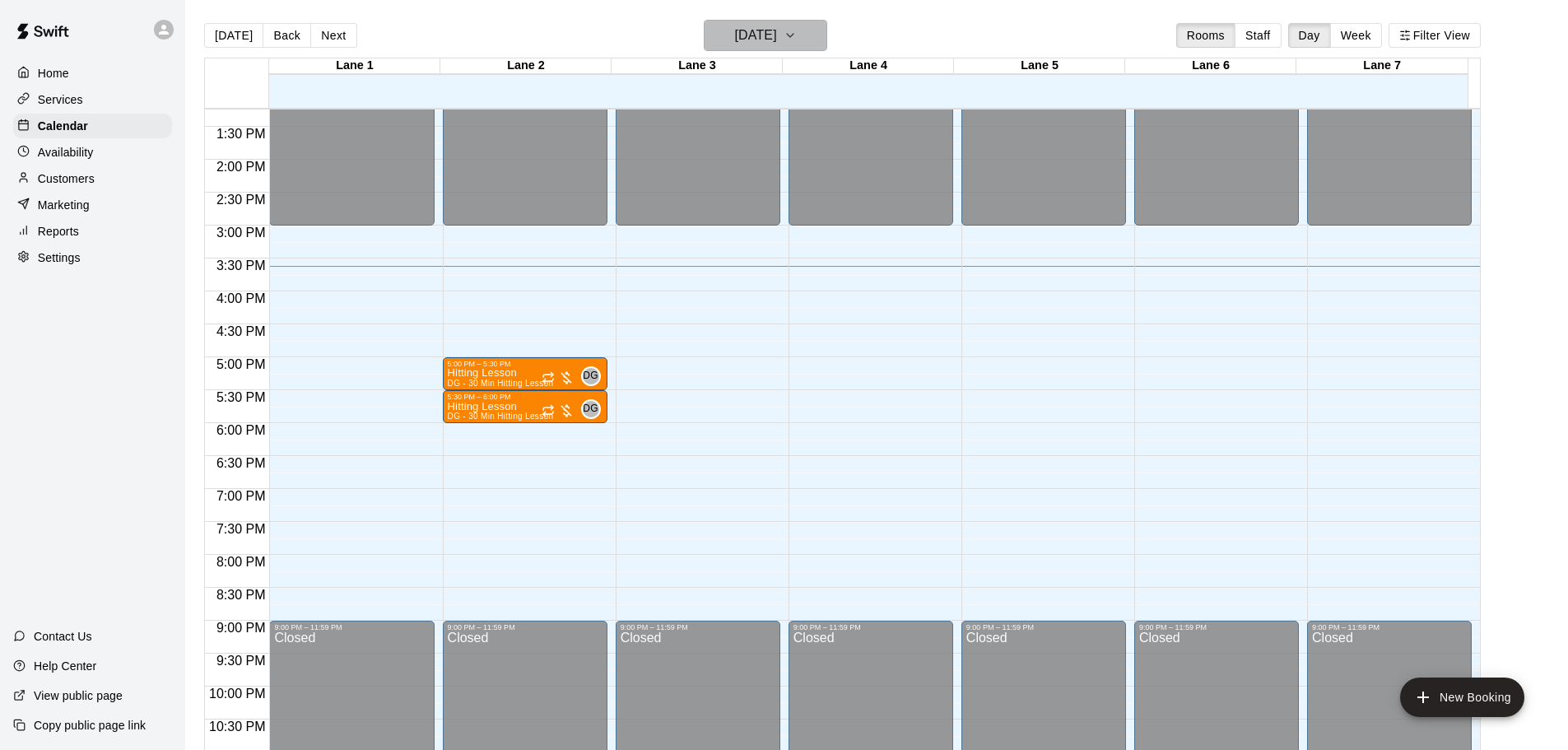
click at [797, 28] on icon "button" at bounding box center [789, 35] width 13 height 20
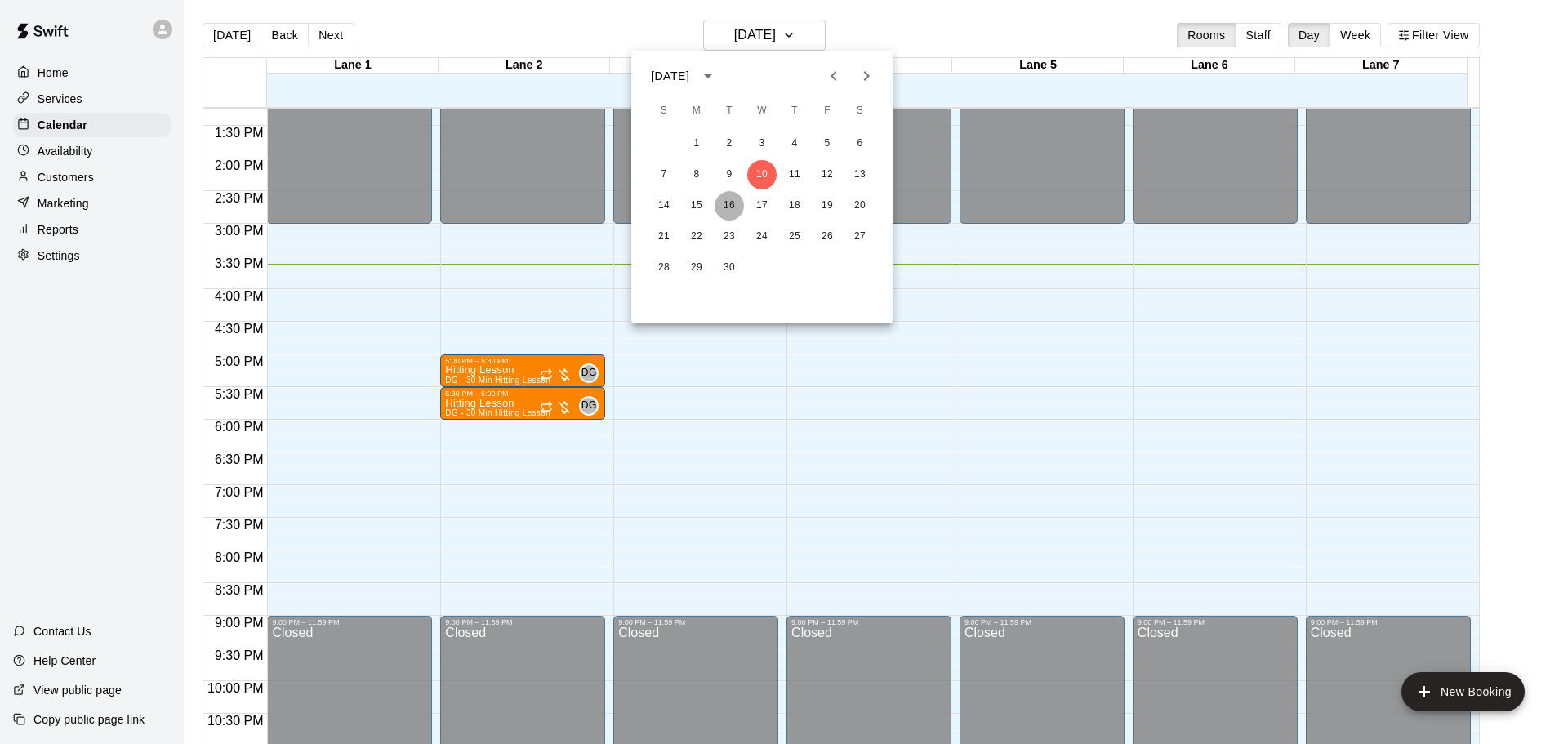
click at [728, 205] on button "16" at bounding box center [729, 205] width 29 height 29
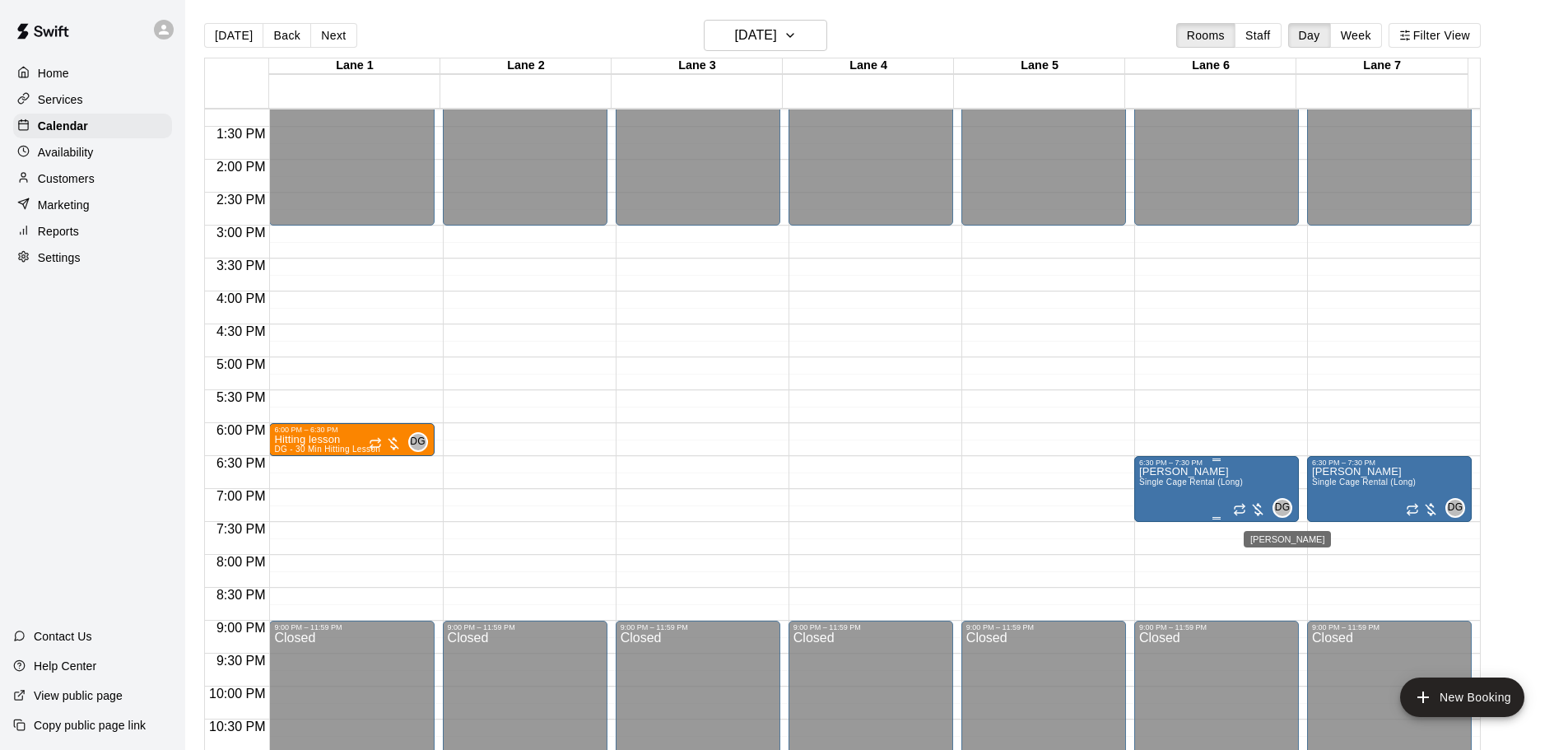
click at [1282, 509] on span "DG" at bounding box center [1283, 508] width 16 height 17
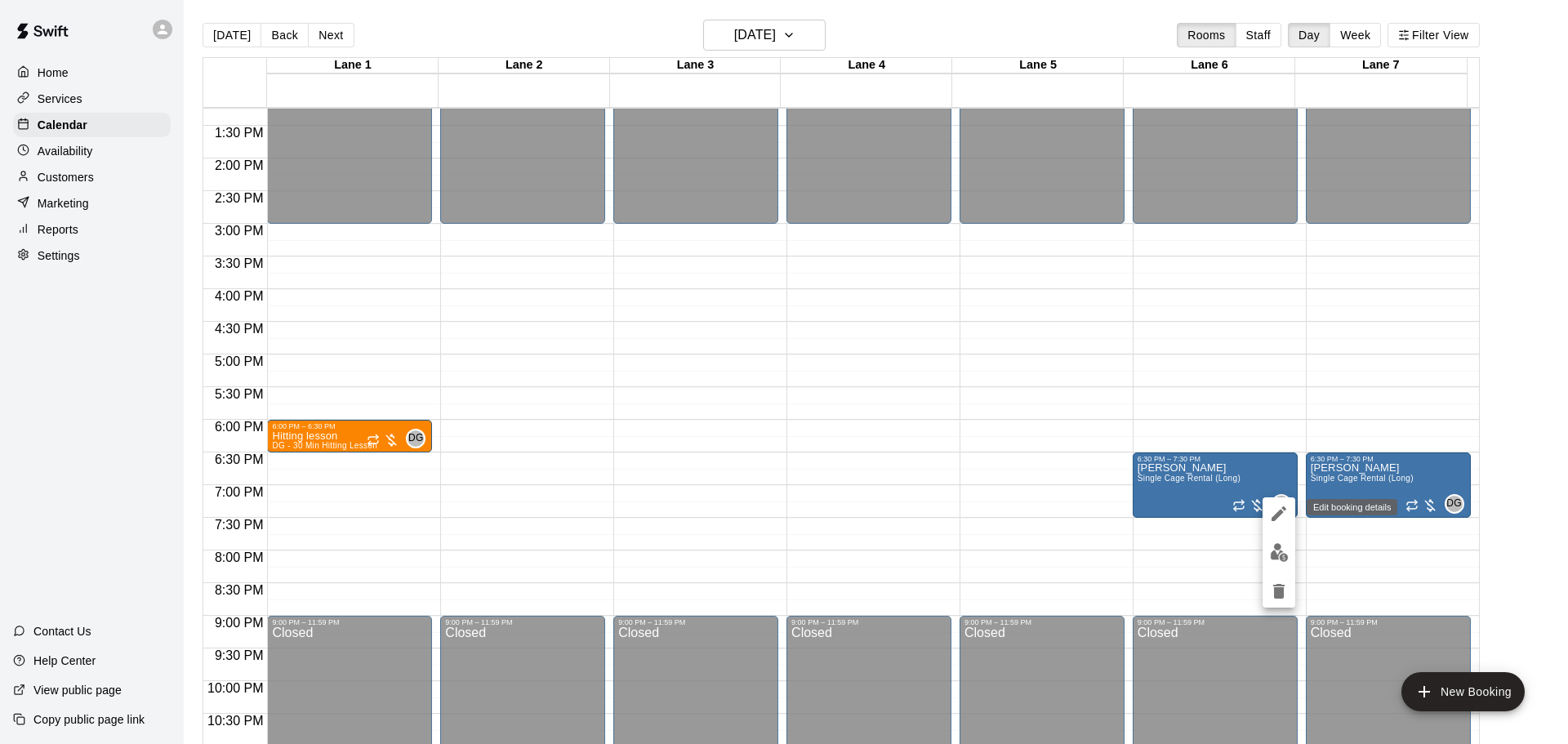
click at [1277, 511] on icon "edit" at bounding box center [1279, 513] width 19 height 19
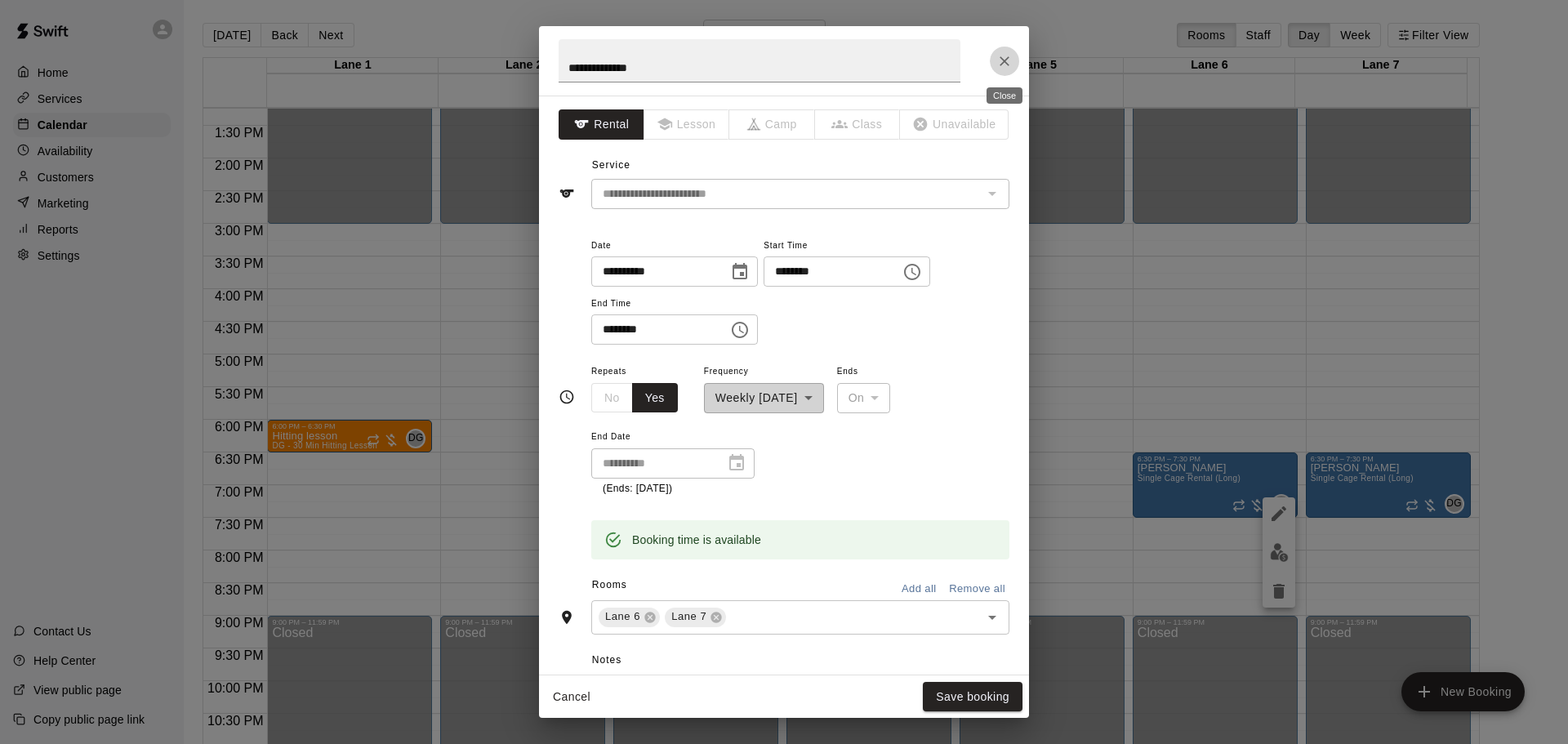
click at [1002, 62] on icon "Close" at bounding box center [1004, 60] width 17 height 17
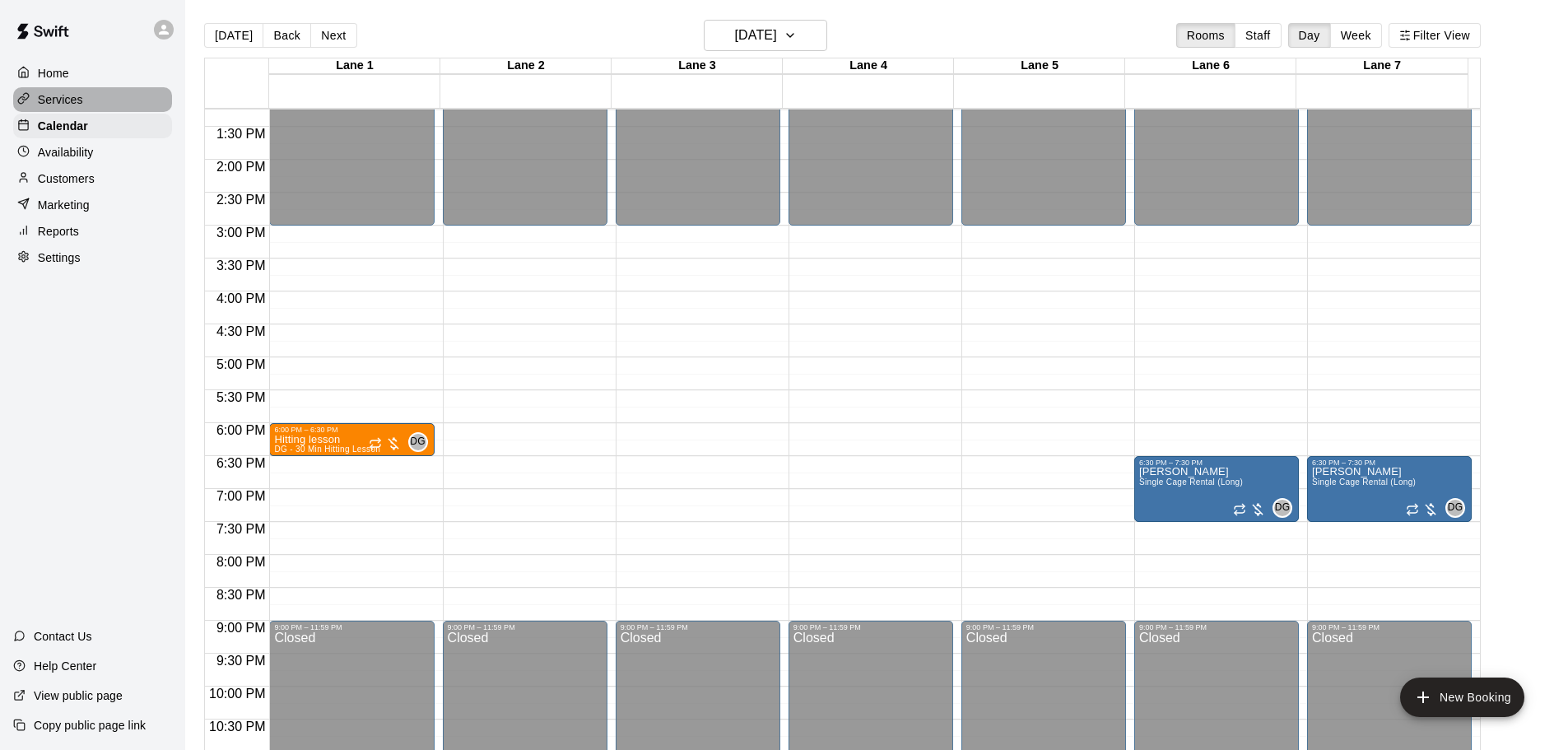
click at [49, 99] on p "Services" at bounding box center [61, 99] width 45 height 17
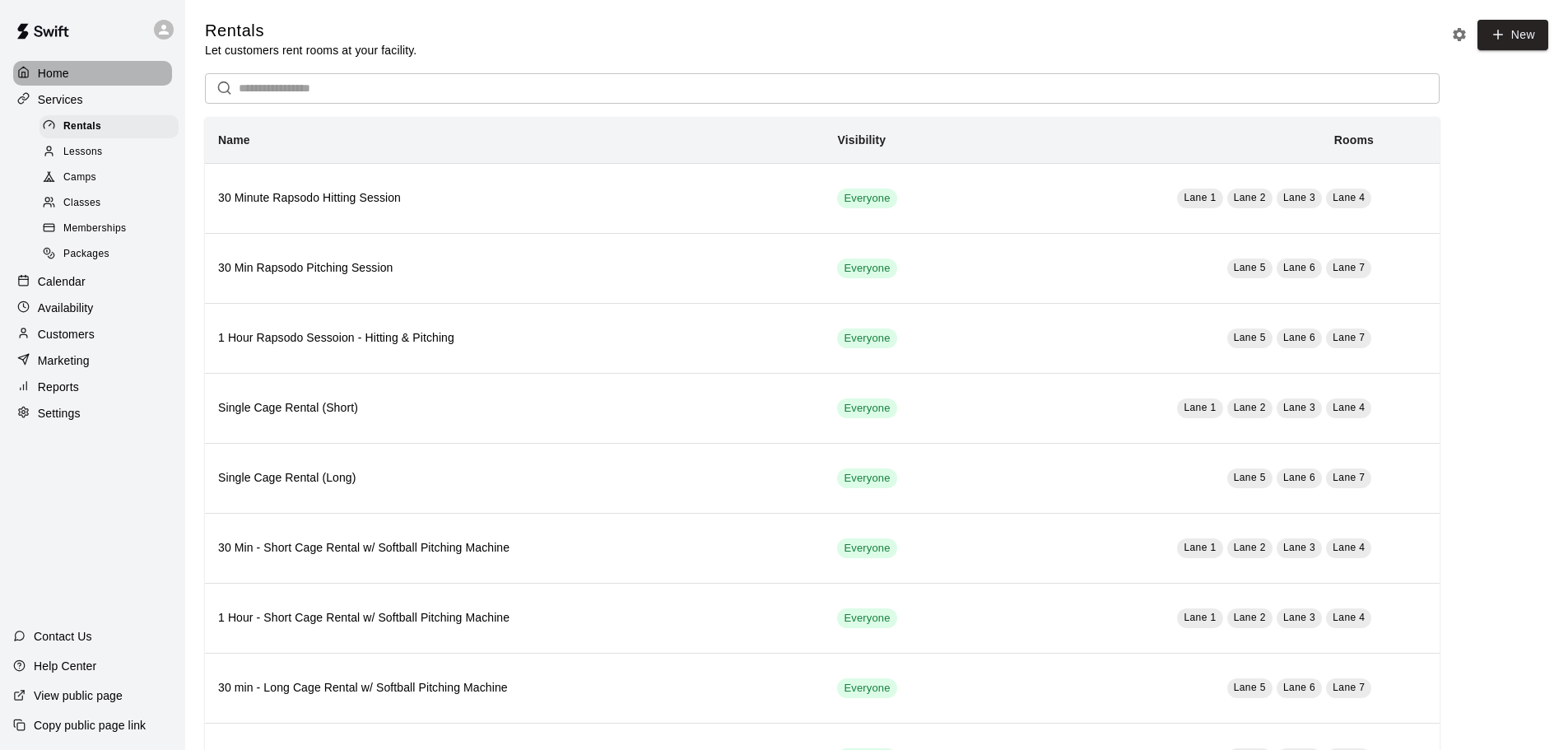
click at [42, 73] on p "Home" at bounding box center [54, 73] width 31 height 17
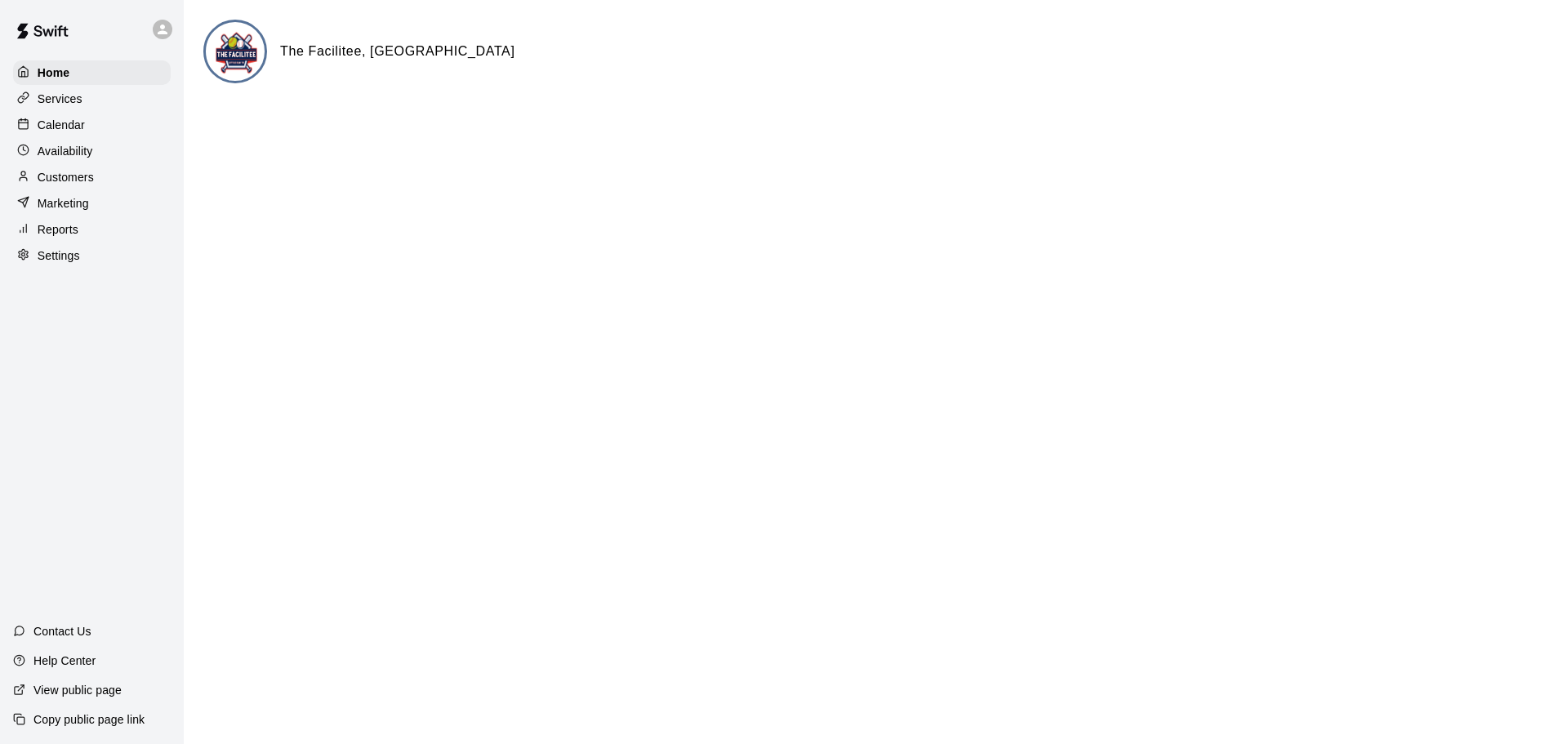
click at [68, 97] on p "Services" at bounding box center [60, 98] width 45 height 17
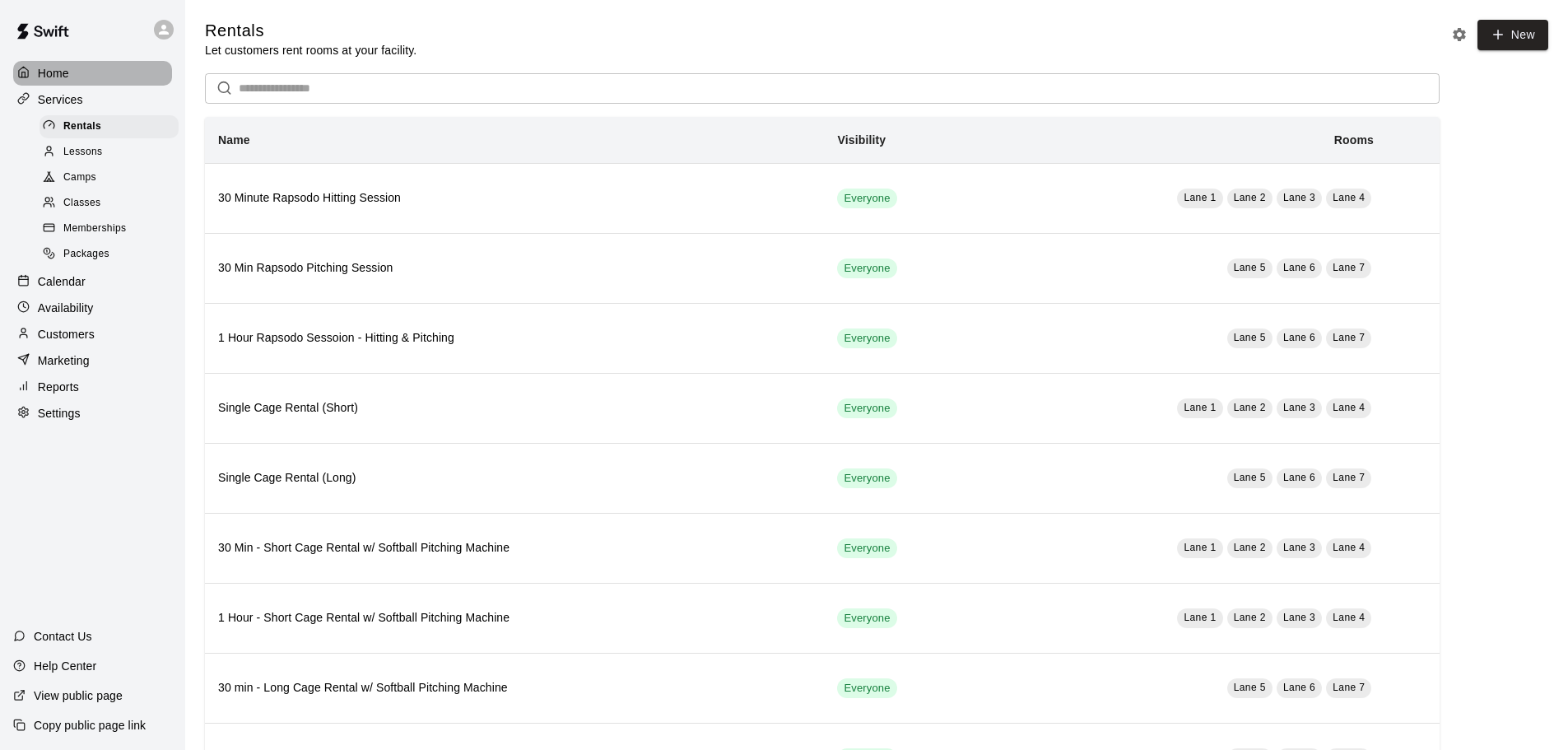
click at [45, 72] on p "Home" at bounding box center [54, 73] width 31 height 17
